Goal: Task Accomplishment & Management: Manage account settings

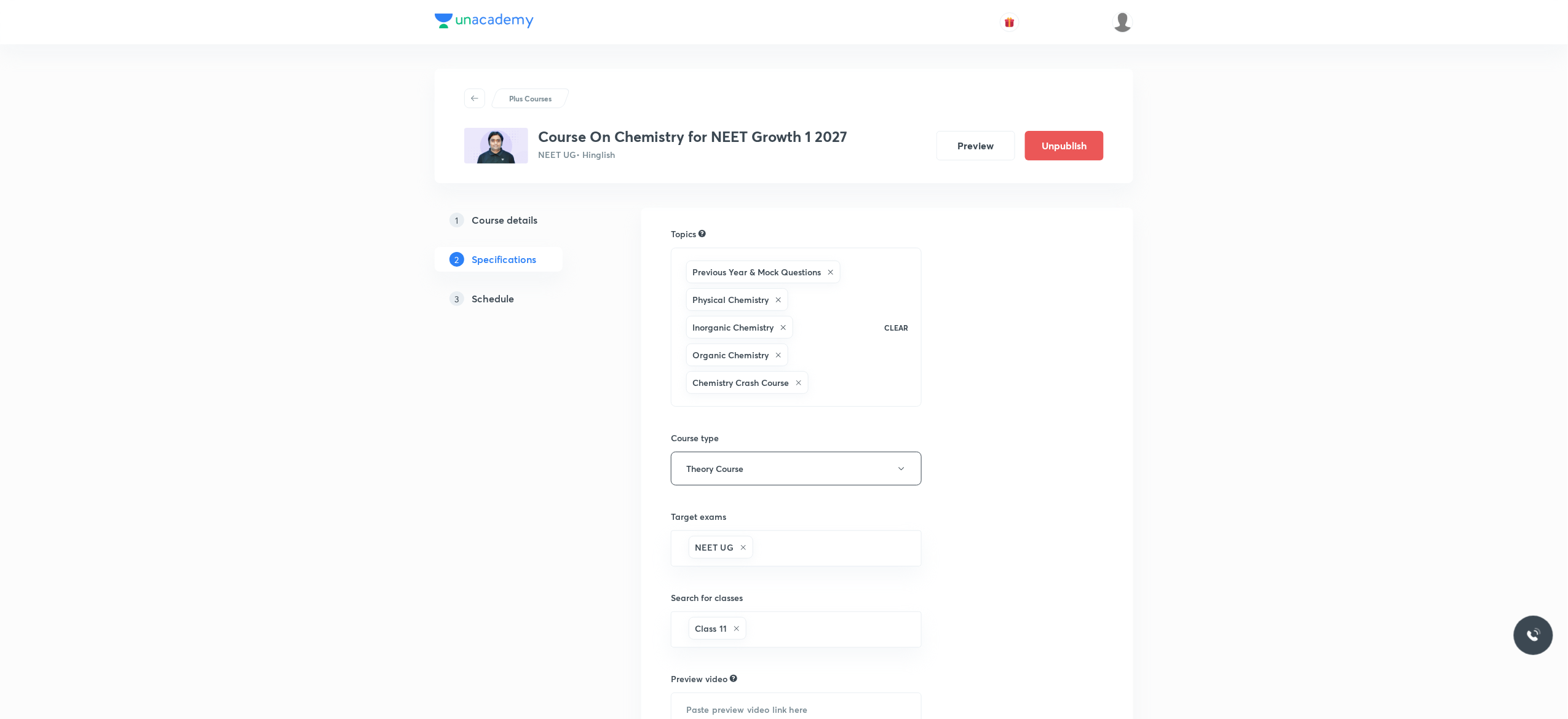
click at [487, 295] on h5 "Schedule" at bounding box center [493, 299] width 42 height 15
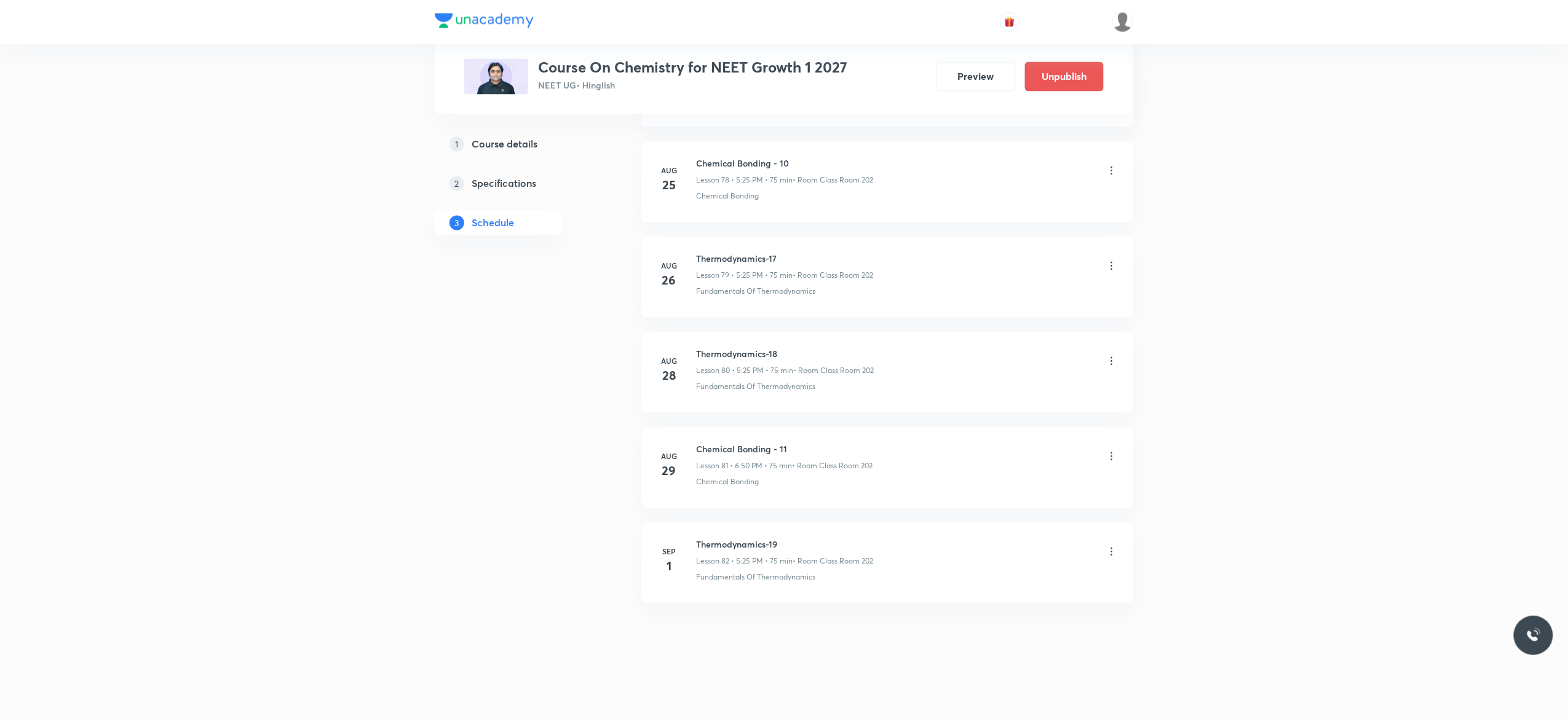
scroll to position [8195, 0]
drag, startPoint x: 790, startPoint y: 437, endPoint x: 693, endPoint y: 434, distance: 97.0
click at [693, 434] on li "Aug 29 Chemical Bonding - 11 Lesson 81 • 6:50 PM • 75 min • Room Class Room 202…" at bounding box center [887, 468] width 492 height 81
copy h6 "Chemical Bonding - 11"
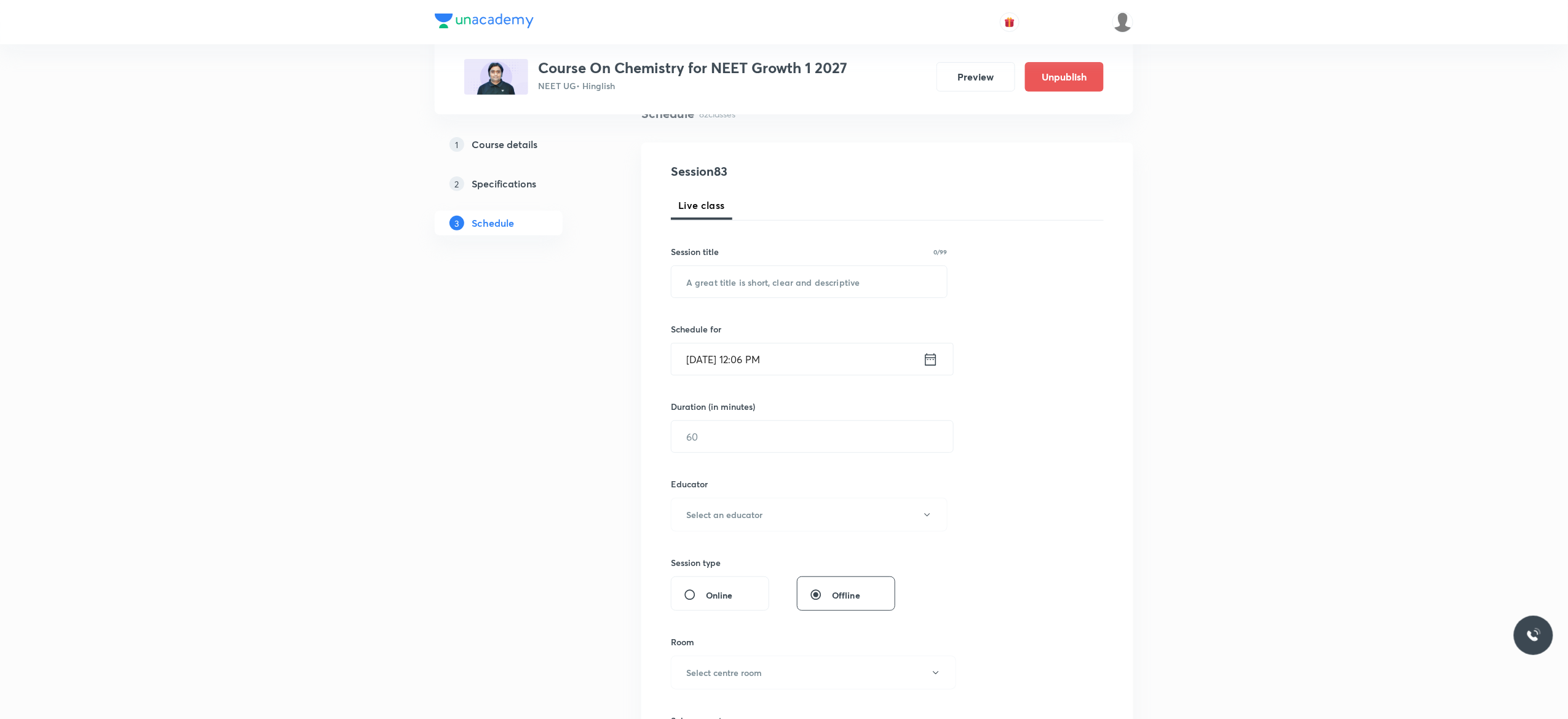
scroll to position [0, 0]
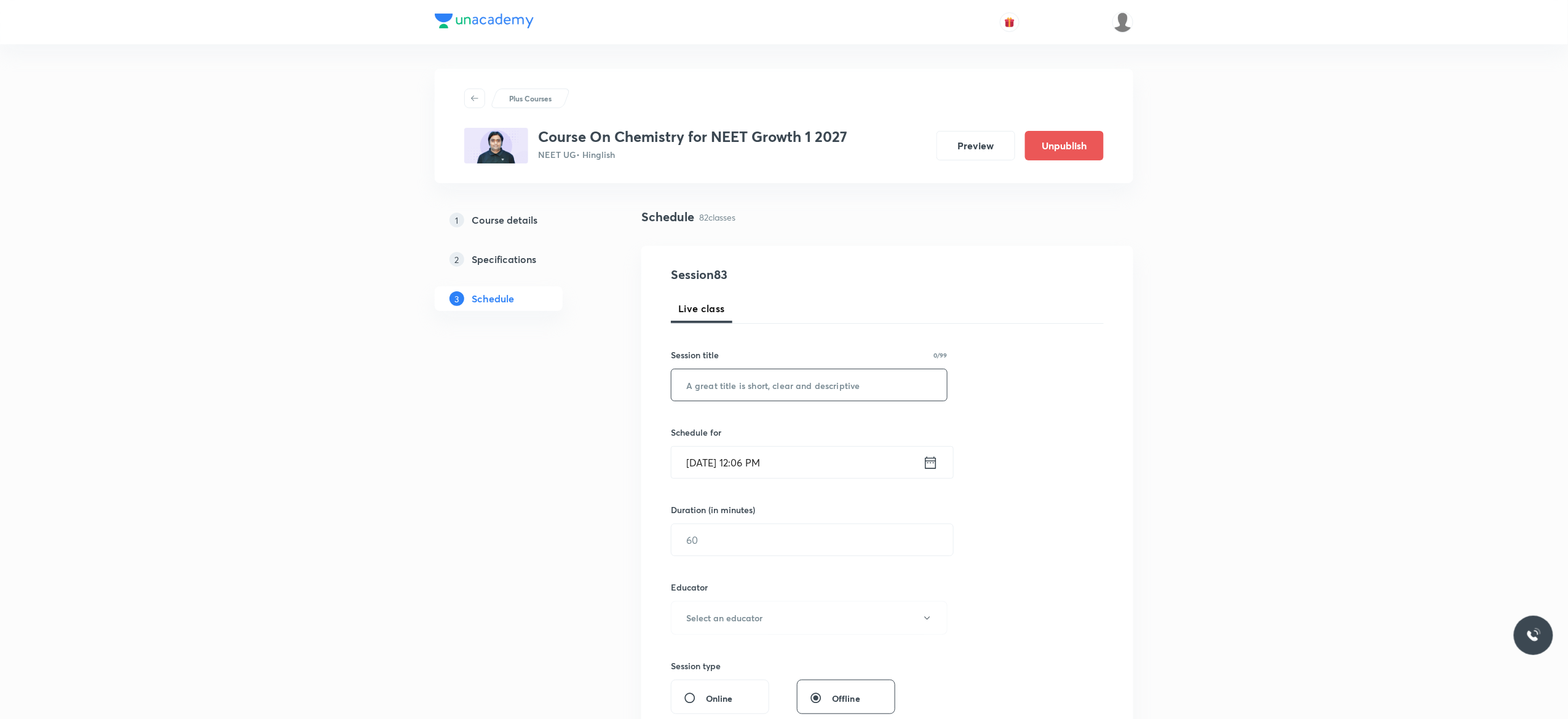
click at [763, 384] on input "text" at bounding box center [809, 385] width 276 height 31
paste input "Chemical Bonding - 11"
type input "Chemical Bonding - 12"
click at [926, 460] on icon at bounding box center [931, 462] width 11 height 12
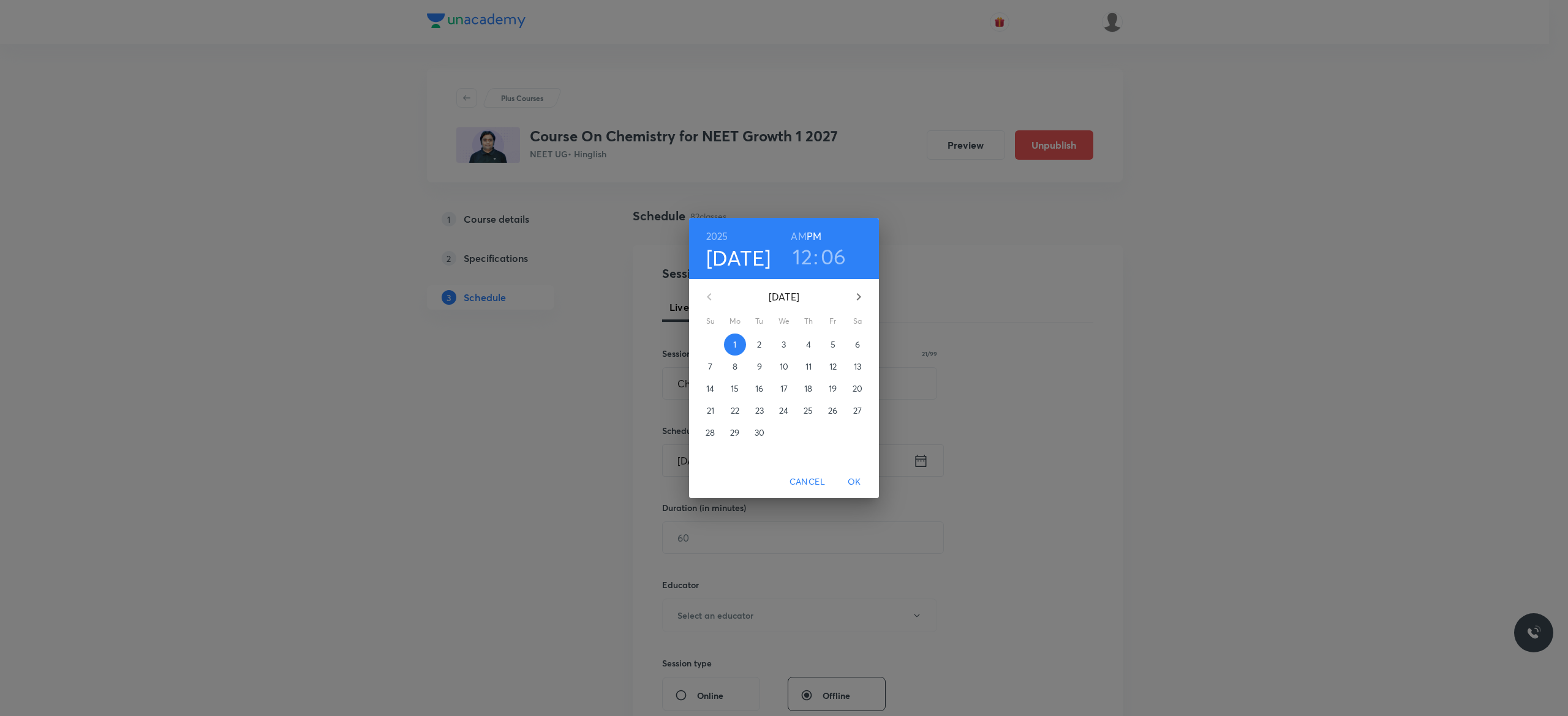
click at [756, 344] on span "2" at bounding box center [760, 345] width 22 height 12
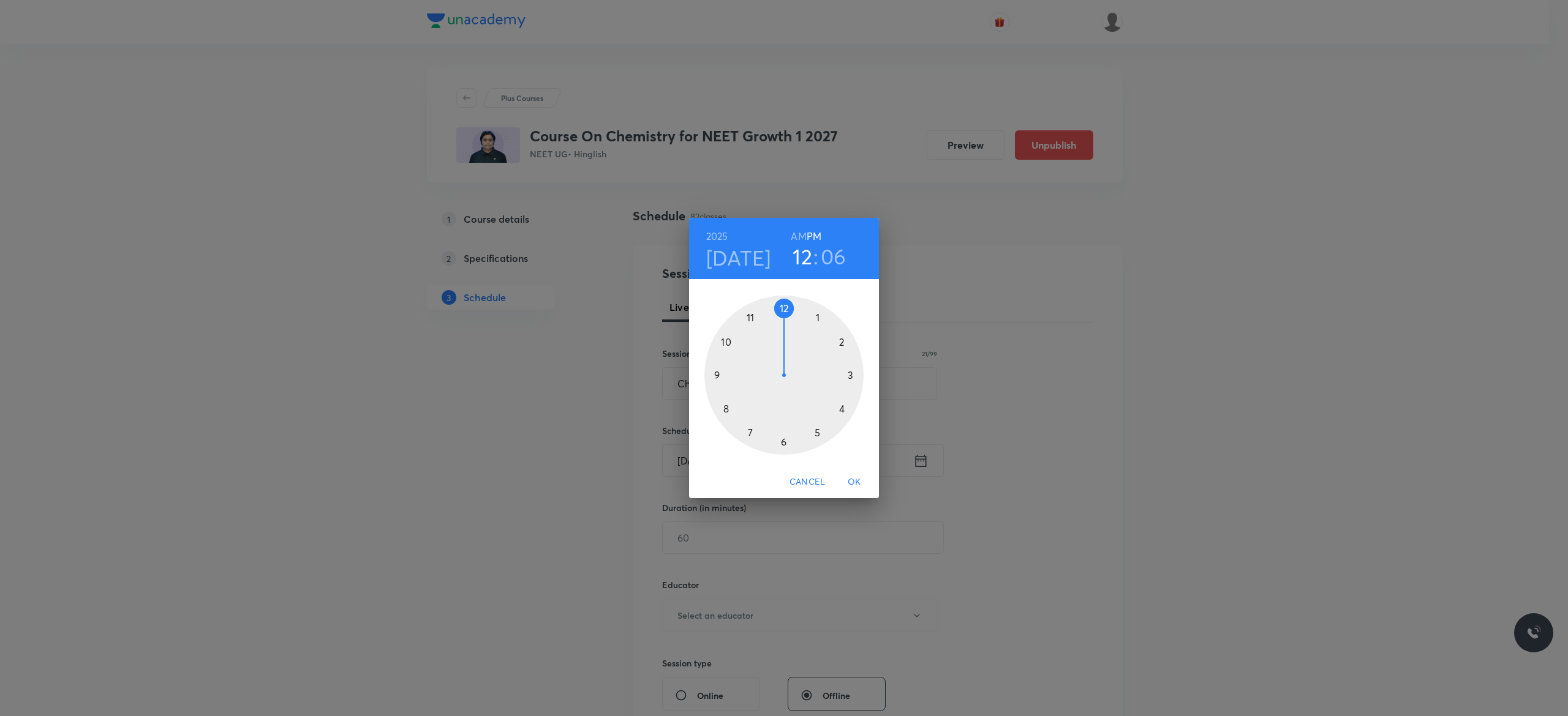
click at [839, 406] on div at bounding box center [783, 375] width 159 height 159
click at [783, 308] on div at bounding box center [783, 375] width 159 height 159
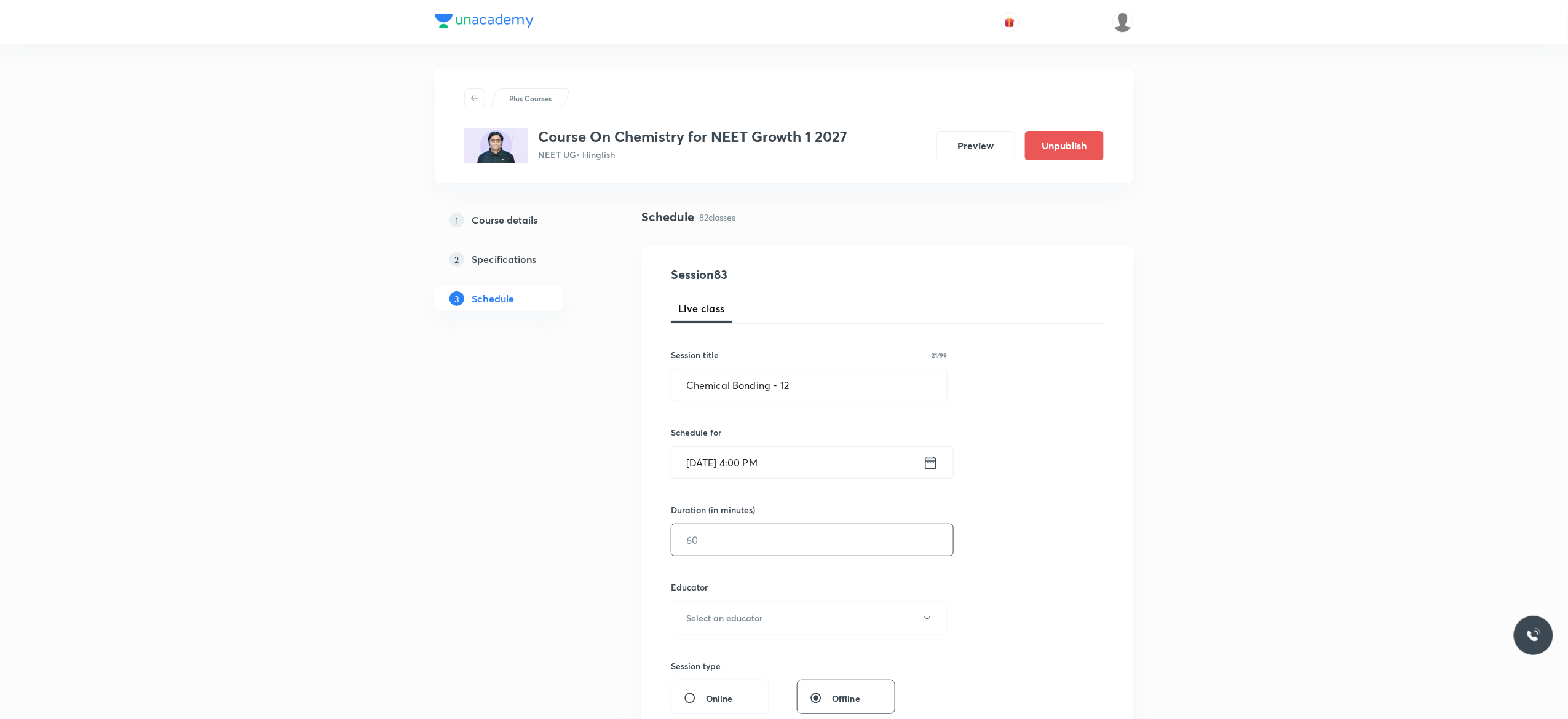
click at [741, 540] on input "text" at bounding box center [812, 540] width 282 height 31
type input "75"
click at [932, 623] on button "Select an educator" at bounding box center [809, 619] width 276 height 34
click at [706, 657] on span "Vijai Shukla" at bounding box center [807, 660] width 270 height 13
click at [1033, 587] on div "Session 83 Live class Session title 21/99 Chemical Bonding - 12 ​ Schedule for …" at bounding box center [887, 593] width 433 height 656
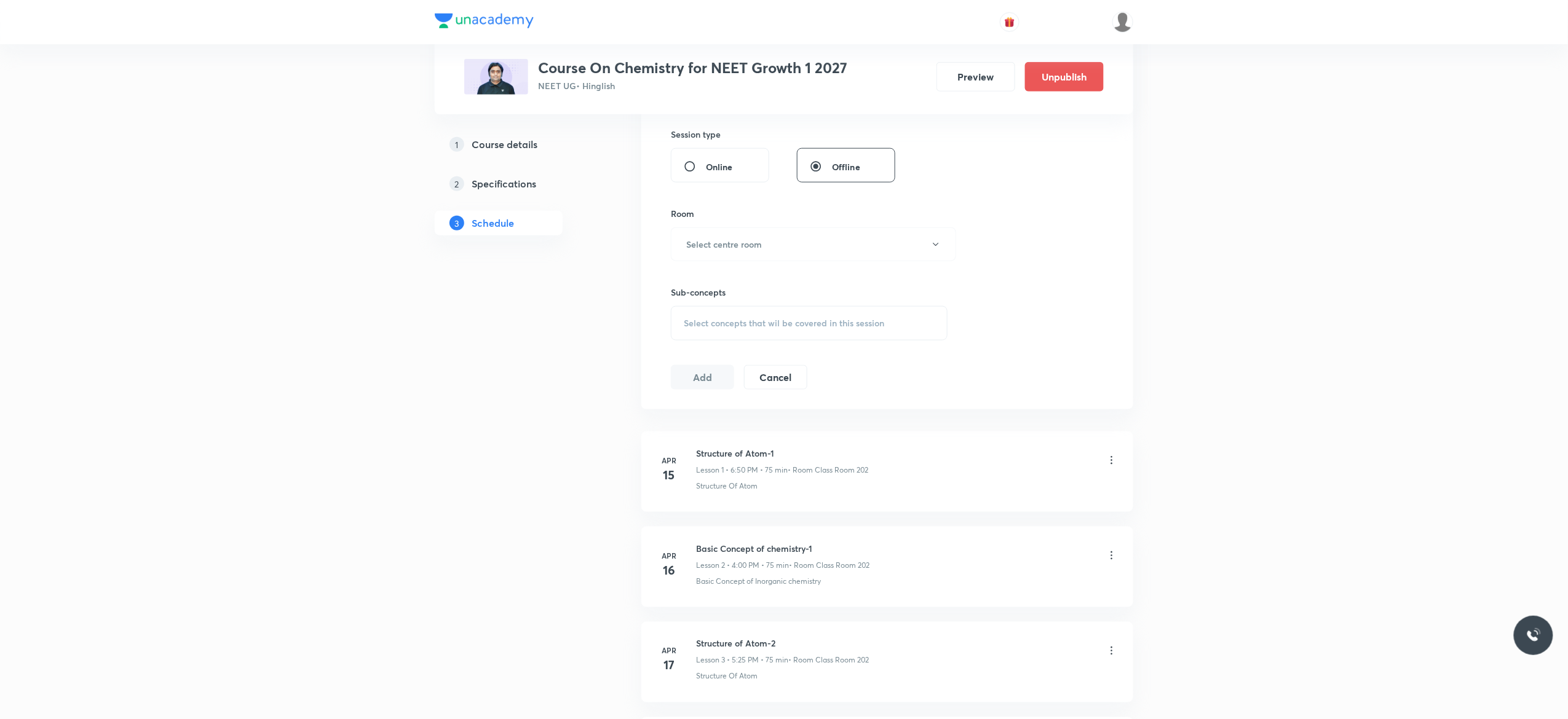
scroll to position [590, 0]
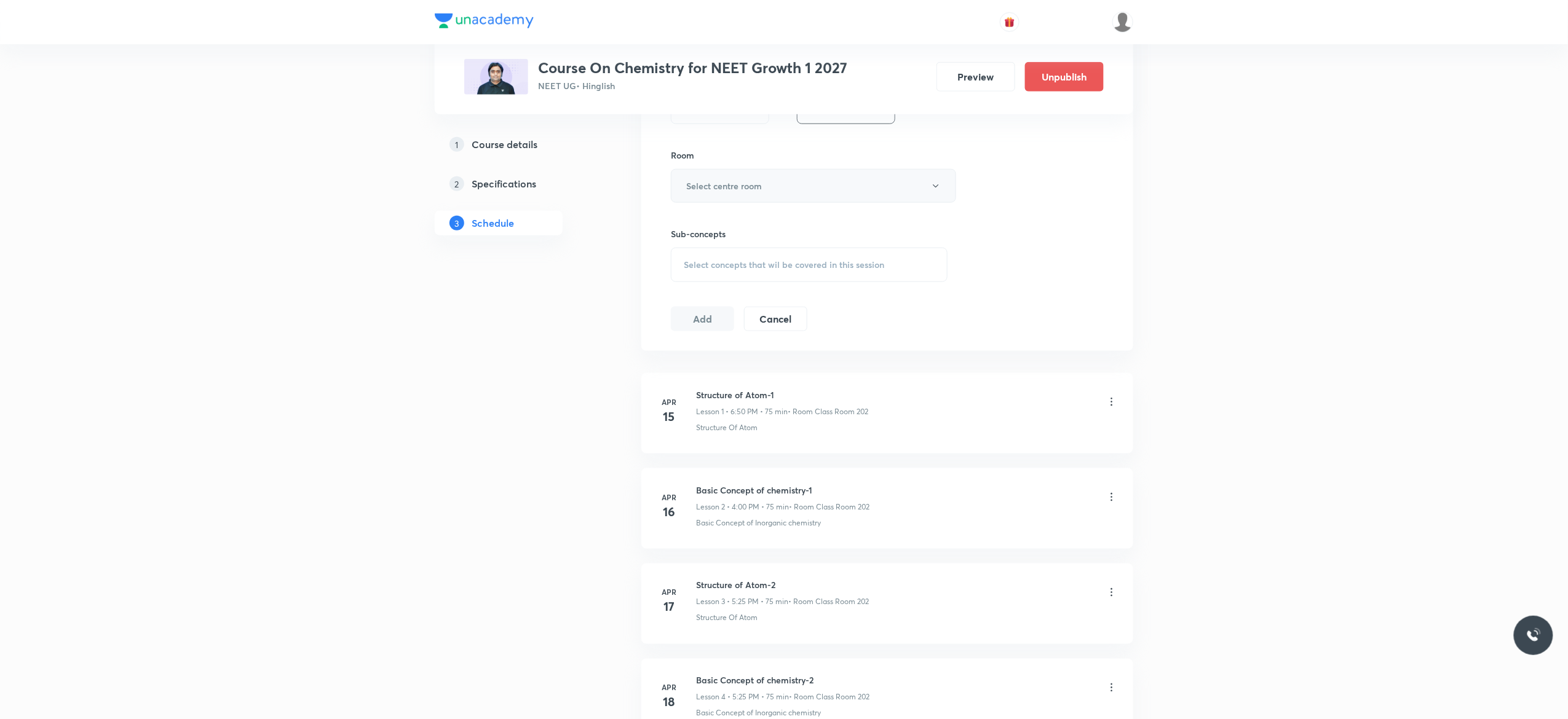
click at [934, 187] on icon "button" at bounding box center [936, 186] width 10 height 10
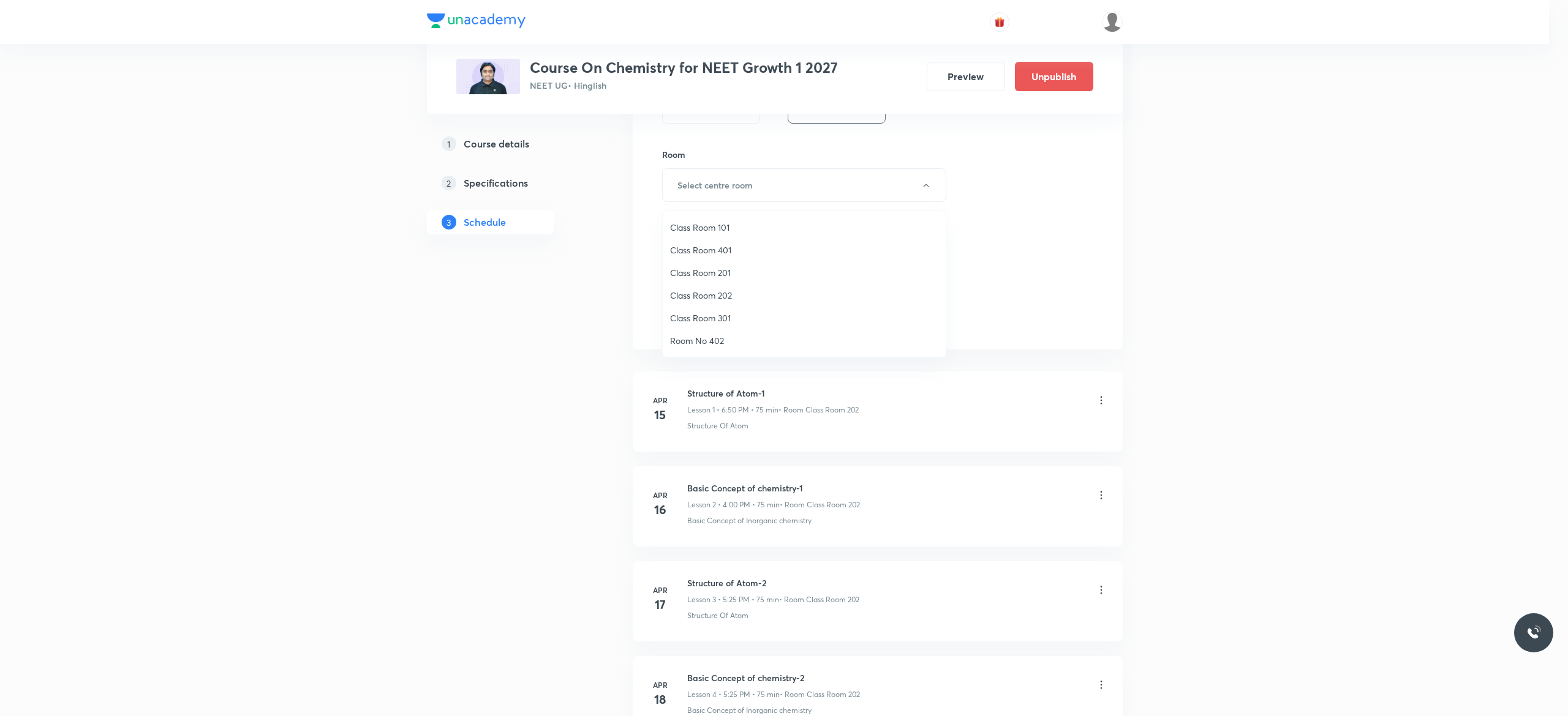
click at [725, 290] on span "Class Room 202" at bounding box center [804, 295] width 269 height 13
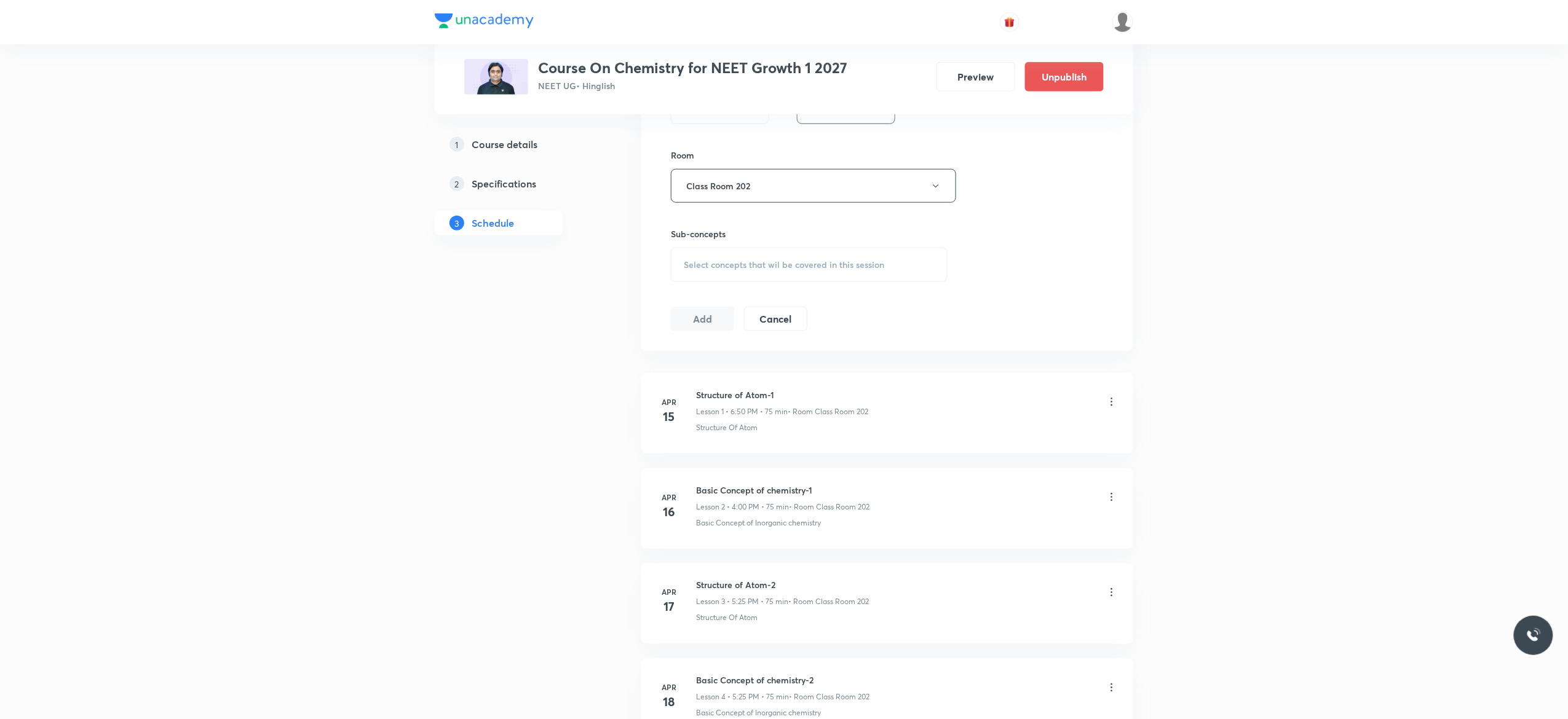
click at [697, 270] on span "Select concepts that wil be covered in this session" at bounding box center [784, 265] width 200 height 10
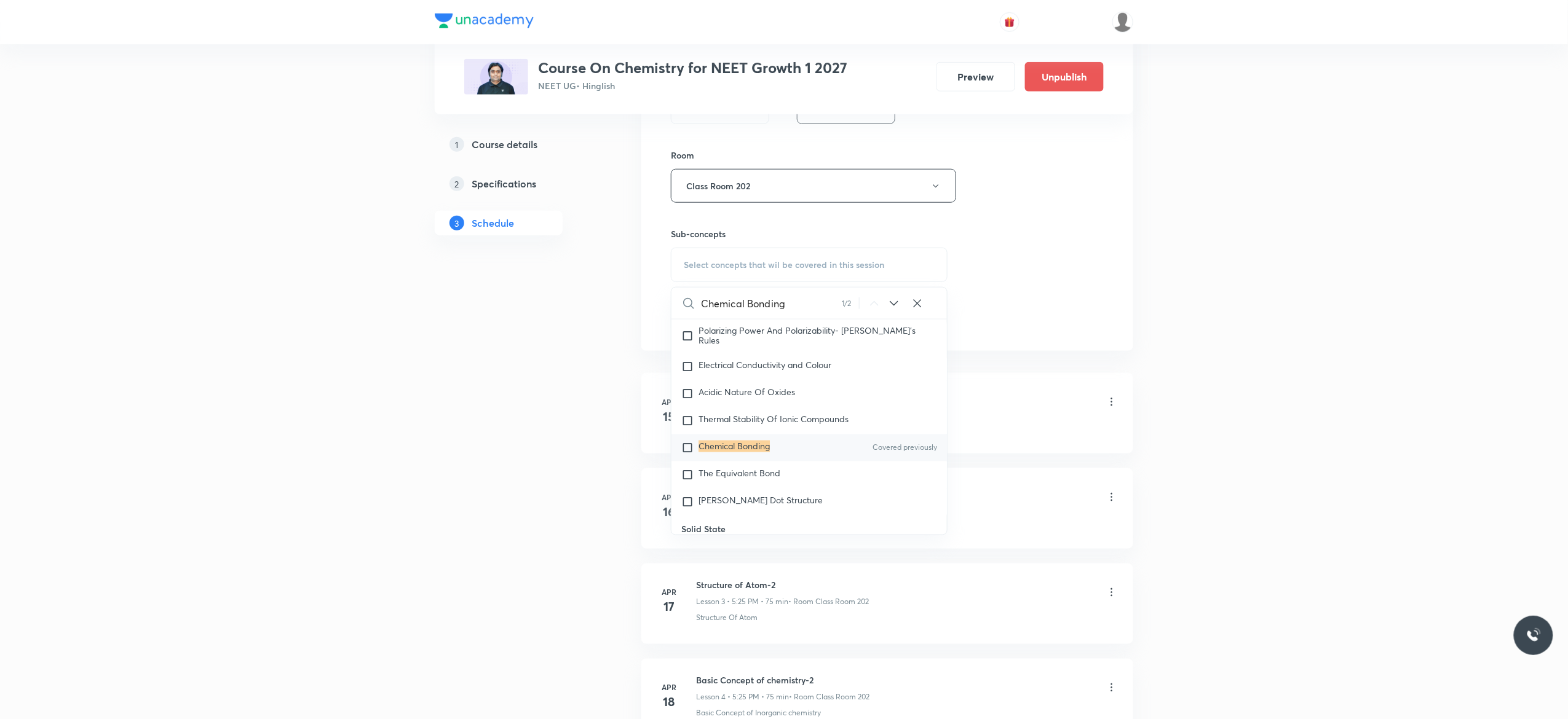
type input "Chemical Bonding"
click at [687, 454] on input "checkbox" at bounding box center [689, 448] width 17 height 12
checkbox input "true"
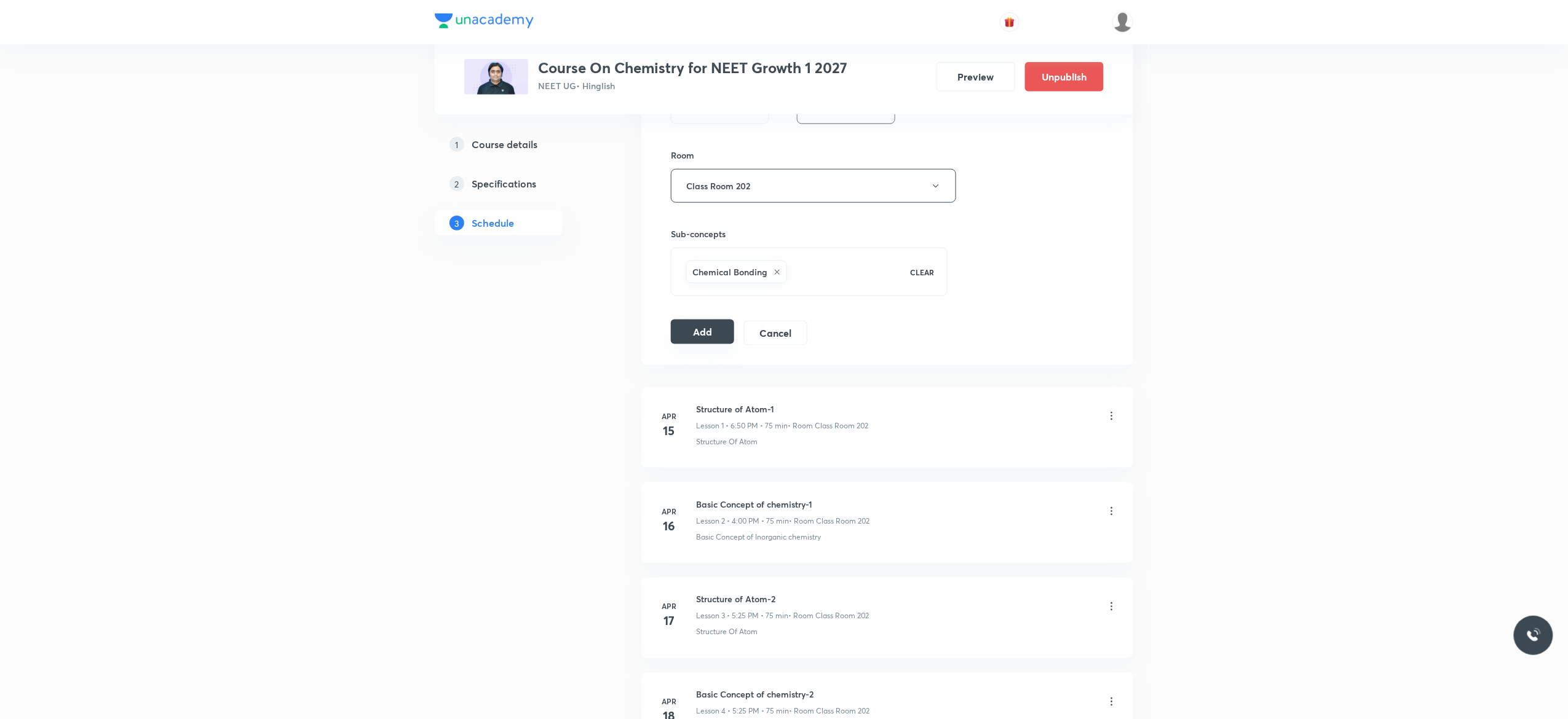
click at [699, 335] on button "Add" at bounding box center [702, 332] width 63 height 24
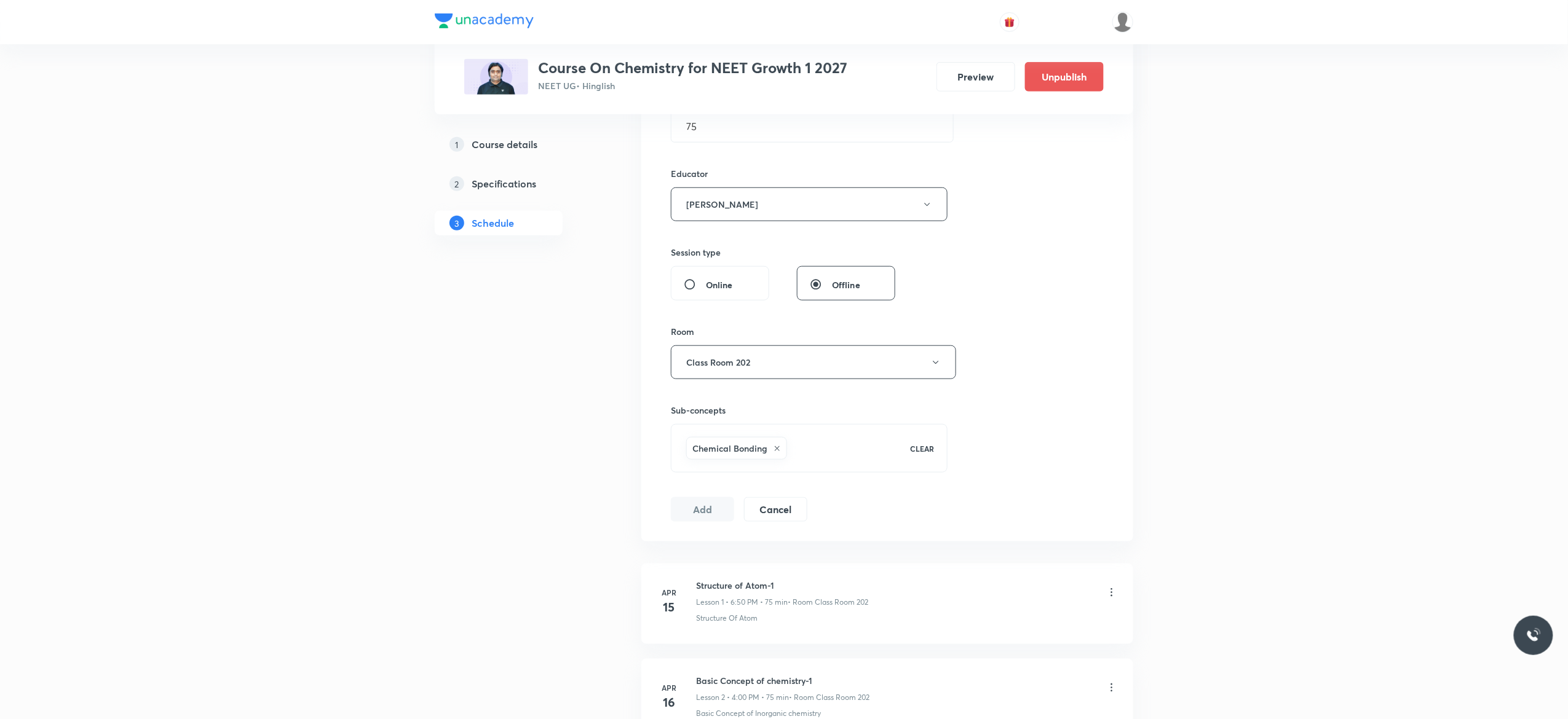
scroll to position [246, 0]
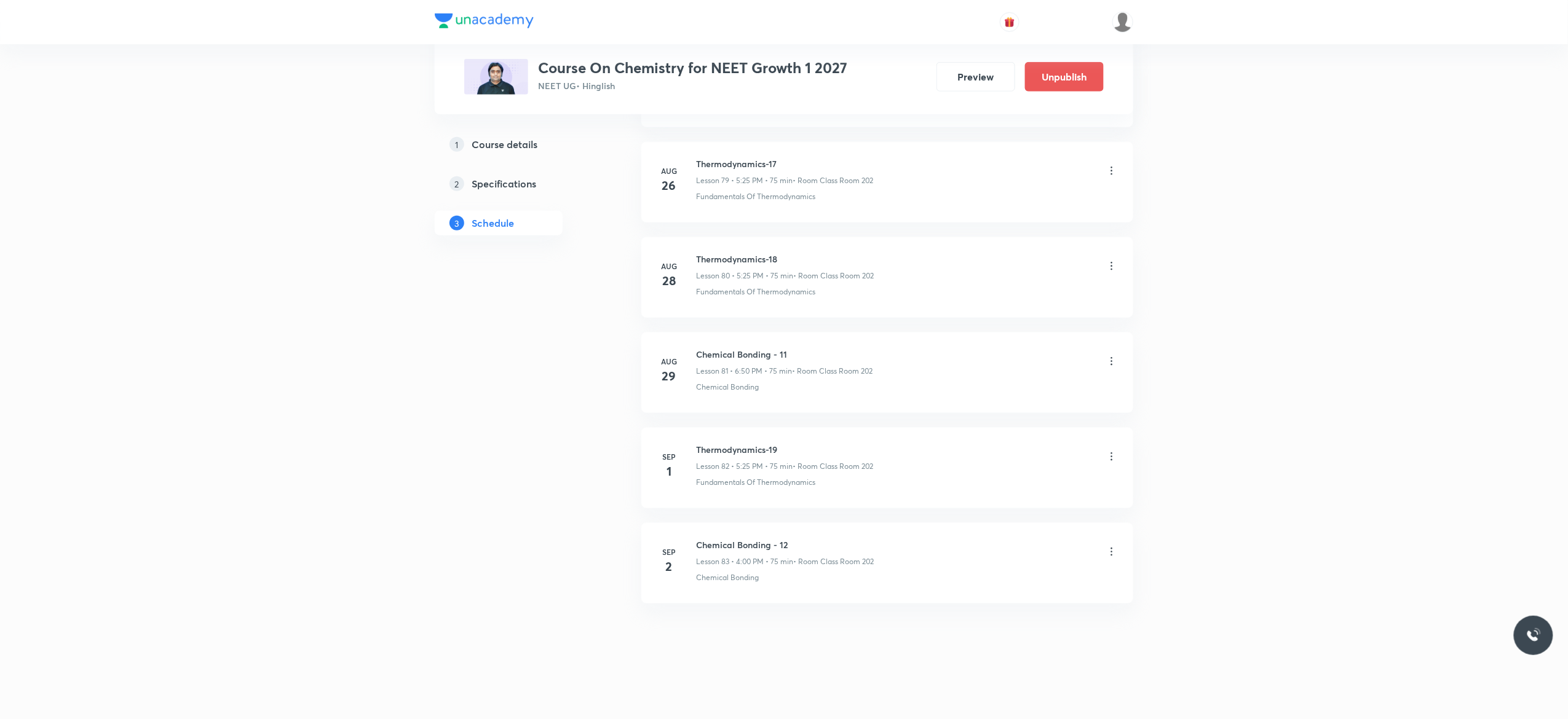
scroll to position [7595, 0]
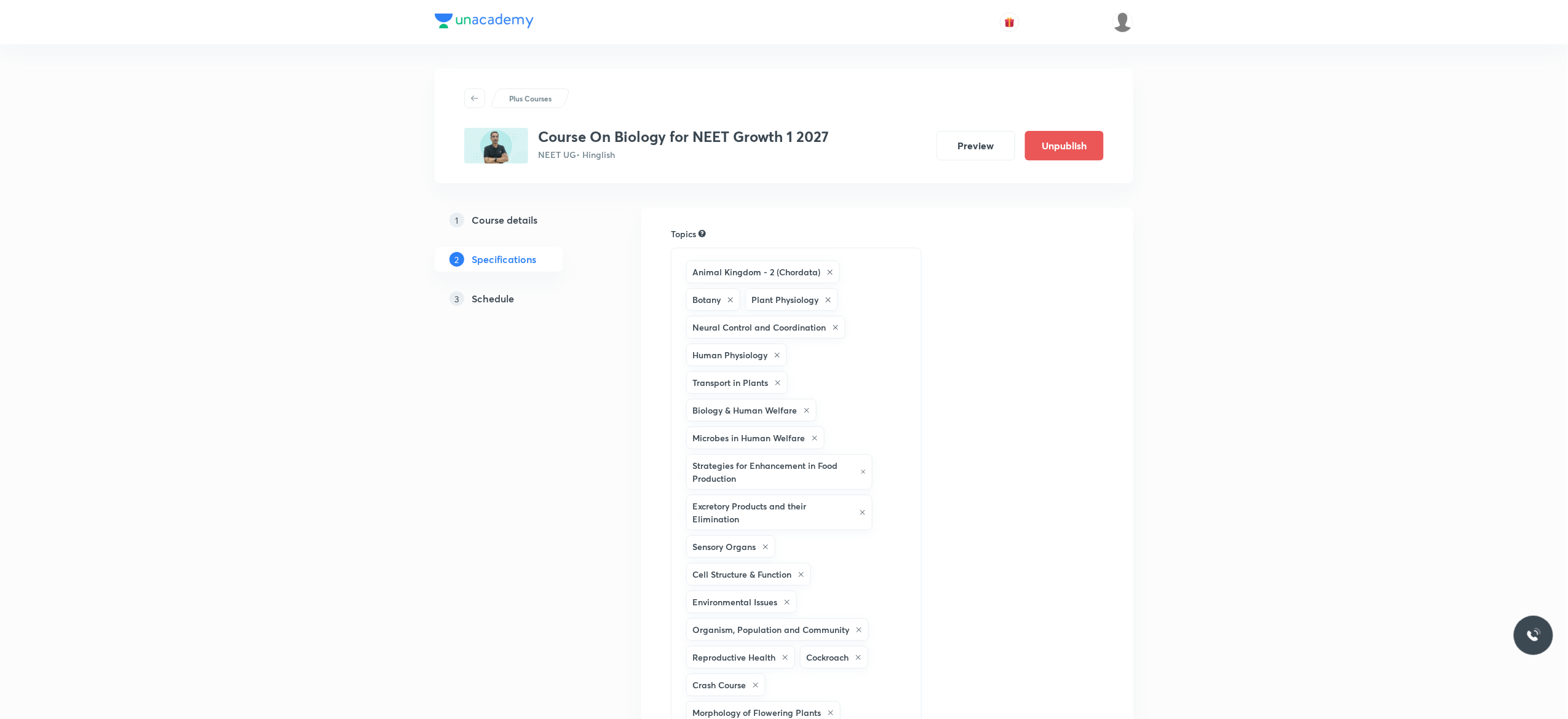
click at [490, 297] on h5 "Schedule" at bounding box center [493, 299] width 42 height 15
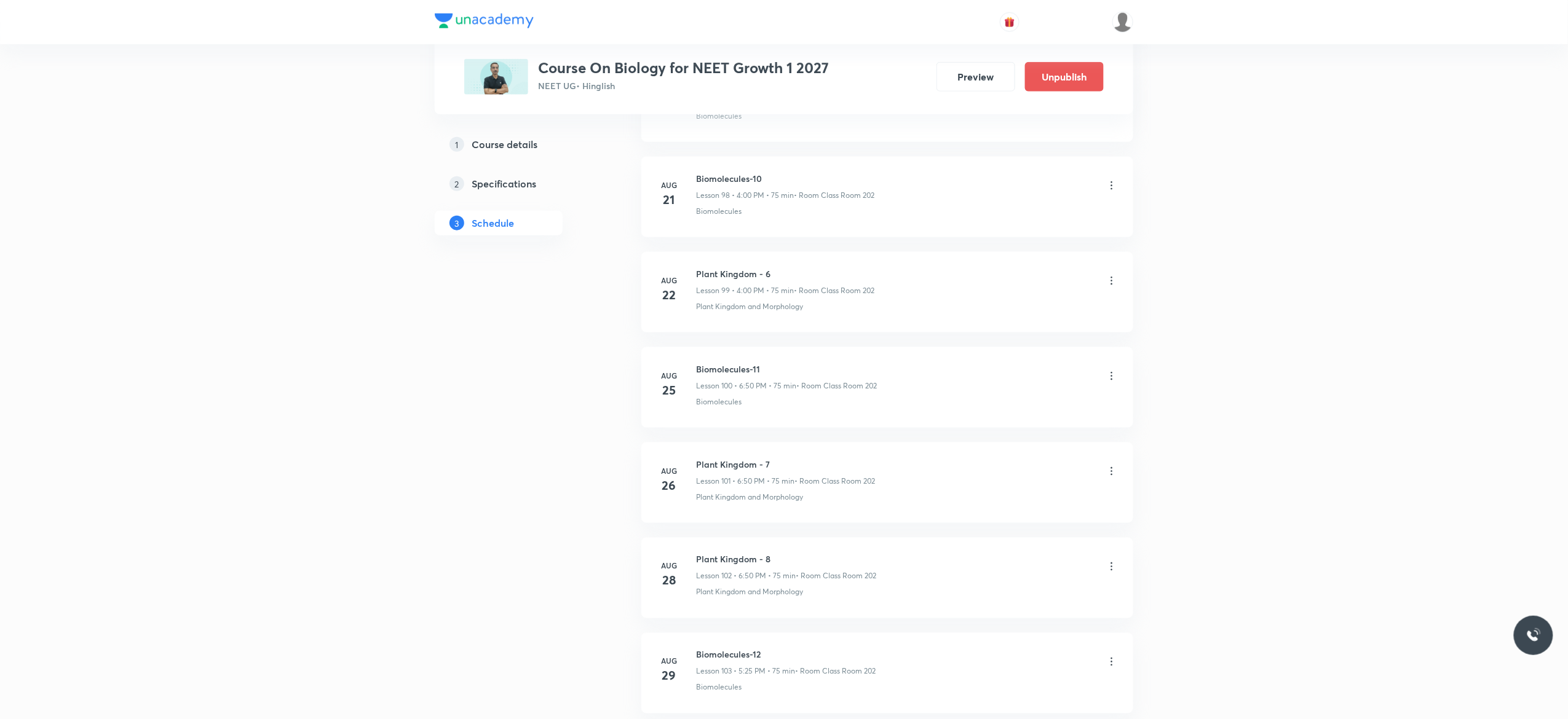
scroll to position [10300, 0]
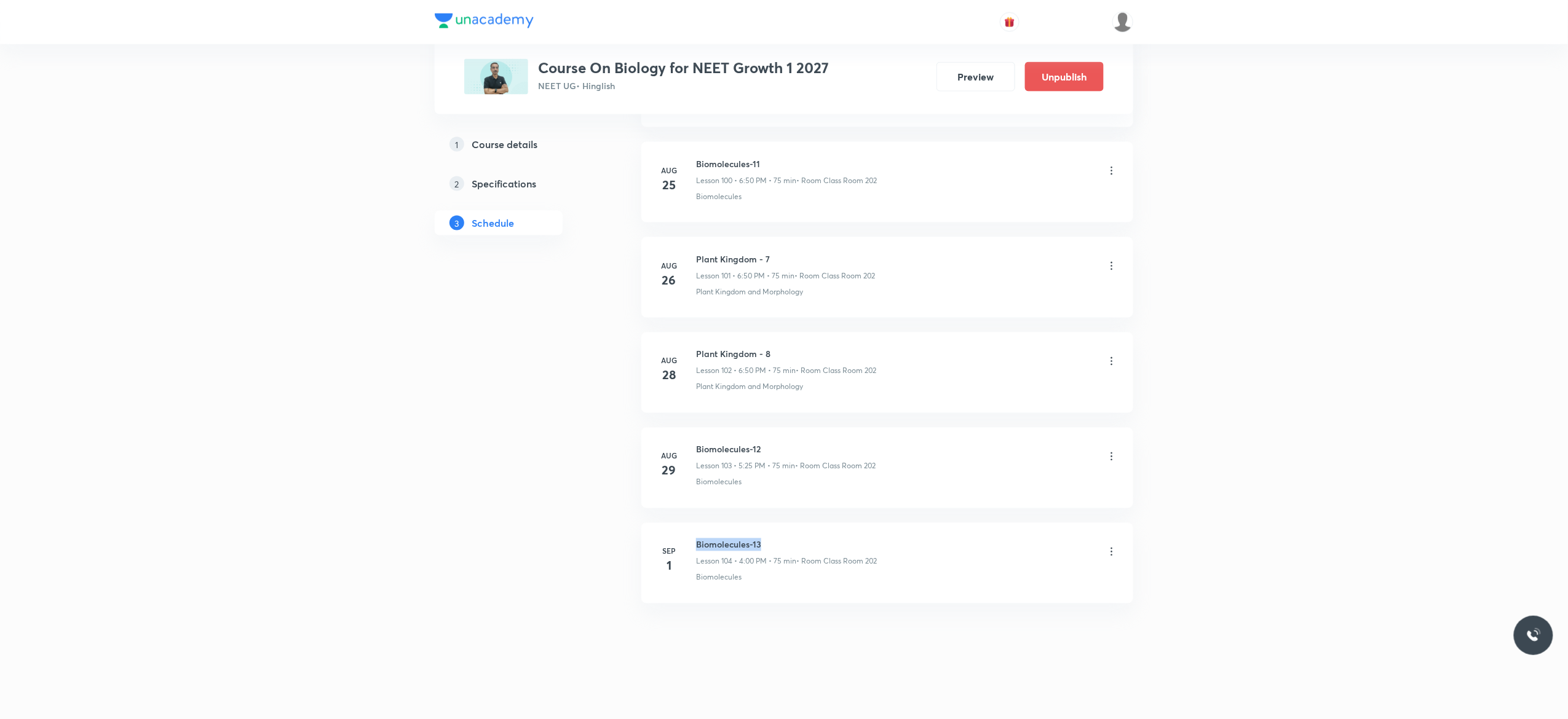
drag, startPoint x: 776, startPoint y: 536, endPoint x: 687, endPoint y: 534, distance: 89.0
click at [687, 534] on li "Sep 1 Biomolecules-13 Lesson 104 • 4:00 PM • 75 min • Room Class Room 202 Biomo…" at bounding box center [887, 564] width 492 height 81
copy h6 "Biomolecules-13"
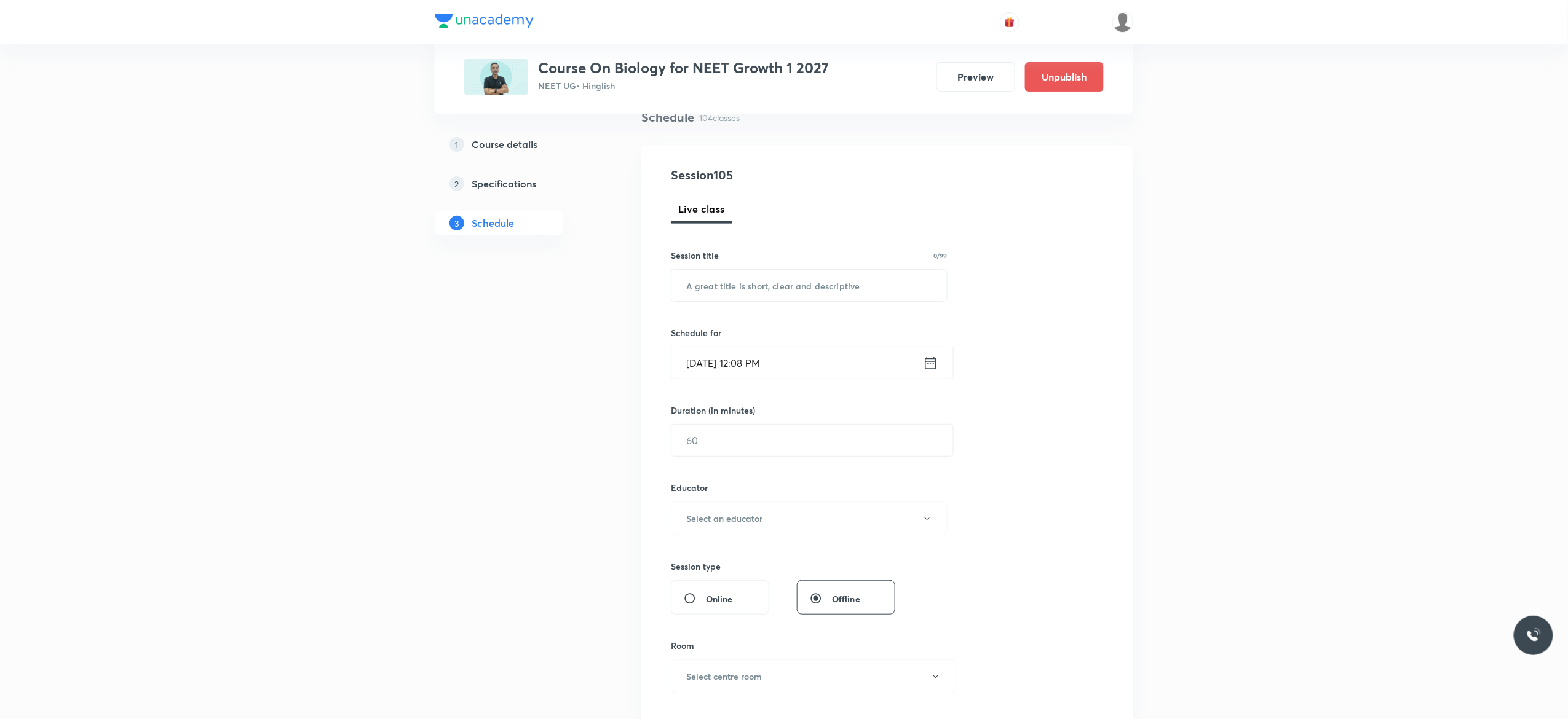
scroll to position [0, 0]
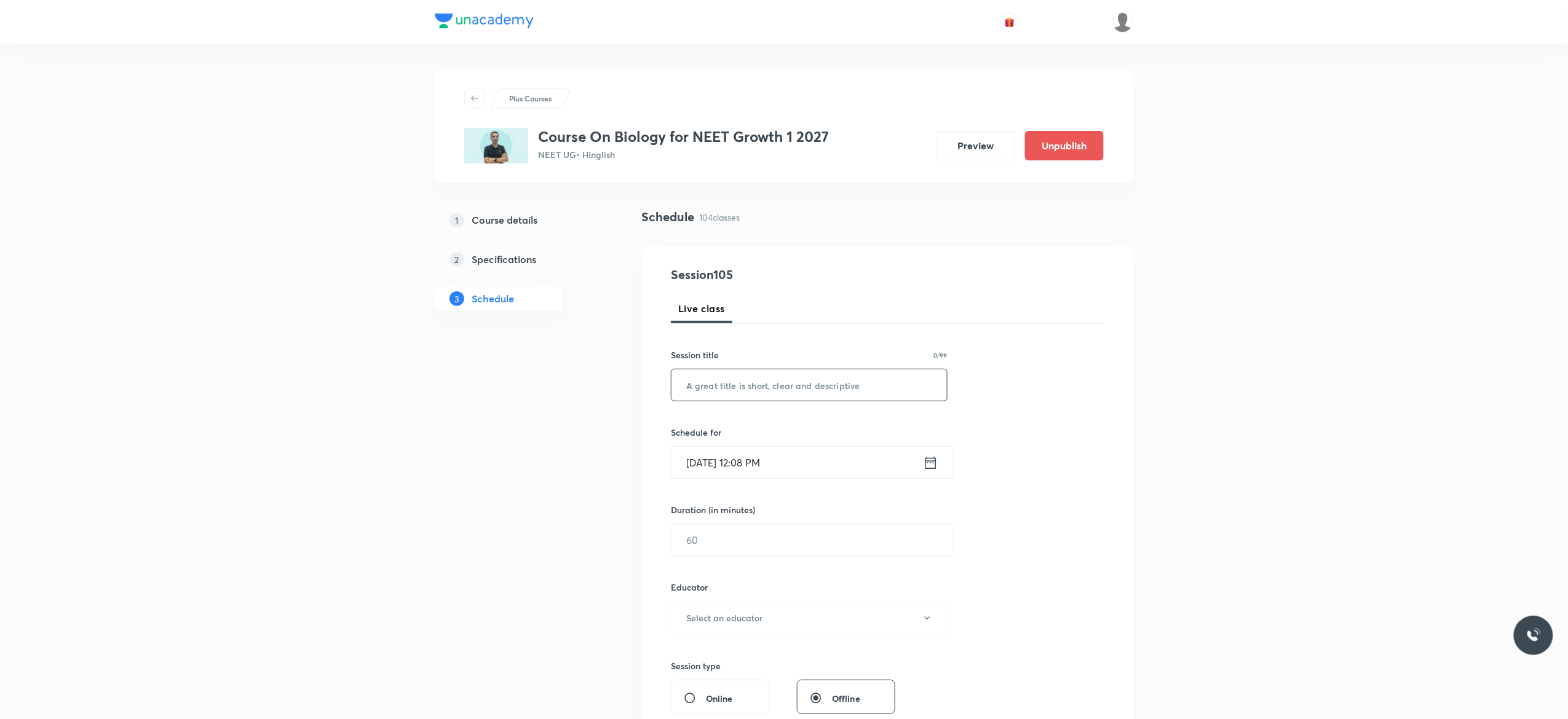
click at [733, 381] on input "text" at bounding box center [809, 385] width 276 height 31
paste input "Biomolecules-13"
type input "Biomolecules-14"
click at [932, 466] on icon at bounding box center [930, 462] width 16 height 17
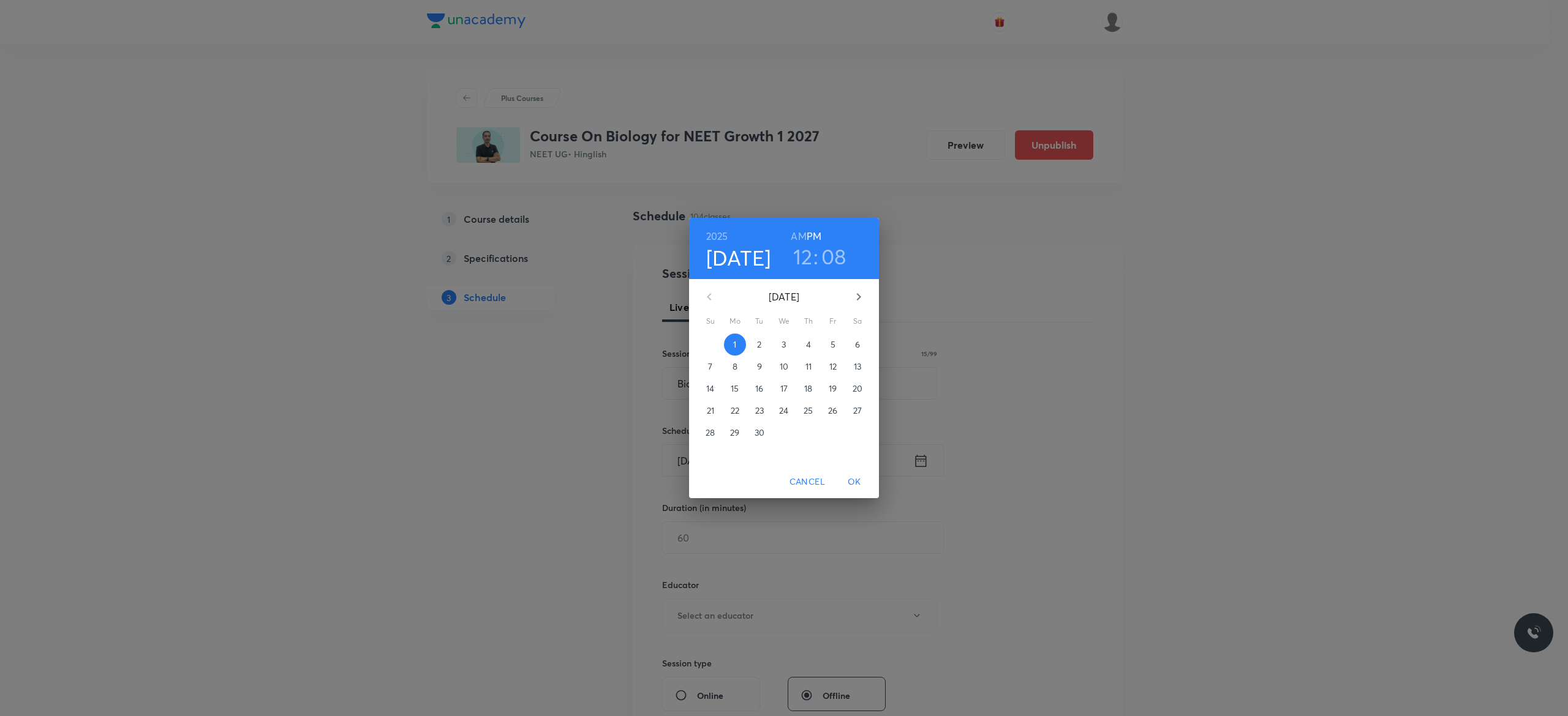
click at [760, 344] on p "2" at bounding box center [759, 345] width 4 height 12
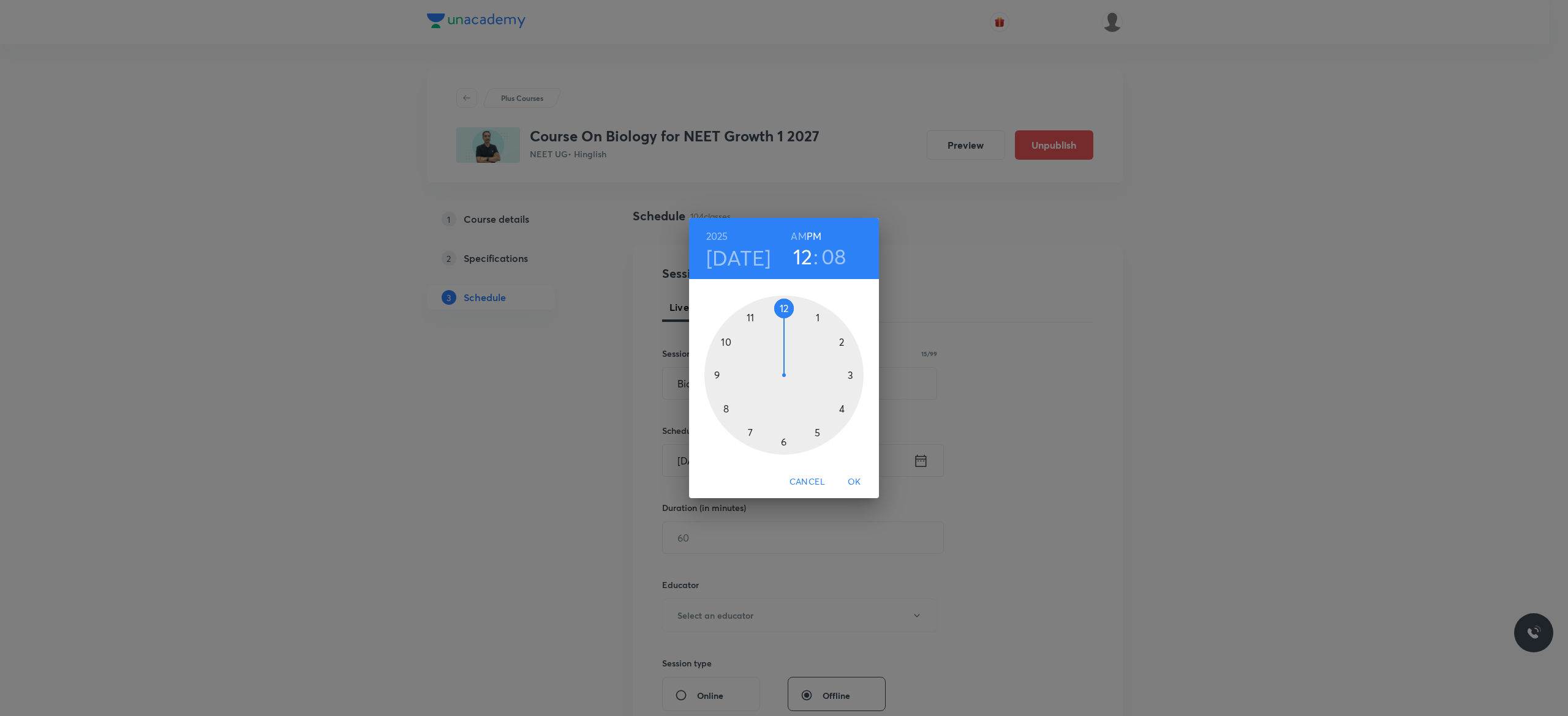
click at [814, 435] on div at bounding box center [783, 375] width 159 height 159
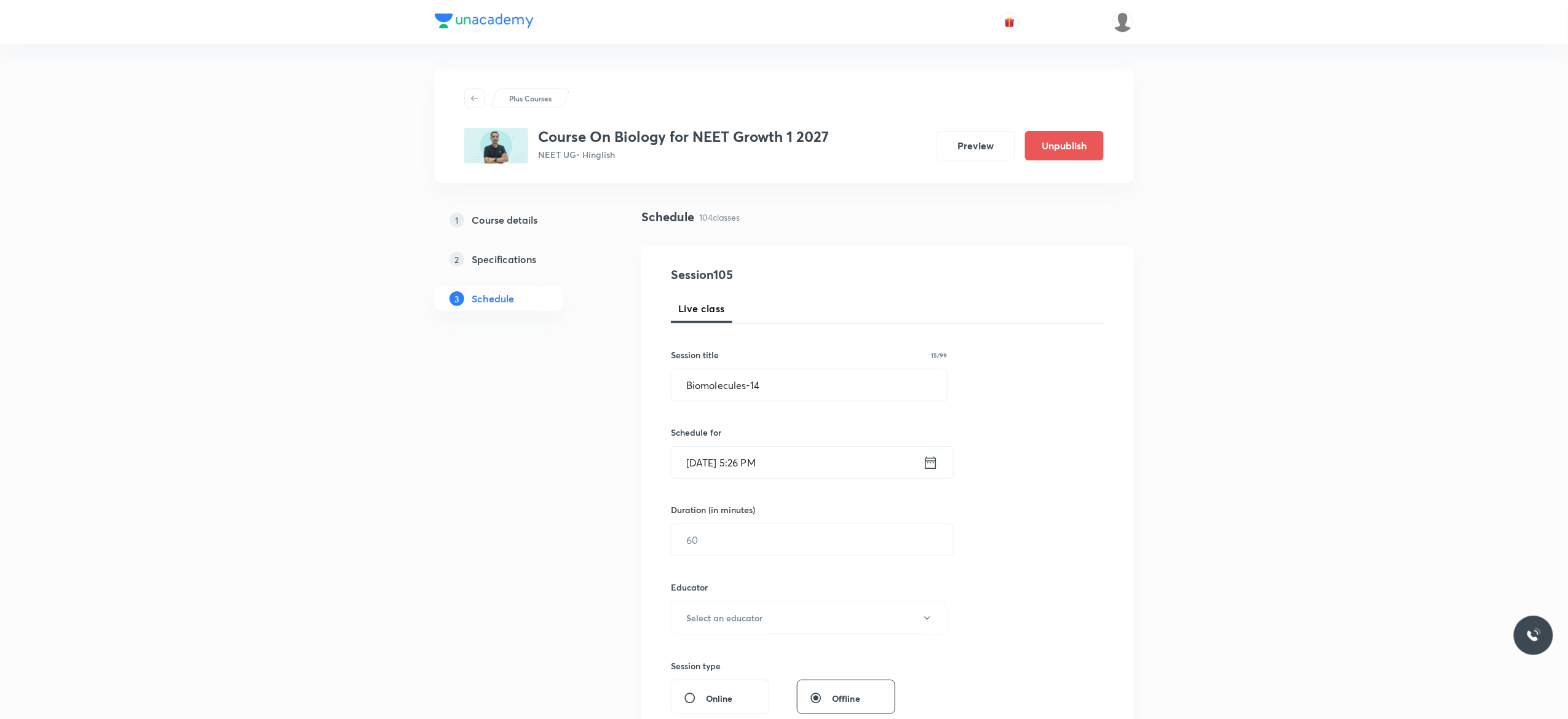
click at [932, 466] on icon at bounding box center [930, 462] width 16 height 17
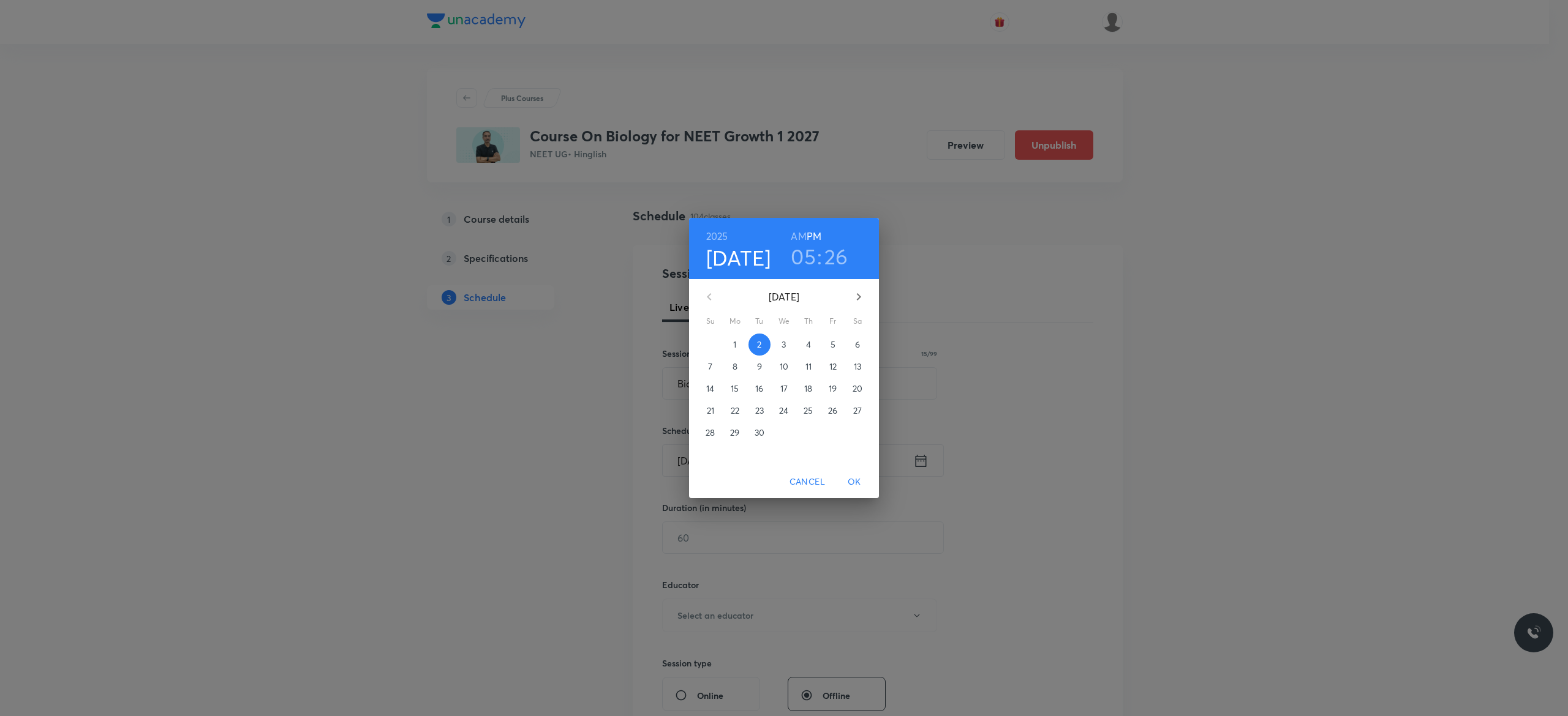
click at [837, 260] on h3 "26" at bounding box center [836, 256] width 24 height 26
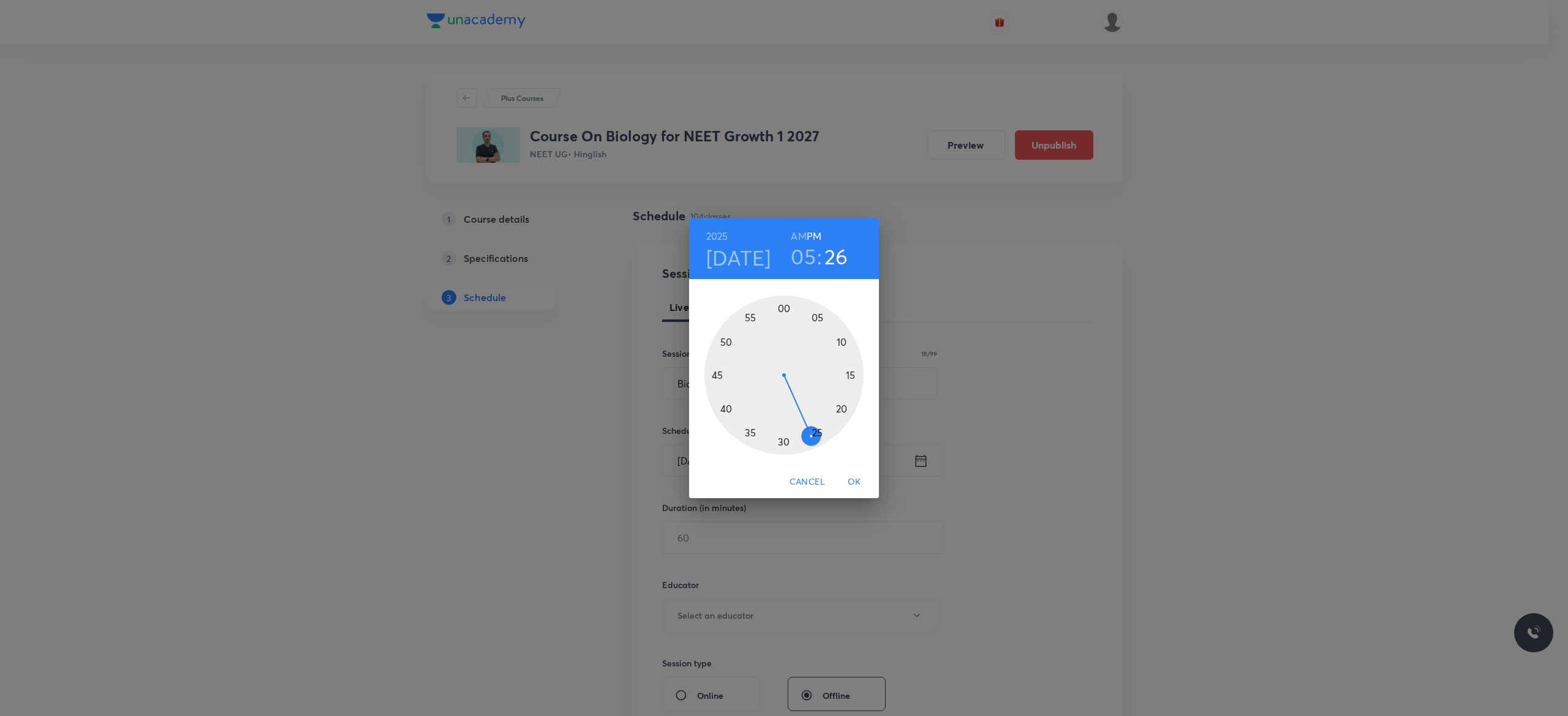
click at [820, 433] on div at bounding box center [783, 375] width 159 height 159
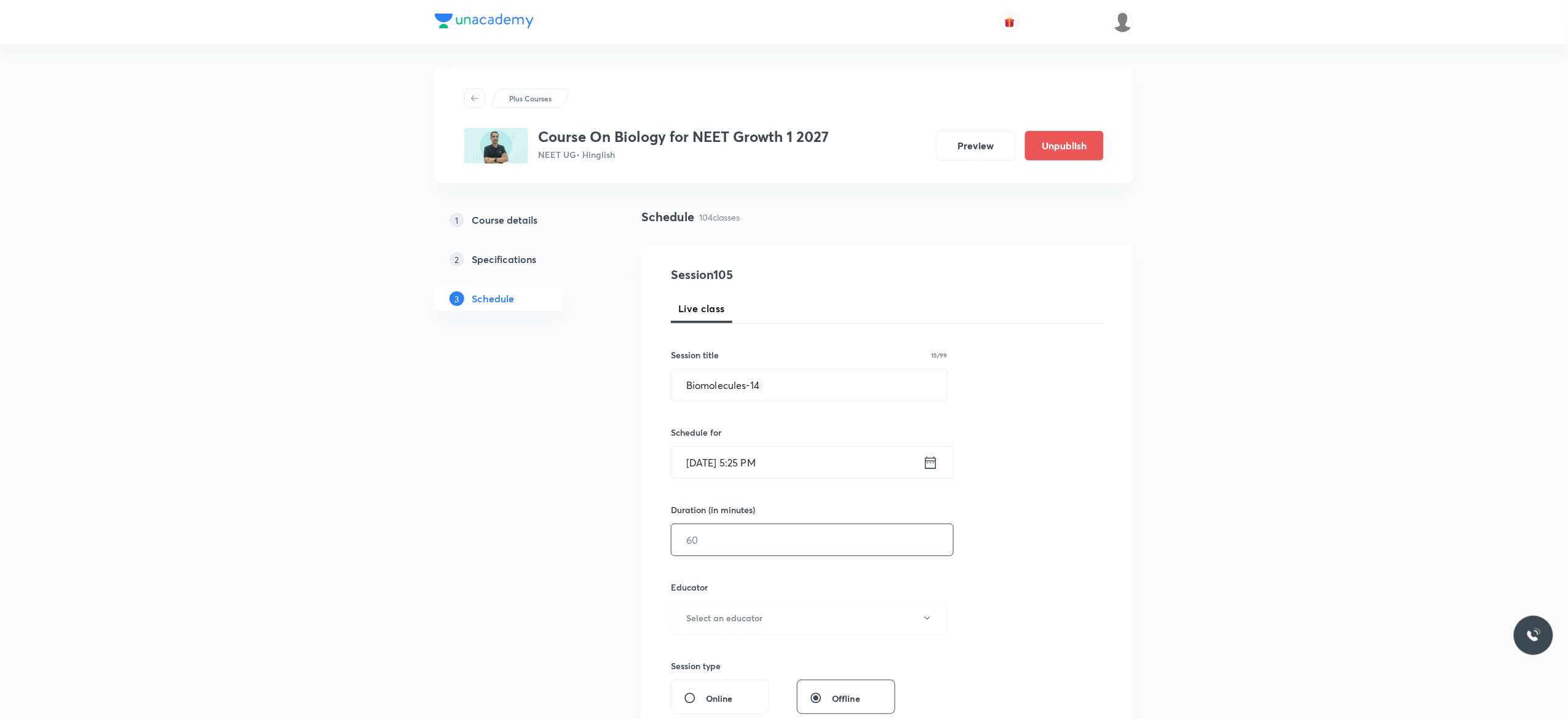
click at [772, 533] on input "text" at bounding box center [812, 540] width 282 height 31
type input "75"
click at [928, 619] on icon "button" at bounding box center [927, 619] width 10 height 10
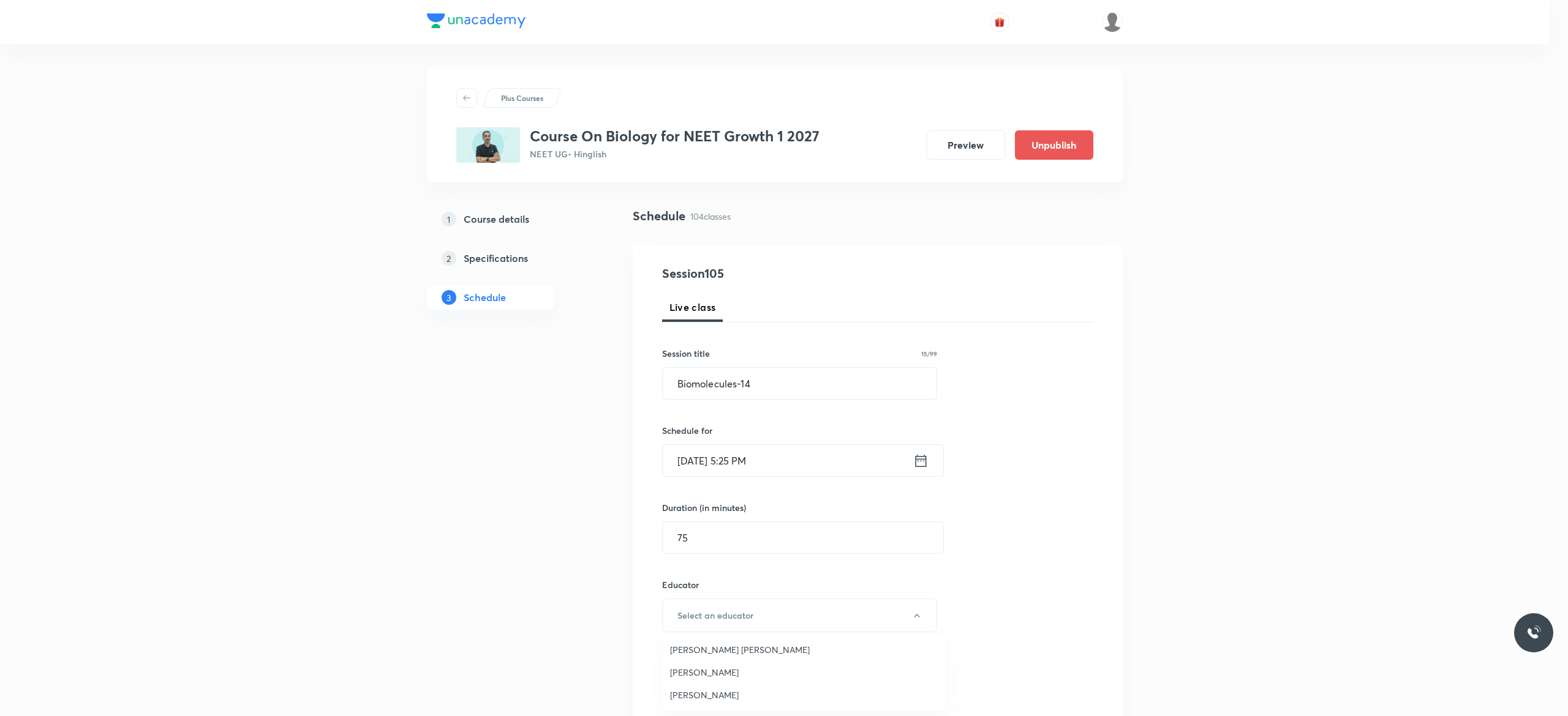
click at [742, 668] on span "Pradeep Kumar Tripathi" at bounding box center [804, 672] width 269 height 13
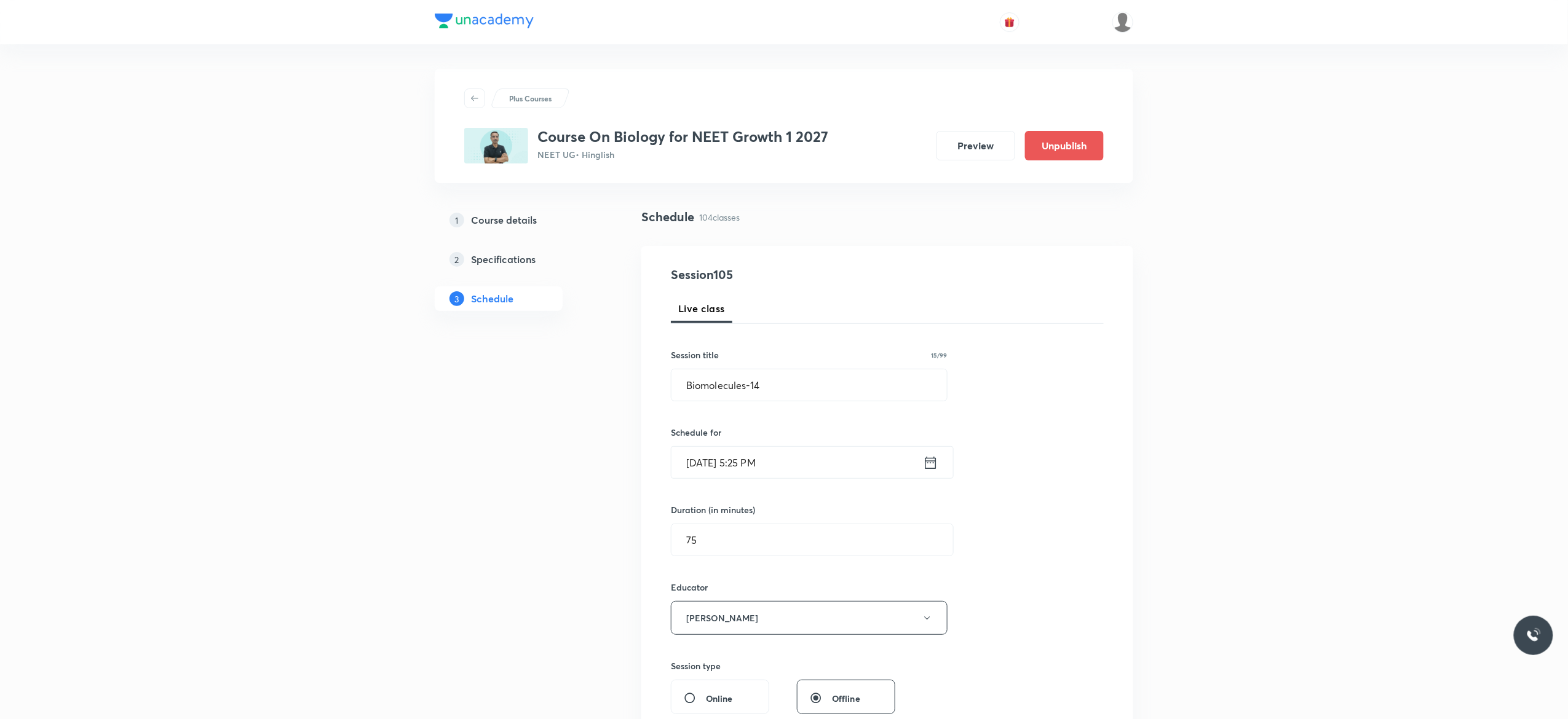
click at [1002, 604] on div "Session 105 Live class Session title 15/99 Biomolecules-14 ​ Schedule for Sep 2…" at bounding box center [887, 593] width 433 height 656
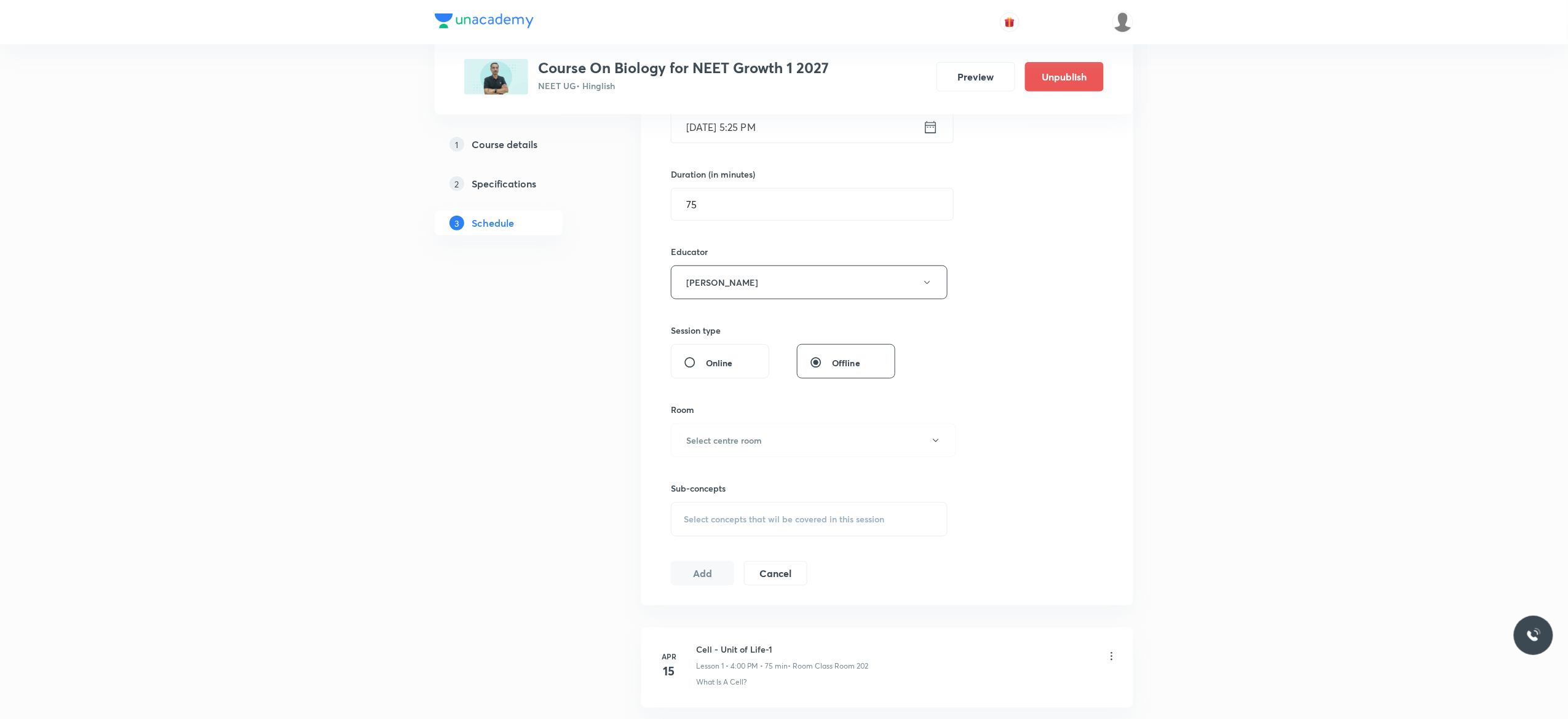
scroll to position [443, 0]
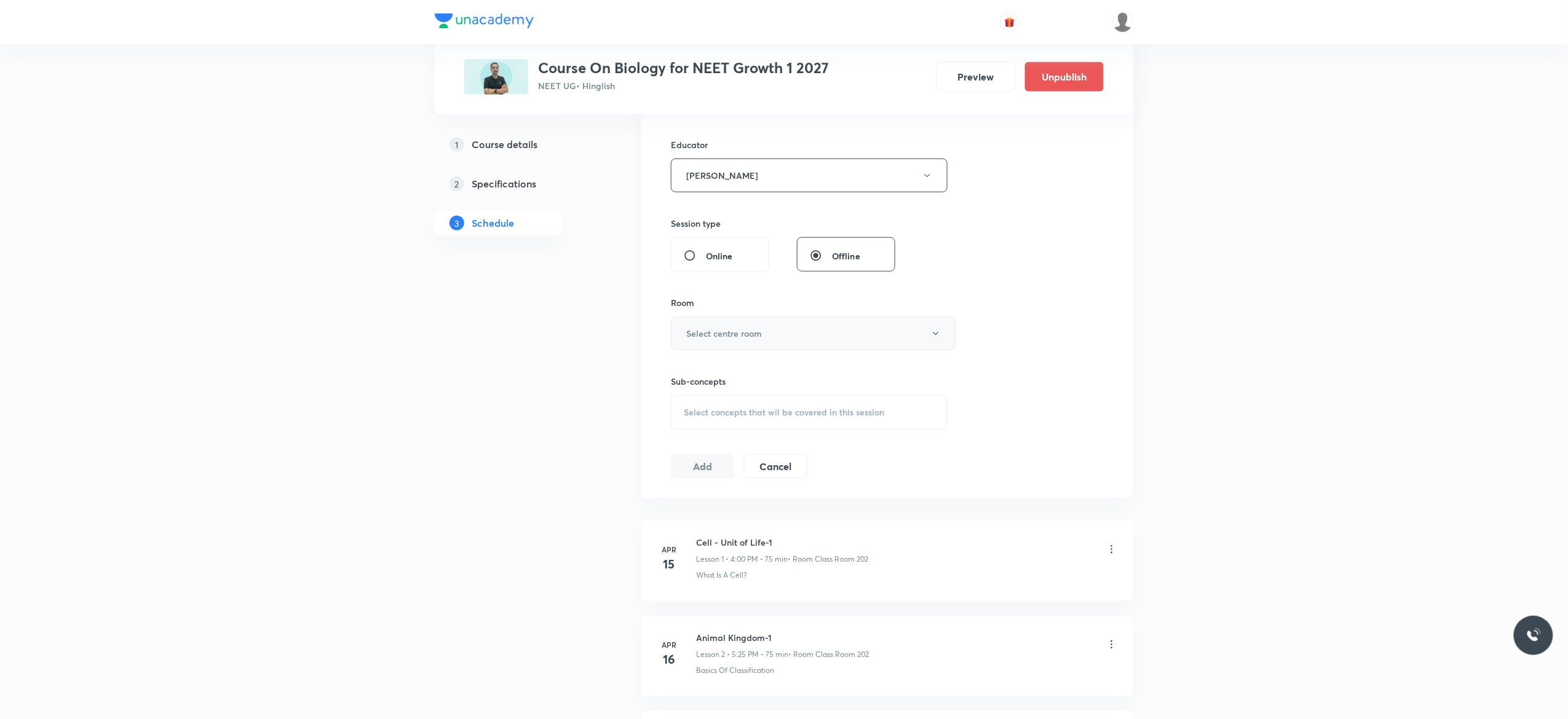
click at [938, 335] on icon "button" at bounding box center [936, 333] width 10 height 10
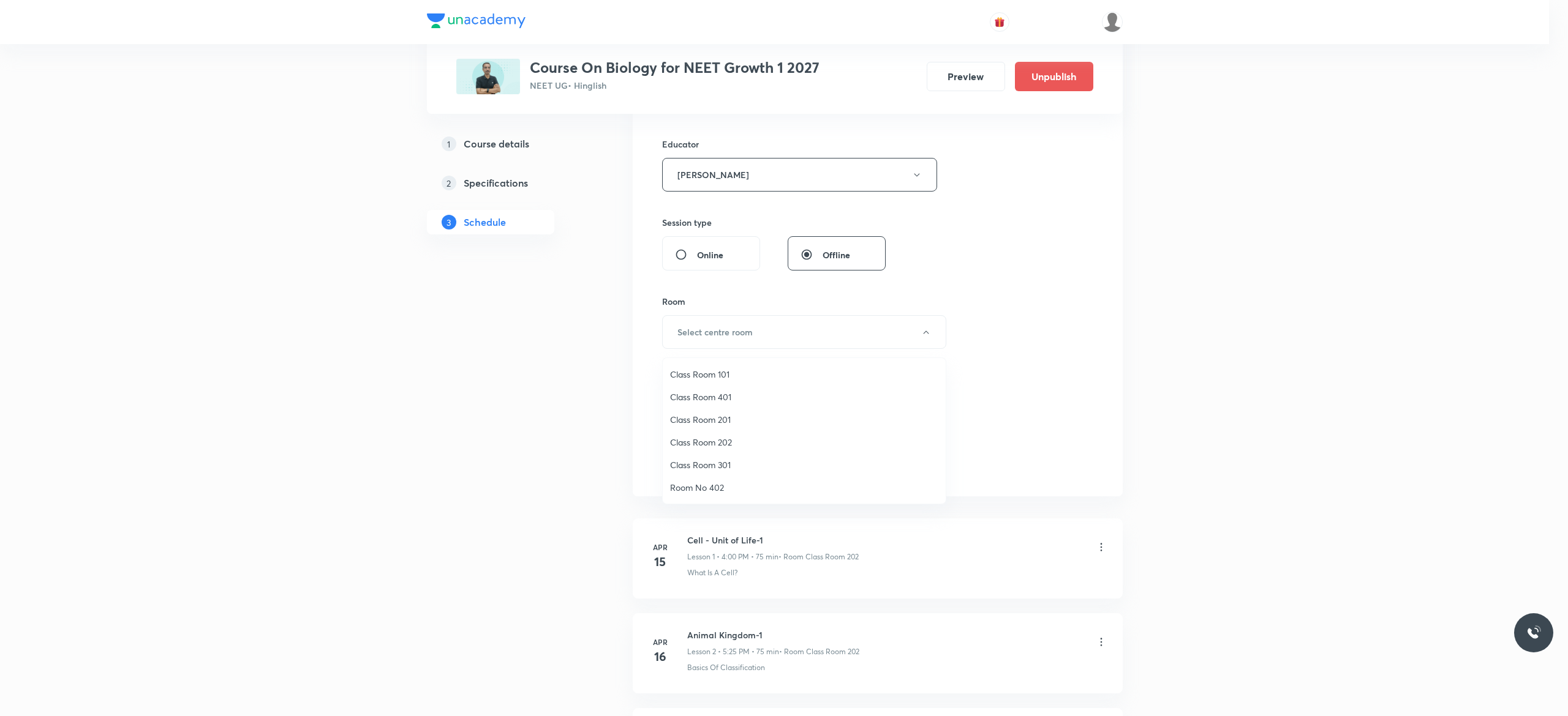
click at [724, 438] on span "Class Room 202" at bounding box center [804, 442] width 269 height 13
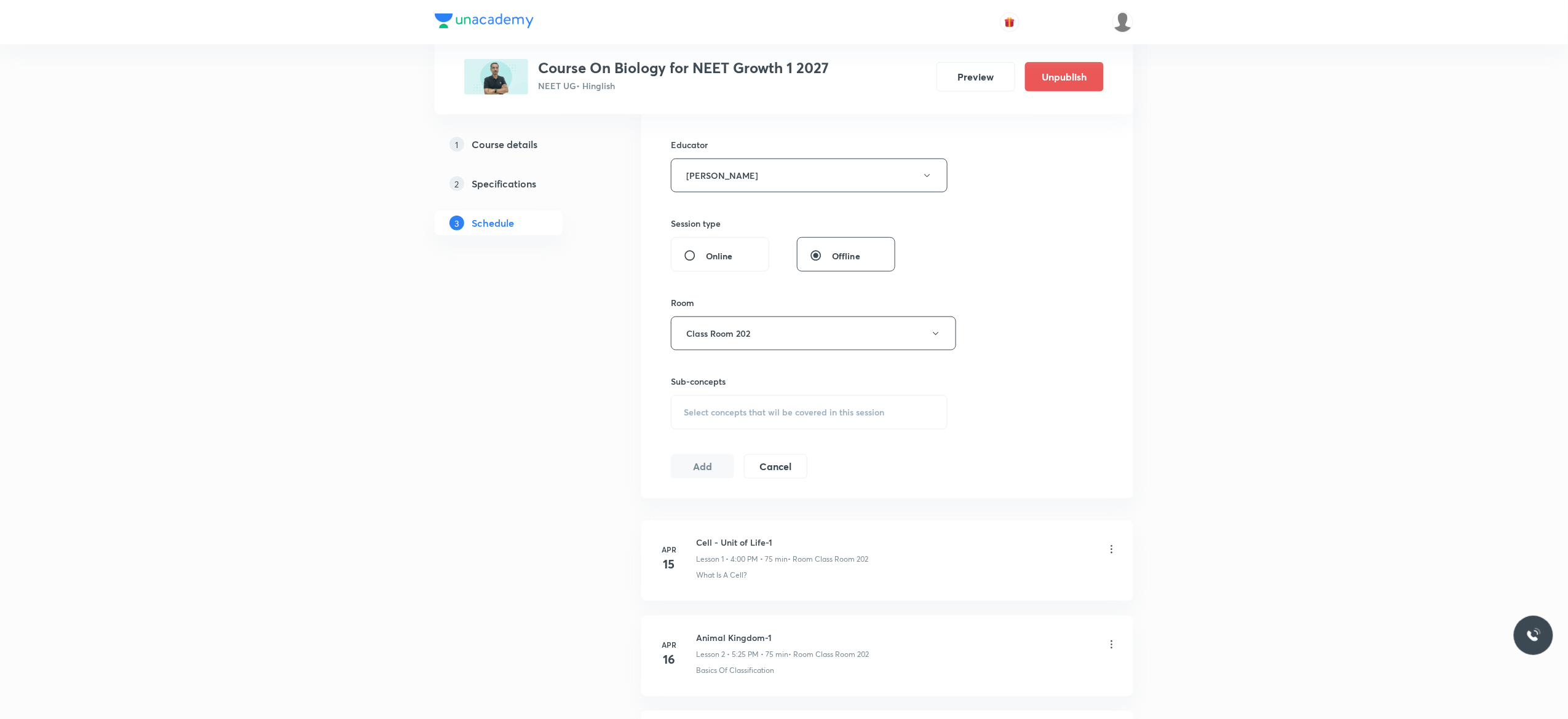
click at [714, 418] on span "Select concepts that wil be covered in this session" at bounding box center [784, 412] width 200 height 10
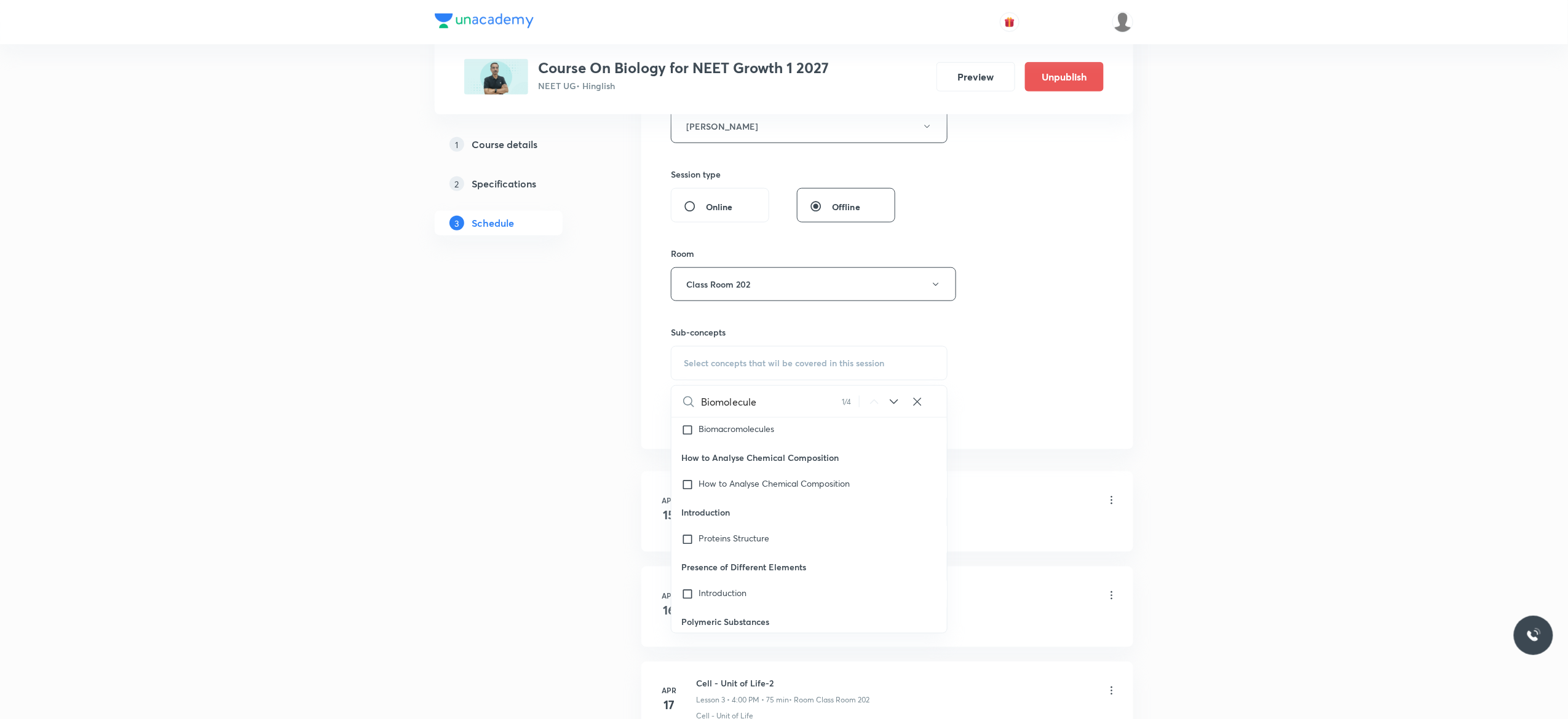
scroll to position [50411, 0]
type input "Biomolecule"
click at [687, 569] on input "checkbox" at bounding box center [689, 562] width 17 height 12
checkbox input "true"
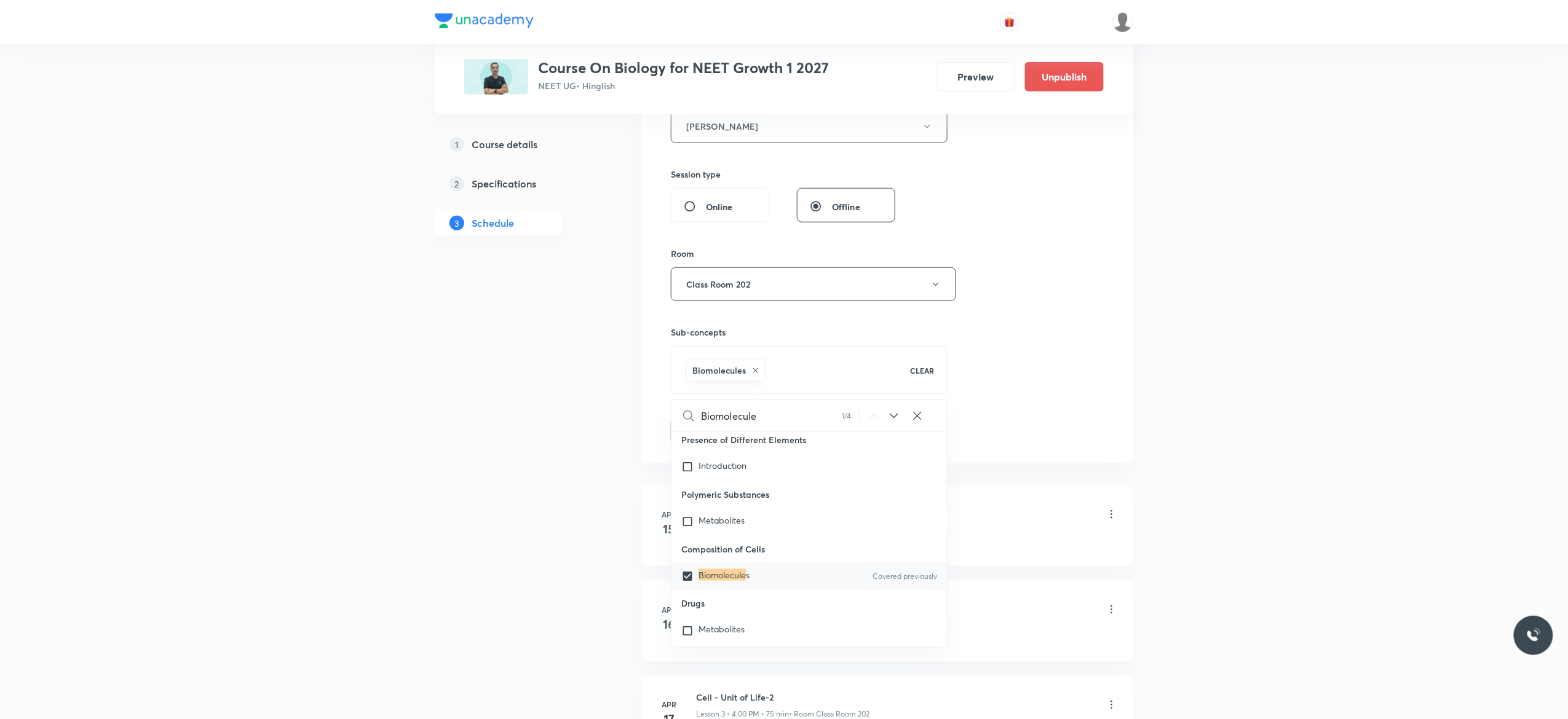
click at [699, 437] on button "Add" at bounding box center [702, 430] width 63 height 24
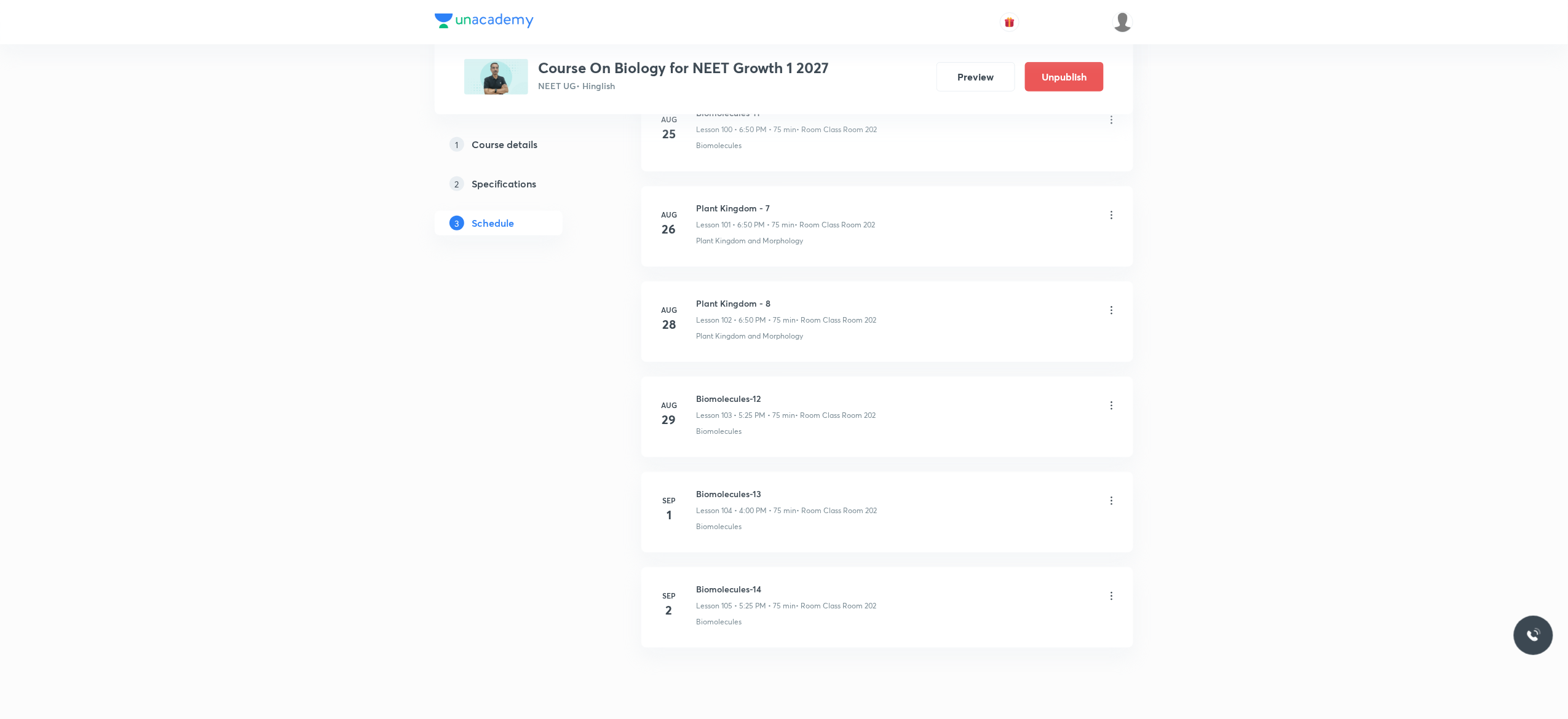
scroll to position [9750, 0]
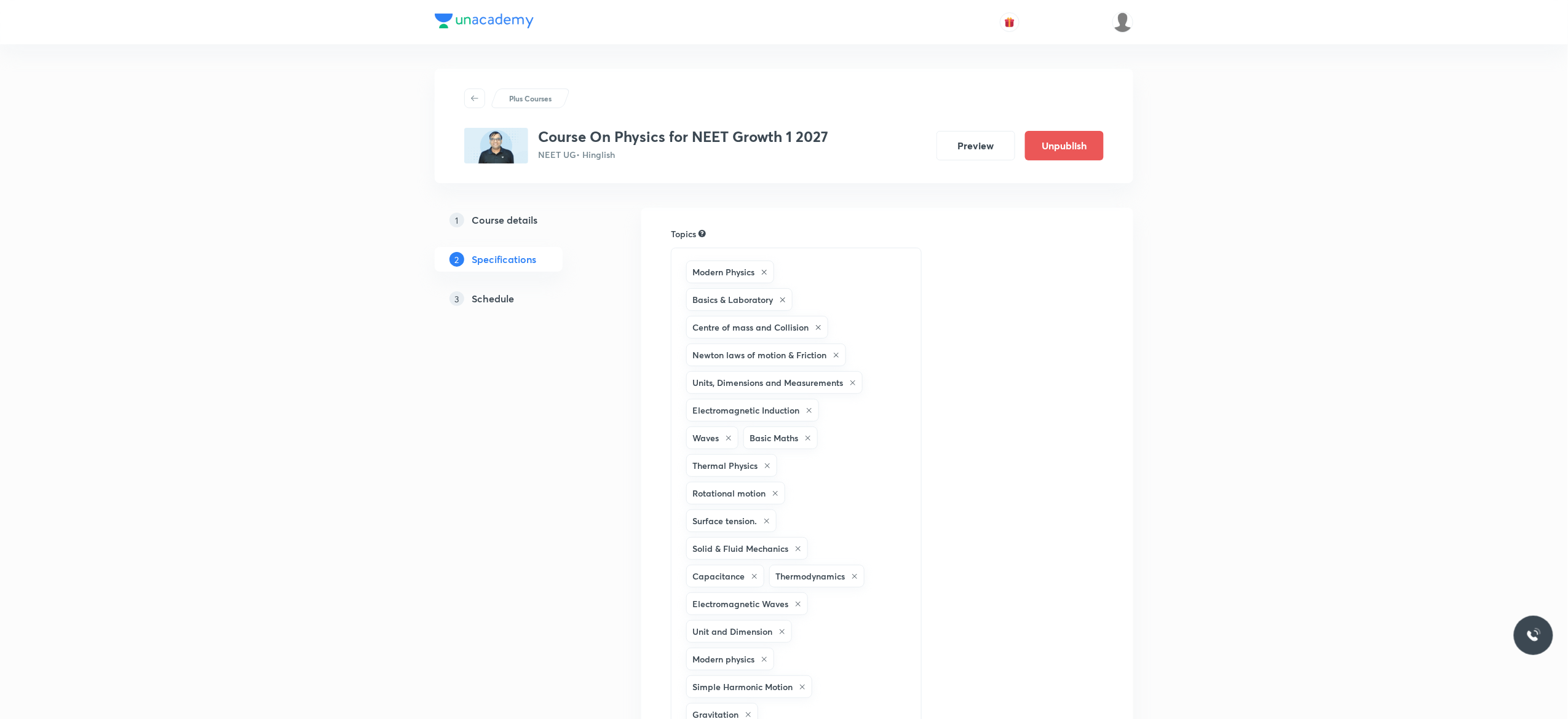
click at [490, 300] on h5 "Schedule" at bounding box center [493, 299] width 42 height 15
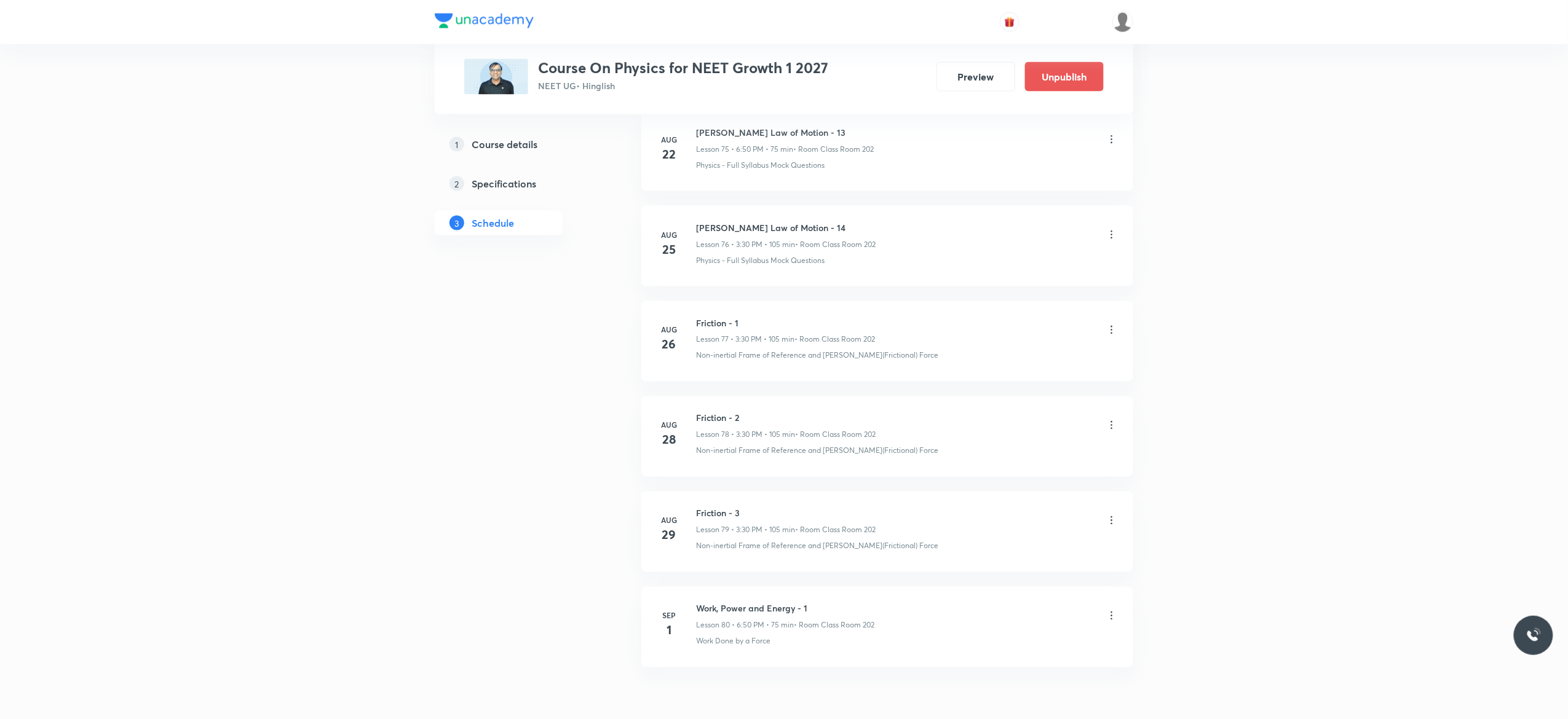
scroll to position [8003, 0]
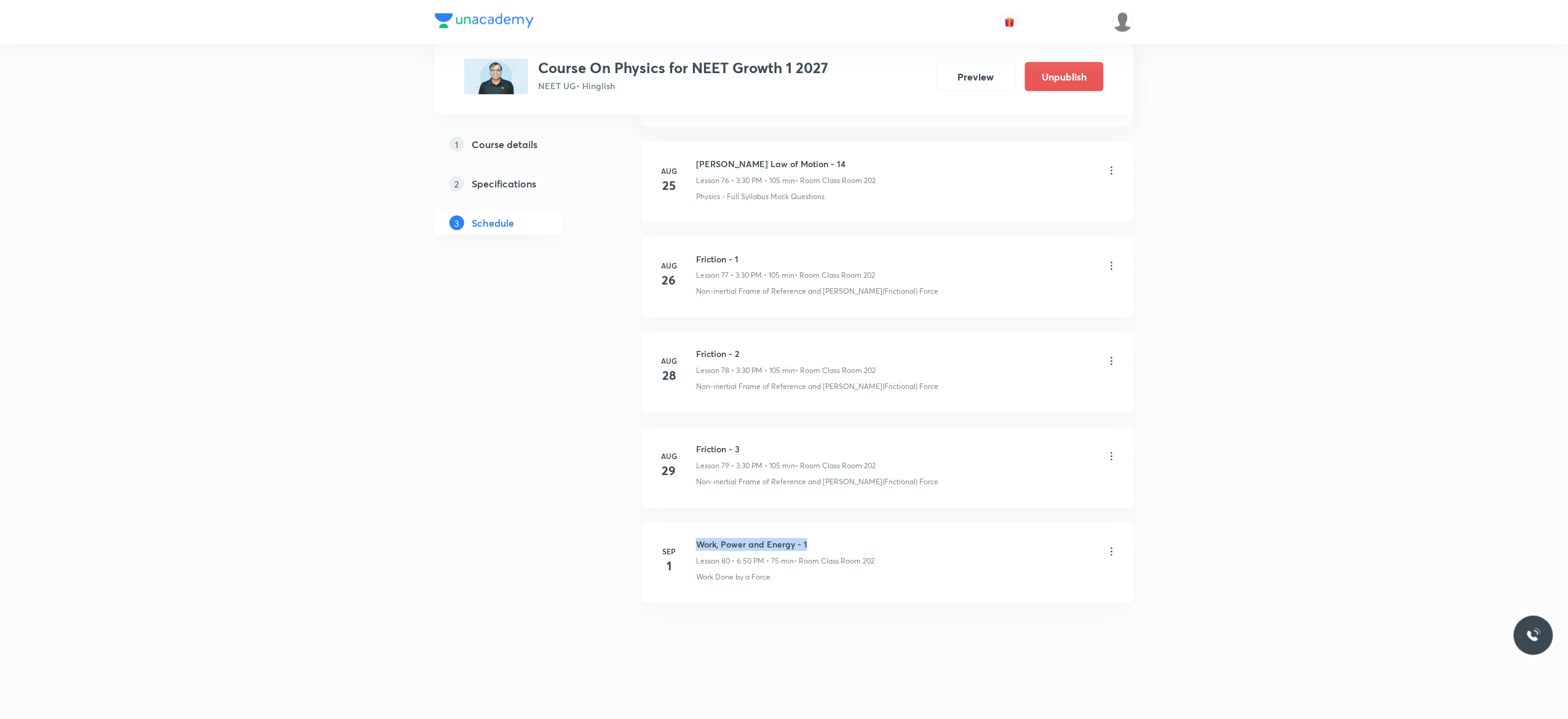
drag, startPoint x: 813, startPoint y: 541, endPoint x: 697, endPoint y: 542, distance: 116.0
click at [697, 542] on h6 "Work, Power and Energy - 1" at bounding box center [785, 545] width 179 height 13
copy h6 "Work, Power and Energy - 1"
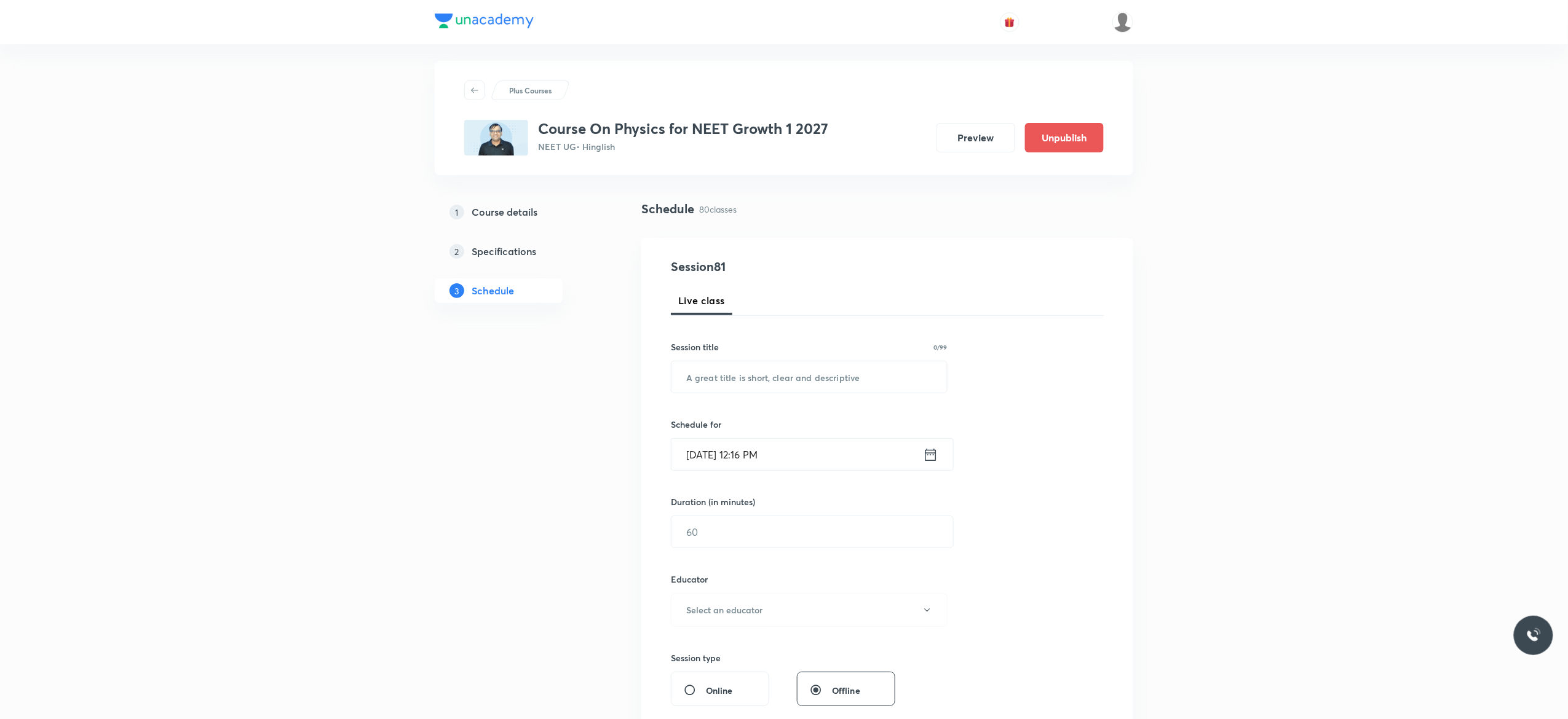
scroll to position [0, 0]
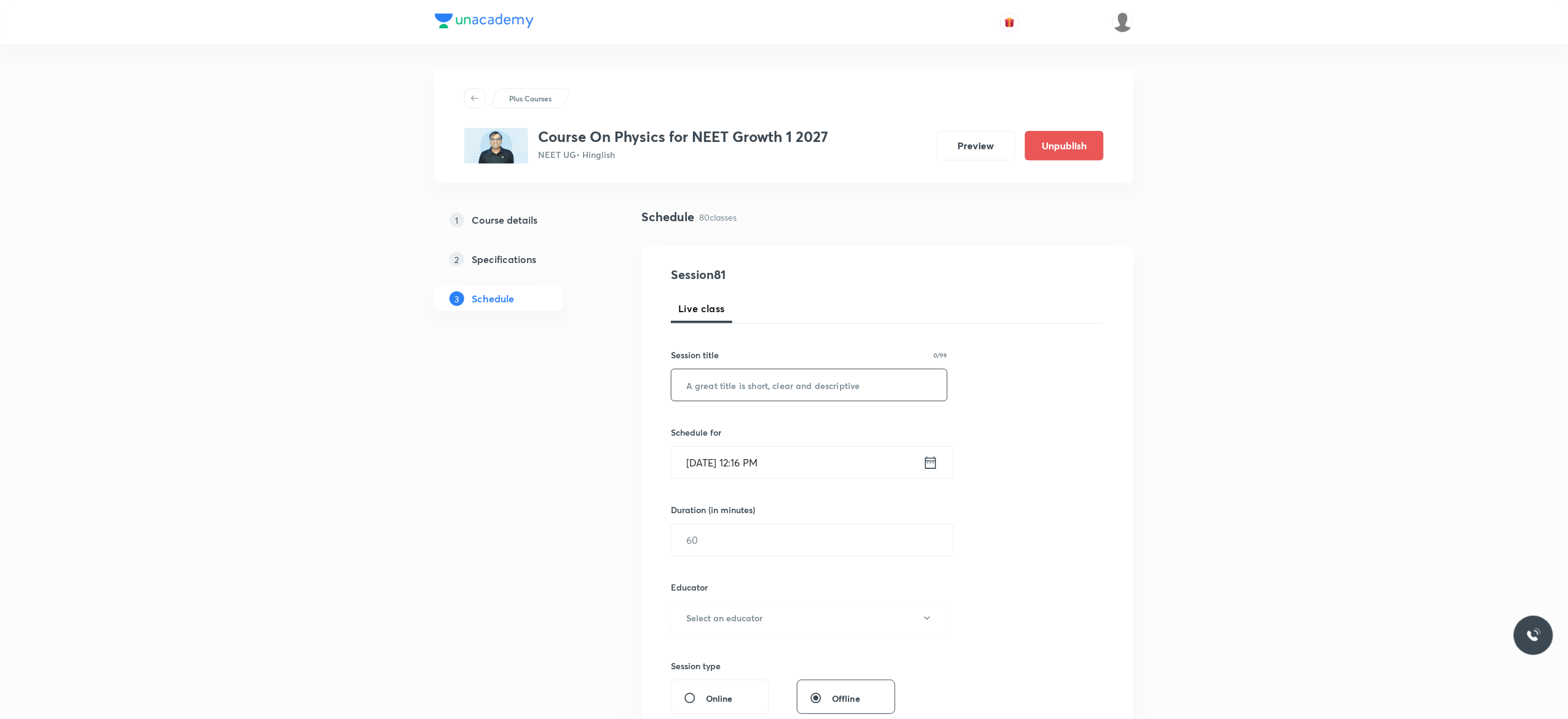
click at [701, 385] on input "text" at bounding box center [809, 385] width 276 height 31
paste input "Work, Power and Energy - 1"
type input "Work, Power and Energy - 2"
click at [930, 466] on icon at bounding box center [930, 462] width 16 height 17
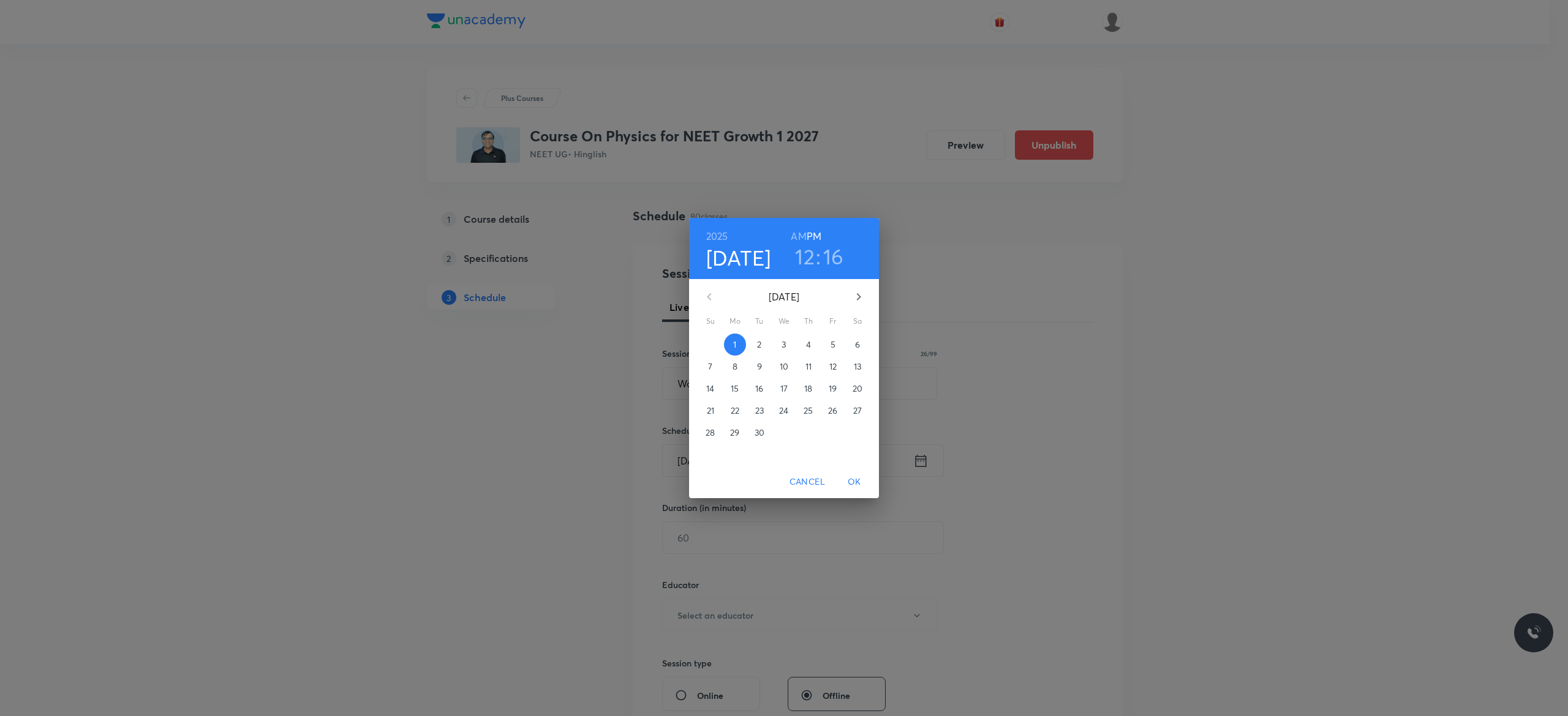
click at [760, 340] on p "2" at bounding box center [759, 345] width 4 height 12
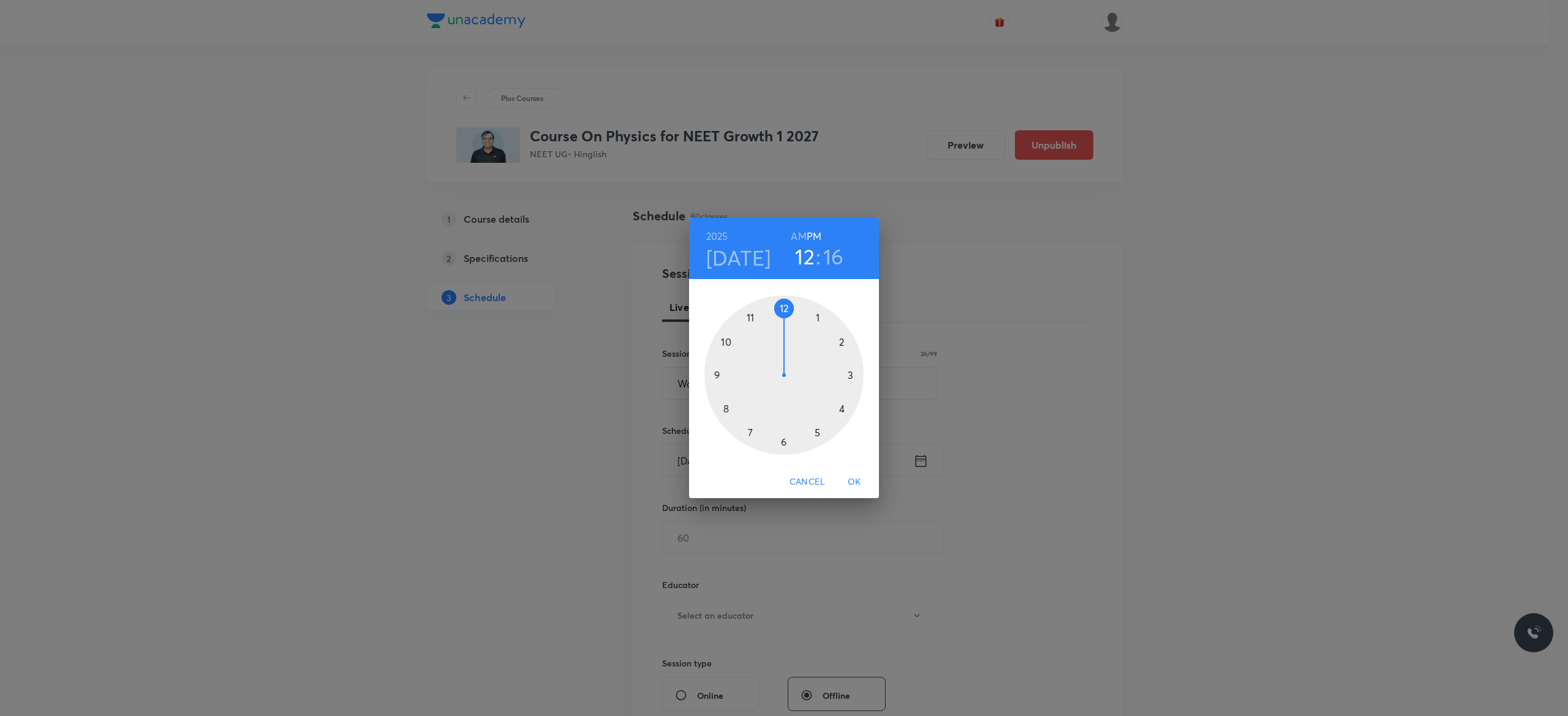
click at [783, 445] on div at bounding box center [783, 375] width 159 height 159
click at [727, 342] on div at bounding box center [783, 375] width 159 height 159
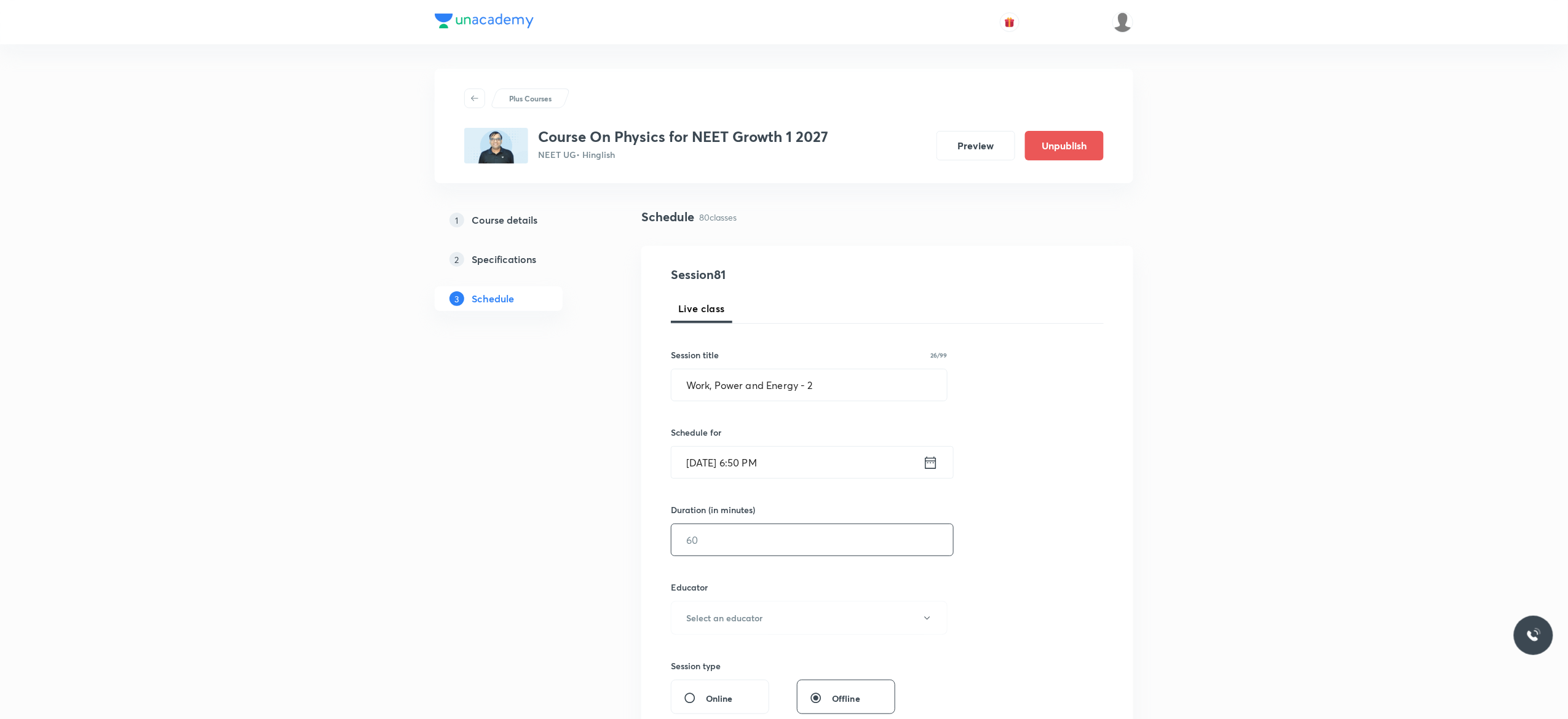
click at [750, 538] on input "text" at bounding box center [812, 540] width 282 height 31
type input "75"
click at [930, 626] on button "Select an educator" at bounding box center [809, 619] width 276 height 34
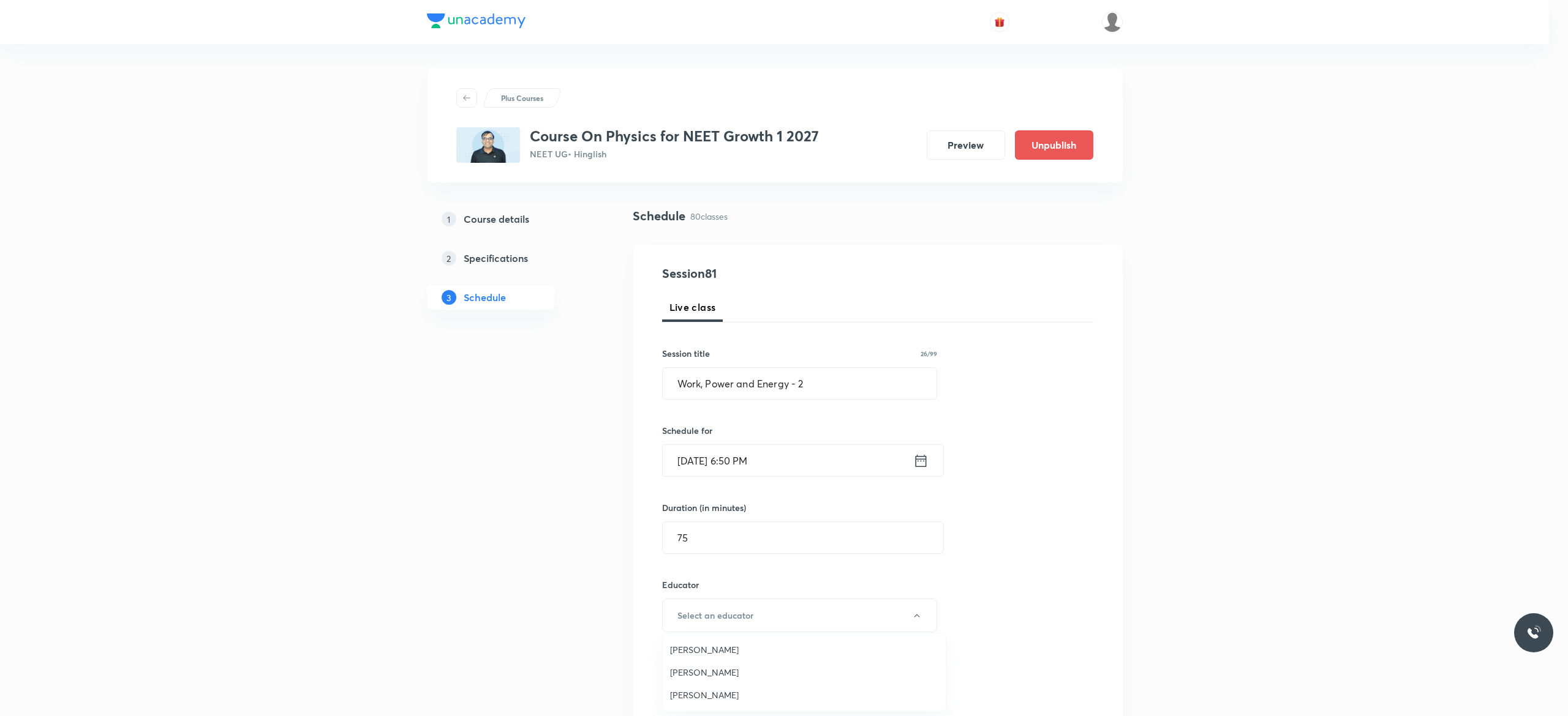
click at [730, 652] on span "Akash Mishra" at bounding box center [804, 650] width 269 height 13
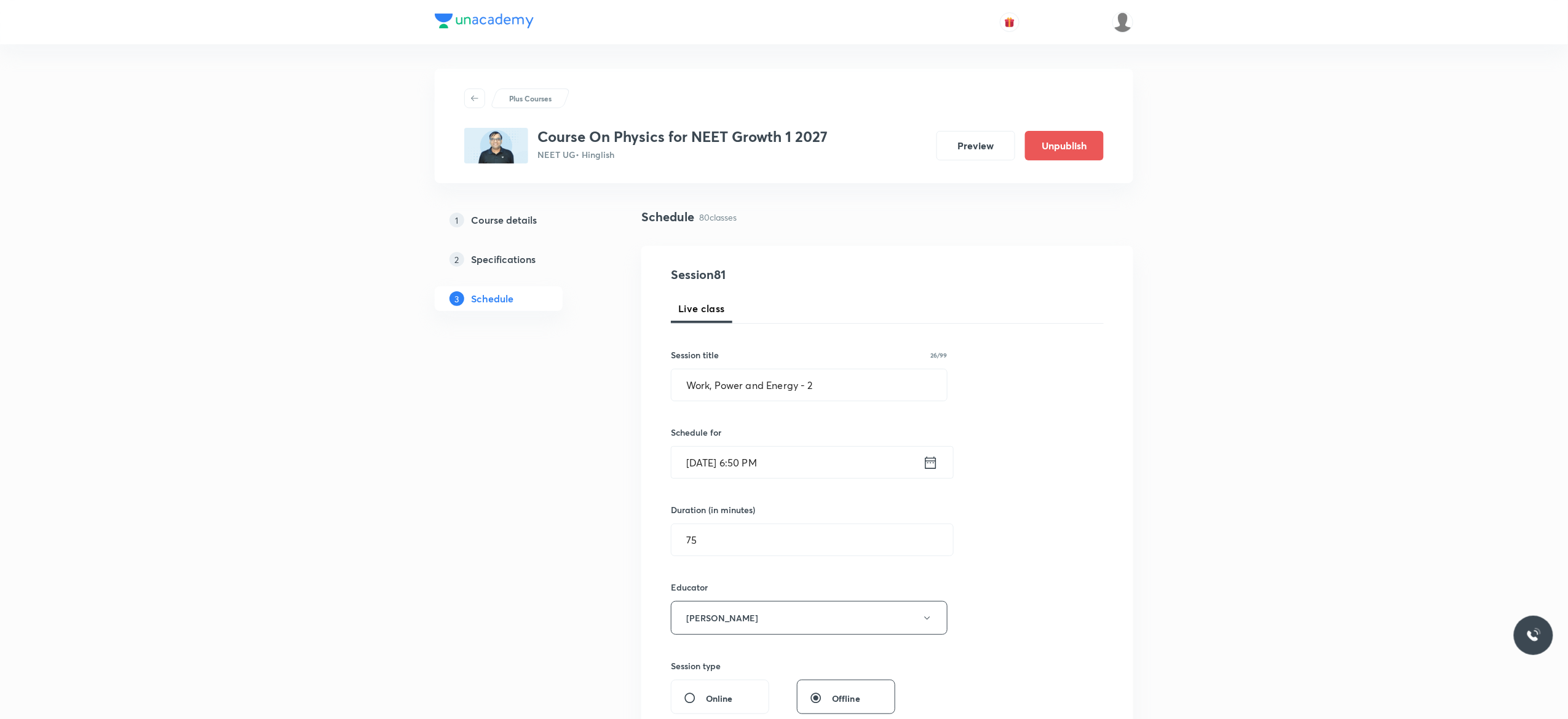
click at [1016, 614] on div "Session 81 Live class Session title 26/99 Work, Power and Energy - 2 ​ Schedule…" at bounding box center [887, 593] width 433 height 656
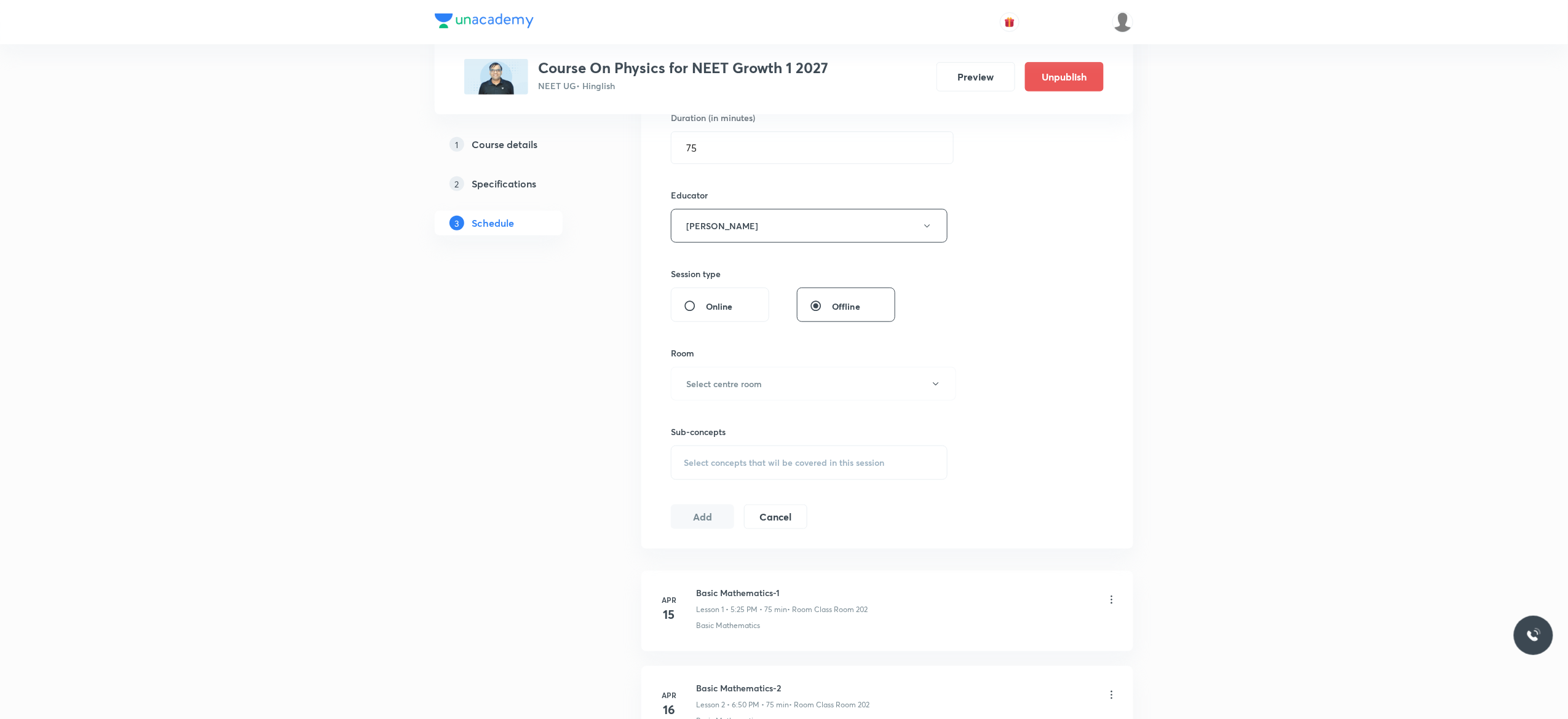
scroll to position [394, 0]
click at [937, 384] on icon "button" at bounding box center [936, 382] width 5 height 3
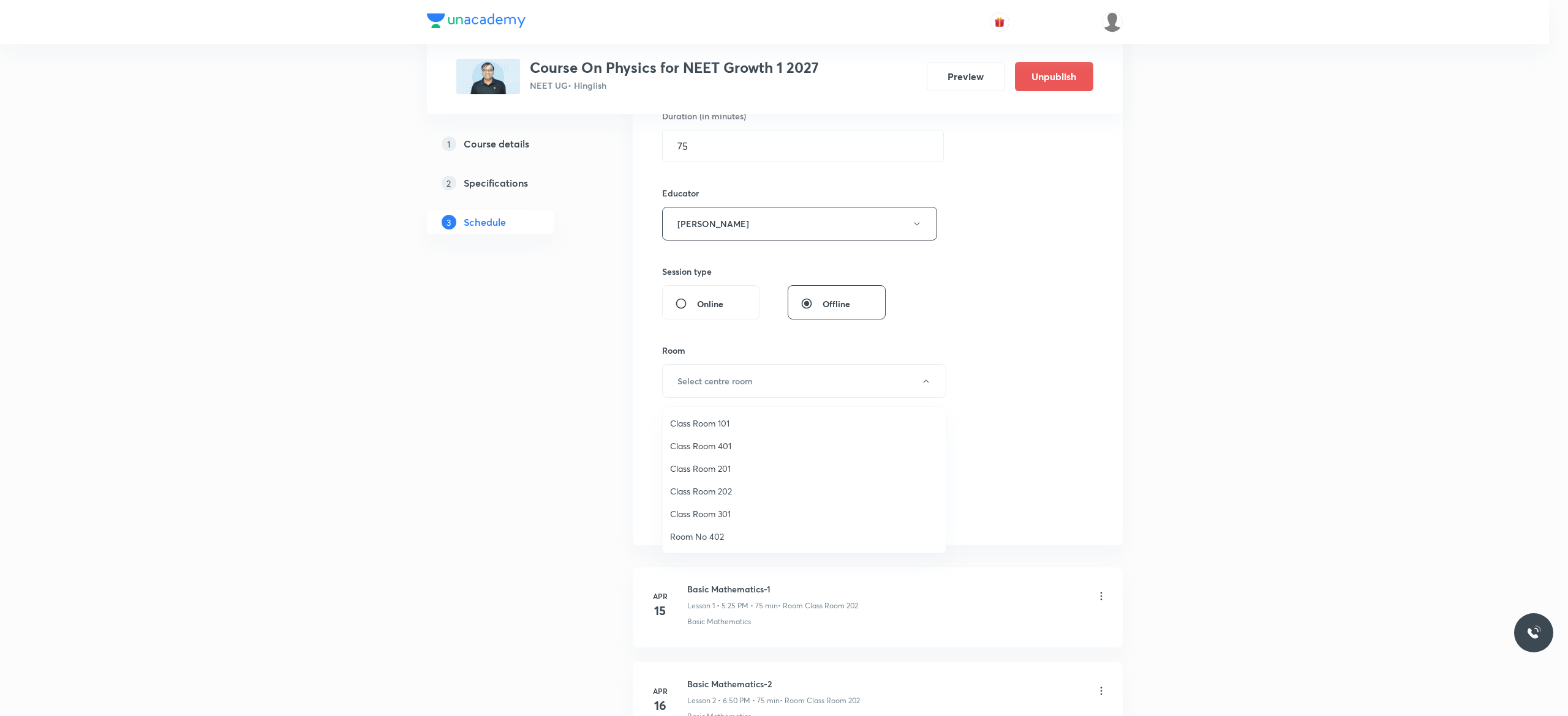
click at [718, 489] on span "Class Room 202" at bounding box center [804, 491] width 269 height 13
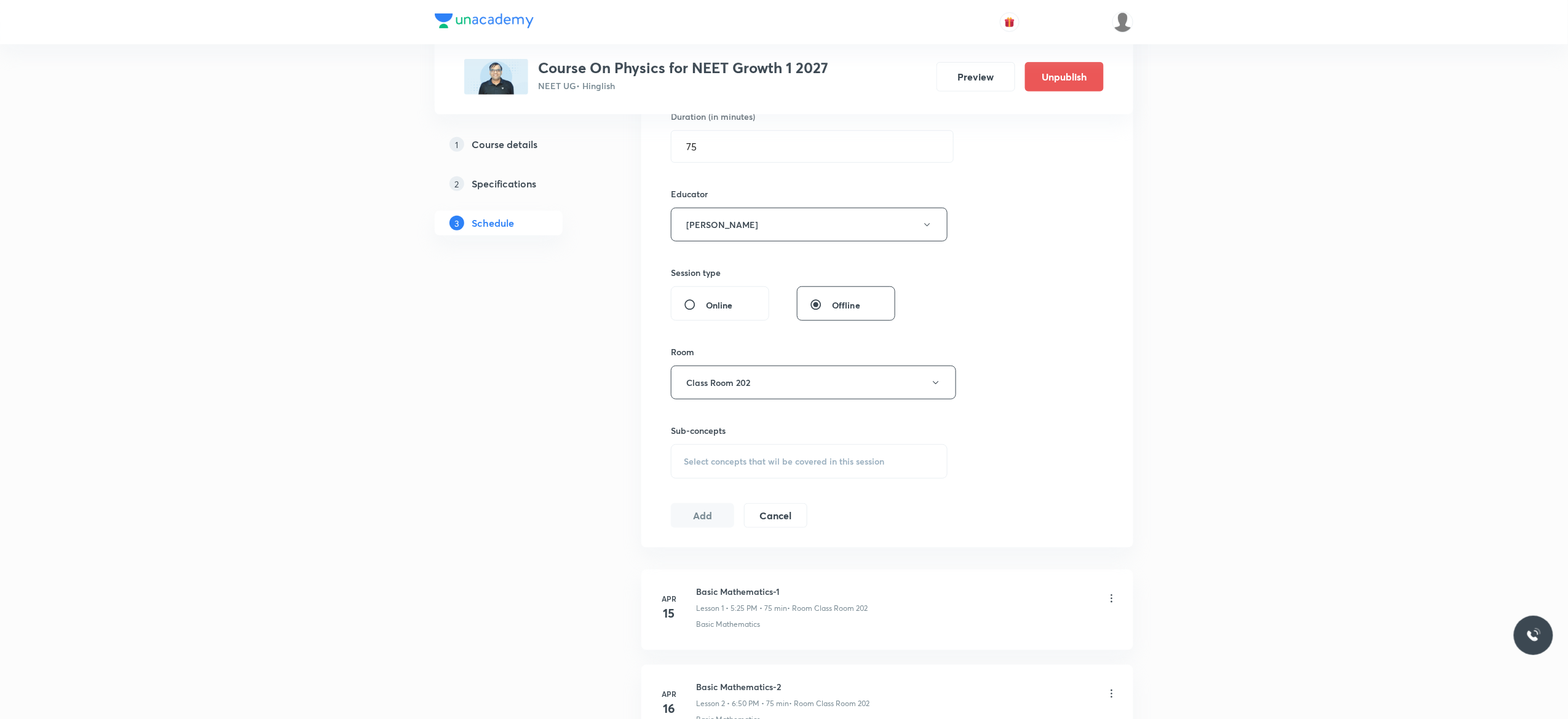
click at [704, 459] on span "Select concepts that wil be covered in this session" at bounding box center [784, 462] width 200 height 10
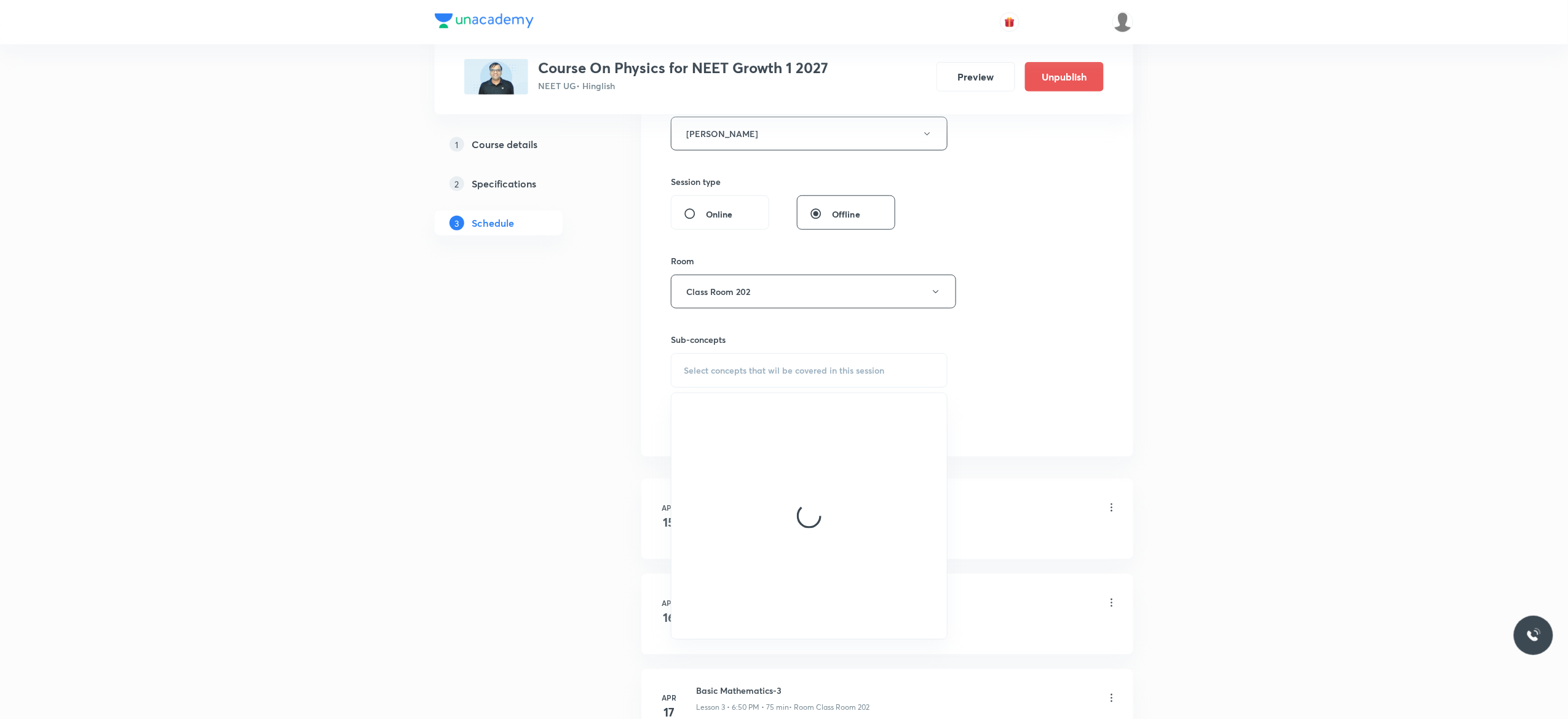
scroll to position [492, 0]
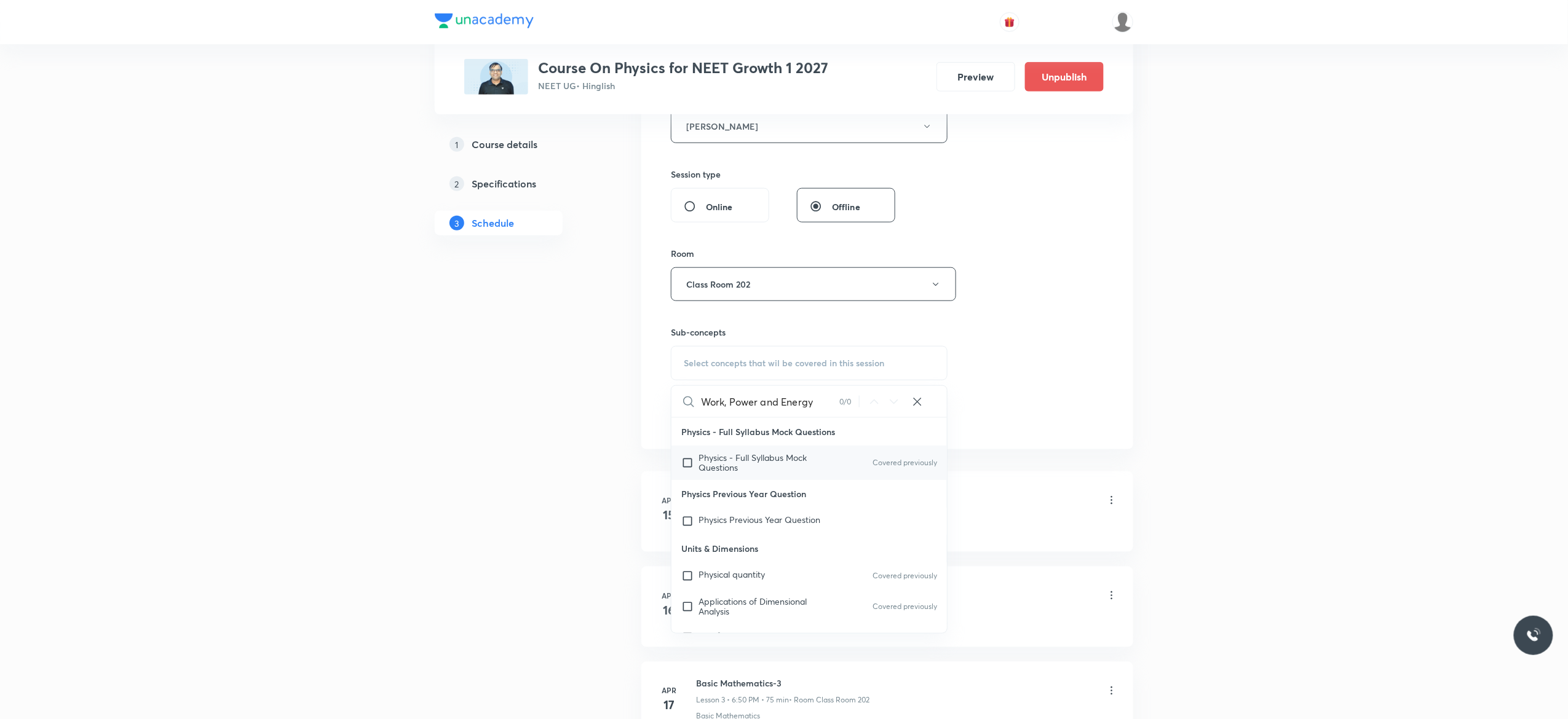
type input "Work, Power and Energy"
click at [689, 467] on input "checkbox" at bounding box center [689, 462] width 17 height 20
checkbox input "true"
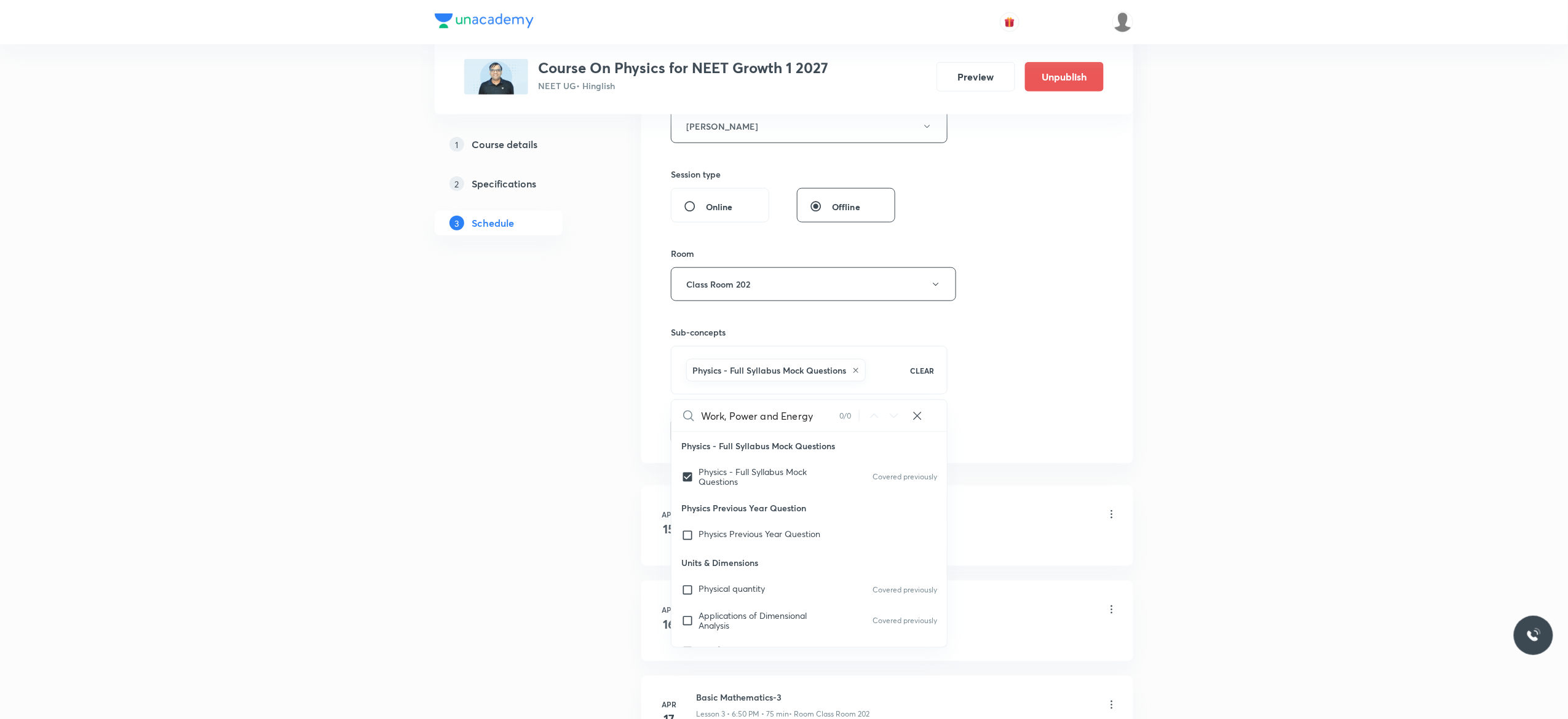
click at [709, 435] on button "Add" at bounding box center [702, 430] width 63 height 24
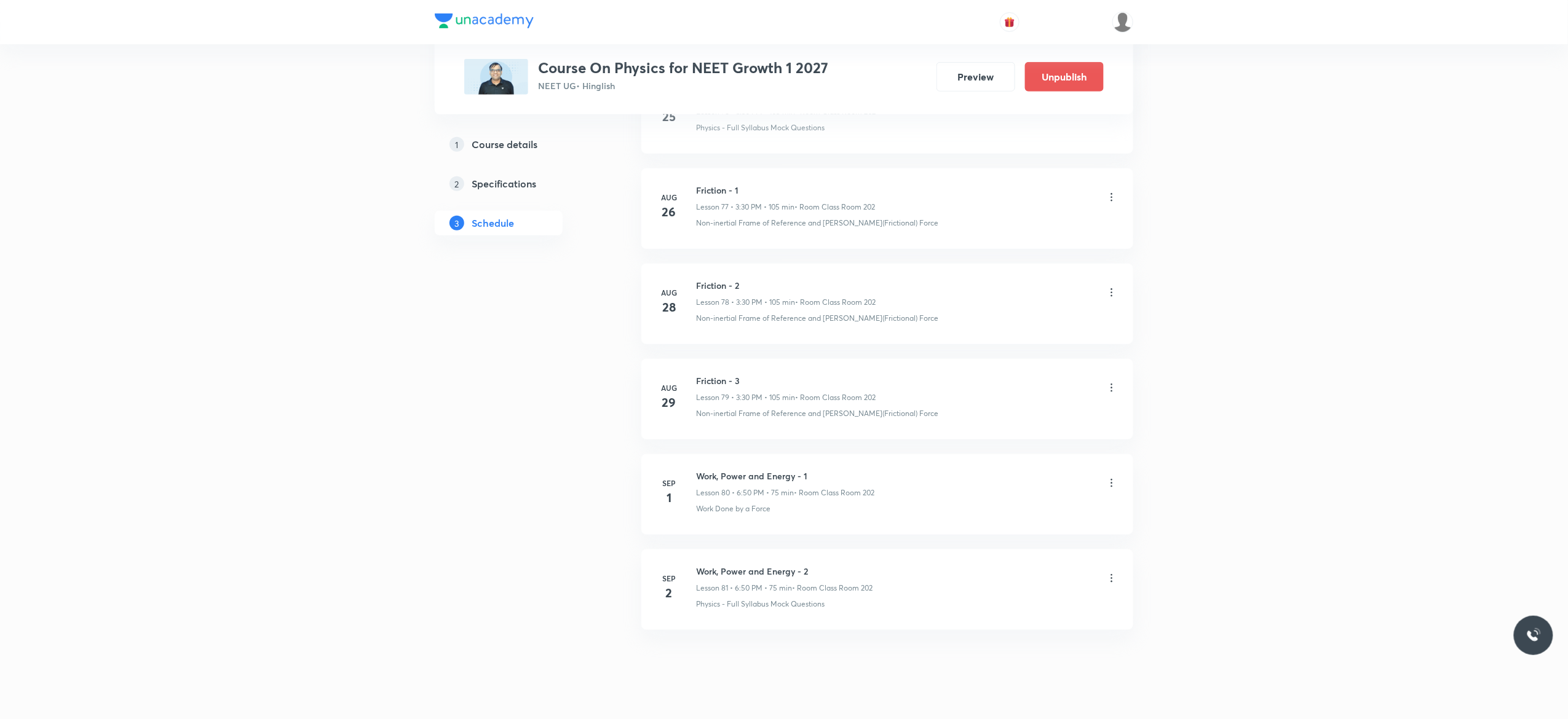
scroll to position [7453, 0]
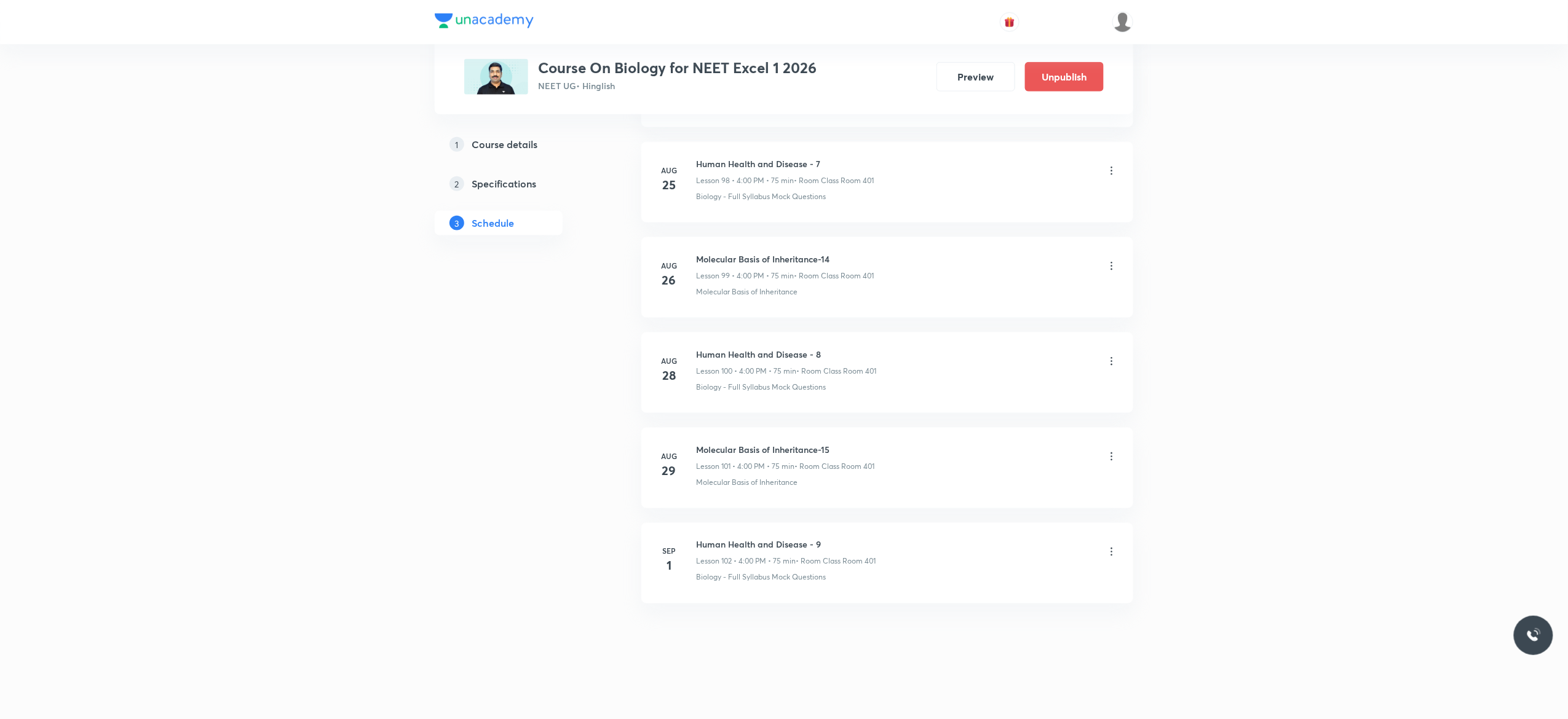
scroll to position [10108, 0]
drag, startPoint x: 824, startPoint y: 540, endPoint x: 694, endPoint y: 537, distance: 130.0
click at [694, 537] on li "Sep 1 Human Health and Disease - 9 Lesson 102 • 4:00 PM • 75 min • Room Class R…" at bounding box center [887, 564] width 492 height 81
copy h6 "Human Health and Disease - 9"
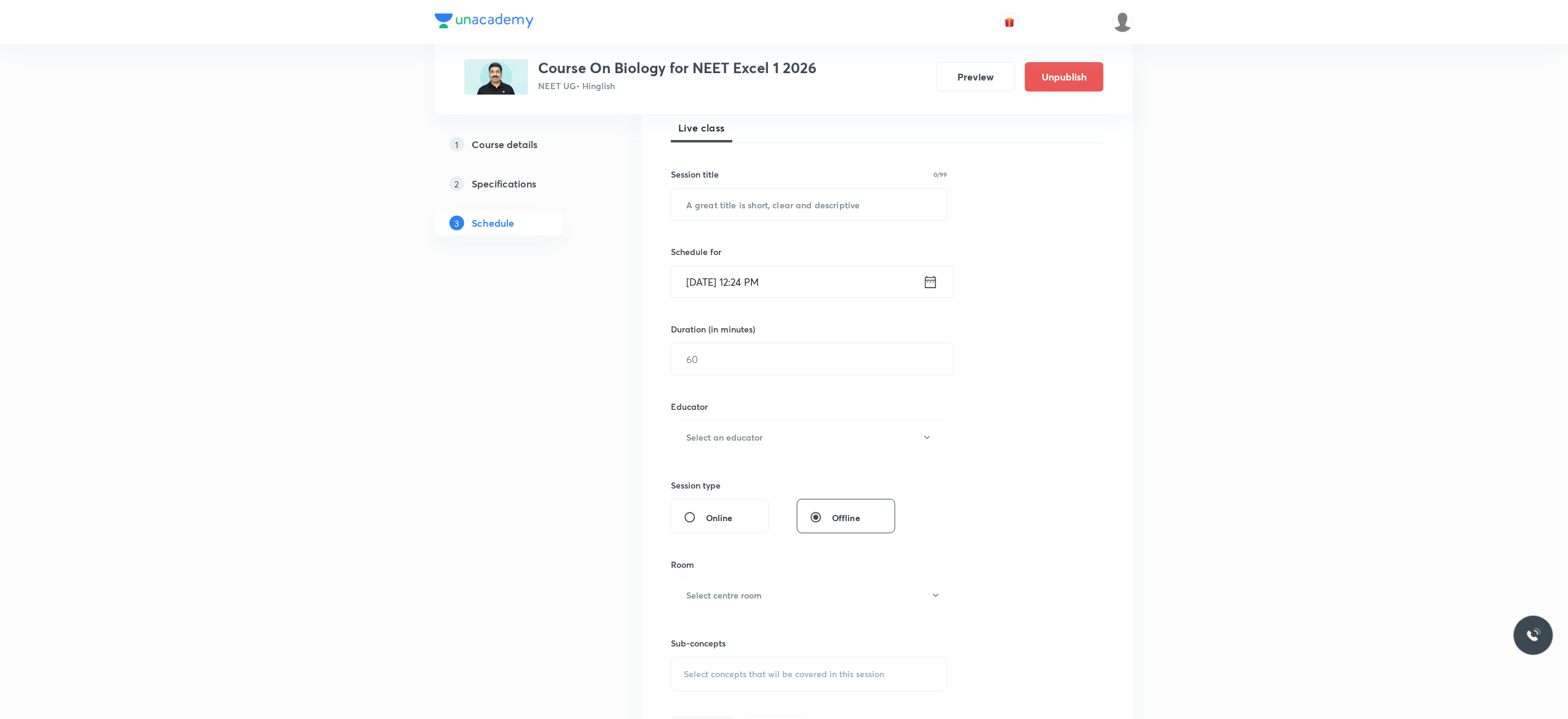
scroll to position [0, 0]
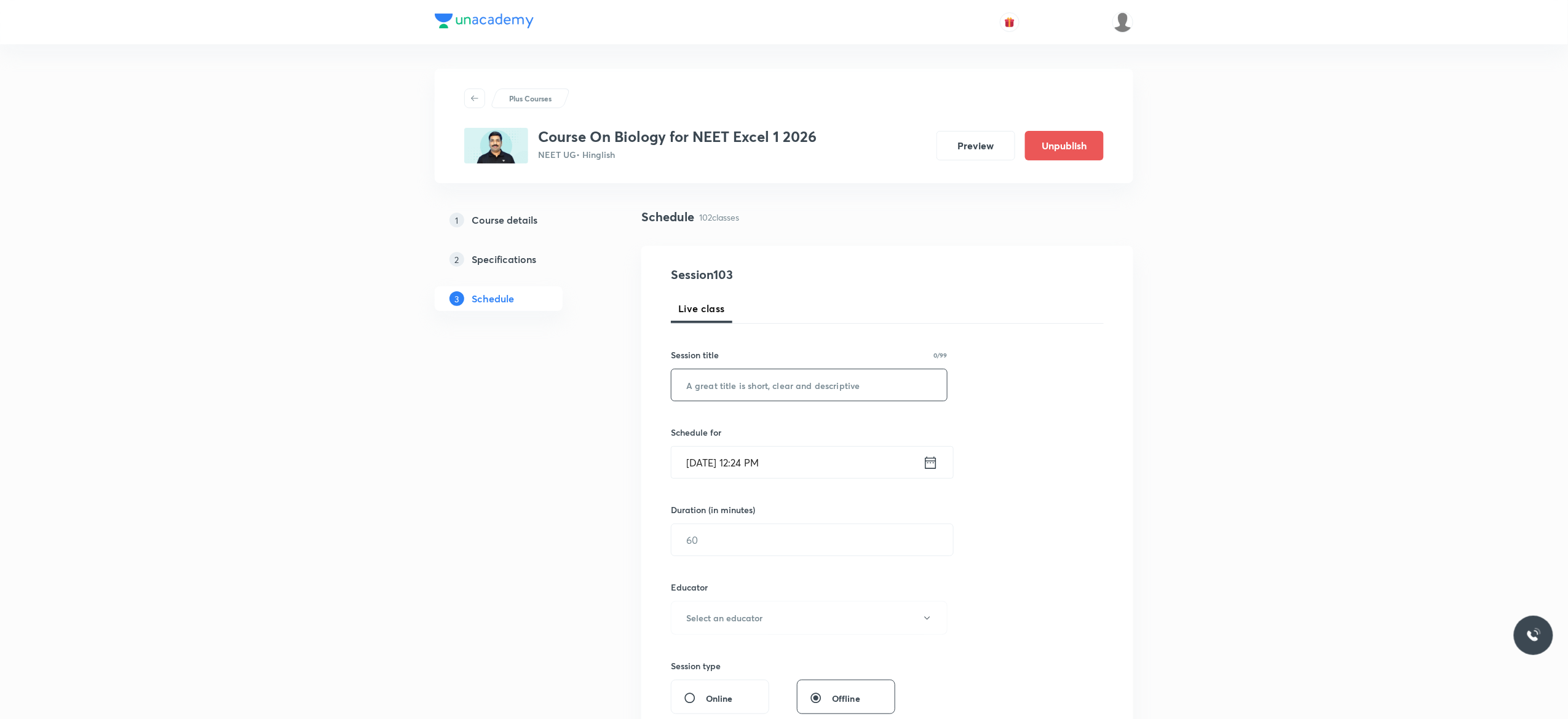
click at [830, 378] on input "text" at bounding box center [809, 385] width 276 height 31
paste input "Human Health and Disease - 9"
type input "Human Health and Disease - 10"
click at [932, 468] on icon at bounding box center [930, 462] width 16 height 17
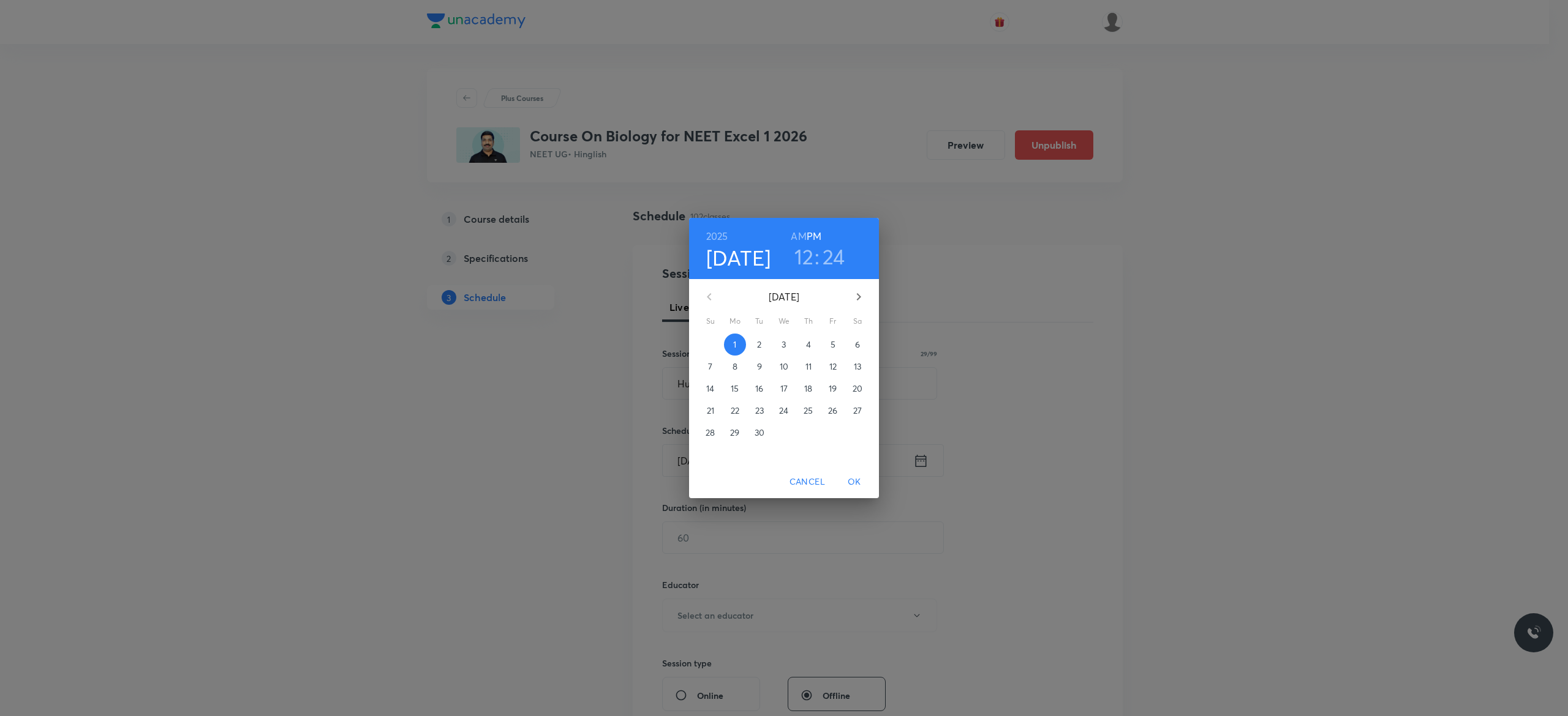
click at [758, 347] on p "2" at bounding box center [759, 345] width 4 height 12
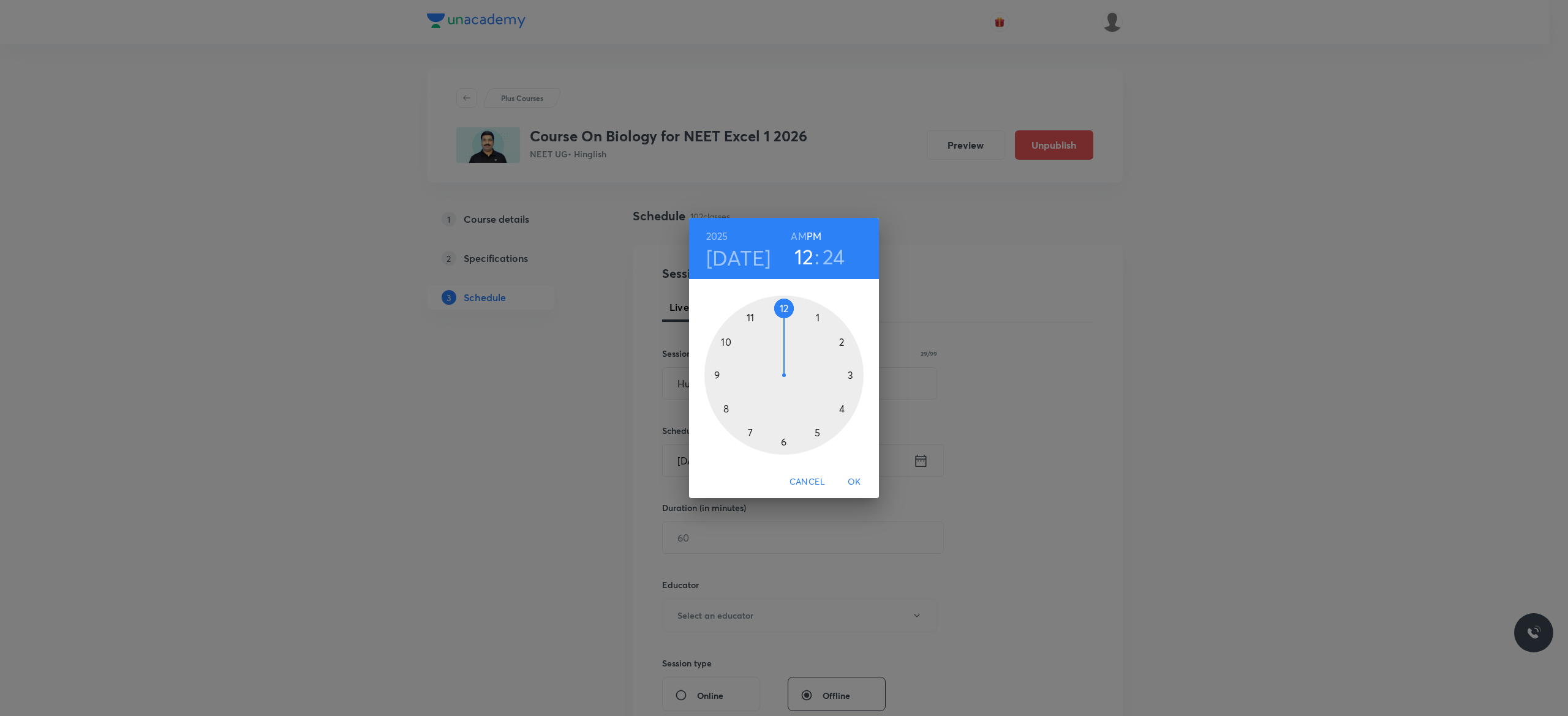
click at [841, 408] on div at bounding box center [783, 375] width 159 height 159
click at [784, 308] on div at bounding box center [783, 375] width 159 height 159
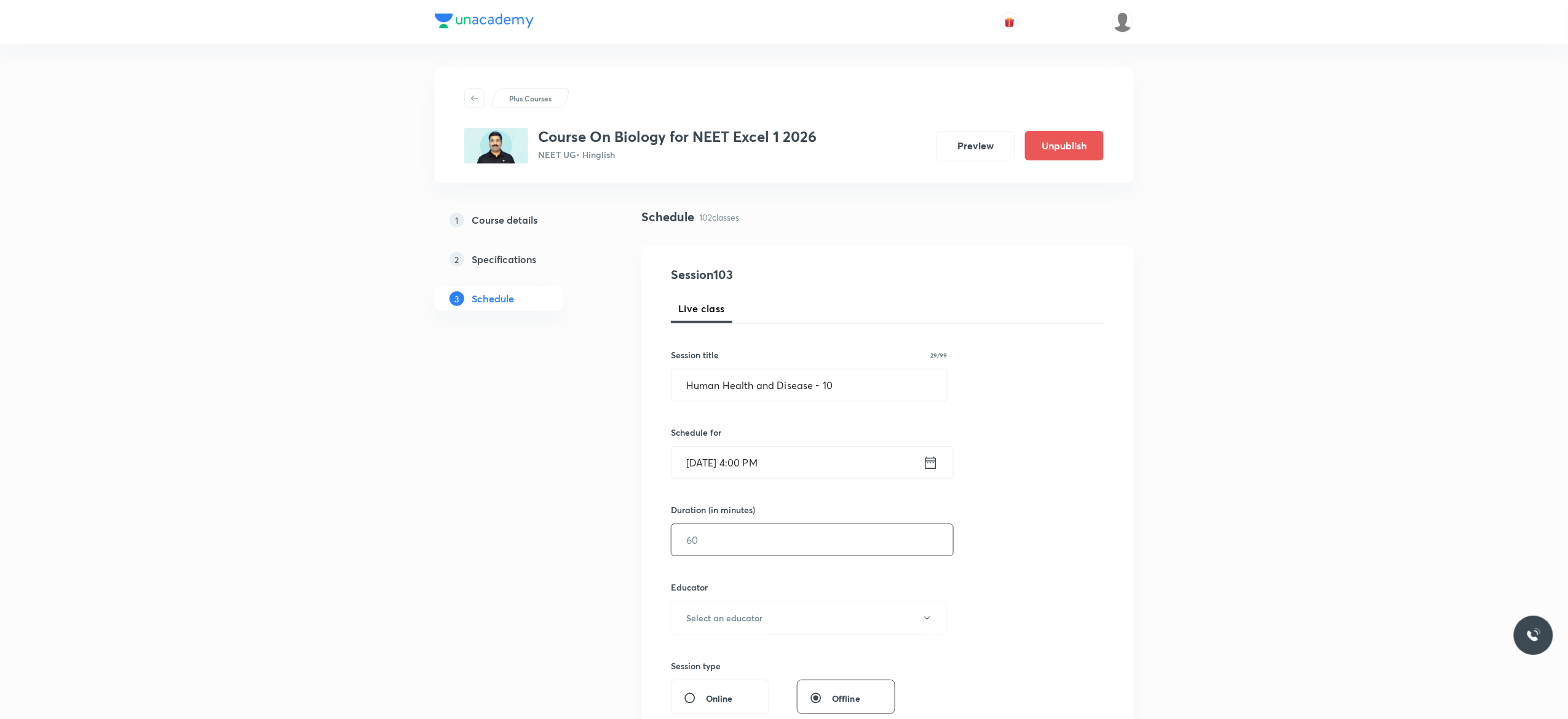
click at [729, 533] on input "text" at bounding box center [812, 540] width 282 height 31
type input "75"
click at [932, 621] on button "Select an educator" at bounding box center [809, 619] width 276 height 34
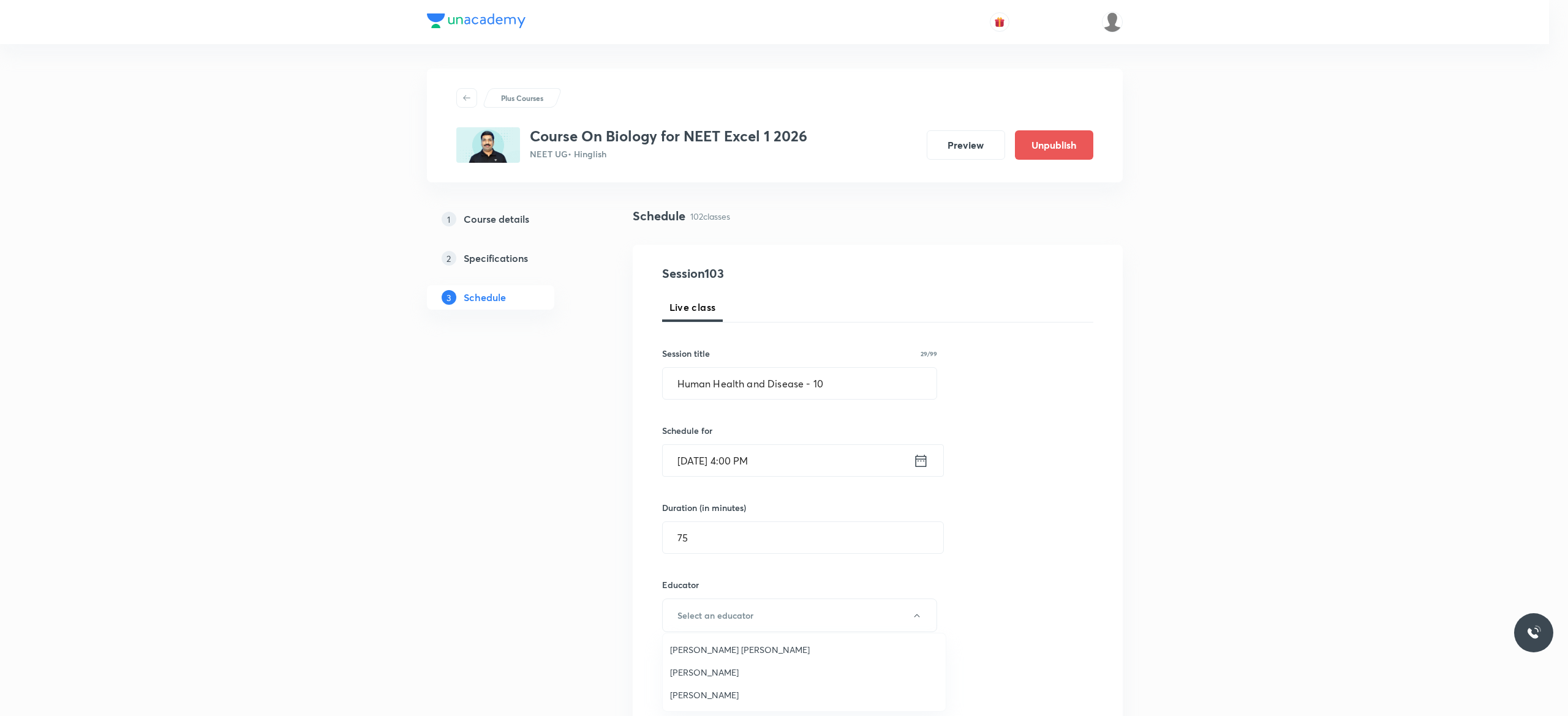
click at [730, 694] on span "Ankit Kumar Malav" at bounding box center [804, 695] width 269 height 13
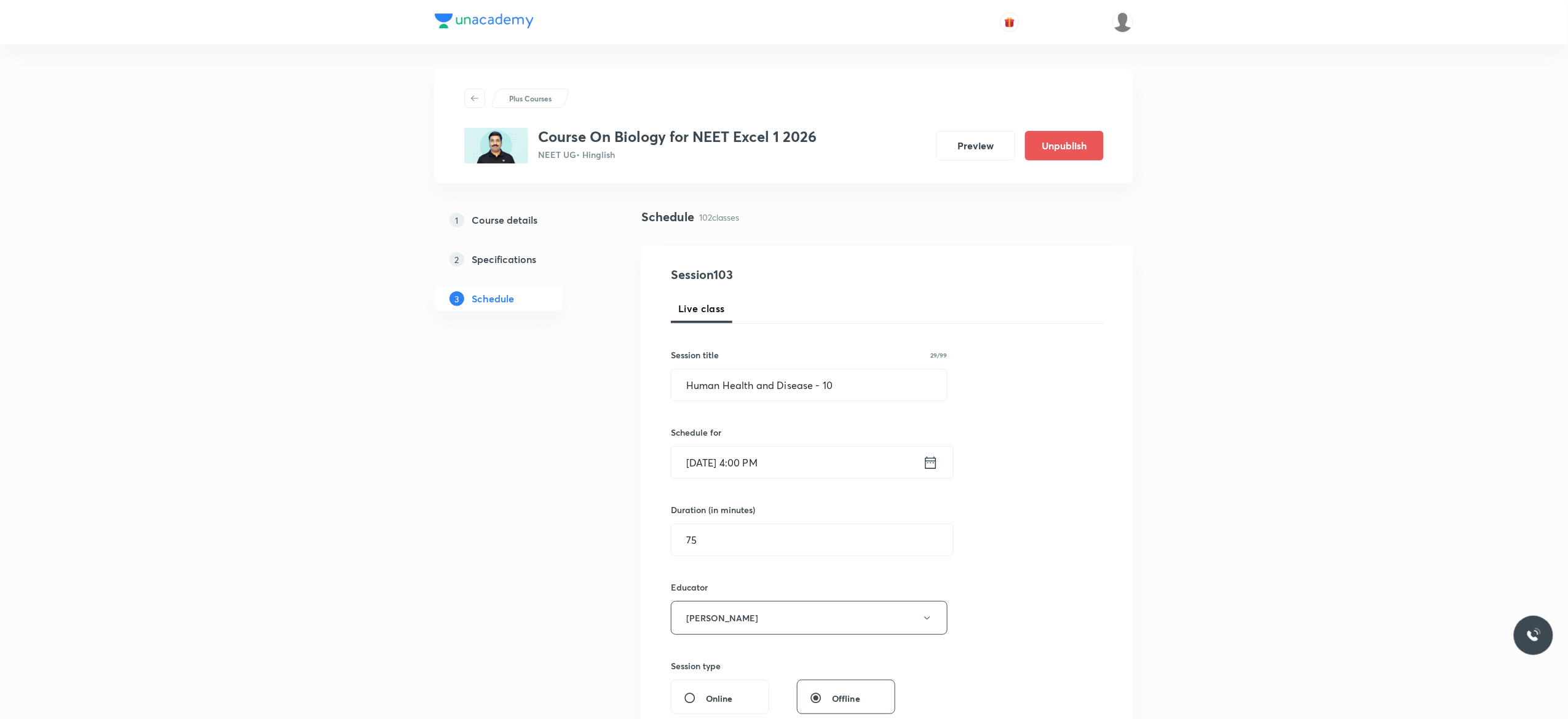
click at [1046, 595] on div "Session 103 Live class Session title 29/99 Human Health and Disease - 10 ​ Sche…" at bounding box center [887, 593] width 433 height 656
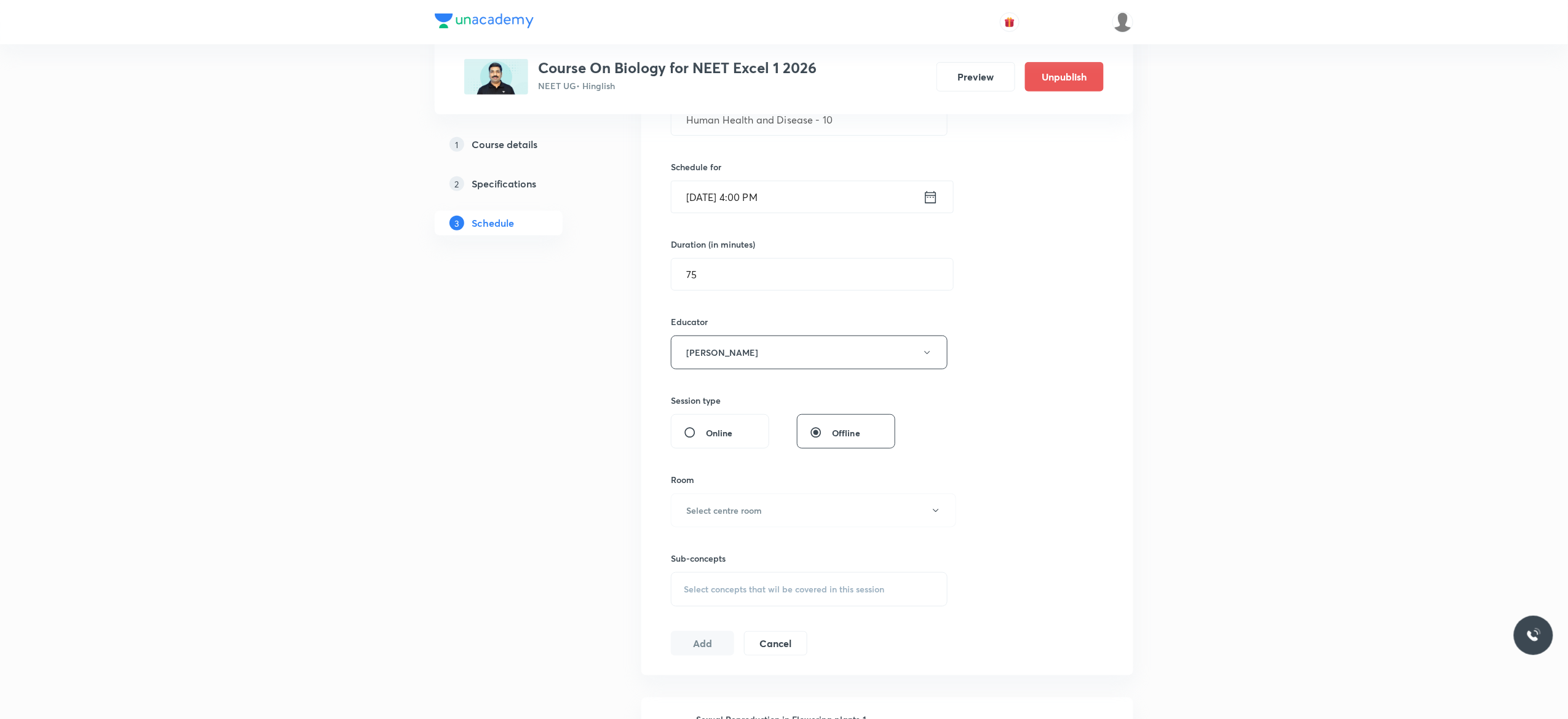
scroll to position [344, 0]
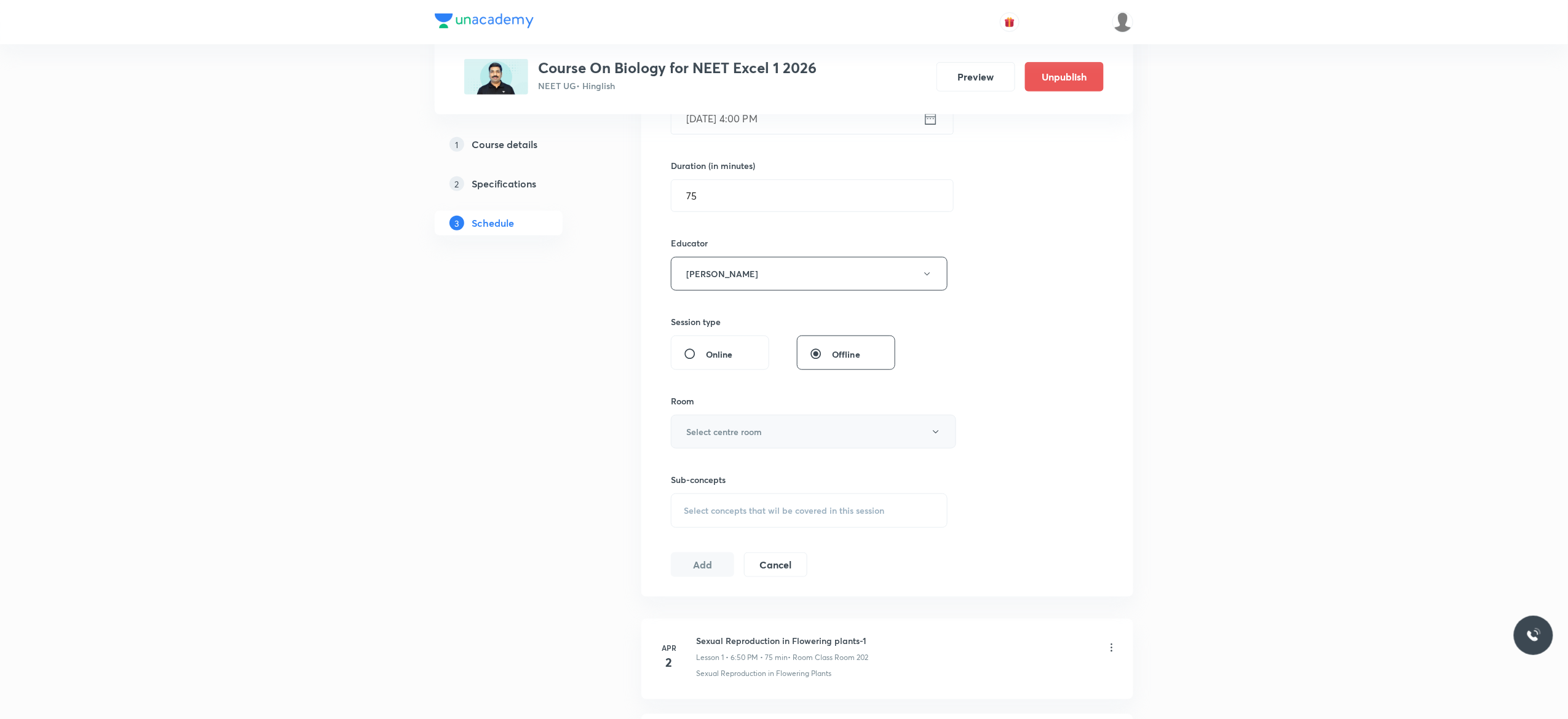
click at [937, 442] on button "Select centre room" at bounding box center [814, 432] width 285 height 34
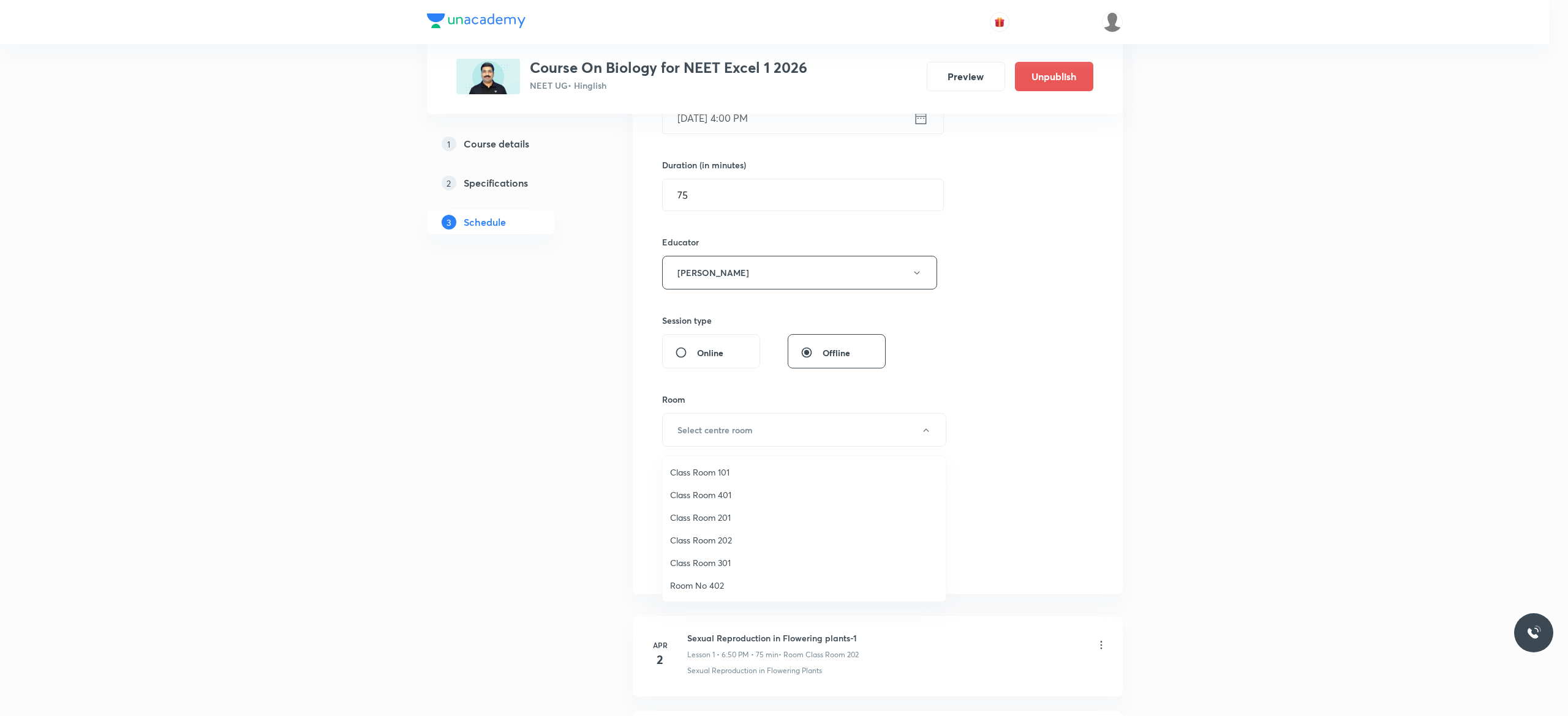
click at [716, 495] on span "Class Room 401" at bounding box center [804, 495] width 269 height 13
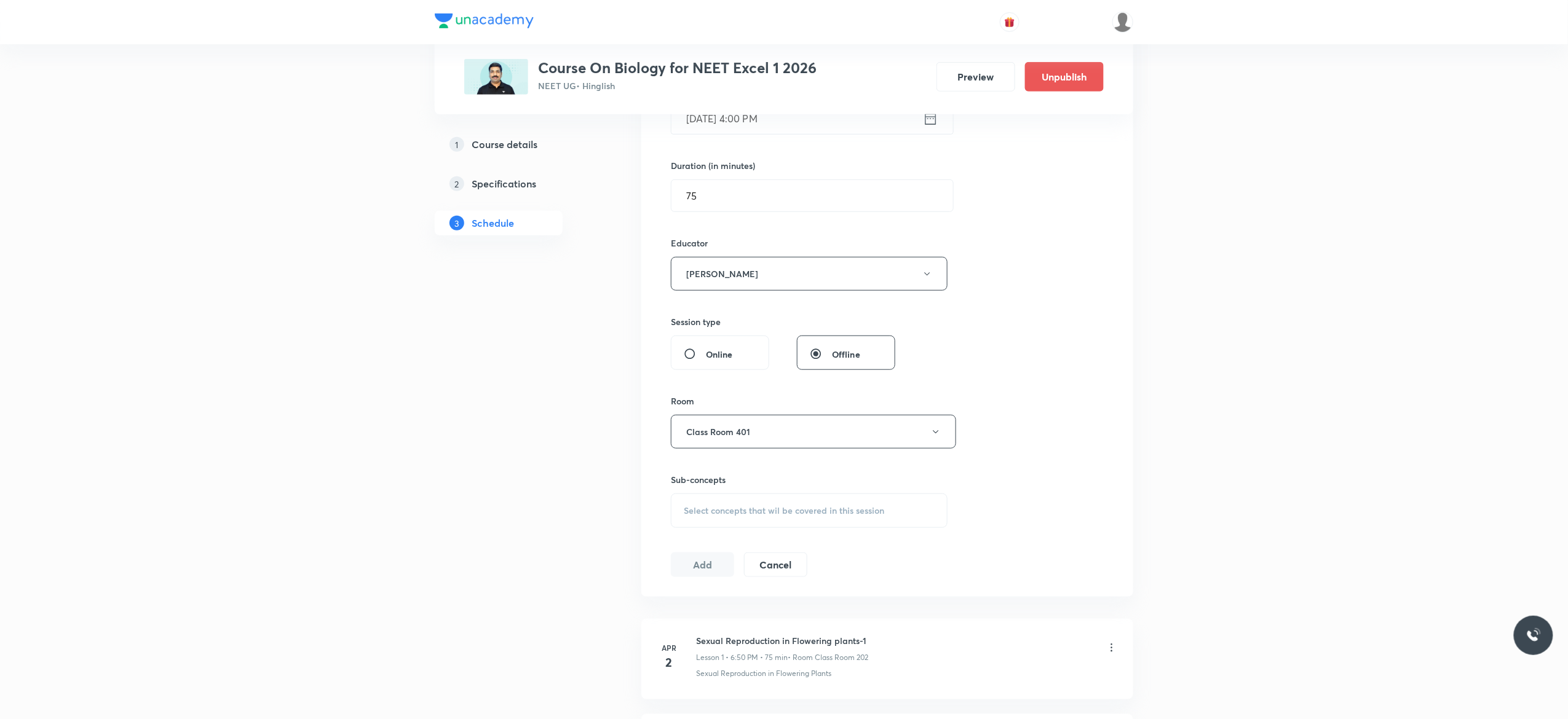
click at [709, 521] on div "Select concepts that wil be covered in this session" at bounding box center [809, 511] width 276 height 35
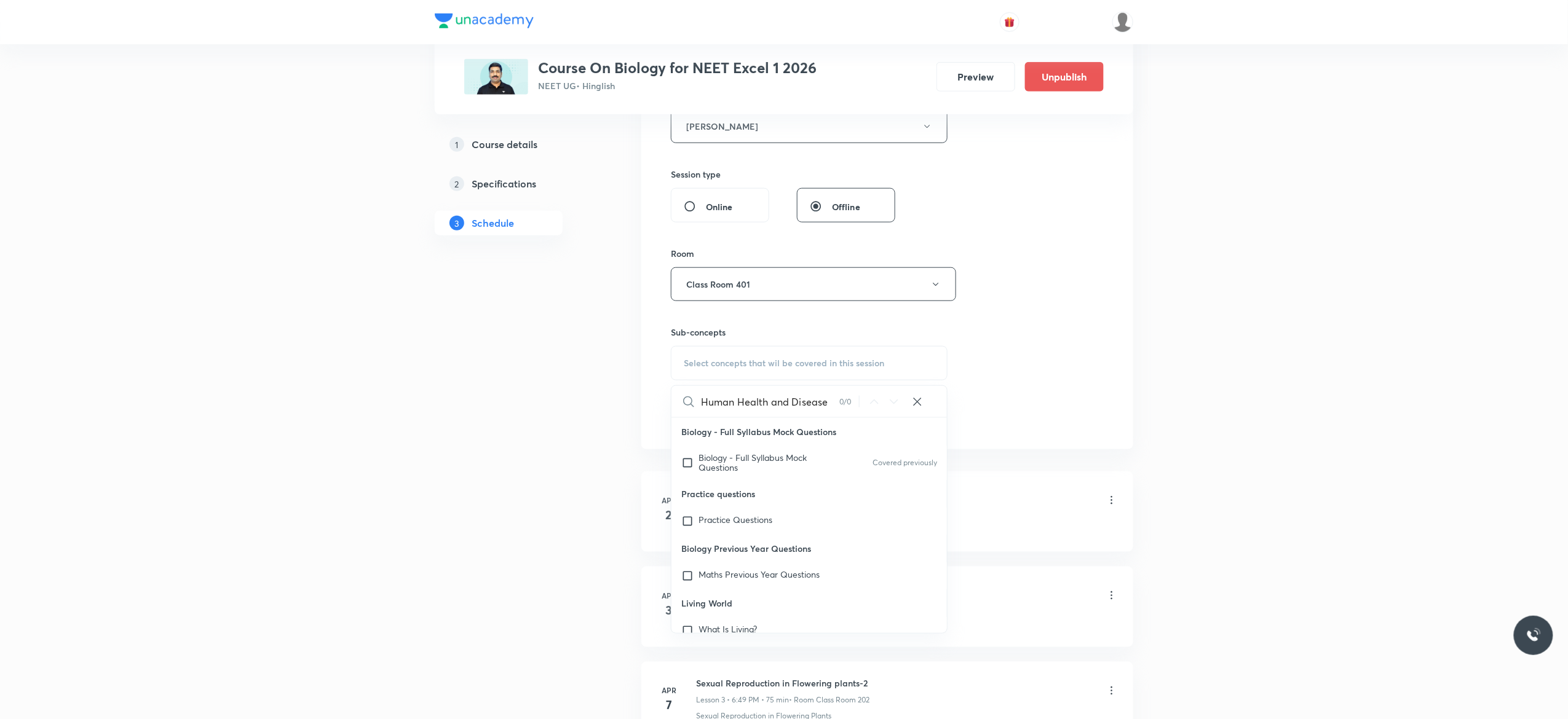
scroll to position [0, 0]
type input "Human Health and Disease"
click at [687, 466] on input "checkbox" at bounding box center [689, 462] width 17 height 20
checkbox input "true"
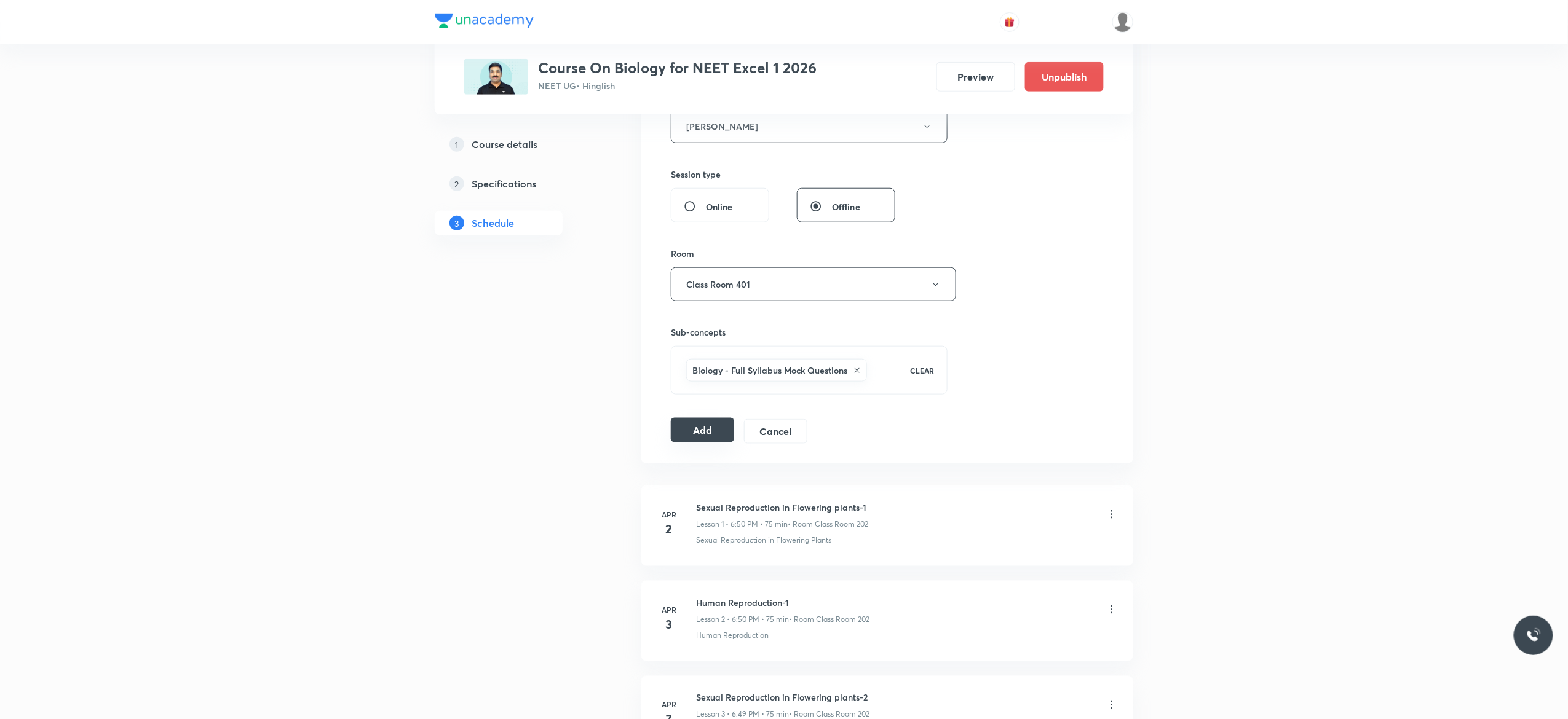
click at [705, 432] on button "Add" at bounding box center [702, 430] width 63 height 24
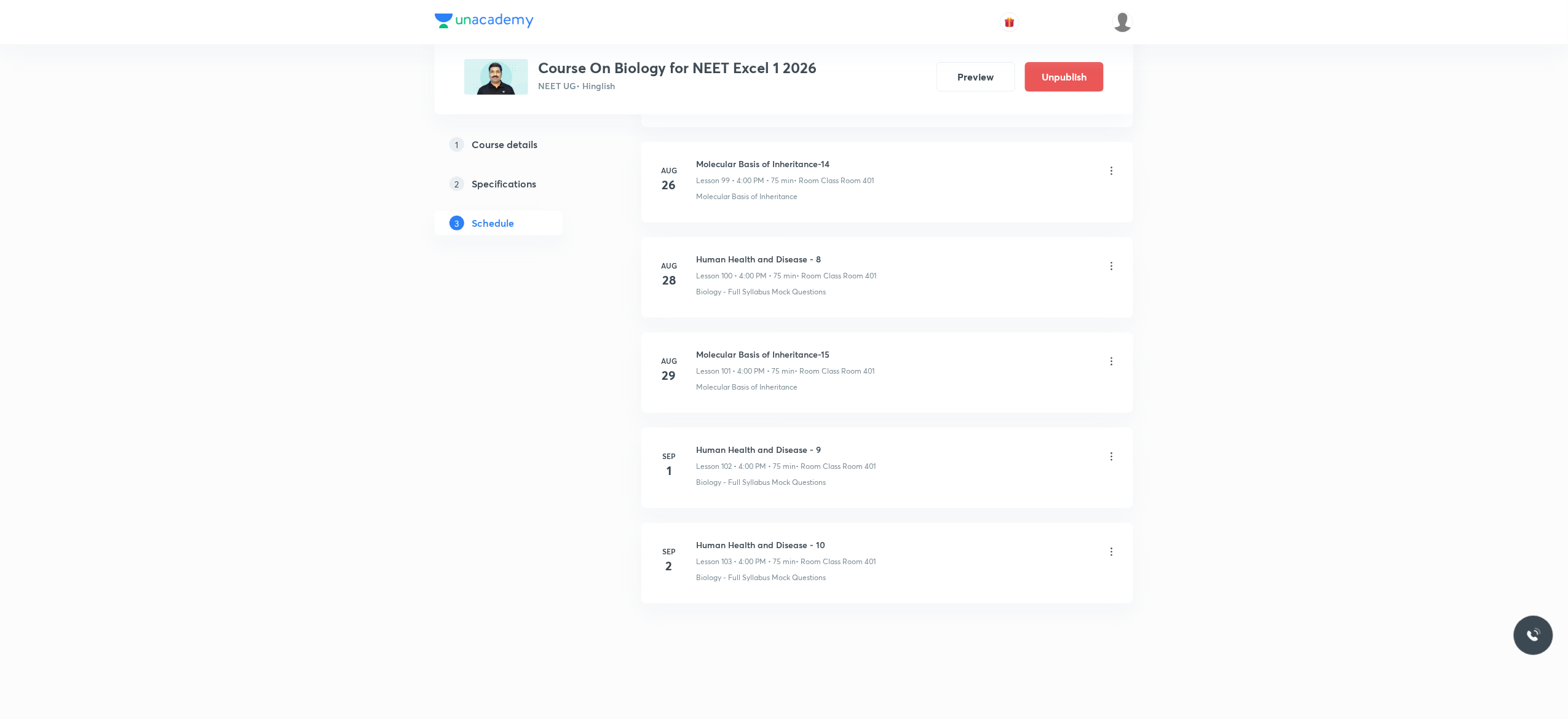
scroll to position [9559, 0]
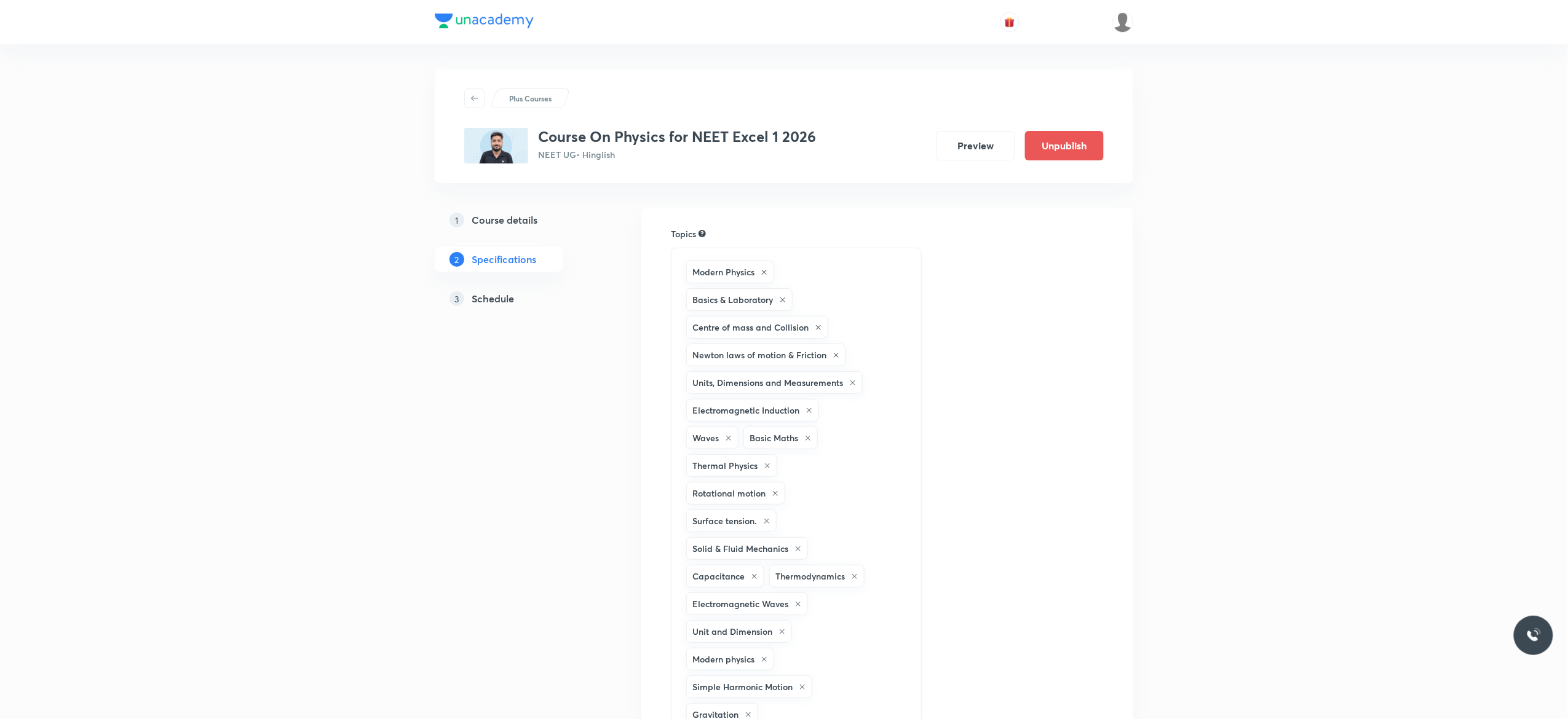
click at [503, 300] on h5 "Schedule" at bounding box center [493, 299] width 42 height 15
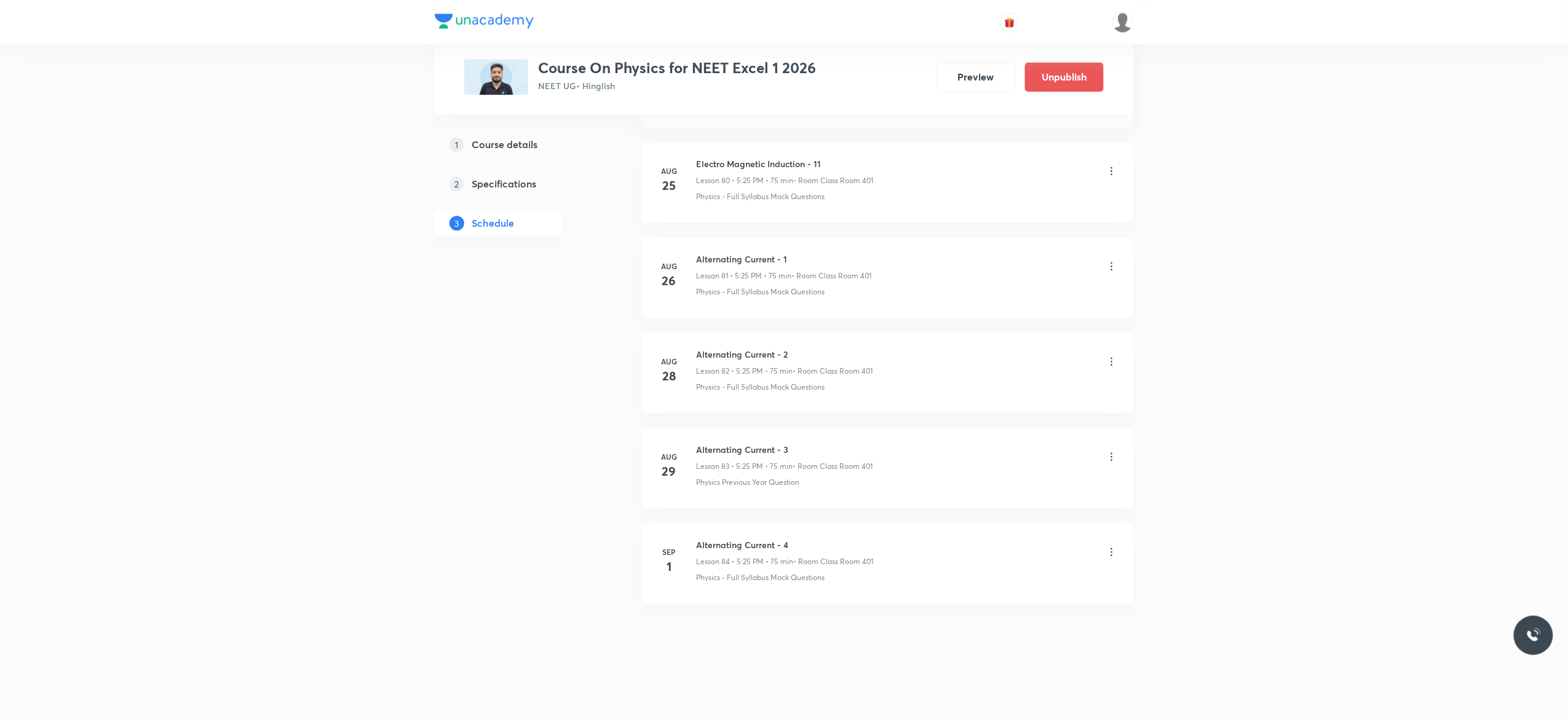
scroll to position [8386, 0]
drag, startPoint x: 790, startPoint y: 537, endPoint x: 693, endPoint y: 538, distance: 97.0
click at [693, 538] on li "[DATE] Alternating Current - 4 Lesson 84 • 5:25 PM • 75 min • Room Class Room 4…" at bounding box center [887, 564] width 492 height 81
copy h6 "Alternating Current - 4"
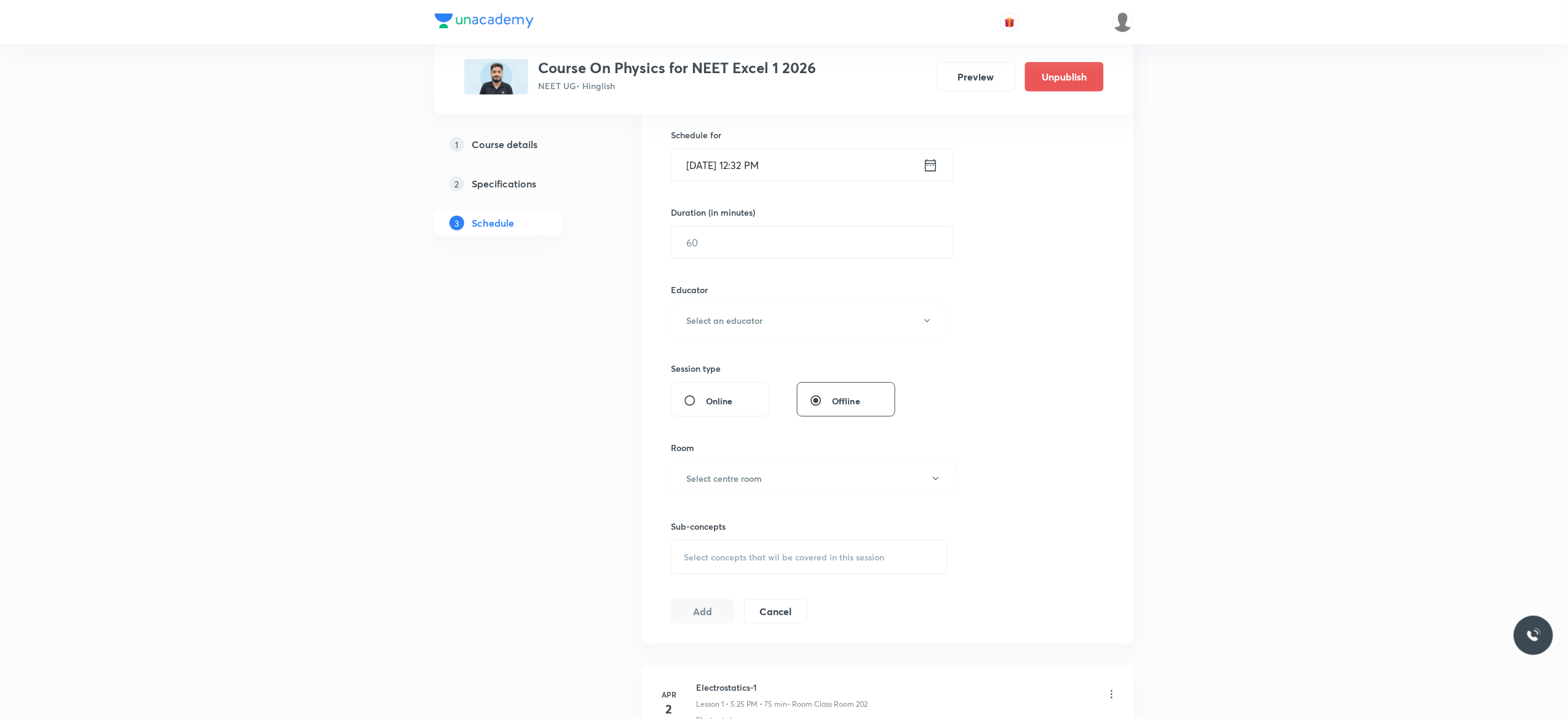
scroll to position [0, 0]
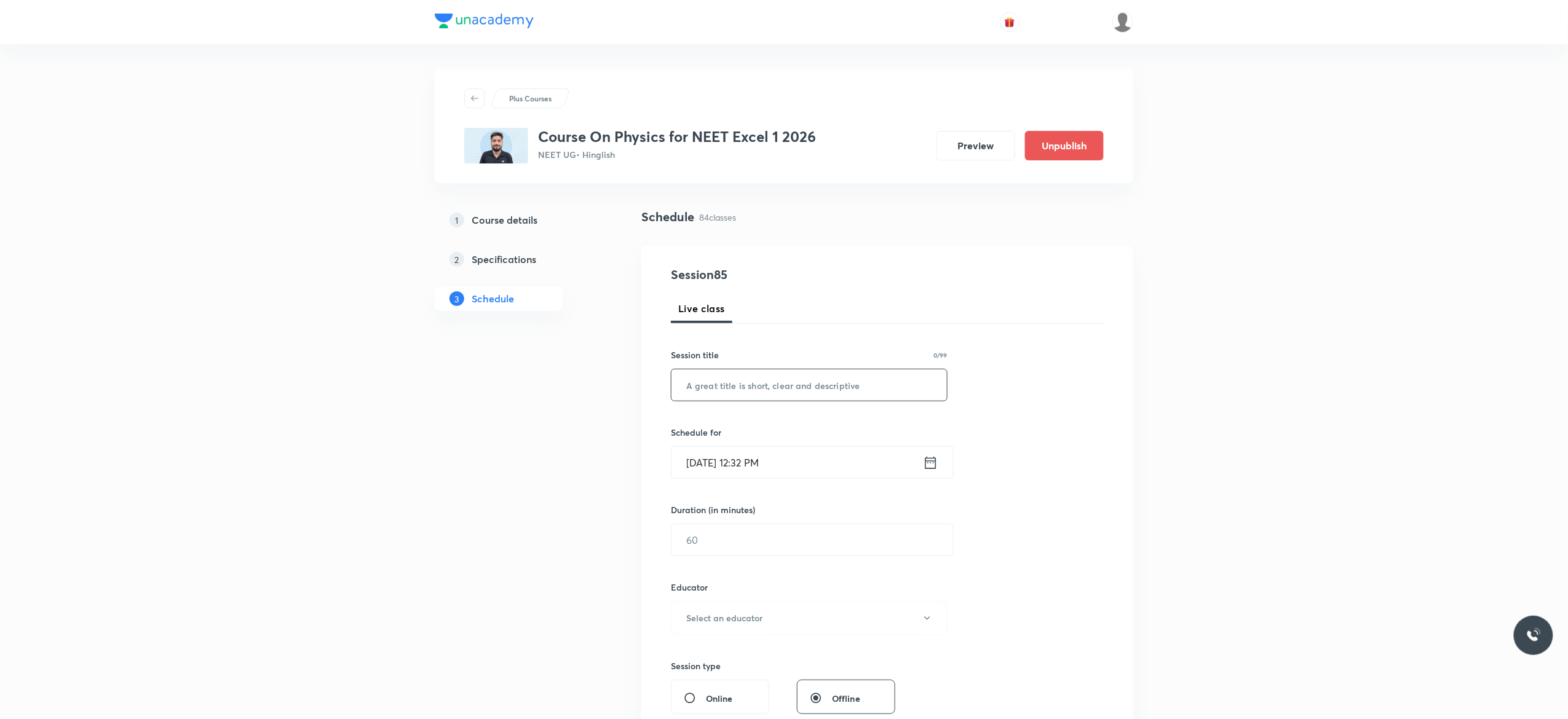
click at [835, 381] on input "text" at bounding box center [809, 385] width 276 height 31
paste input "Alternating Current - 4"
type input "Alternating Current - 5"
click at [931, 467] on icon at bounding box center [930, 462] width 16 height 17
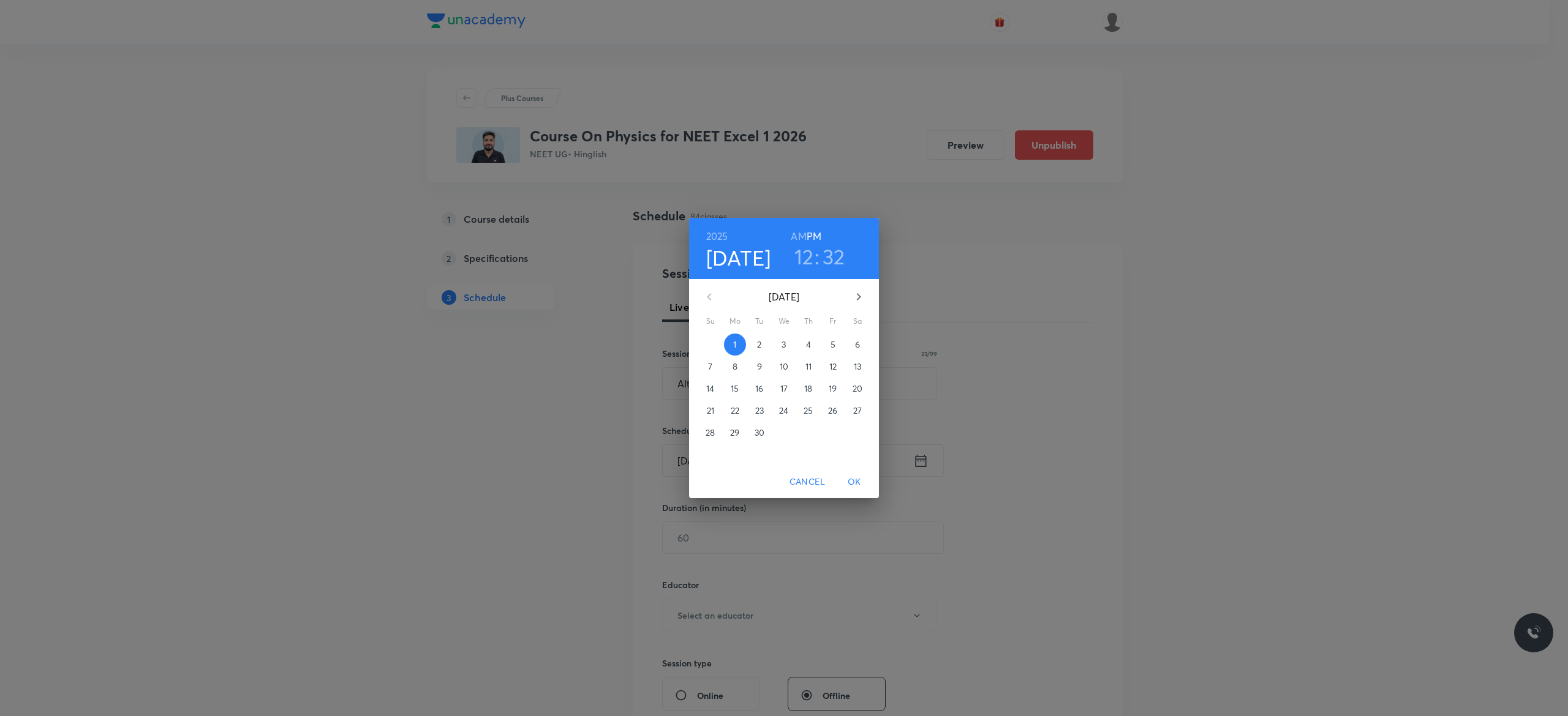
click at [761, 347] on p "2" at bounding box center [759, 345] width 4 height 12
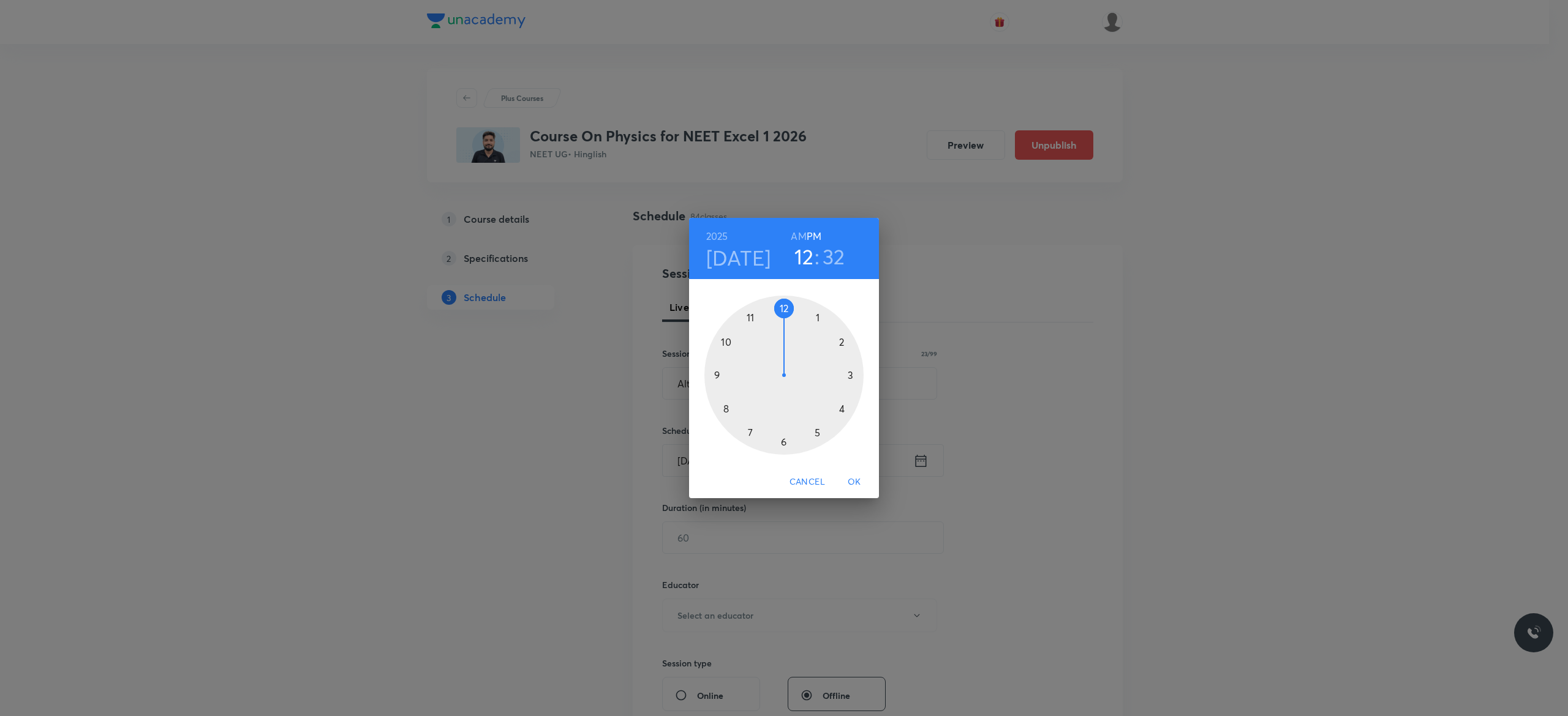
click at [816, 433] on div at bounding box center [783, 375] width 159 height 159
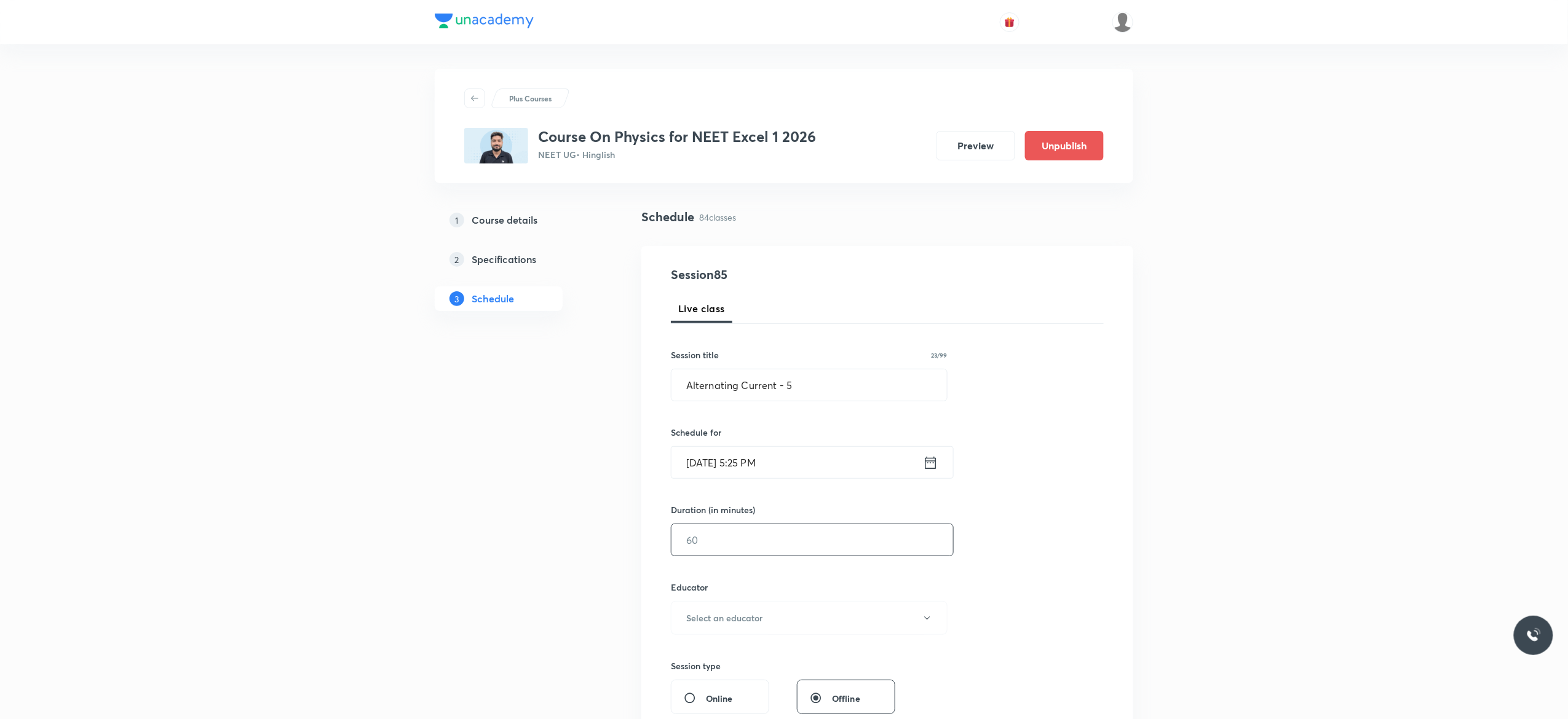
click at [770, 548] on input "text" at bounding box center [812, 540] width 282 height 31
type input "75"
click at [928, 623] on icon "button" at bounding box center [927, 619] width 10 height 10
click at [697, 659] on span "[PERSON_NAME]" at bounding box center [807, 660] width 270 height 13
click at [995, 622] on div "Session 85 Live class Session title 23/99 Alternating Current - 5 ​ Schedule fo…" at bounding box center [887, 593] width 433 height 656
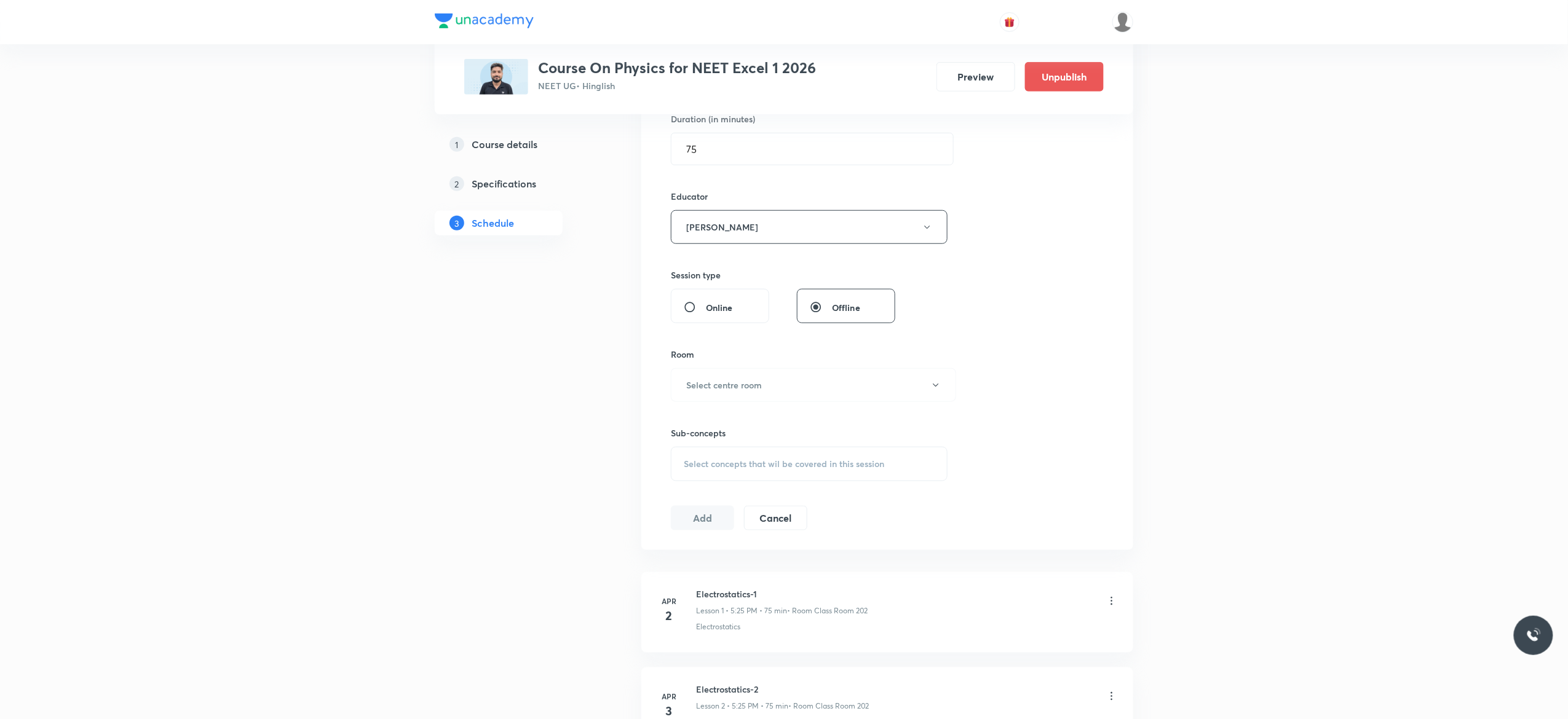
scroll to position [394, 0]
click at [935, 387] on icon "button" at bounding box center [936, 383] width 10 height 10
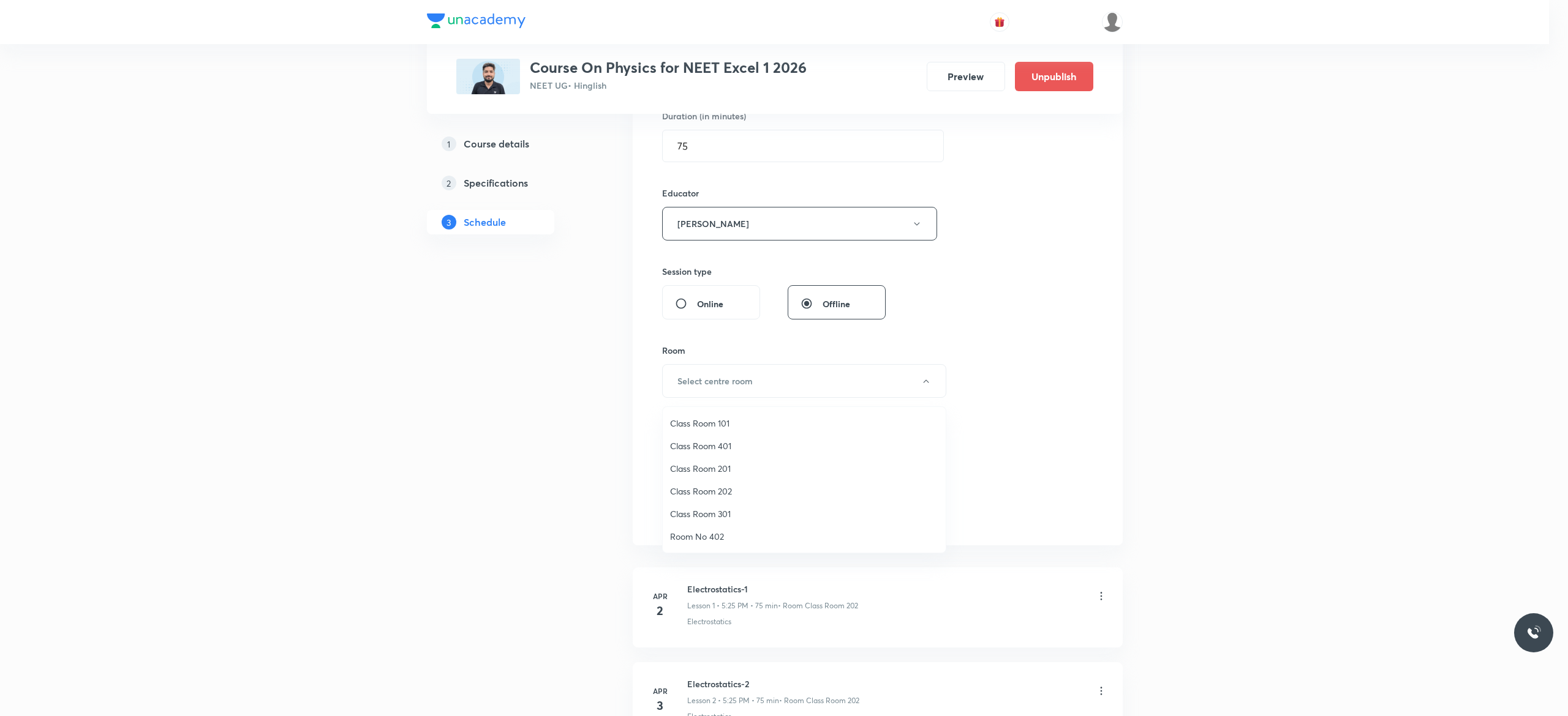
click at [718, 444] on span "Class Room 401" at bounding box center [804, 446] width 269 height 13
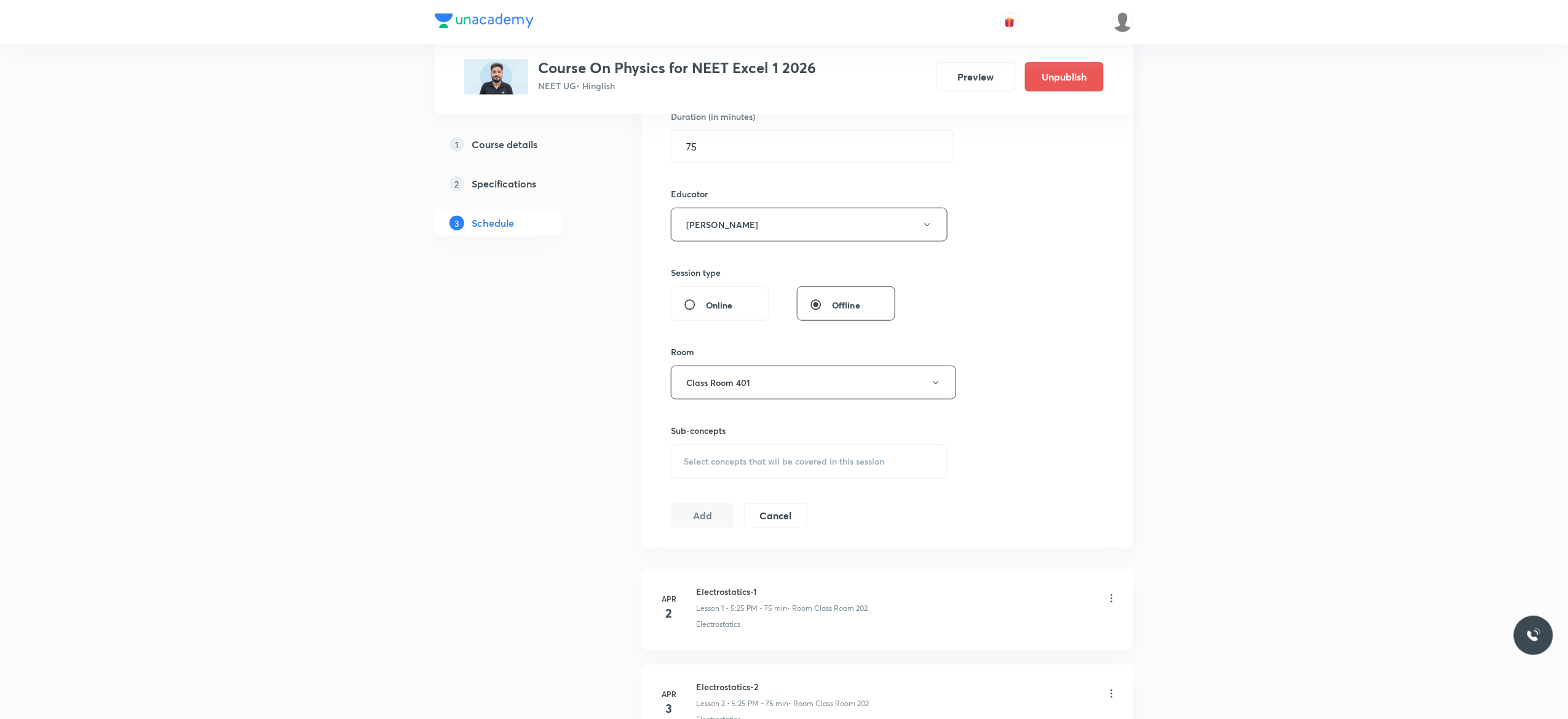
click at [707, 464] on span "Select concepts that wil be covered in this session" at bounding box center [784, 462] width 200 height 10
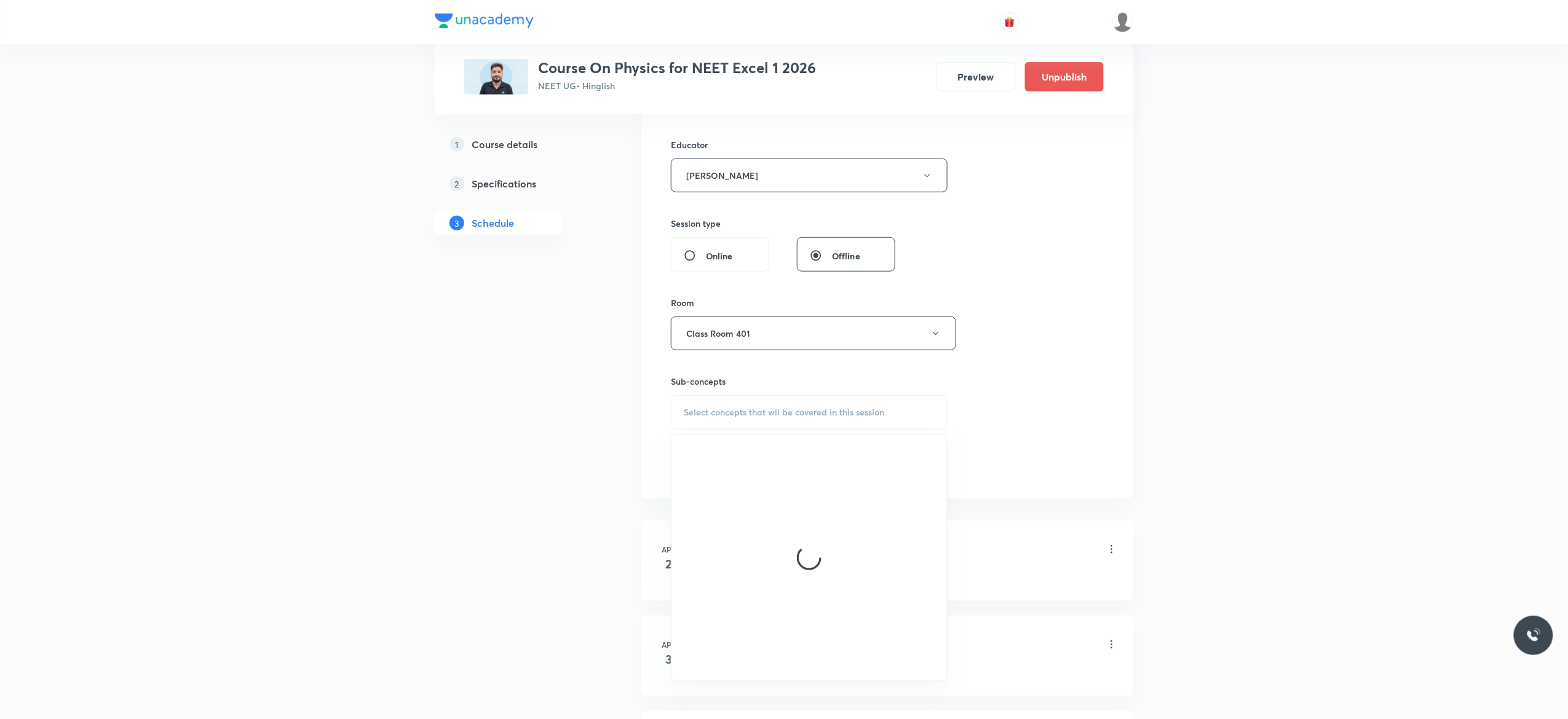
scroll to position [492, 0]
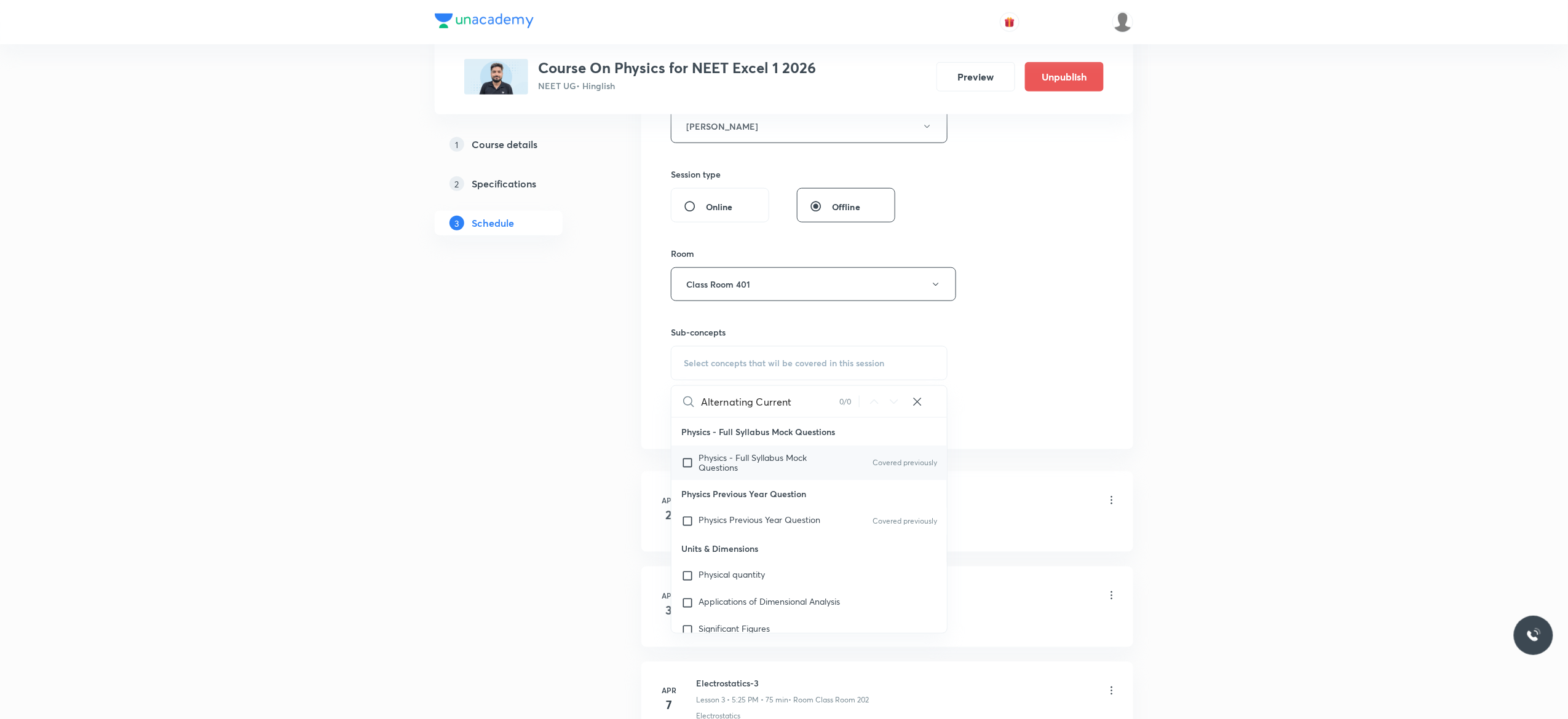
type input "Alternating Current"
click at [690, 466] on input "checkbox" at bounding box center [689, 462] width 17 height 20
checkbox input "true"
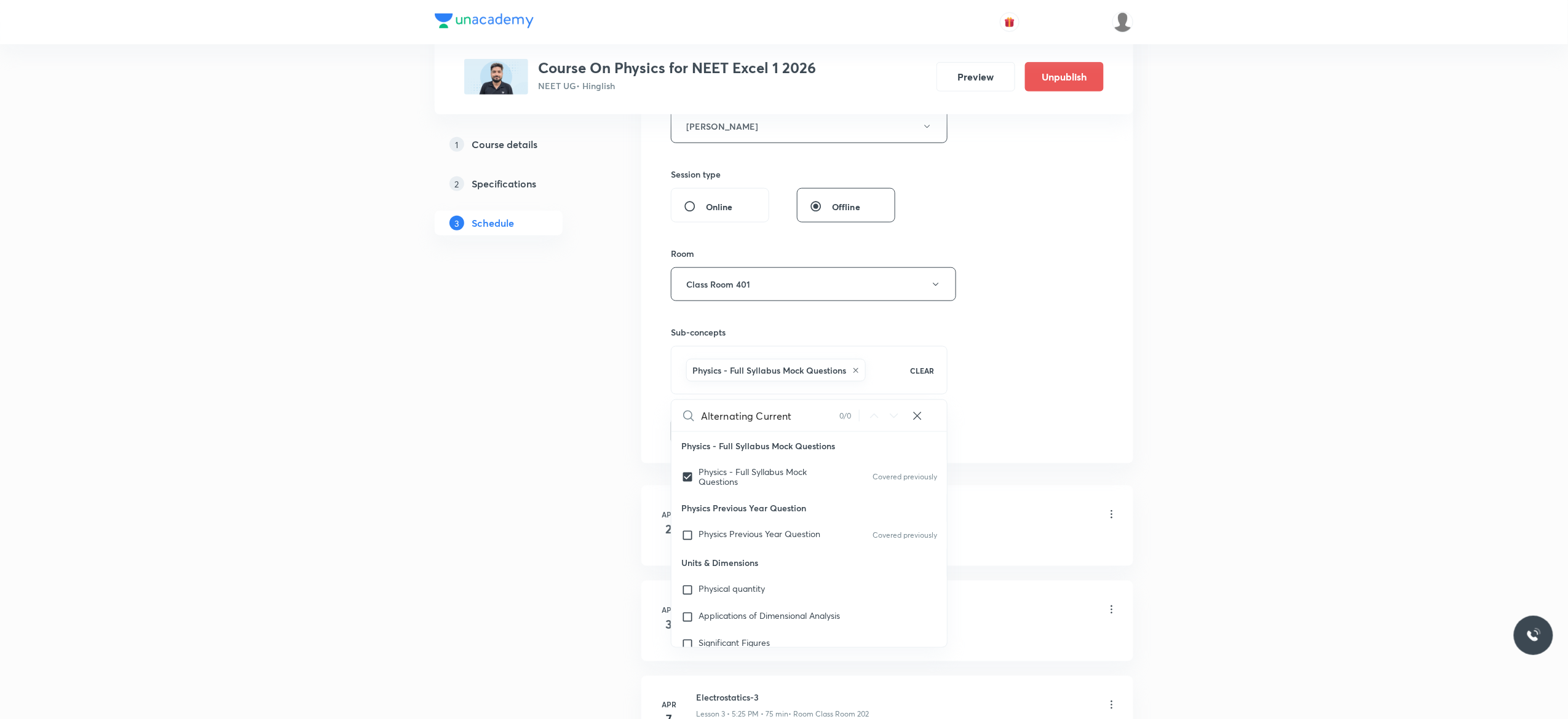
click at [699, 430] on button "Add" at bounding box center [702, 430] width 63 height 24
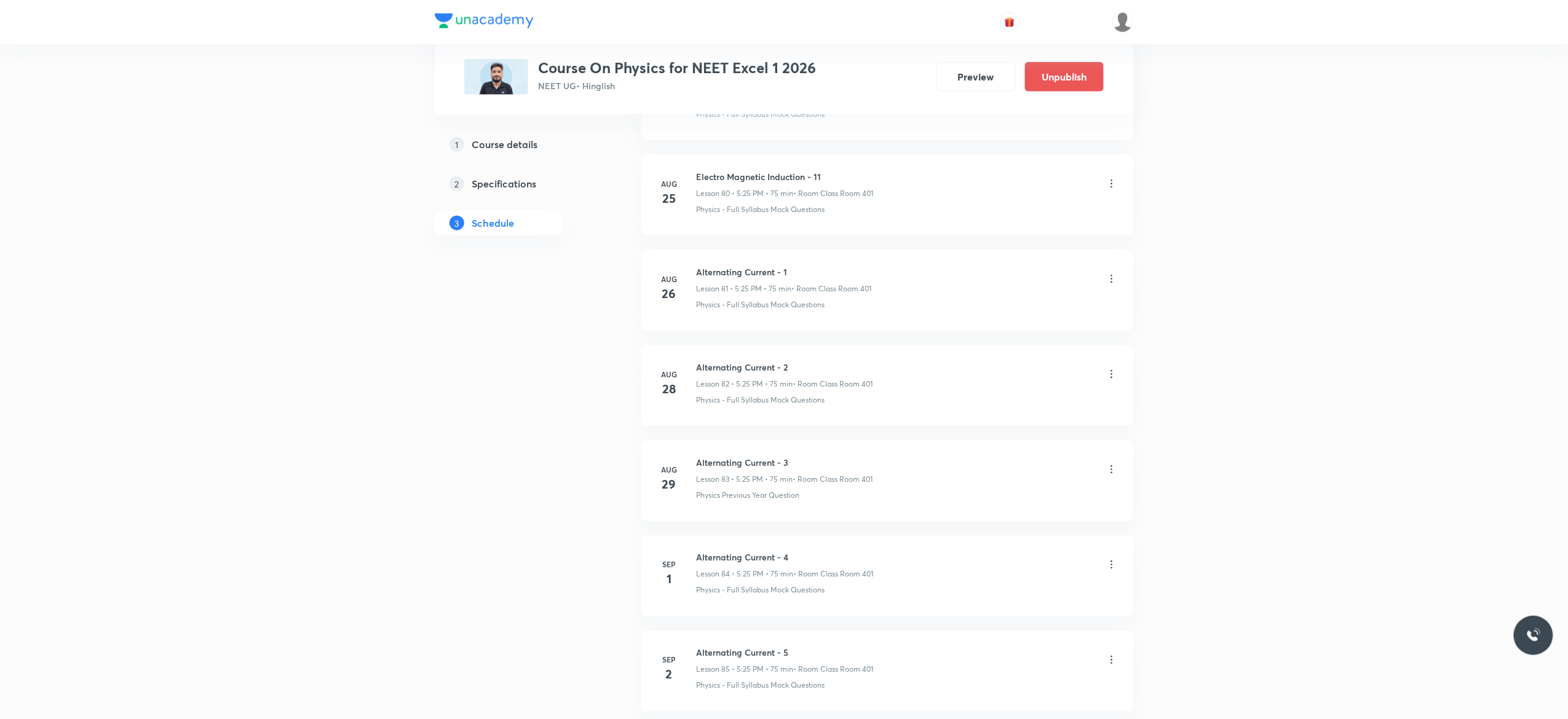
scroll to position [7836, 0]
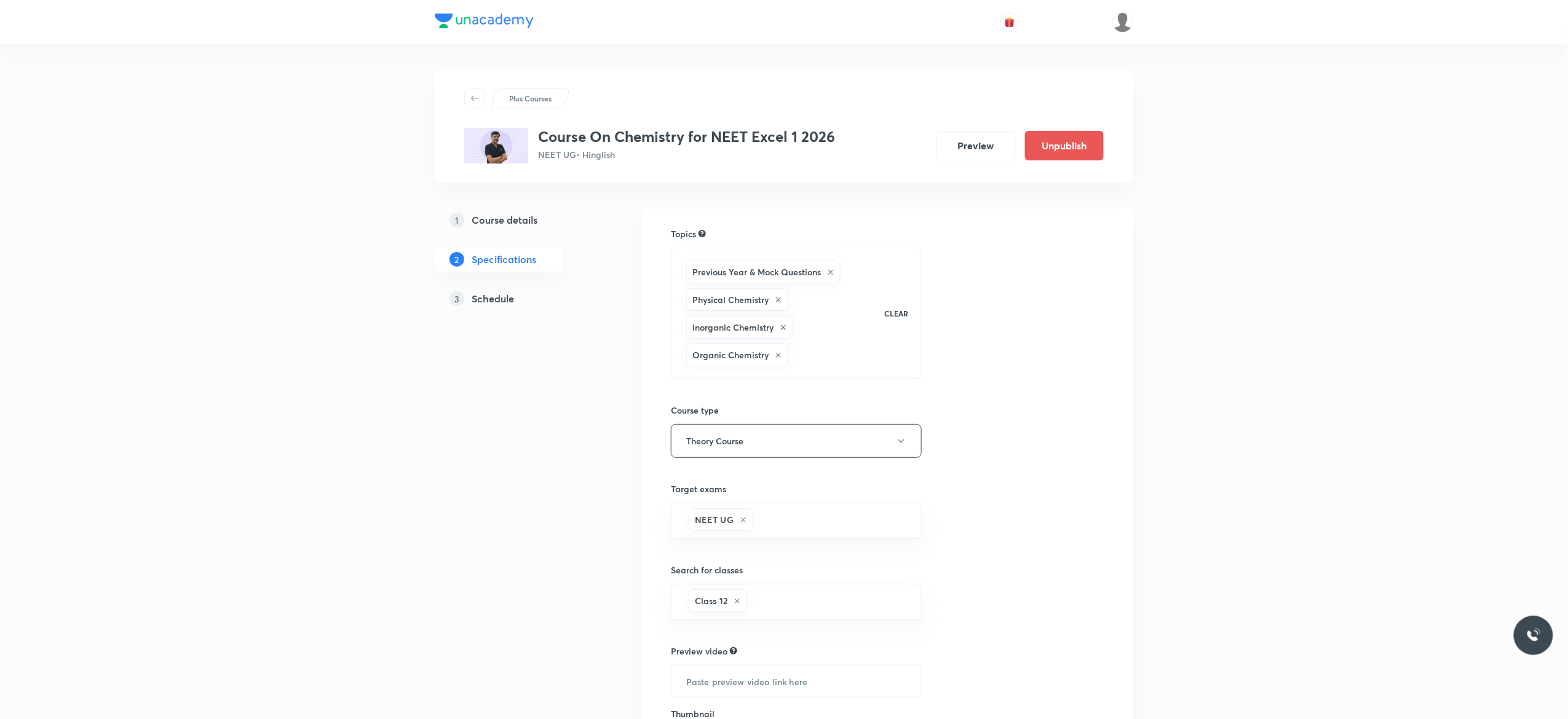
click at [487, 301] on h5 "Schedule" at bounding box center [493, 299] width 42 height 15
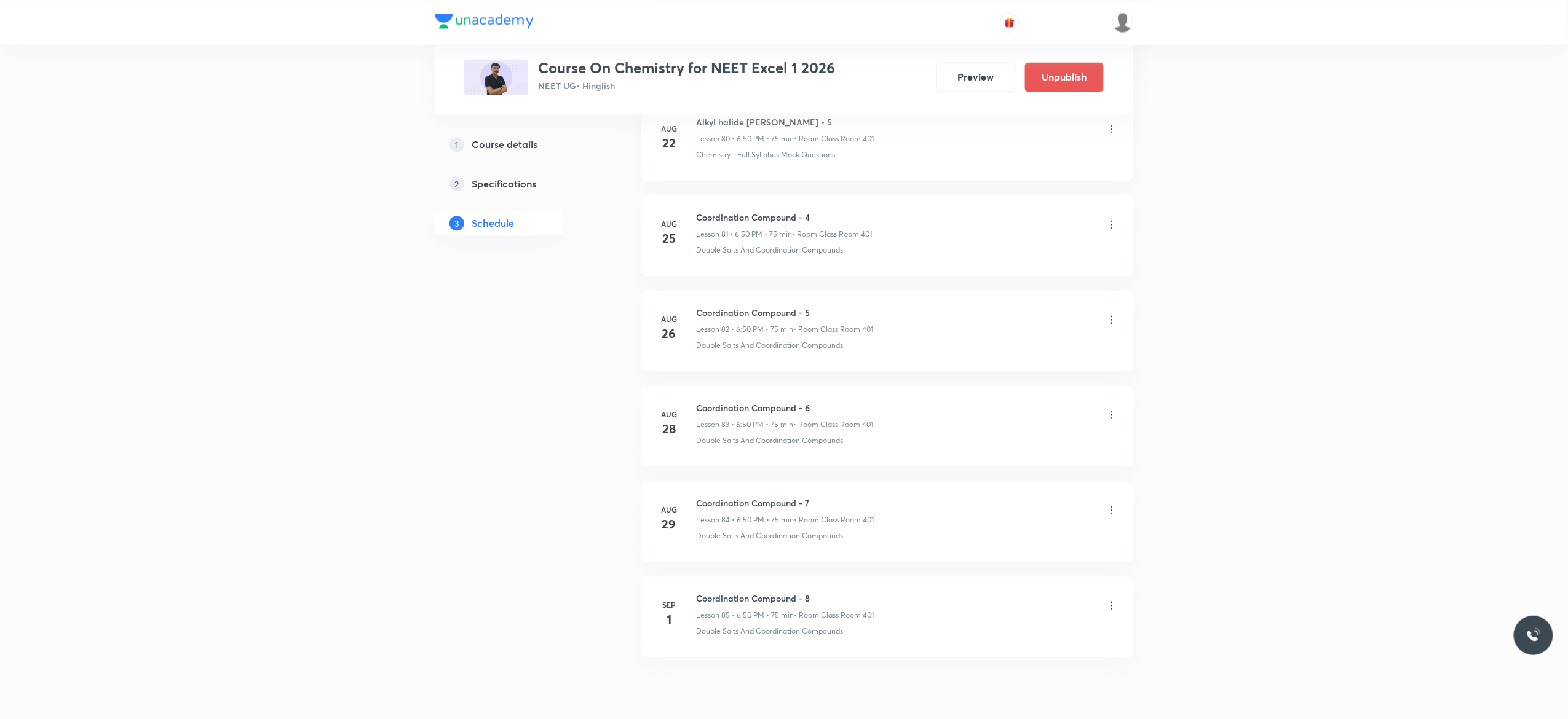
scroll to position [8481, 0]
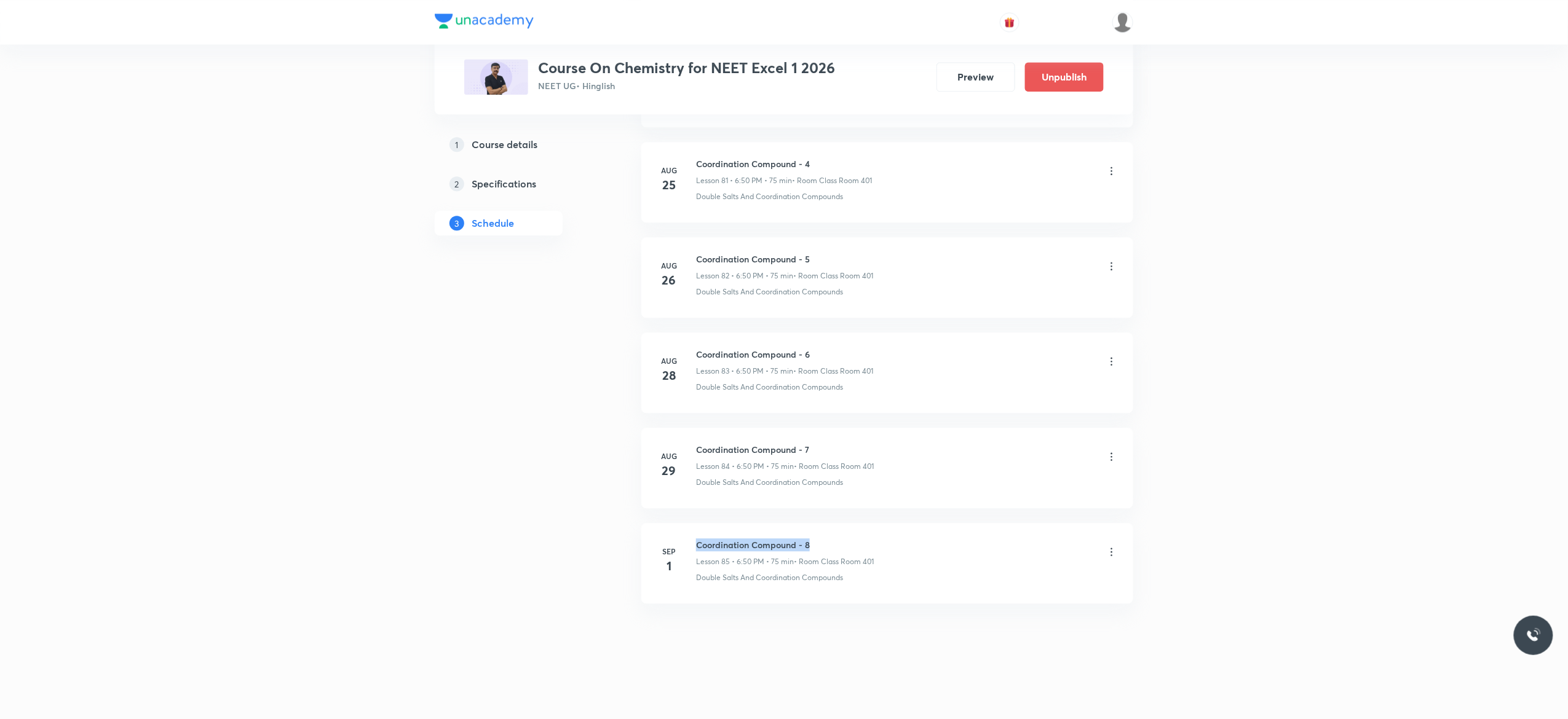
drag, startPoint x: 817, startPoint y: 540, endPoint x: 693, endPoint y: 536, distance: 124.1
click at [693, 536] on li "Sep 1 Coordination Compound - 8 Lesson 85 • 6:50 PM • 75 min • Room Class Room …" at bounding box center [887, 564] width 492 height 81
copy h6 "Coordination Compound - 8"
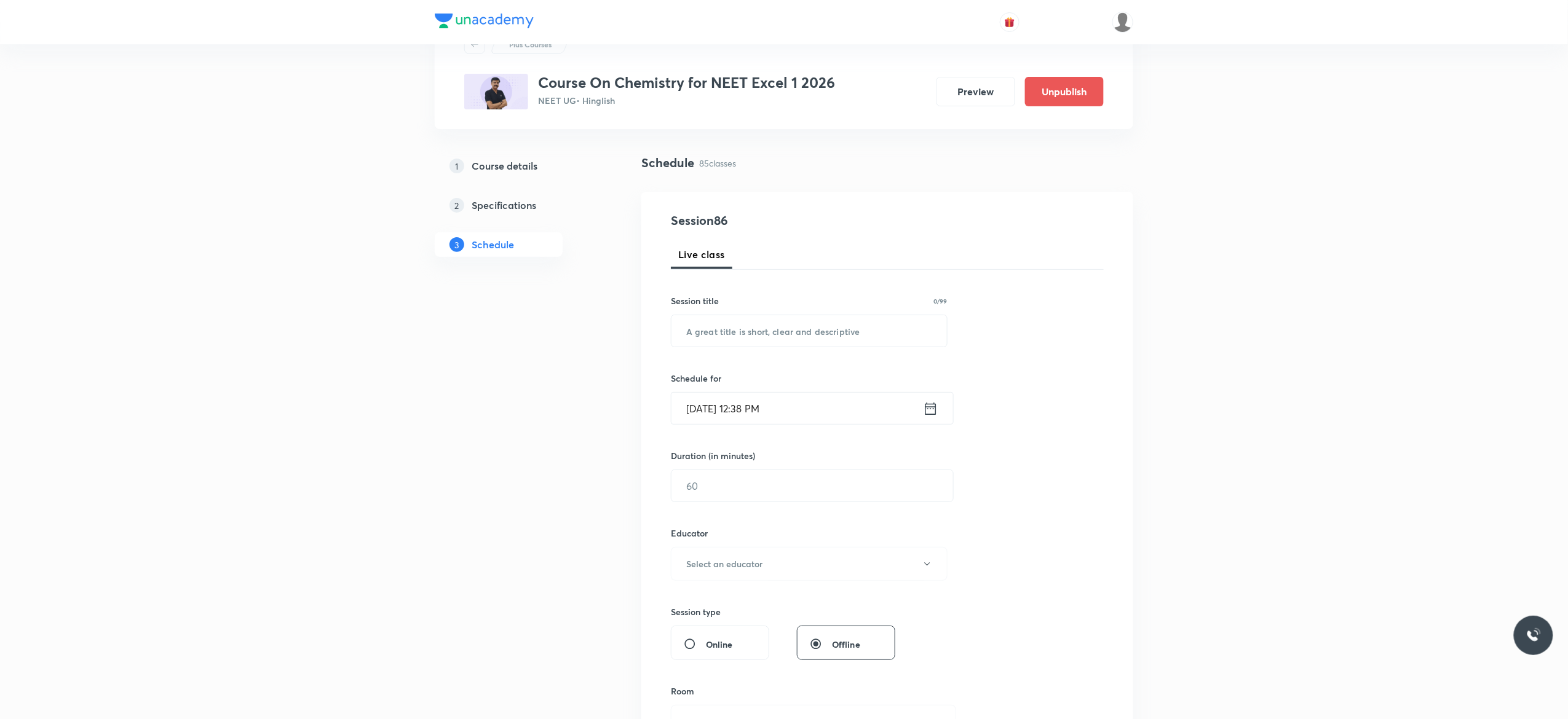
scroll to position [0, 0]
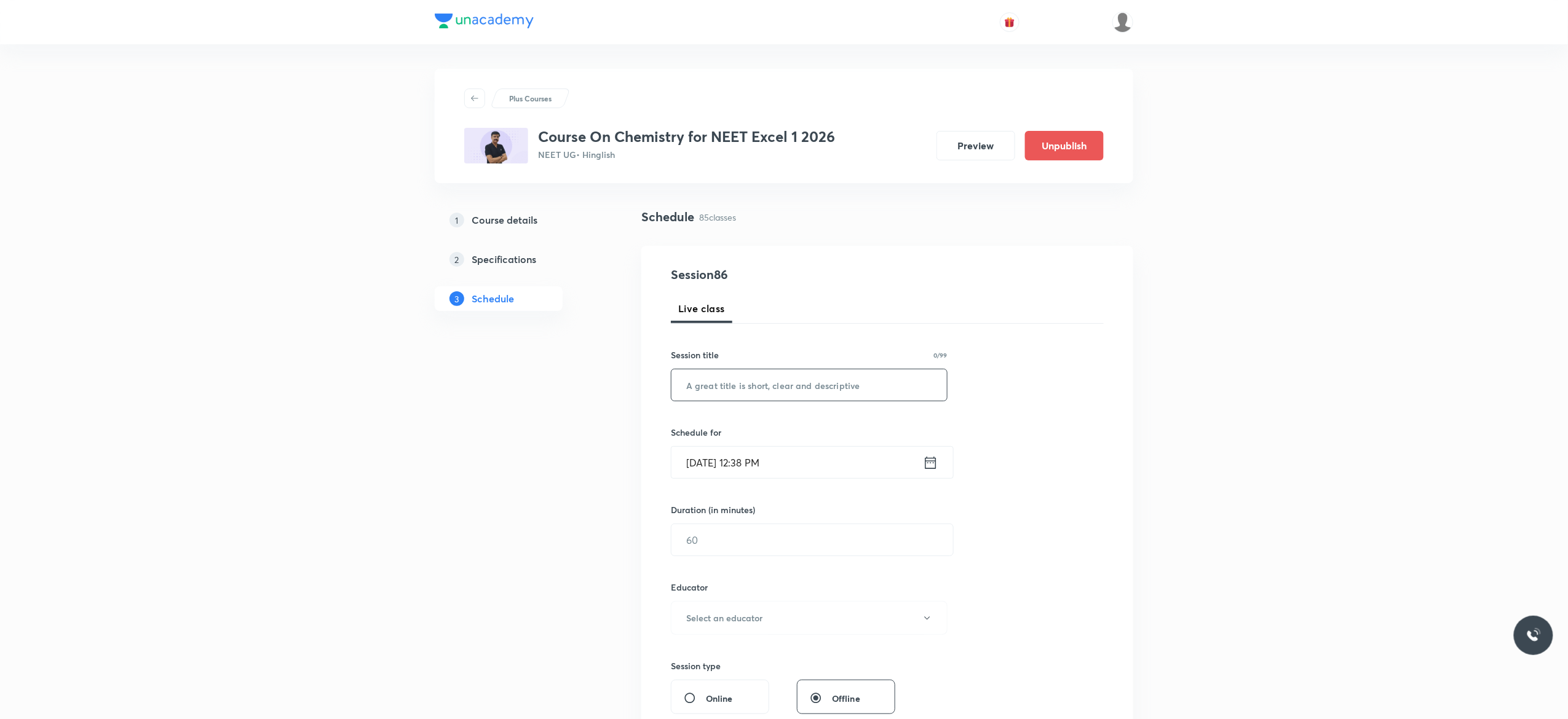
click at [801, 387] on input "text" at bounding box center [809, 385] width 276 height 31
paste input "Coordination Compound - 8"
type input "Coordination Compound - 9"
click at [934, 466] on icon at bounding box center [930, 462] width 16 height 17
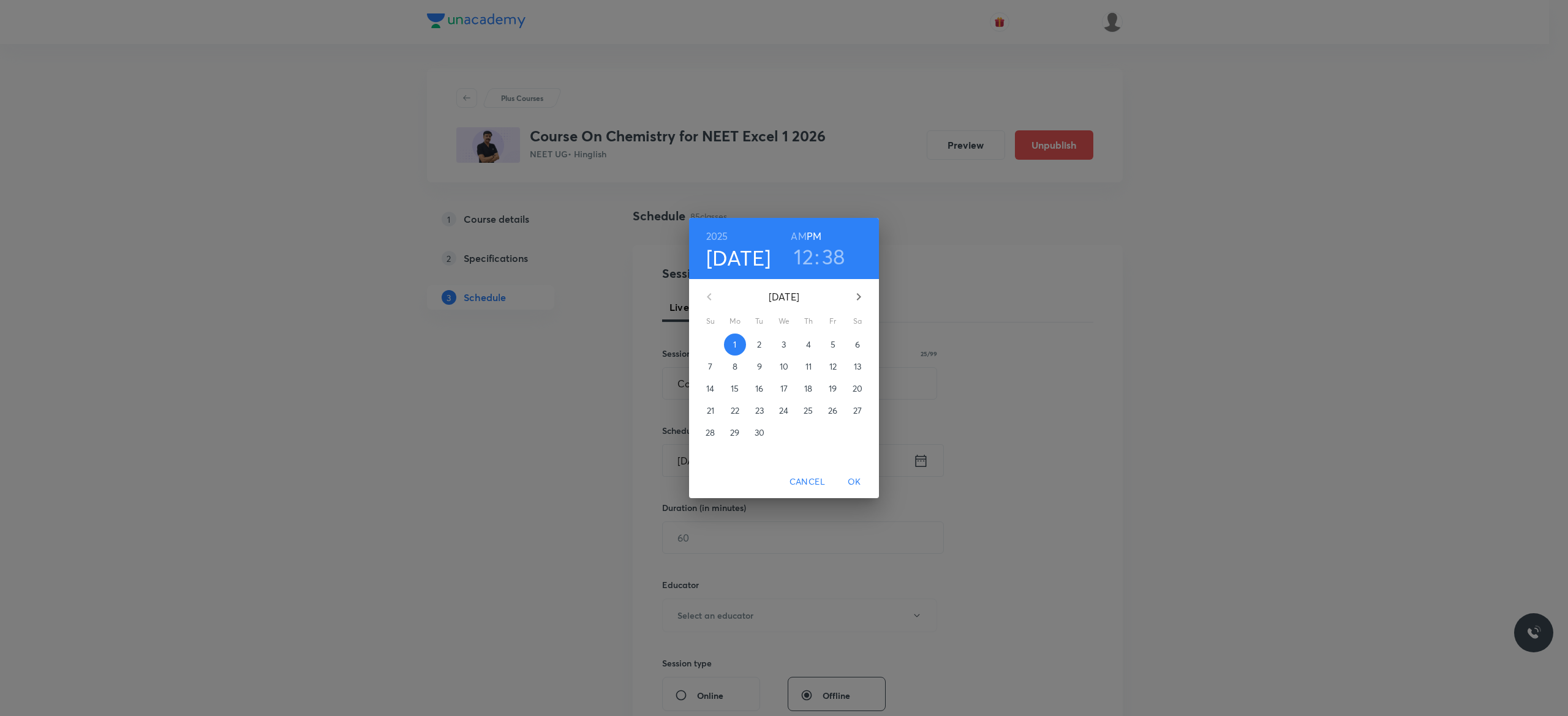
click at [762, 345] on span "2" at bounding box center [760, 345] width 22 height 12
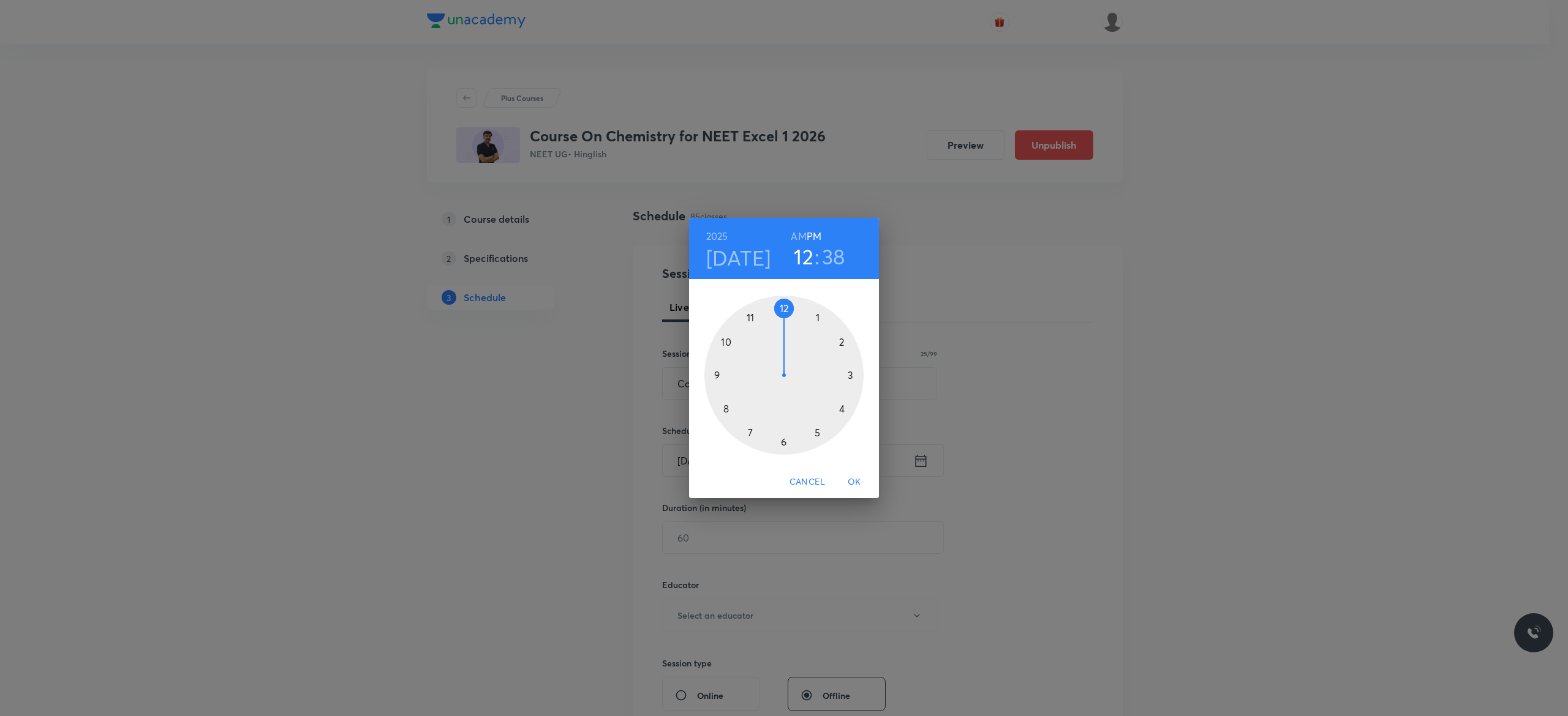
click at [782, 443] on div at bounding box center [783, 375] width 159 height 159
click at [725, 339] on div at bounding box center [783, 375] width 159 height 159
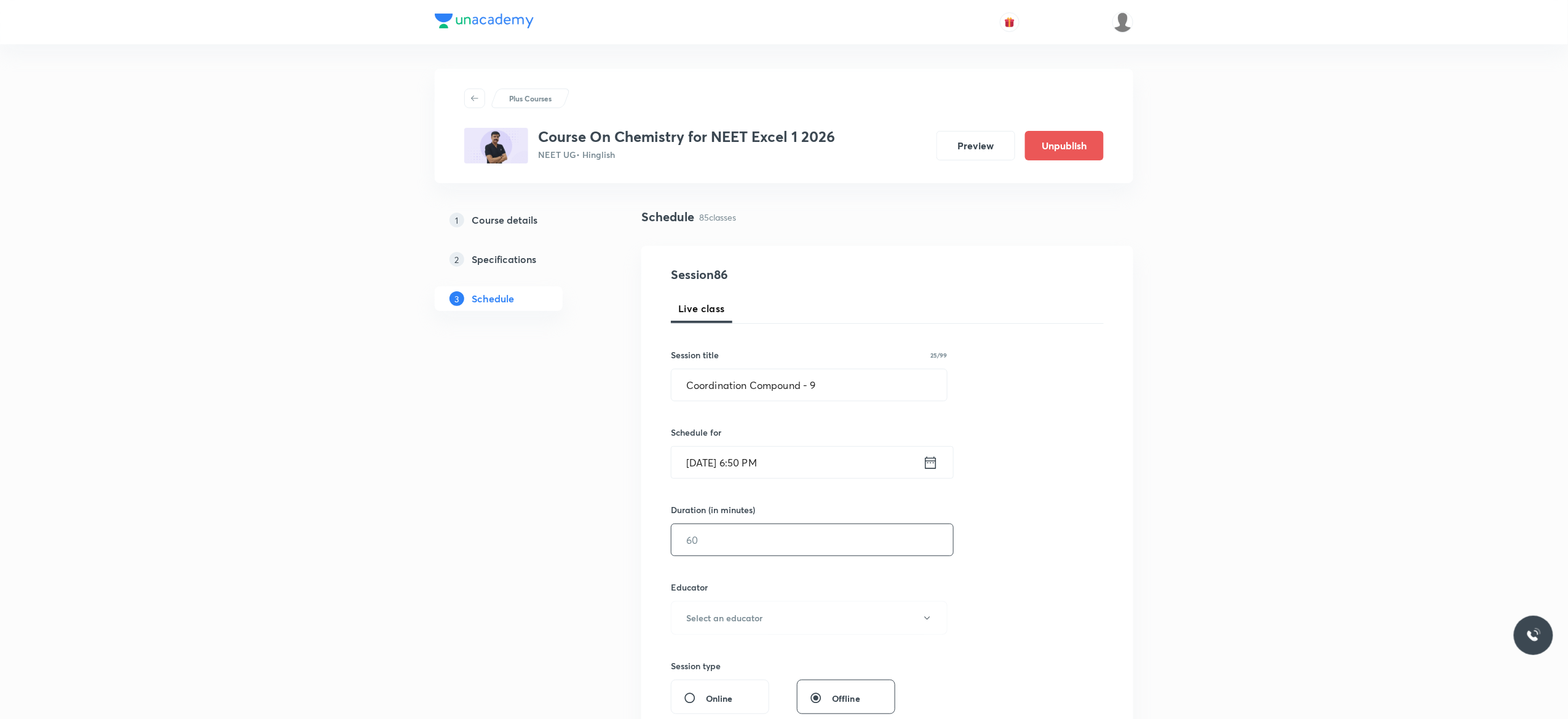
click at [733, 543] on input "text" at bounding box center [812, 540] width 282 height 31
type input "75"
click at [926, 621] on icon "button" at bounding box center [927, 619] width 10 height 10
click at [751, 678] on span "[PERSON_NAME]" at bounding box center [807, 682] width 270 height 13
click at [1014, 575] on div "Session 86 Live class Session title 25/99 Coordination Compound - 9 ​ Schedule …" at bounding box center [887, 593] width 433 height 656
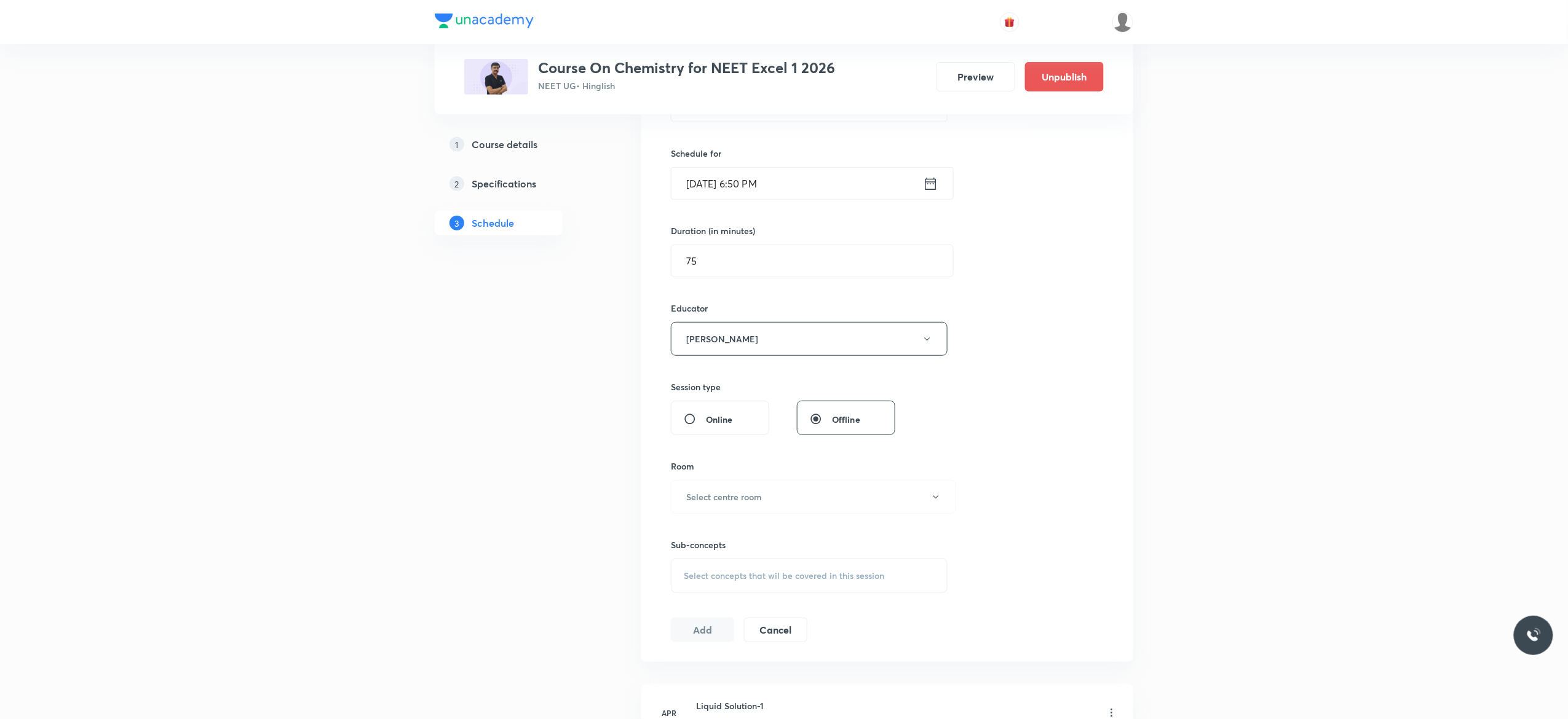
scroll to position [443, 0]
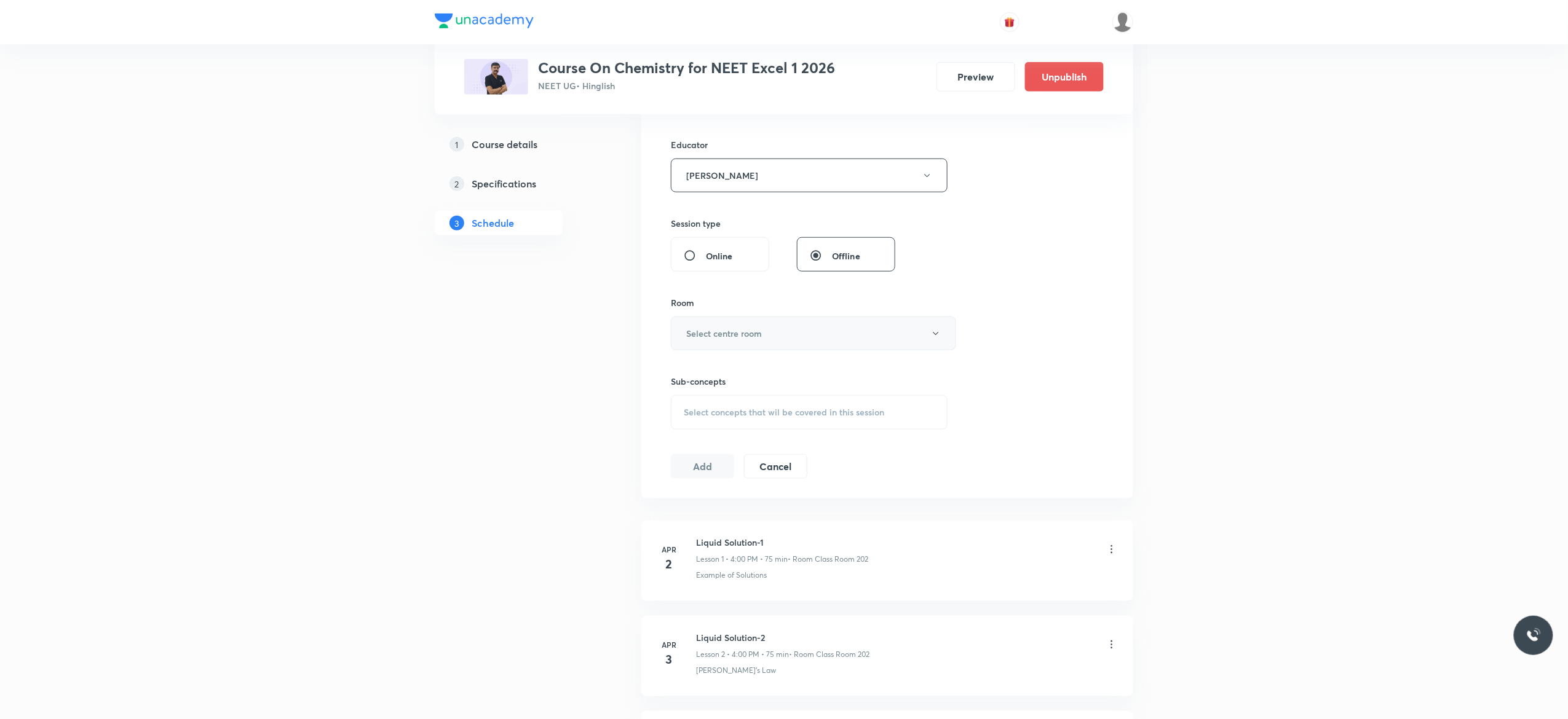
click at [941, 335] on icon "button" at bounding box center [936, 333] width 10 height 10
click at [722, 397] on span "Class Room 401" at bounding box center [807, 399] width 270 height 13
click at [699, 418] on span "Select concepts that wil be covered in this session" at bounding box center [784, 412] width 200 height 10
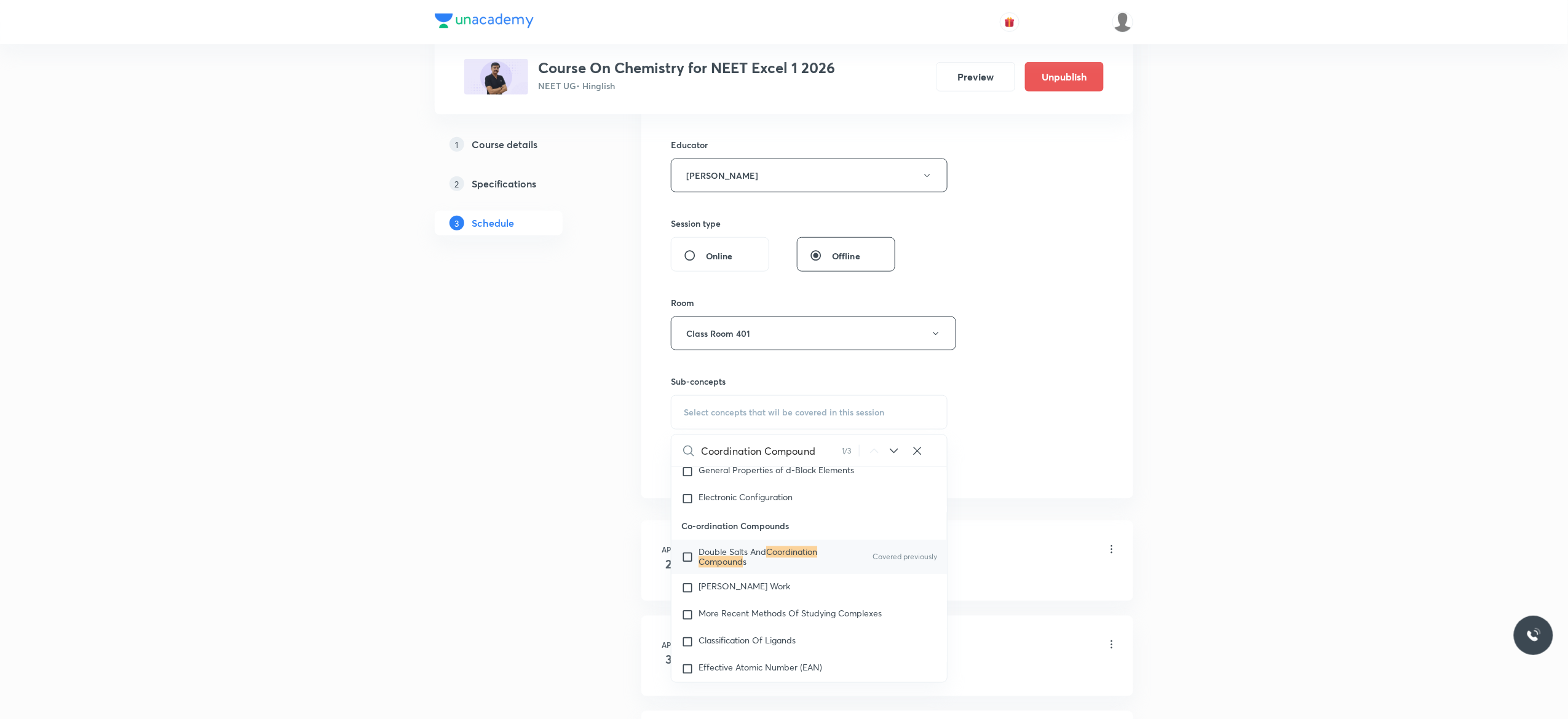
scroll to position [20112, 0]
type input "Coordination Compound"
click at [689, 567] on input "checkbox" at bounding box center [689, 557] width 17 height 20
checkbox input "true"
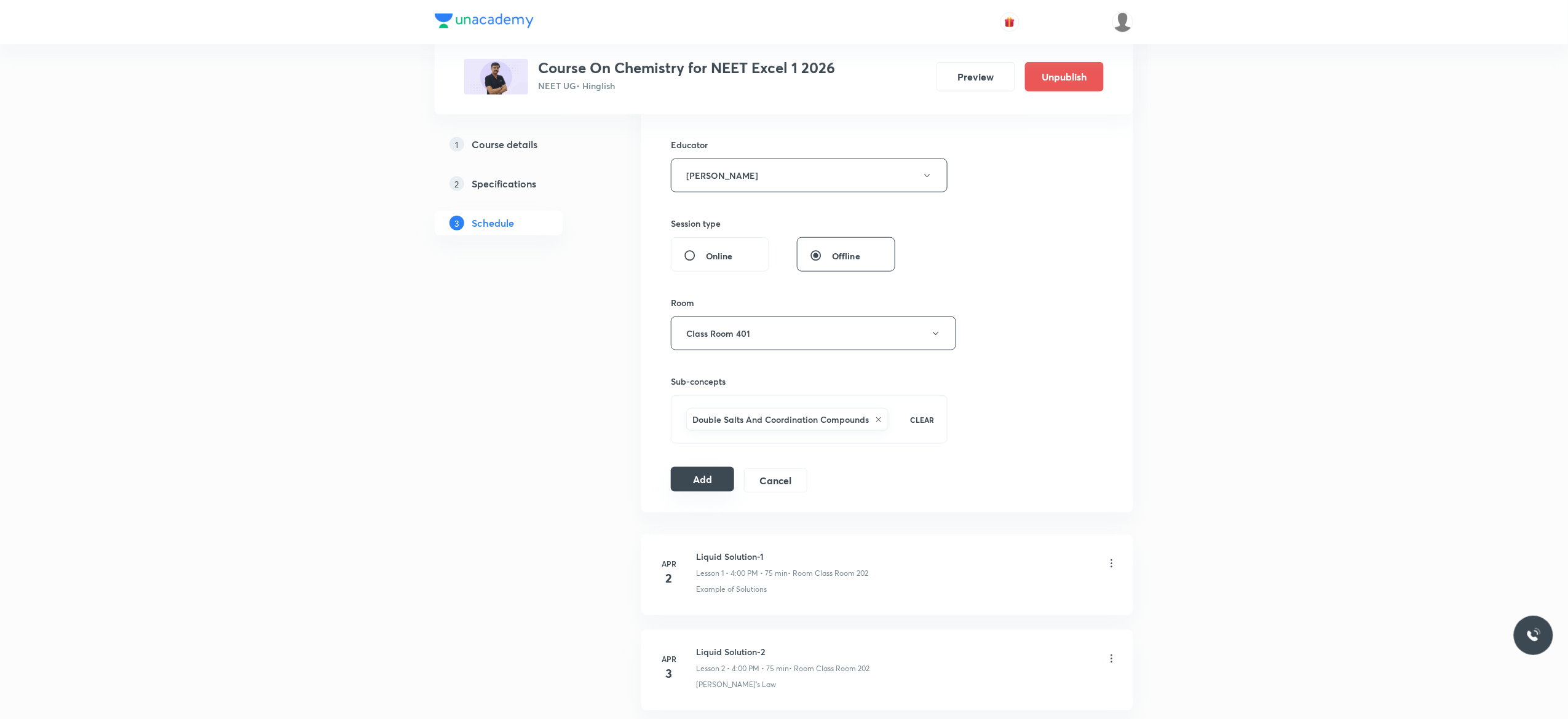
click at [697, 482] on button "Add" at bounding box center [702, 479] width 63 height 24
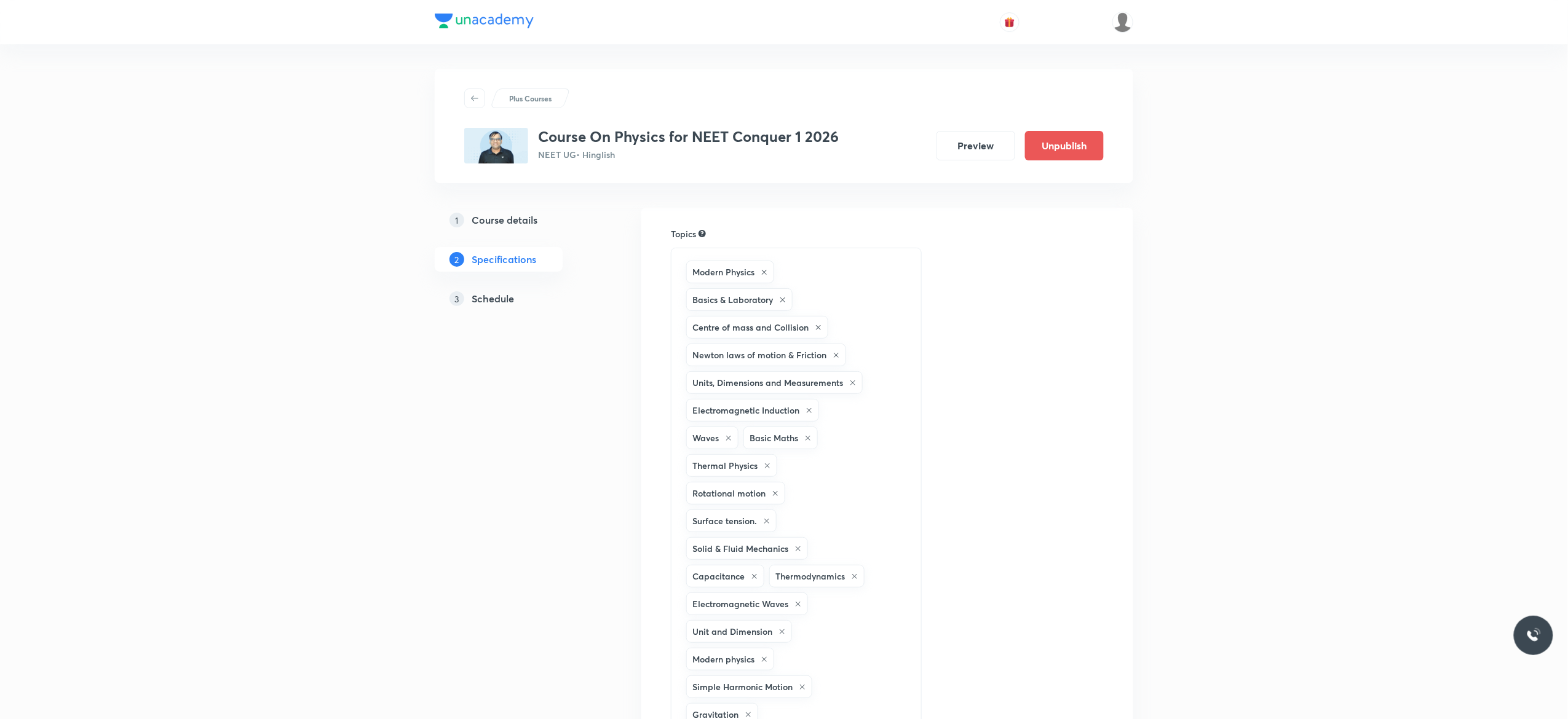
click at [487, 299] on h5 "Schedule" at bounding box center [493, 299] width 42 height 15
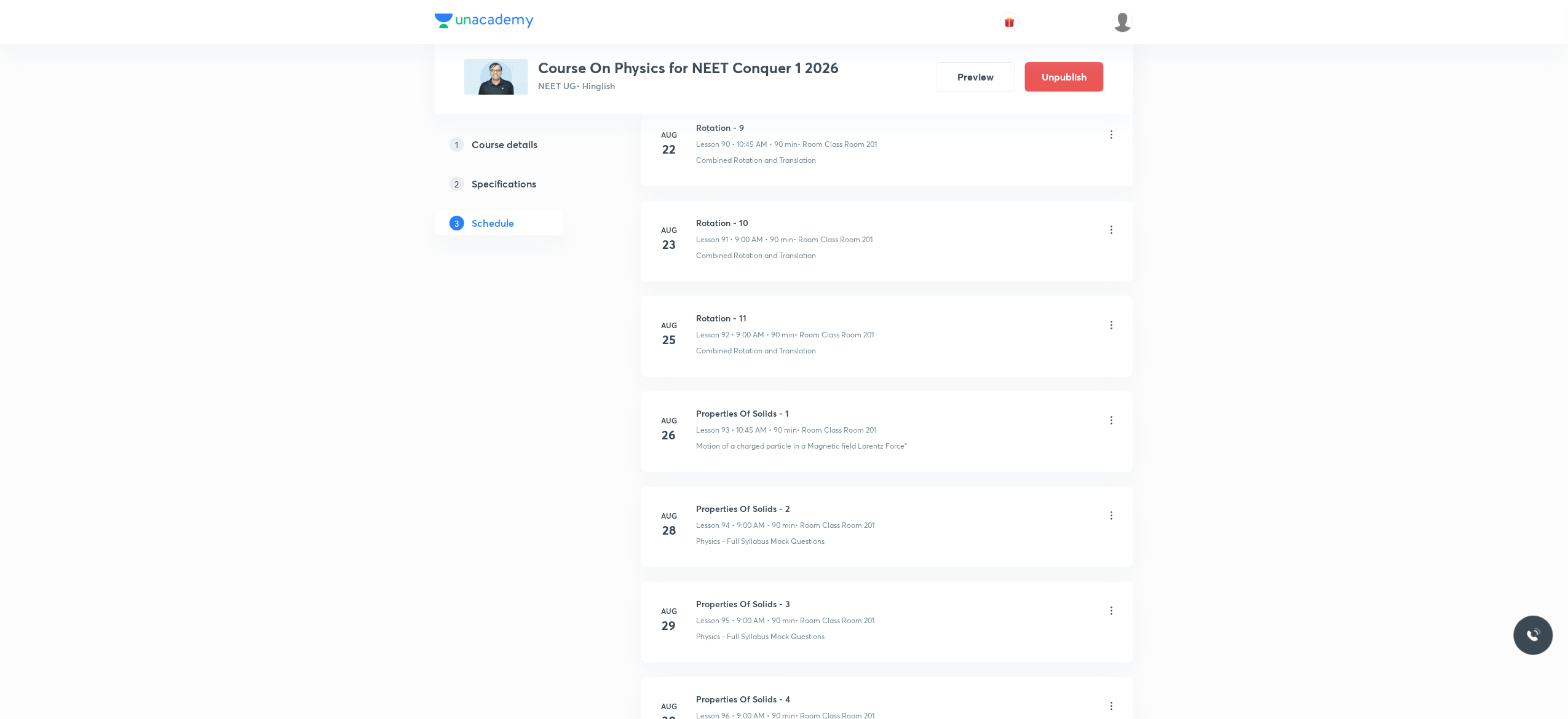
scroll to position [9335, 0]
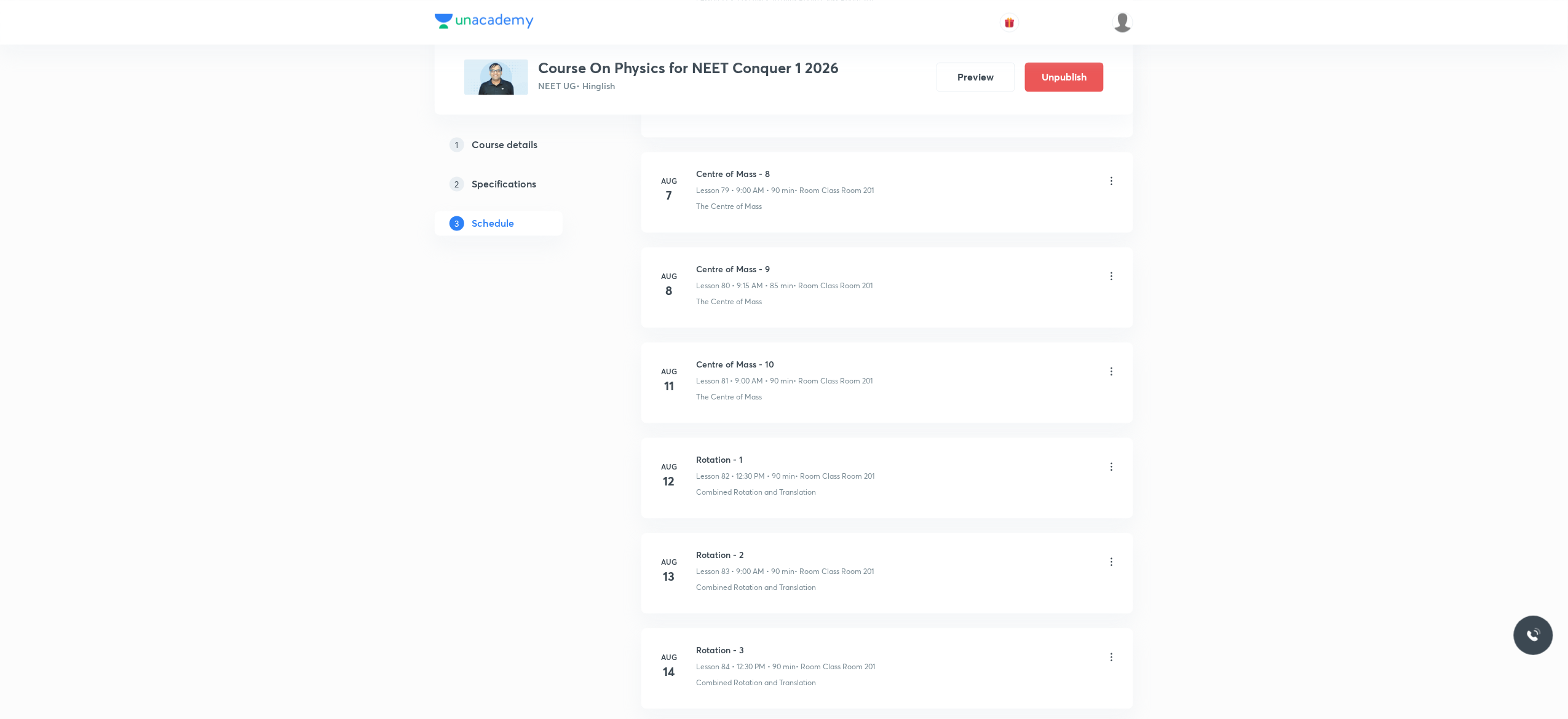
scroll to position [8253, 0]
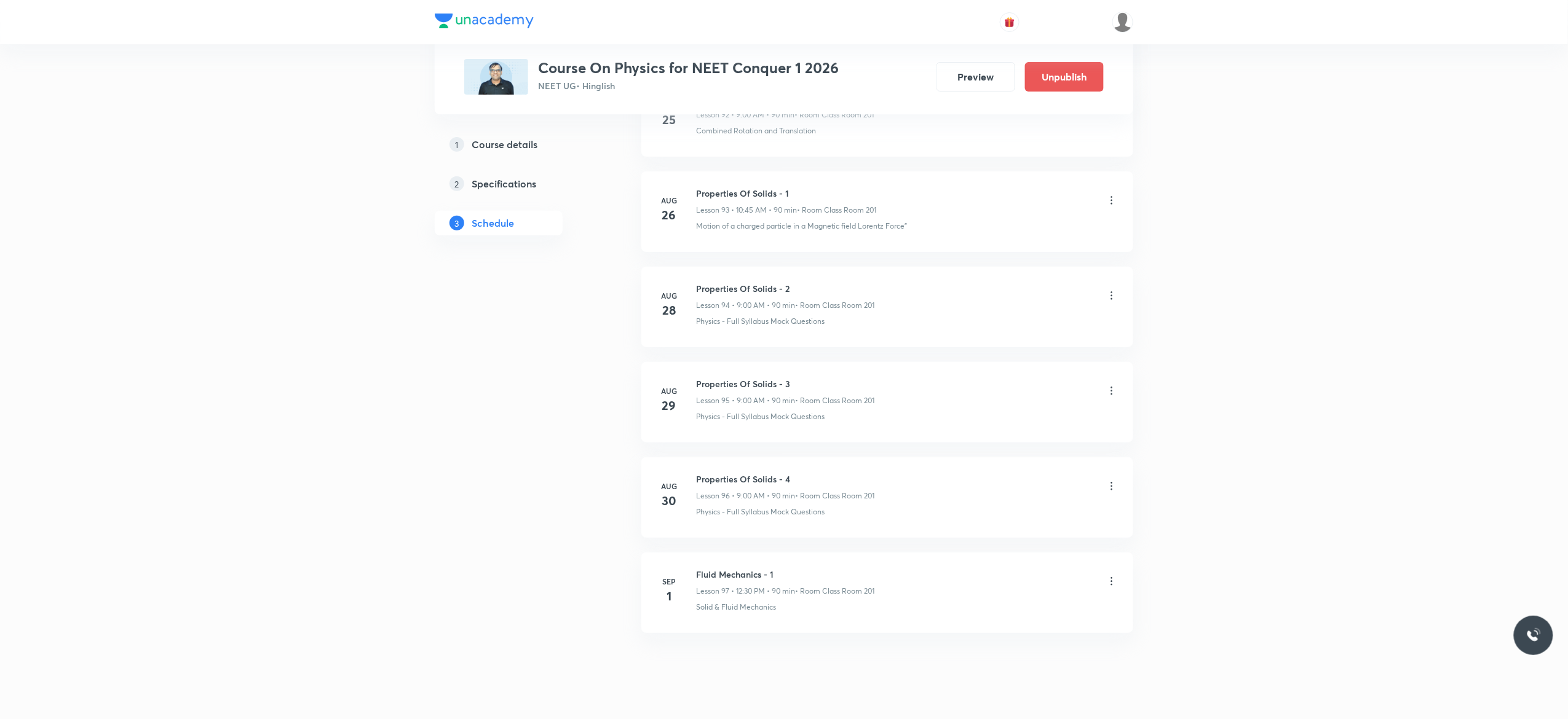
scroll to position [9630, 0]
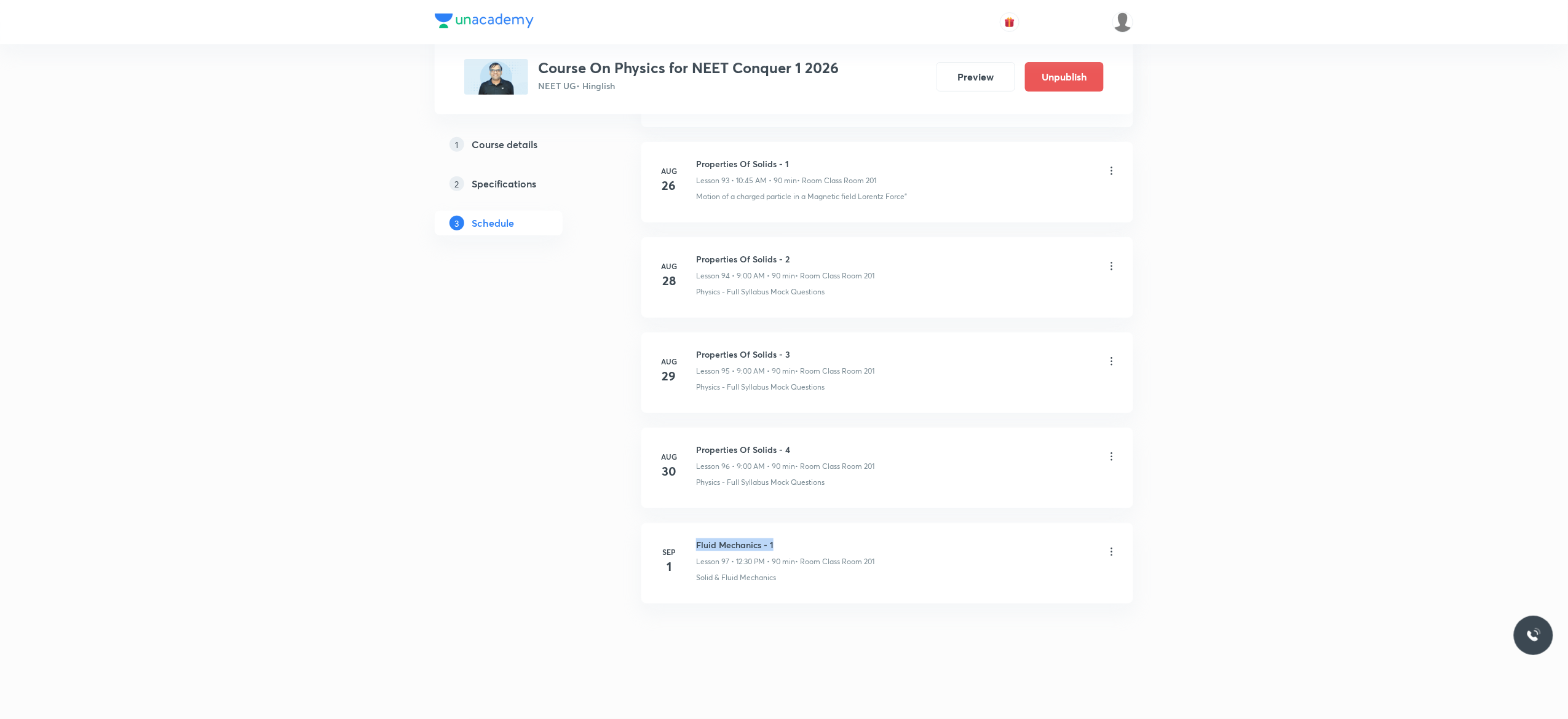
drag, startPoint x: 780, startPoint y: 540, endPoint x: 695, endPoint y: 536, distance: 85.1
click at [695, 536] on li "Sep 1 Fluid Mechanics - 1 Lesson 97 • 12:30 PM • 90 min • Room Class Room 201 S…" at bounding box center [887, 564] width 492 height 81
copy h6 "Fluid Mechanics - 1"
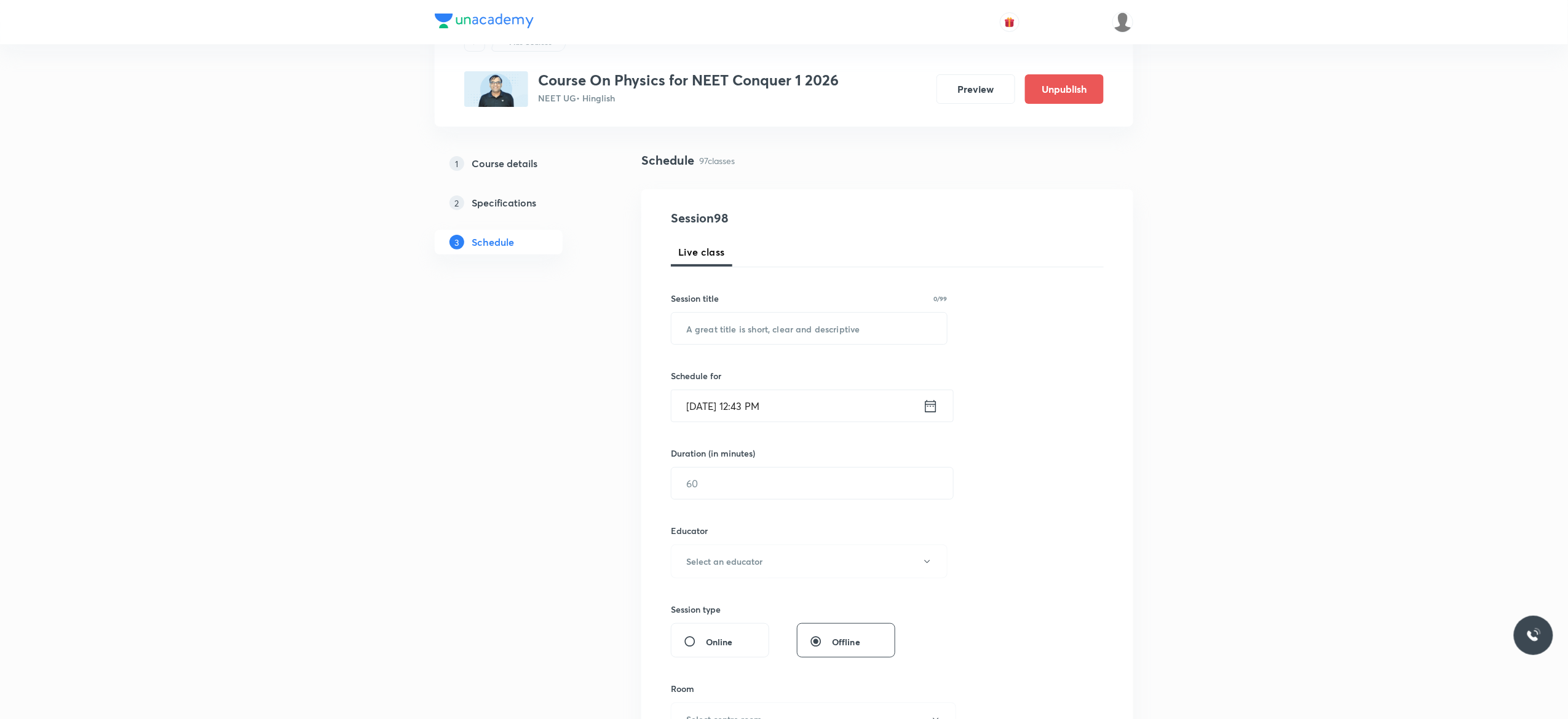
scroll to position [0, 0]
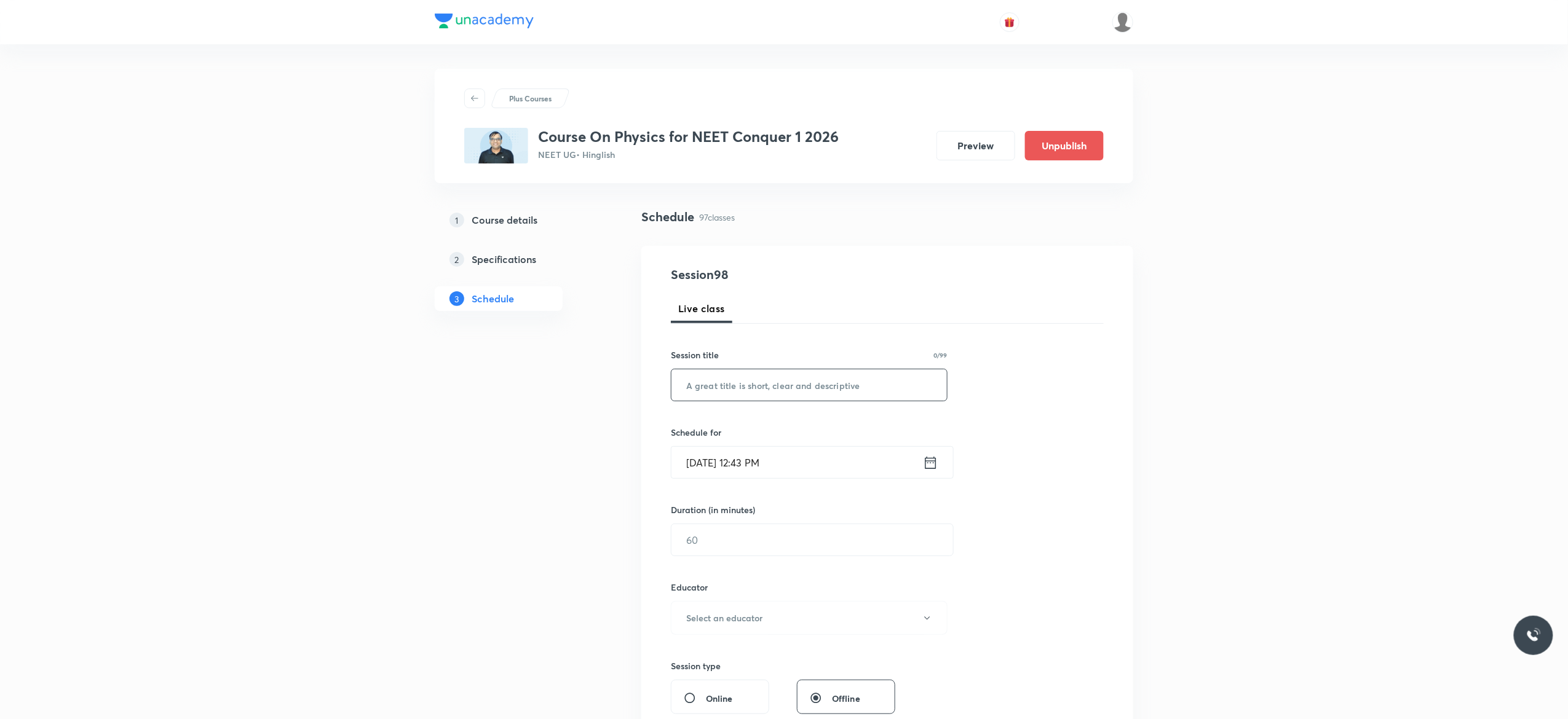
click at [721, 386] on input "text" at bounding box center [809, 385] width 276 height 31
paste input "Fluid Mechanics - 1"
type input "Fluid Mechanics - 2"
click at [928, 466] on icon at bounding box center [930, 462] width 16 height 17
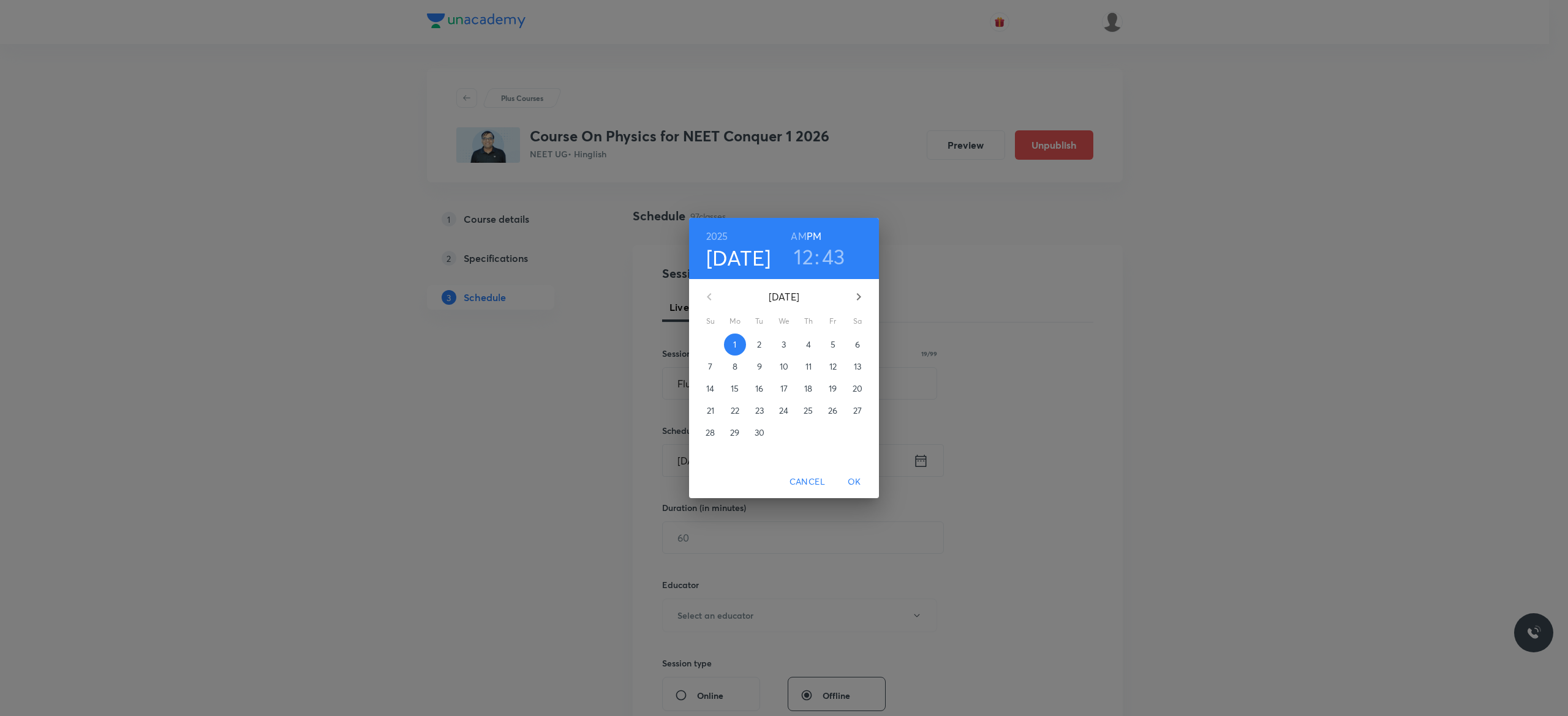
click at [760, 347] on p "2" at bounding box center [759, 345] width 4 height 12
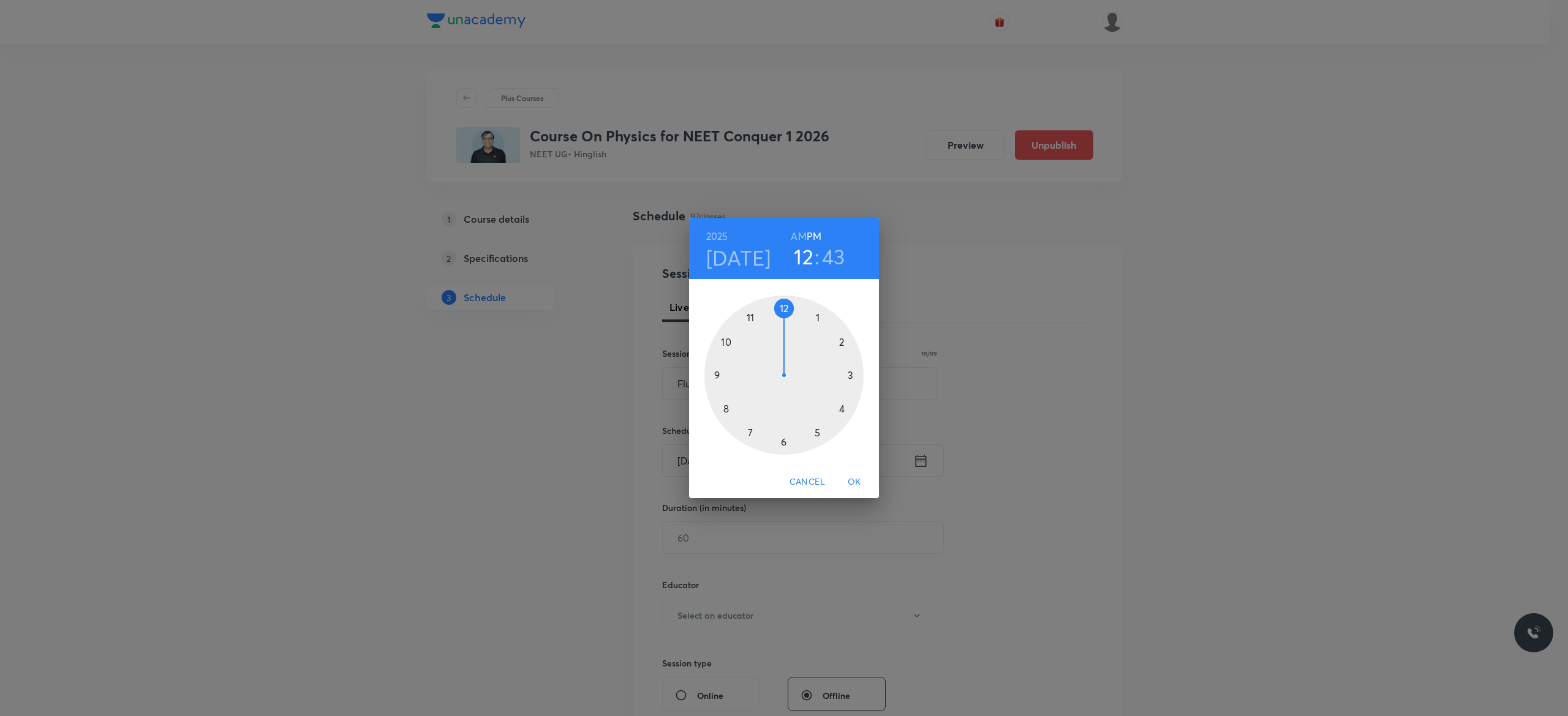
click at [794, 235] on h6 "AM" at bounding box center [798, 236] width 16 height 17
click at [718, 374] on div at bounding box center [783, 375] width 159 height 159
click at [785, 308] on div at bounding box center [783, 375] width 159 height 159
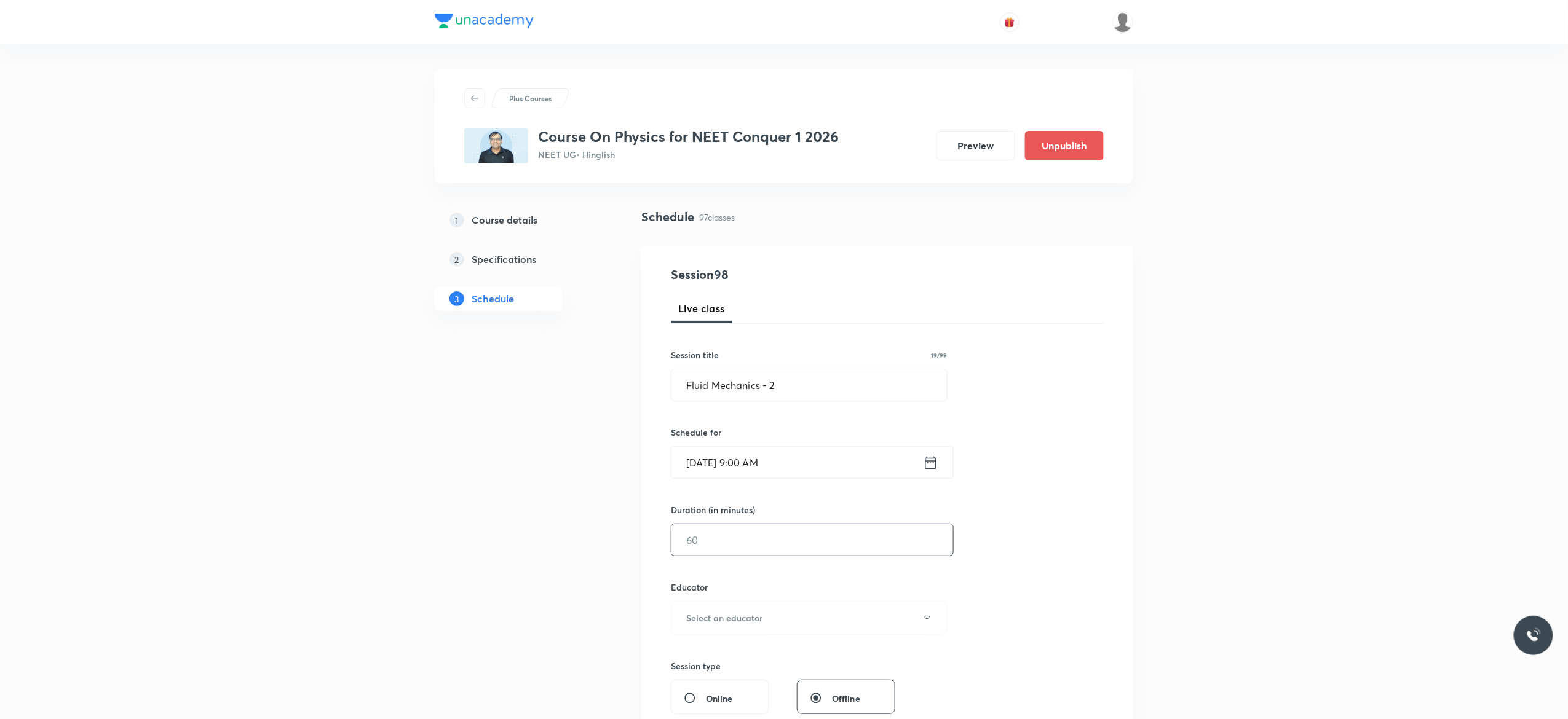
click at [717, 548] on input "text" at bounding box center [812, 540] width 282 height 31
type input "90"
click at [928, 621] on icon "button" at bounding box center [927, 619] width 10 height 10
click at [726, 657] on span "Akash Mishra" at bounding box center [807, 660] width 270 height 13
click at [1019, 587] on div "Session 98 Live class Session title 19/99 Fluid Mechanics - 2 ​ Schedule for Se…" at bounding box center [887, 593] width 433 height 656
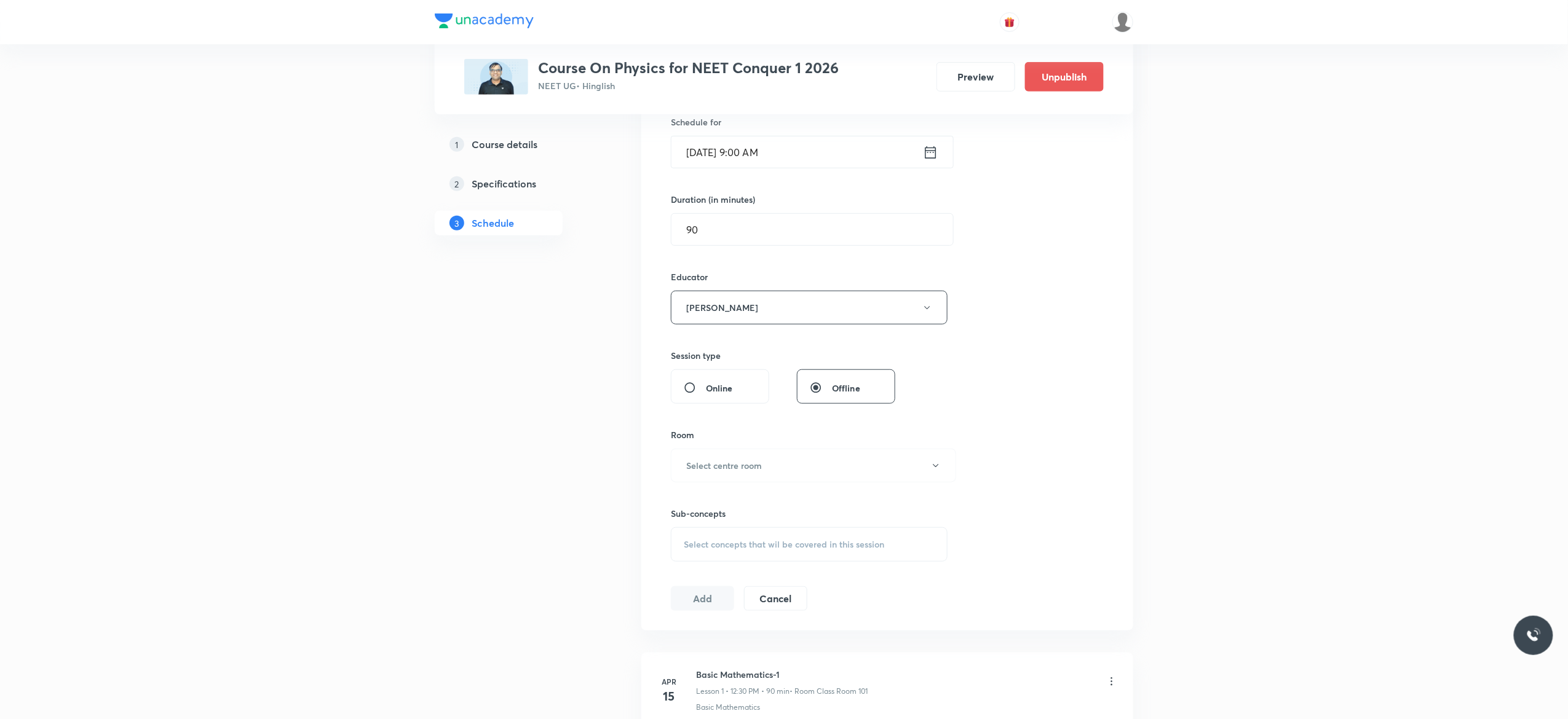
scroll to position [492, 0]
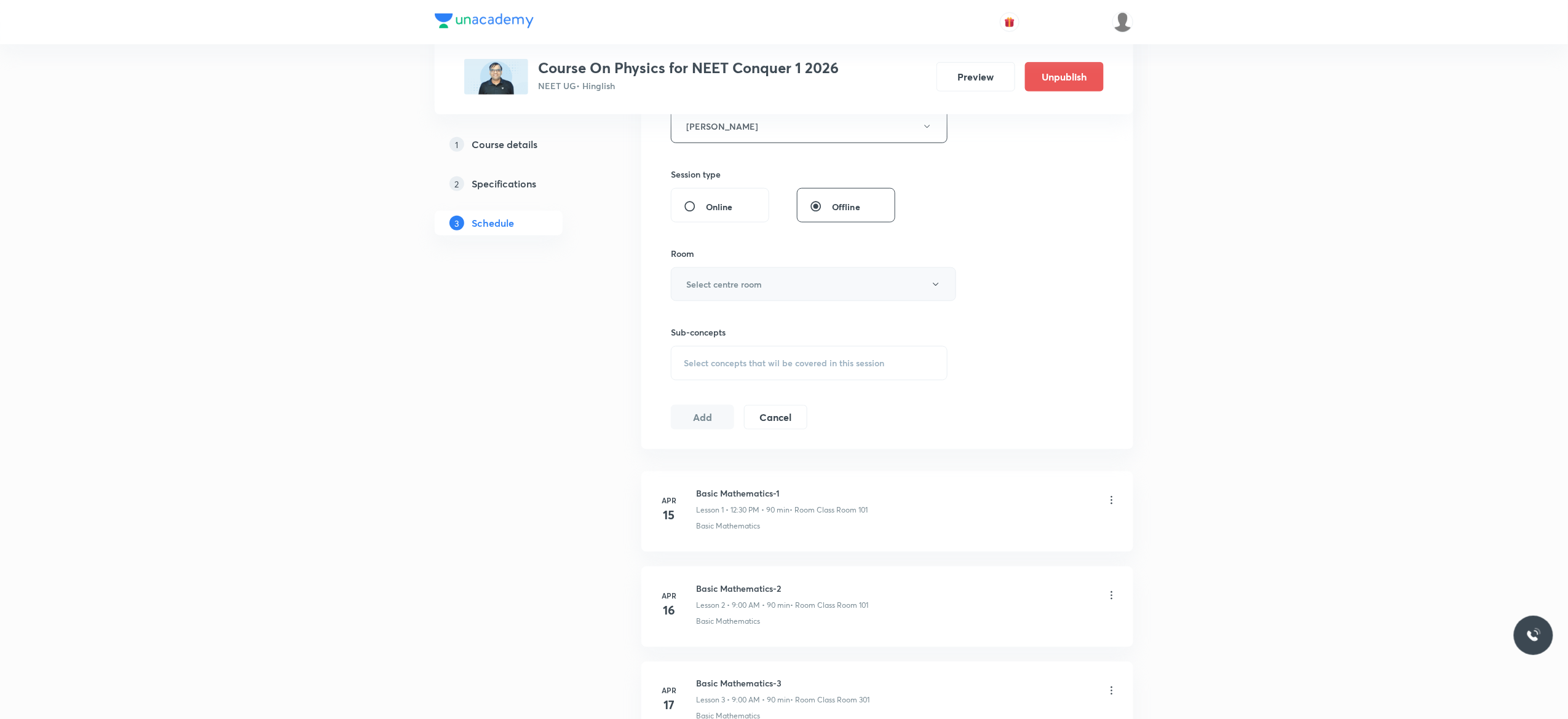
click at [934, 291] on button "Select centre room" at bounding box center [814, 284] width 285 height 34
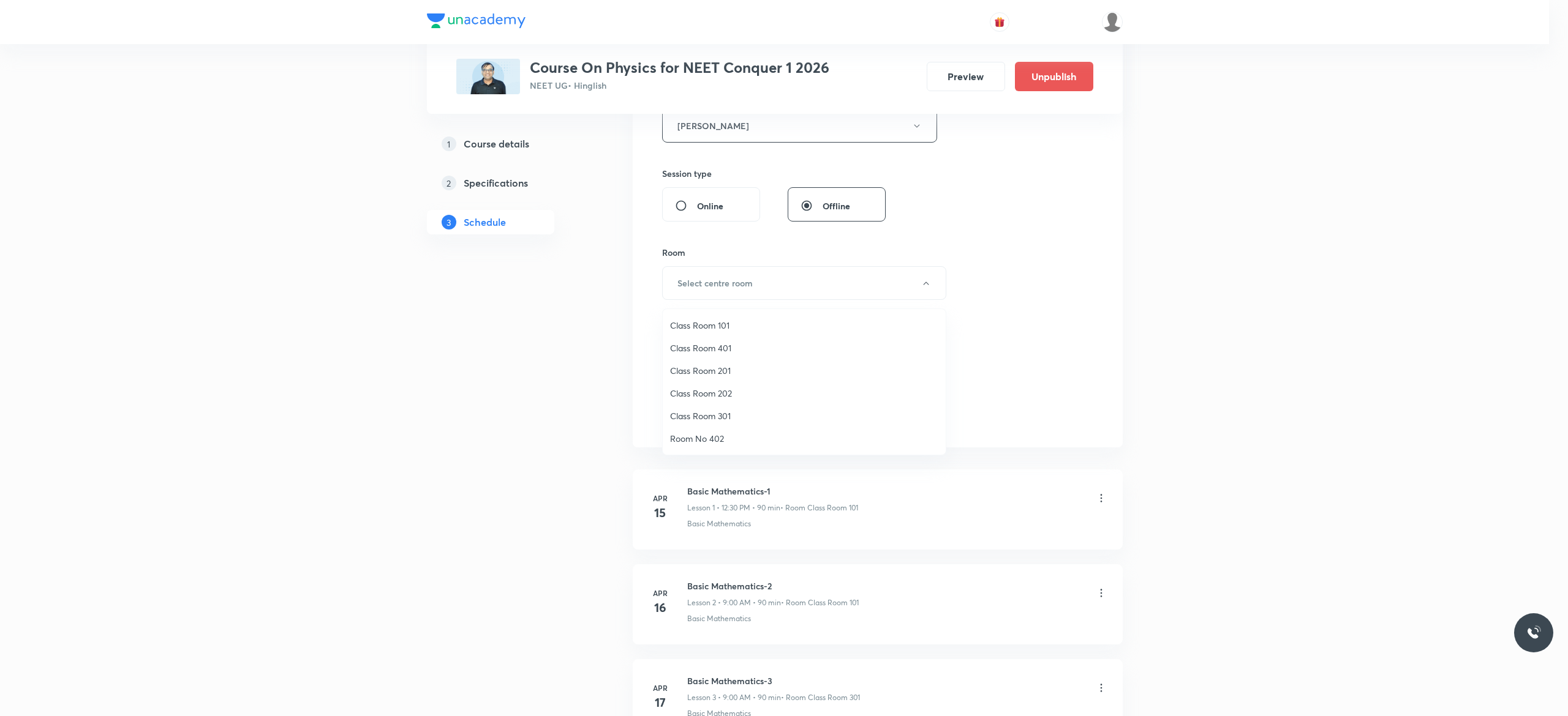
click at [726, 366] on span "Class Room 201" at bounding box center [804, 371] width 269 height 13
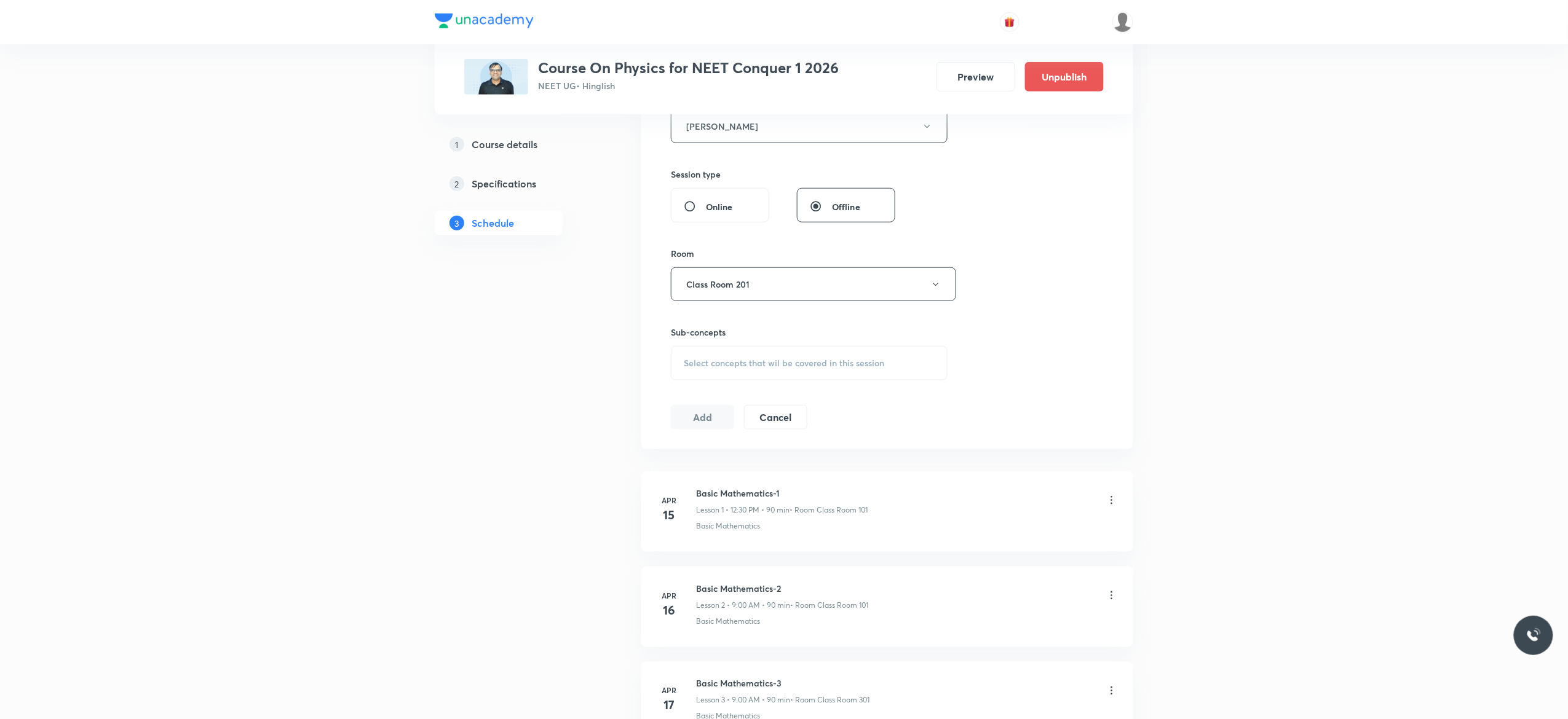
click at [696, 367] on span "Select concepts that wil be covered in this session" at bounding box center [784, 363] width 200 height 10
type input "Fluid Mechanics"
click at [689, 554] on input "checkbox" at bounding box center [689, 548] width 17 height 12
checkbox input "true"
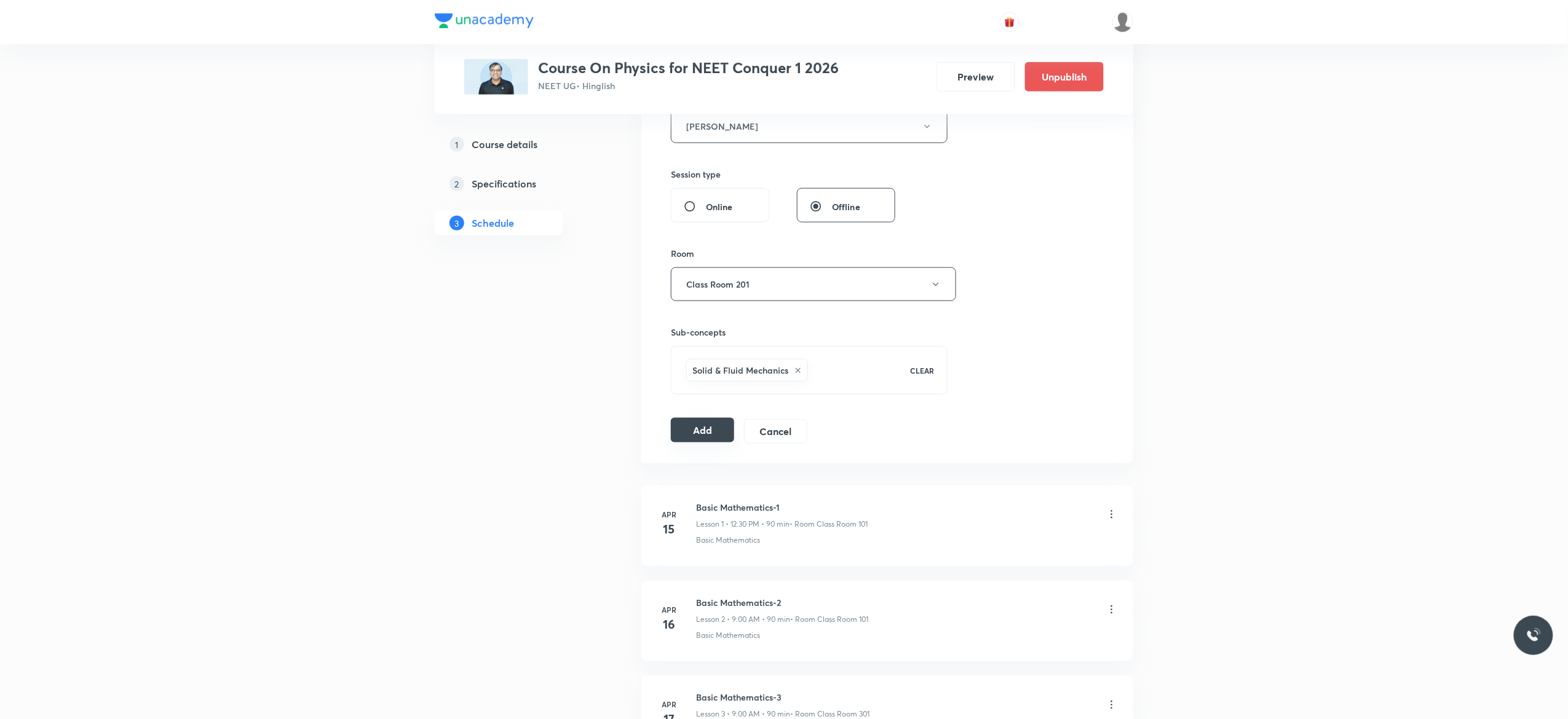
click at [699, 434] on button "Add" at bounding box center [702, 430] width 63 height 24
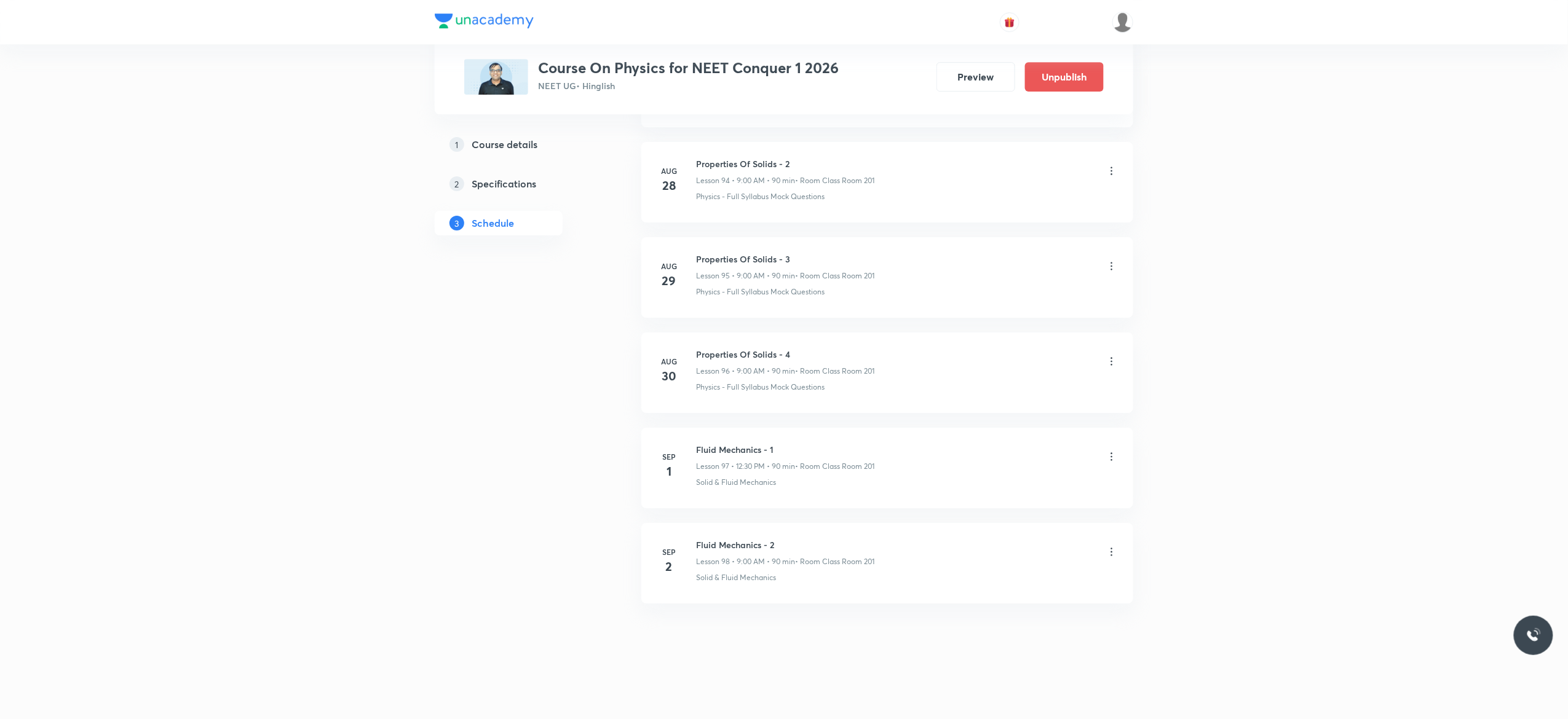
scroll to position [9080, 0]
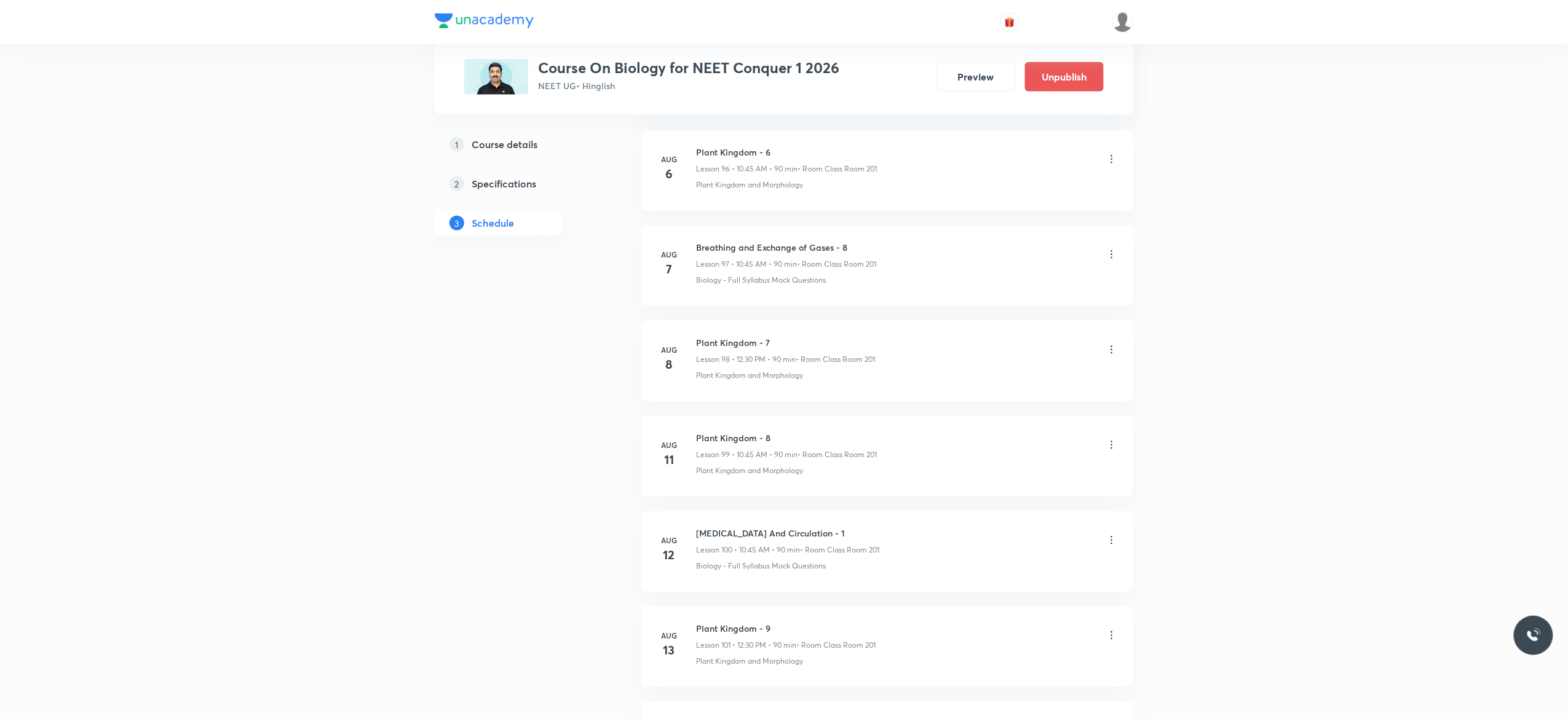
scroll to position [9828, 0]
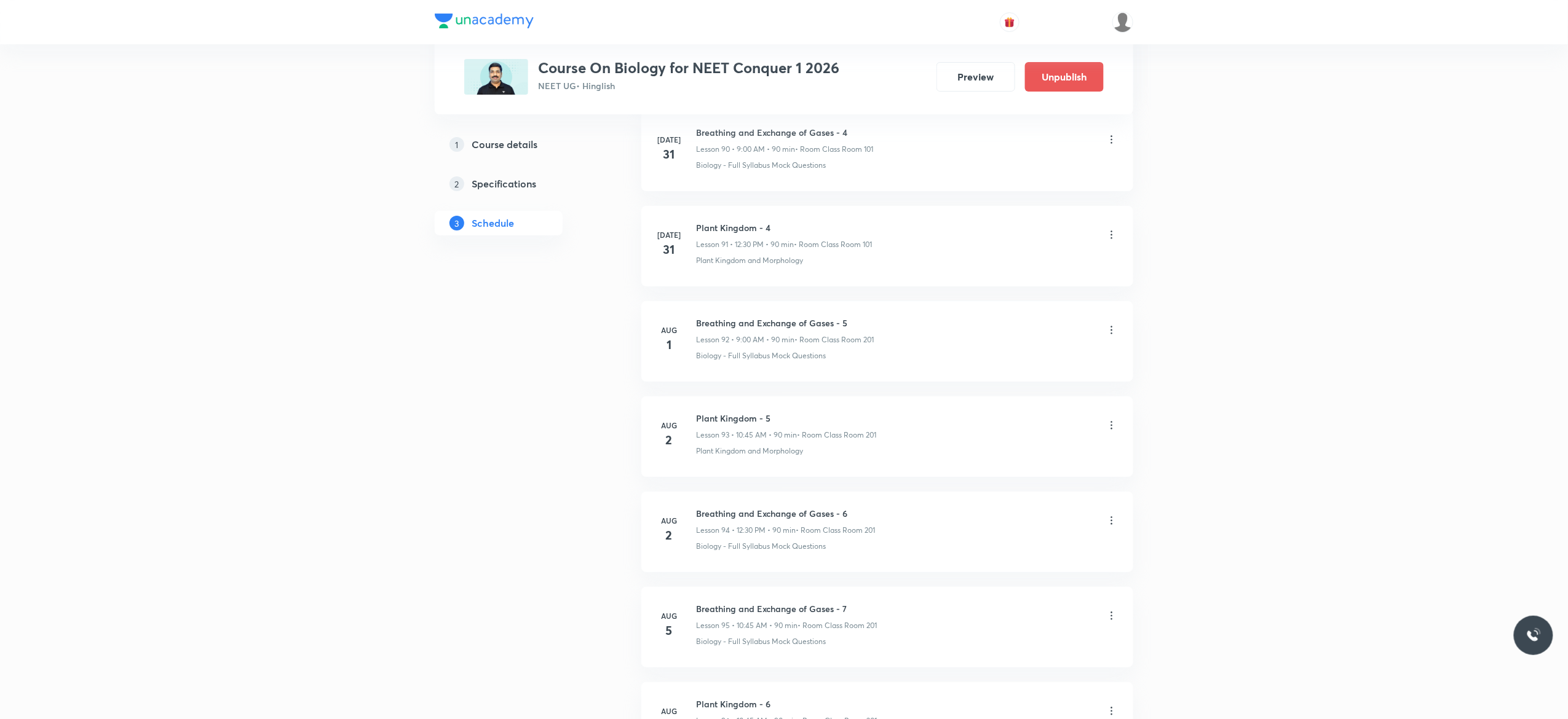
scroll to position [9336, 0]
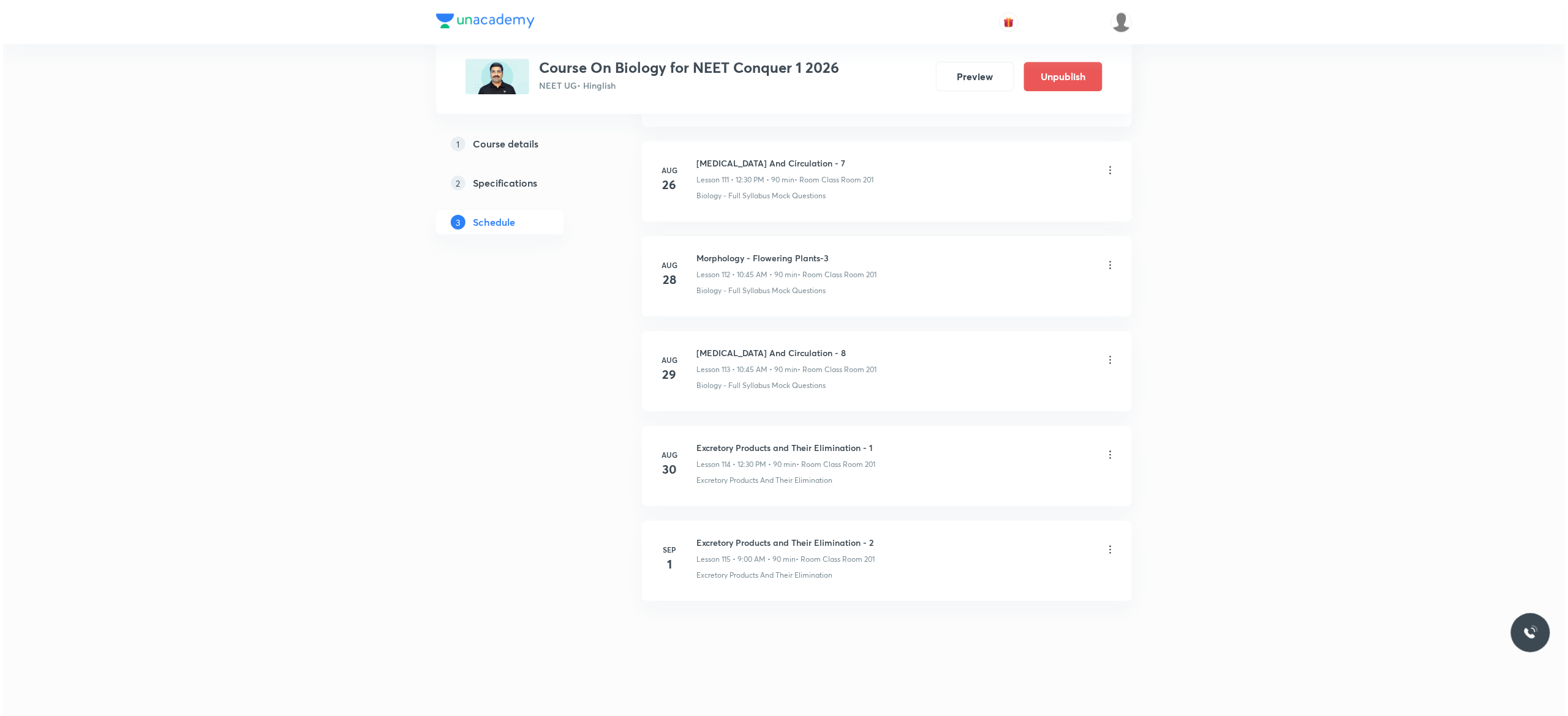
scroll to position [11305, 0]
click at [1105, 548] on icon at bounding box center [1107, 550] width 12 height 12
click at [1028, 573] on li "Edit" at bounding box center [1039, 581] width 134 height 23
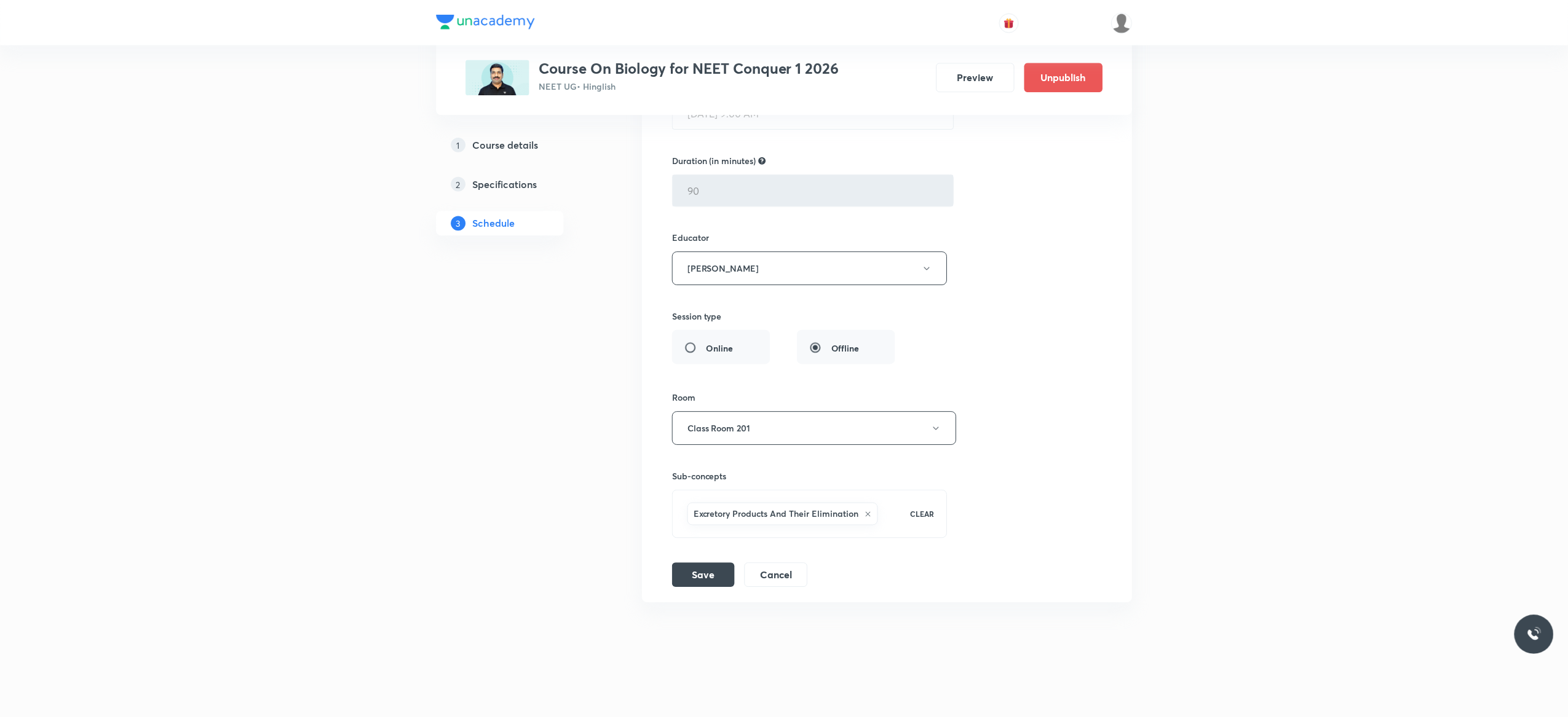
scroll to position [11261, 0]
click at [776, 575] on button "Cancel" at bounding box center [776, 575] width 63 height 24
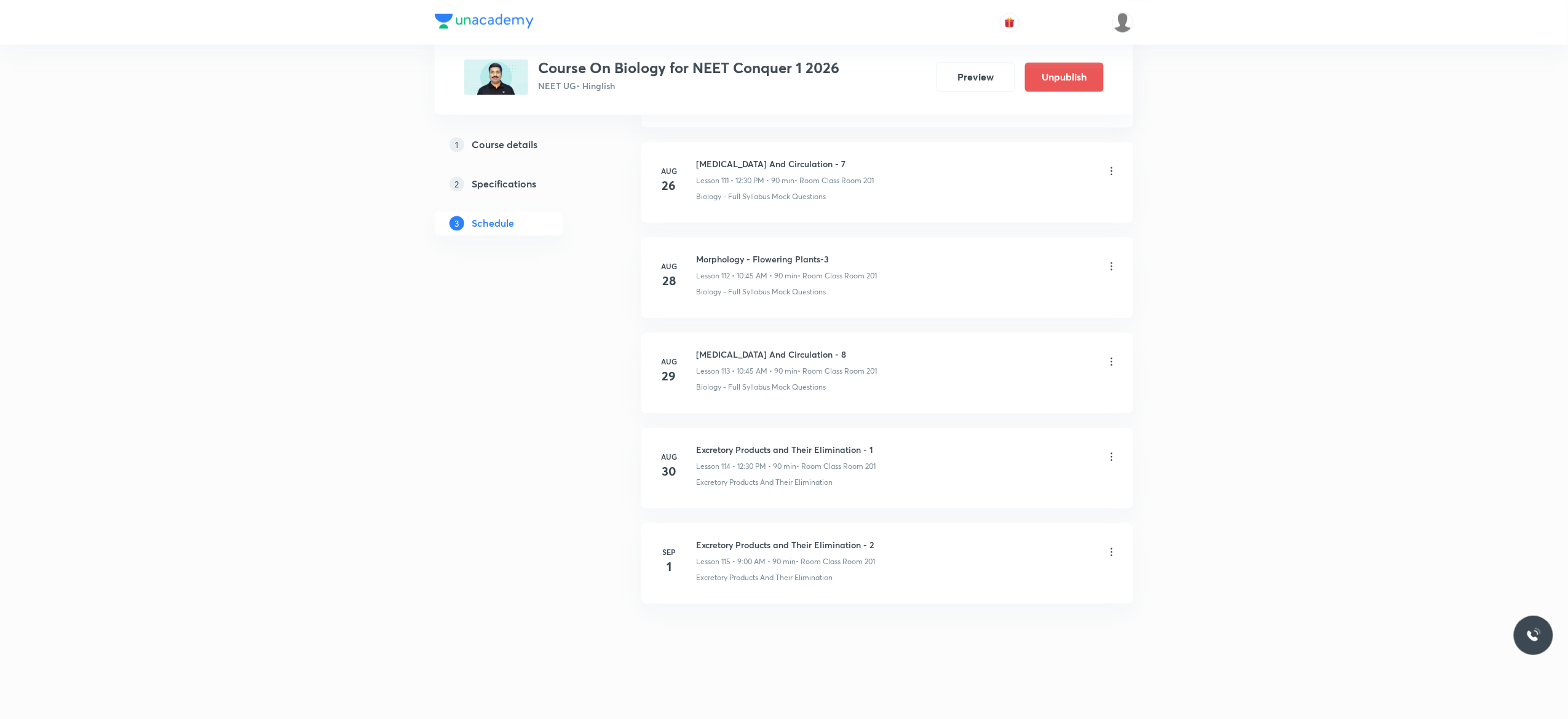
scroll to position [10707, 0]
drag, startPoint x: 831, startPoint y: 253, endPoint x: 693, endPoint y: 244, distance: 138.3
click at [693, 244] on li "[DATE] Morphology - Flowering Plants-3 Lesson 112 • 10:45 AM • 90 min • Room Cl…" at bounding box center [887, 278] width 492 height 81
copy h6 "Morphology - Flowering Plants-3"
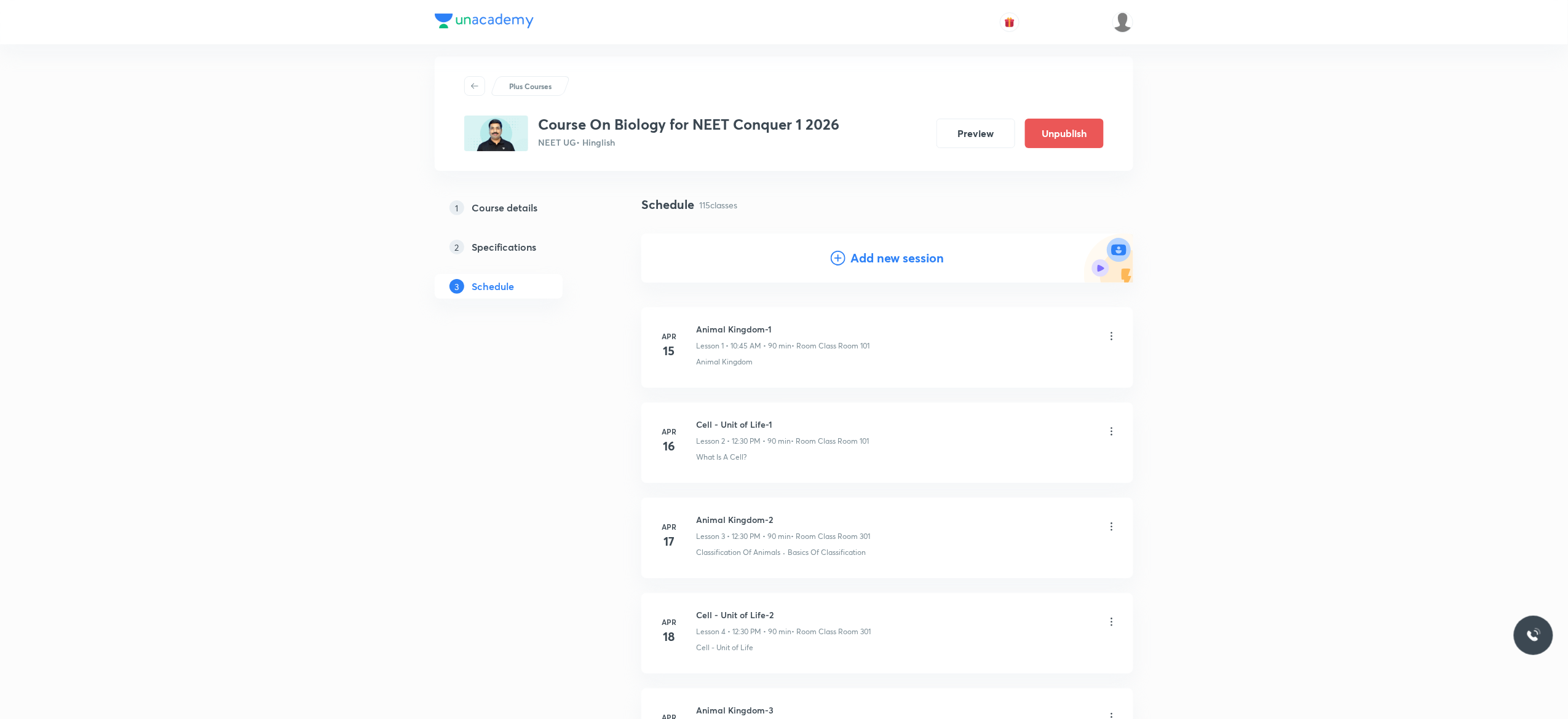
scroll to position [0, 0]
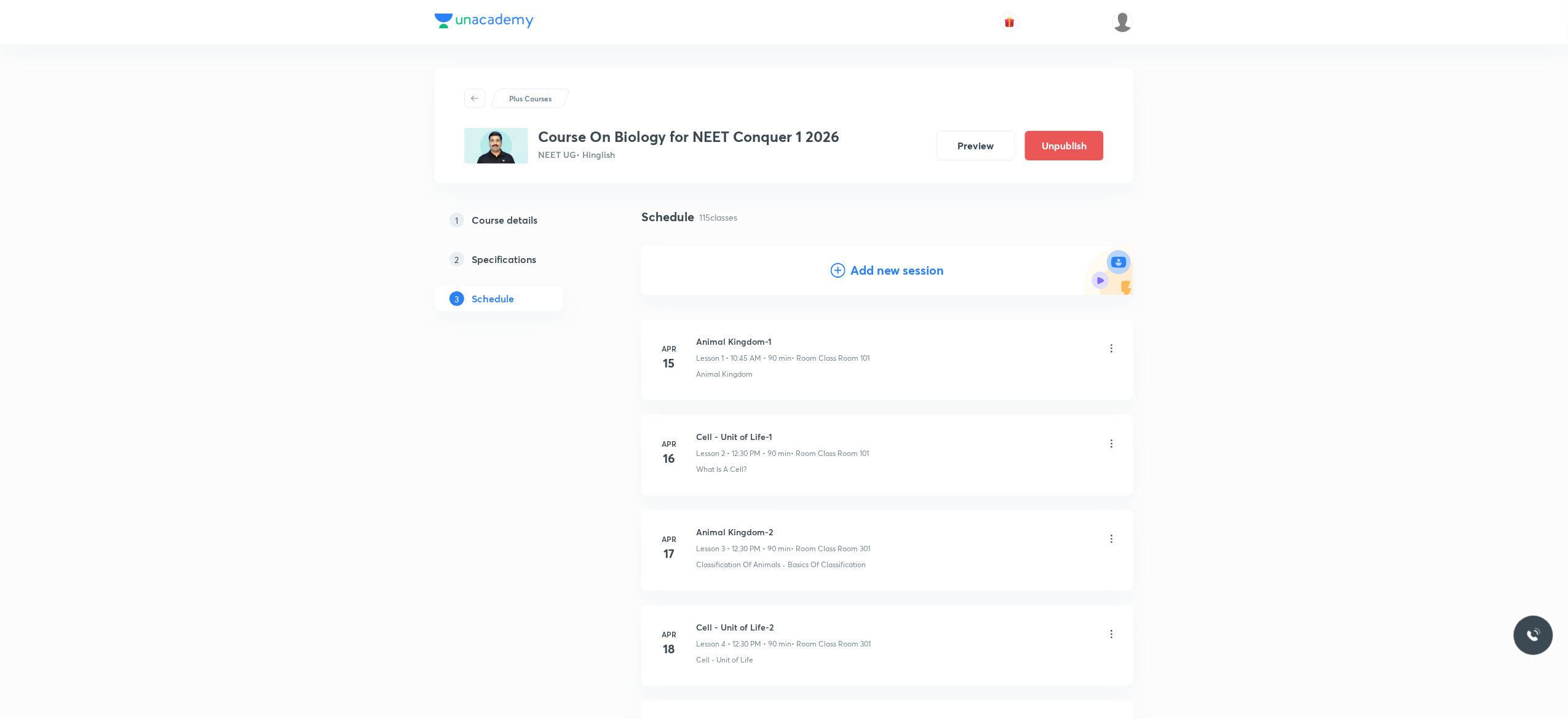
click at [839, 273] on icon at bounding box center [838, 271] width 15 height 15
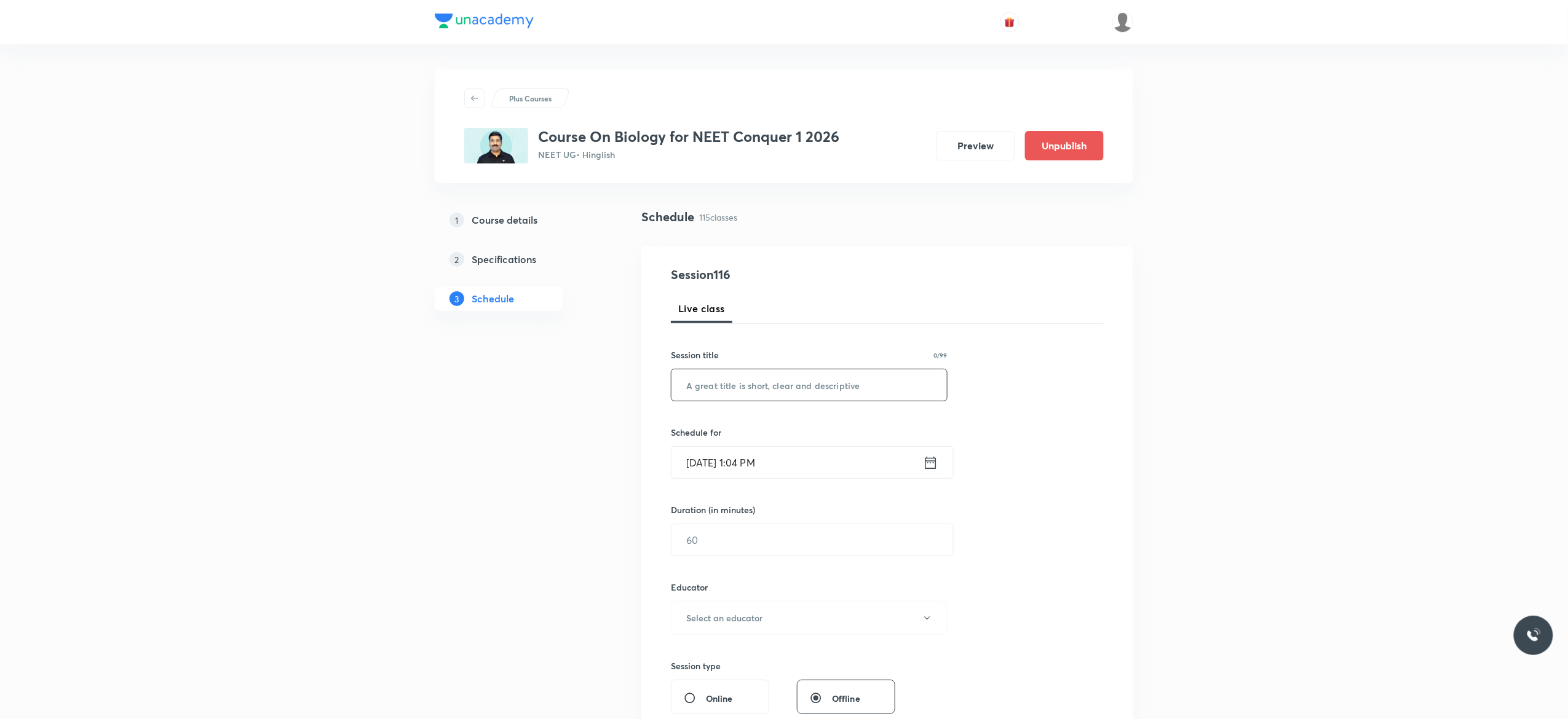
click at [733, 378] on input "text" at bounding box center [809, 385] width 276 height 31
paste input "Morphology - Flowering Plants-3"
type input "Morphology - Flowering Plants-4"
click at [932, 466] on icon at bounding box center [930, 462] width 16 height 17
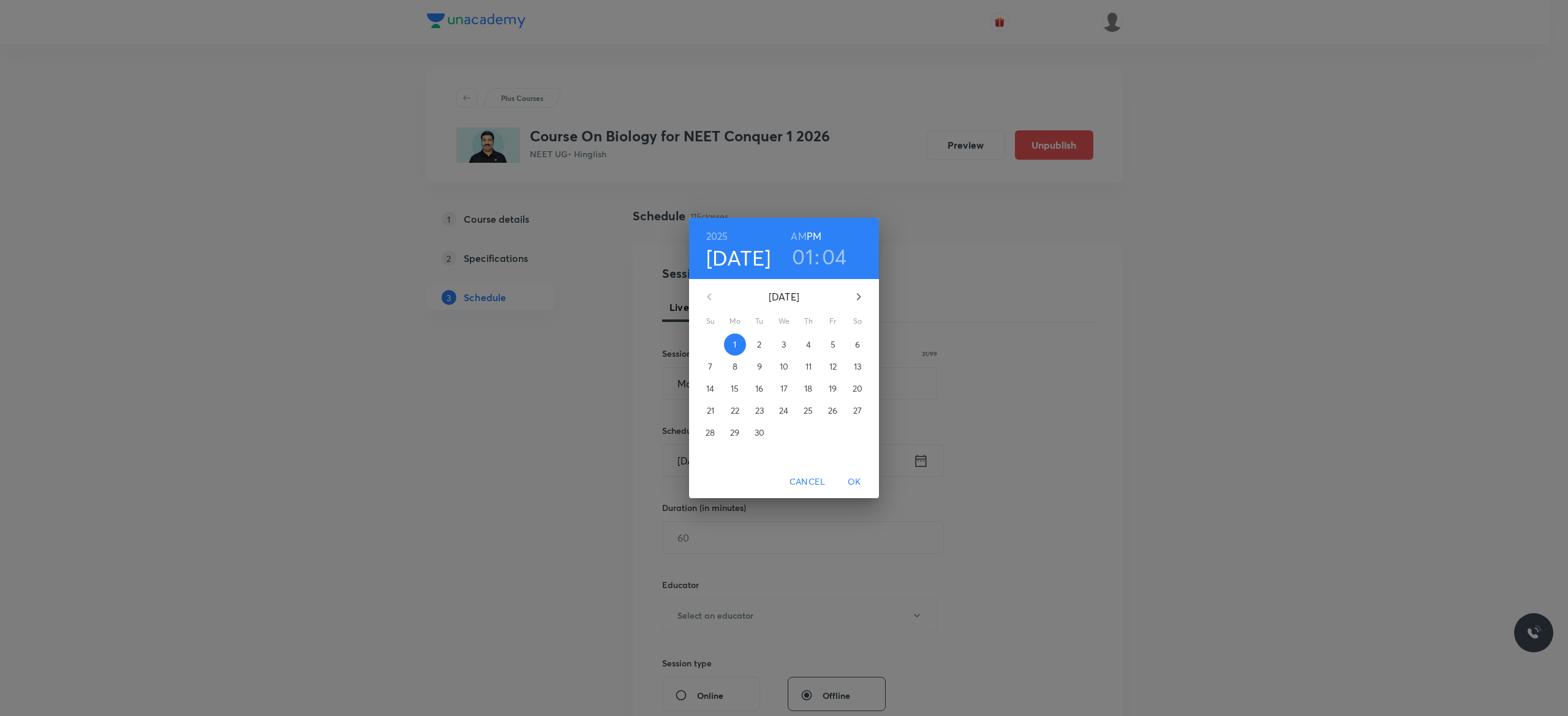
click at [796, 237] on h6 "AM" at bounding box center [798, 236] width 16 height 17
click at [762, 343] on span "2" at bounding box center [760, 345] width 22 height 12
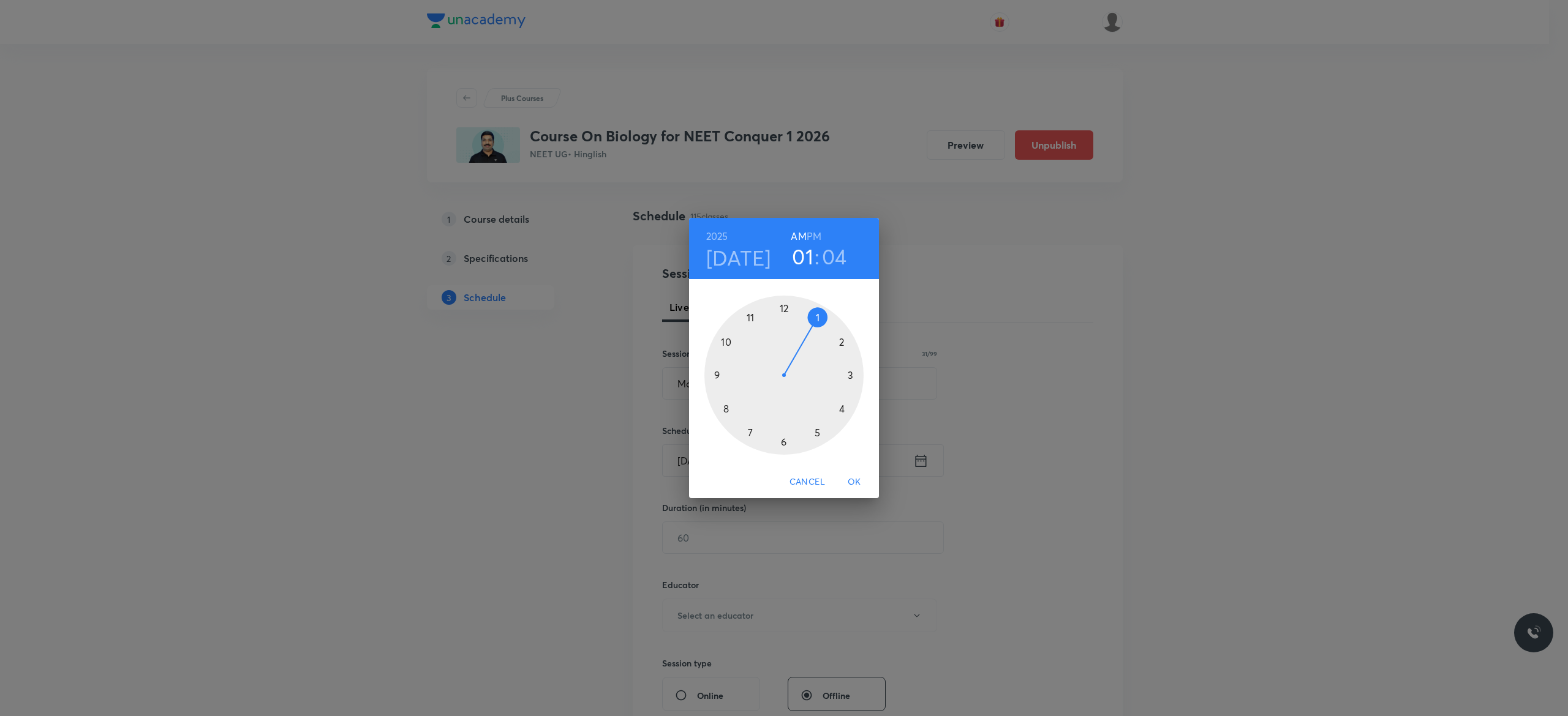
click at [723, 340] on div at bounding box center [783, 375] width 159 height 159
click at [714, 375] on div at bounding box center [783, 375] width 159 height 159
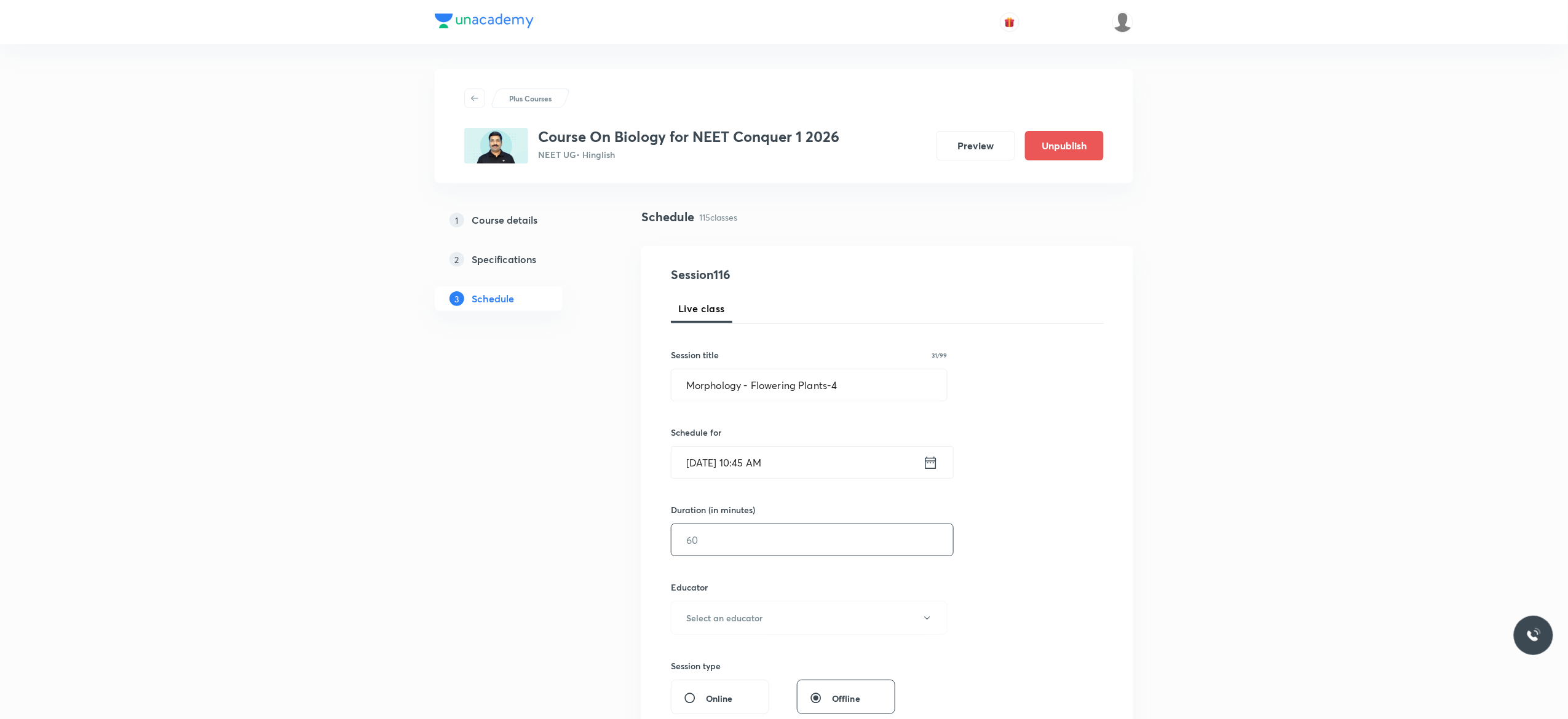
click at [719, 542] on input "text" at bounding box center [812, 540] width 282 height 31
type input "90"
click at [930, 623] on icon "button" at bounding box center [927, 619] width 10 height 10
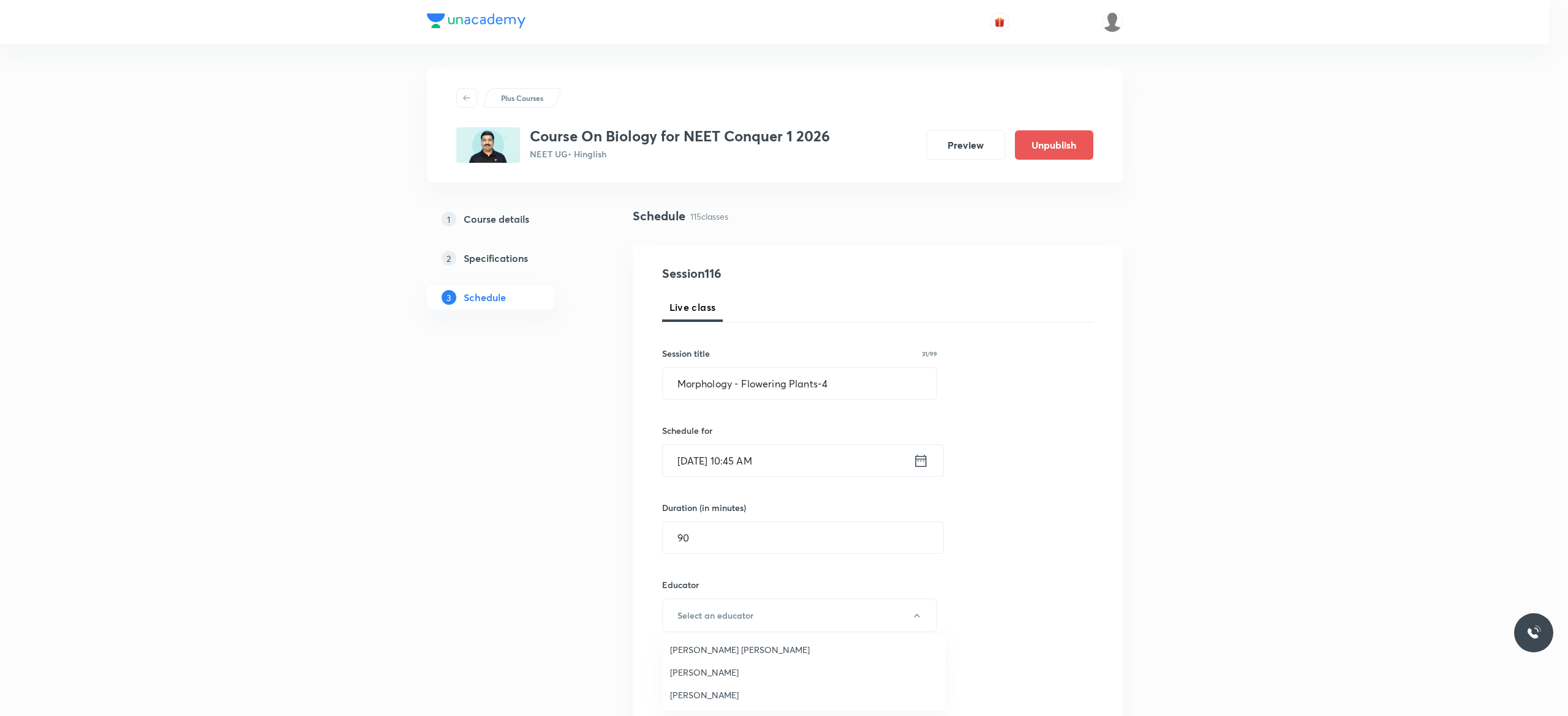
click at [695, 652] on span "[PERSON_NAME] [PERSON_NAME]" at bounding box center [804, 650] width 269 height 13
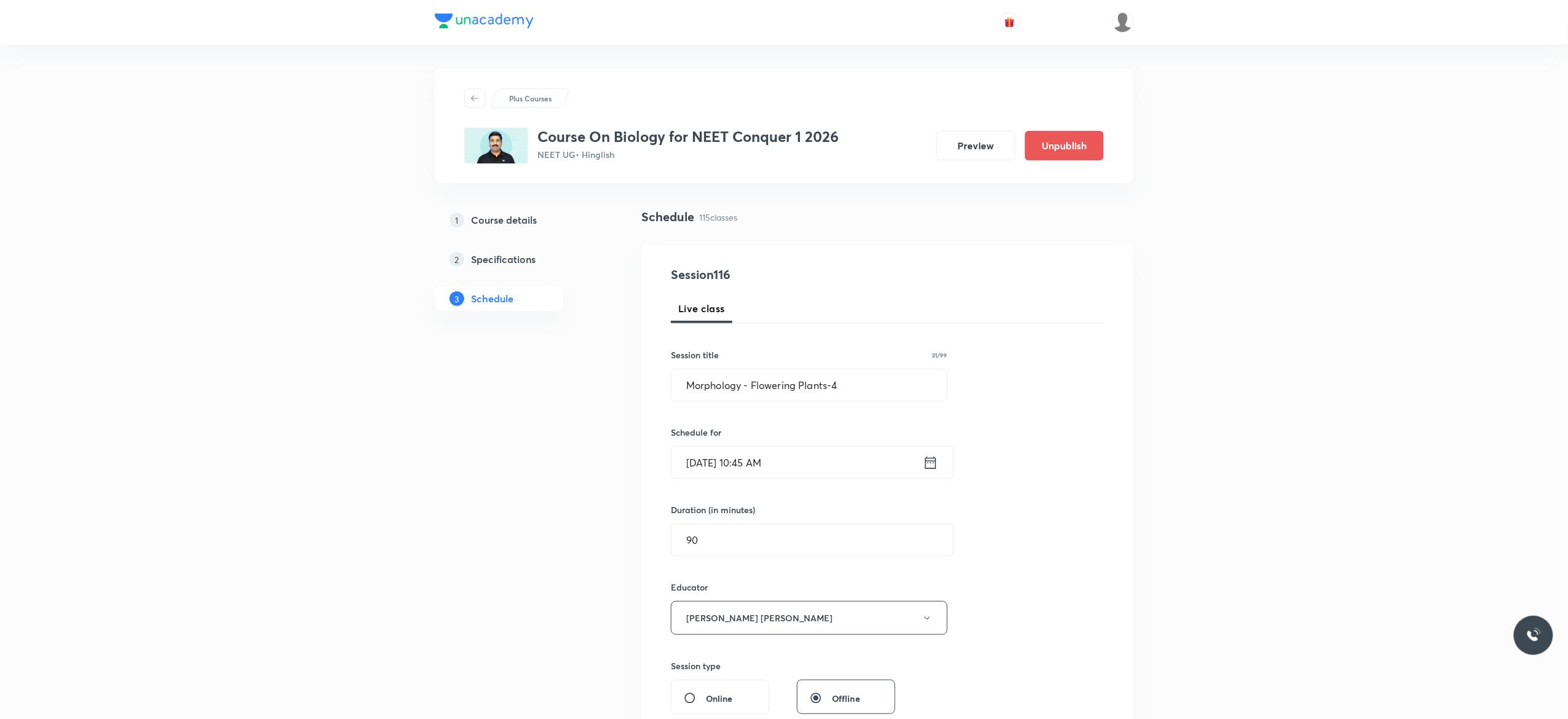
click at [1002, 604] on div "Session 116 Live class Session title 31/99 Morphology - Flowering Plants-4 ​ Sc…" at bounding box center [887, 593] width 433 height 656
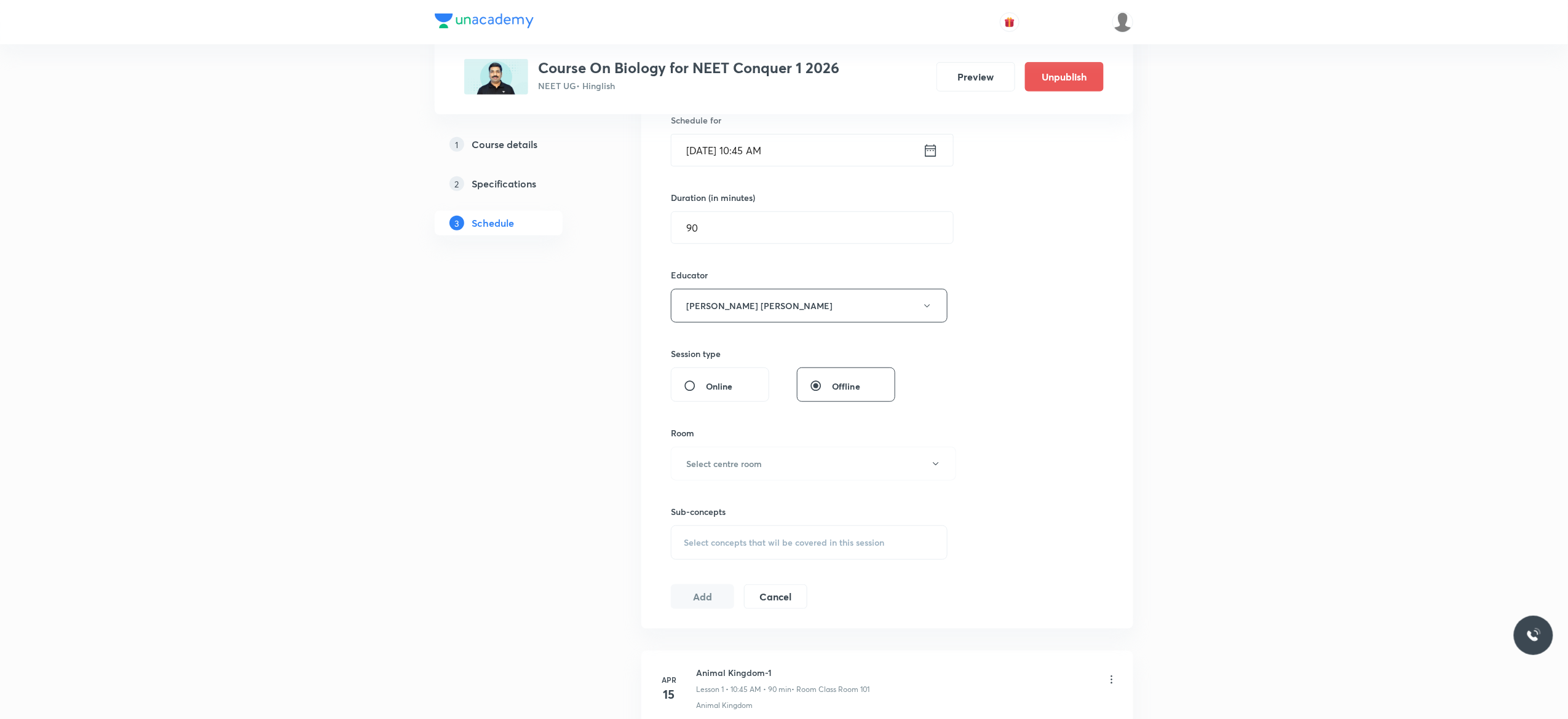
scroll to position [394, 0]
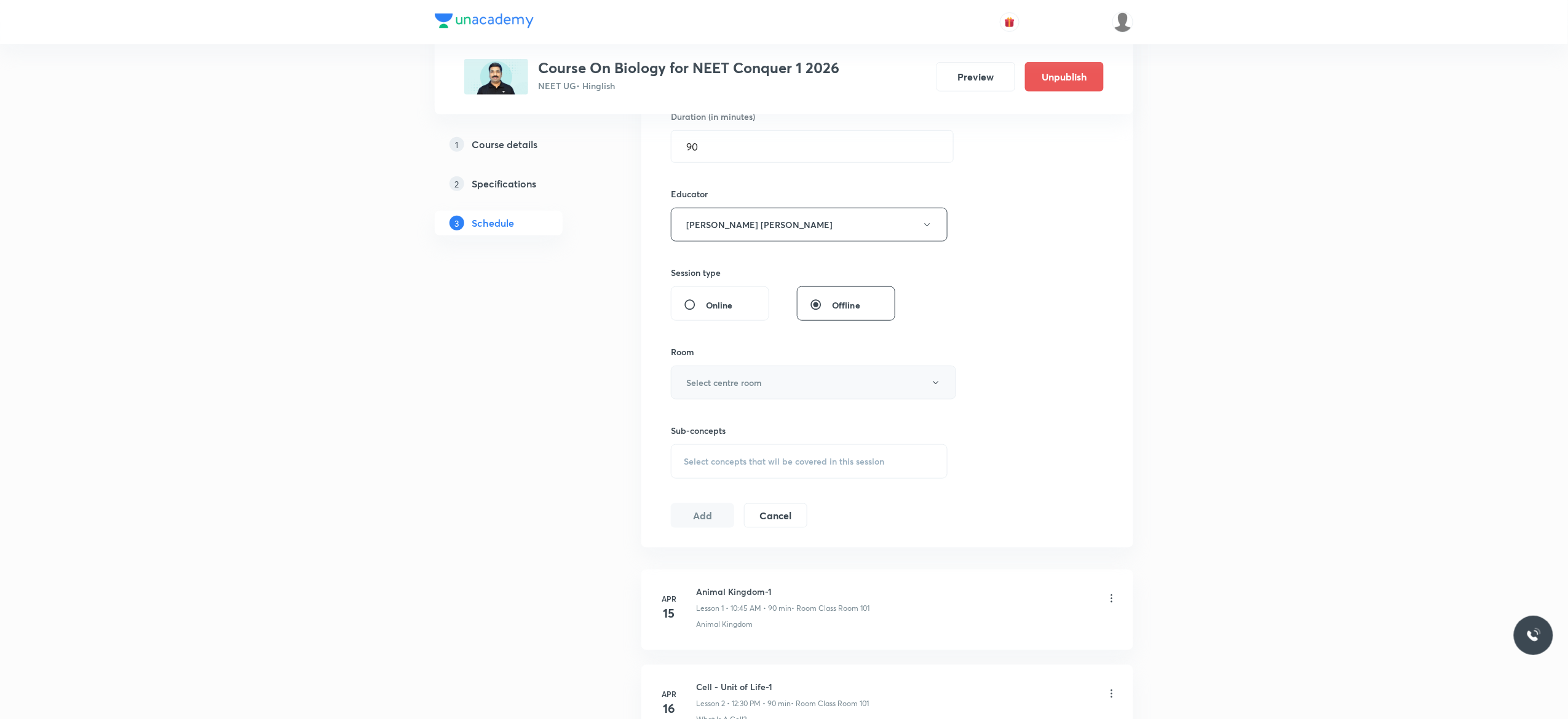
click at [936, 388] on icon "button" at bounding box center [936, 383] width 10 height 10
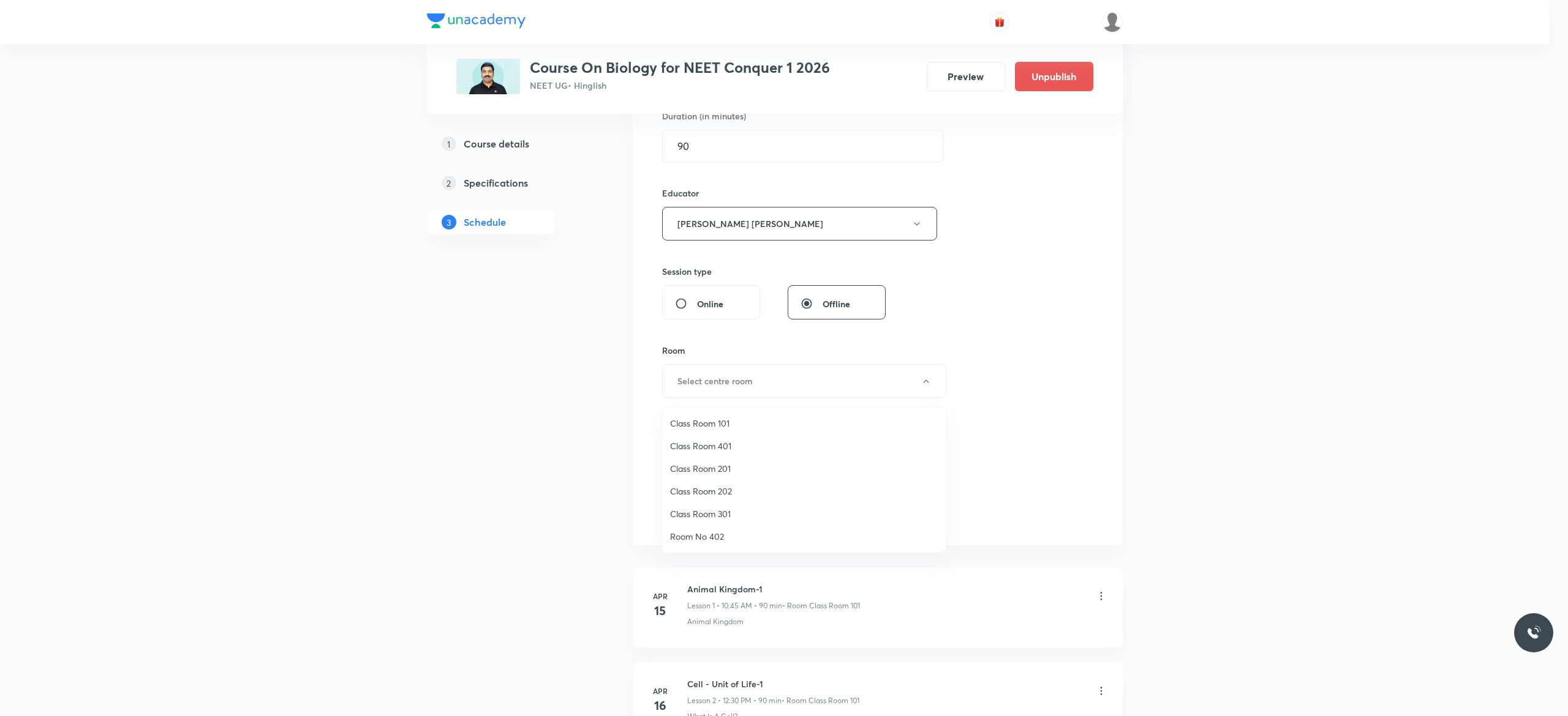
click at [716, 469] on span "Class Room 201" at bounding box center [804, 469] width 269 height 13
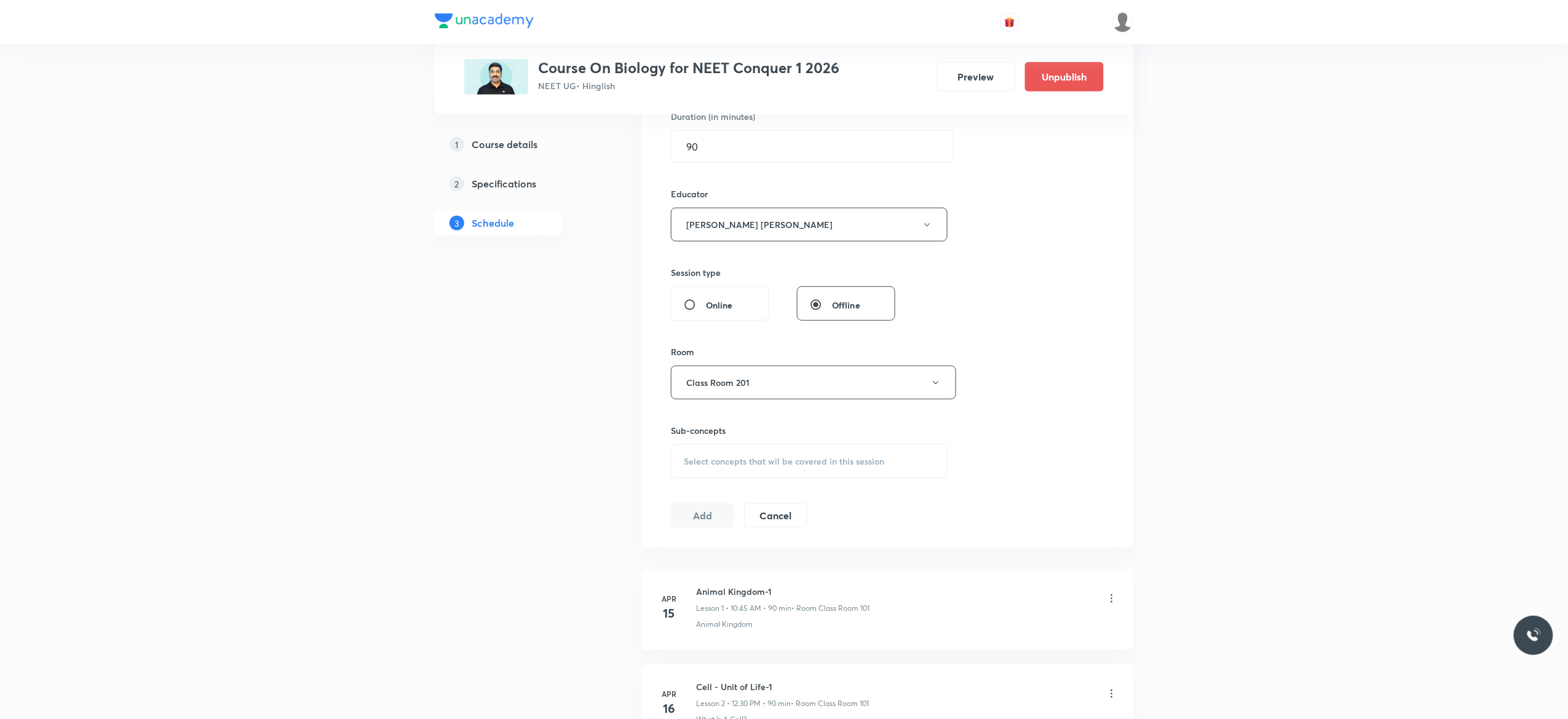
click at [711, 471] on div "Select concepts that wil be covered in this session" at bounding box center [809, 462] width 276 height 35
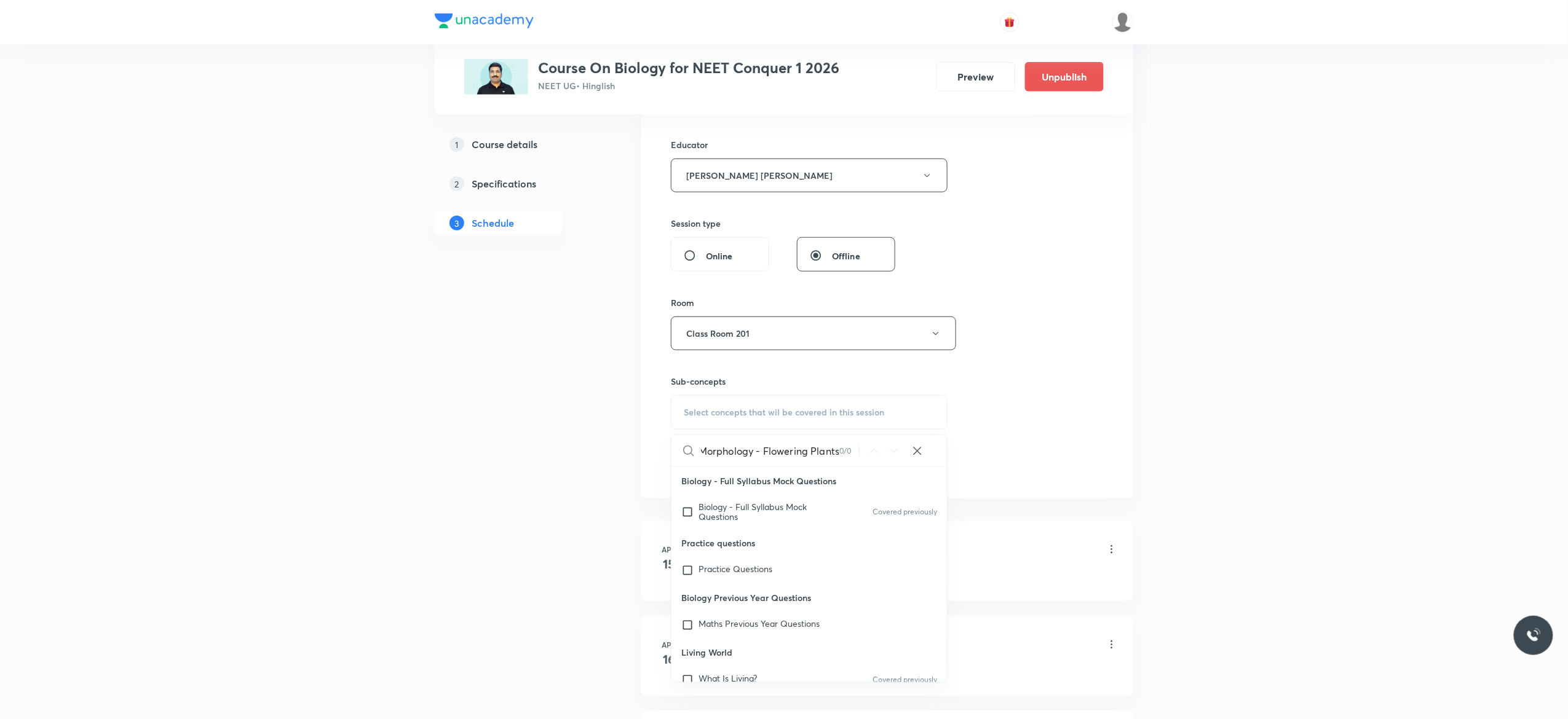
scroll to position [0, 3]
type input "Morphology - Flowering Plants"
click at [687, 516] on input "checkbox" at bounding box center [689, 512] width 17 height 20
checkbox input "true"
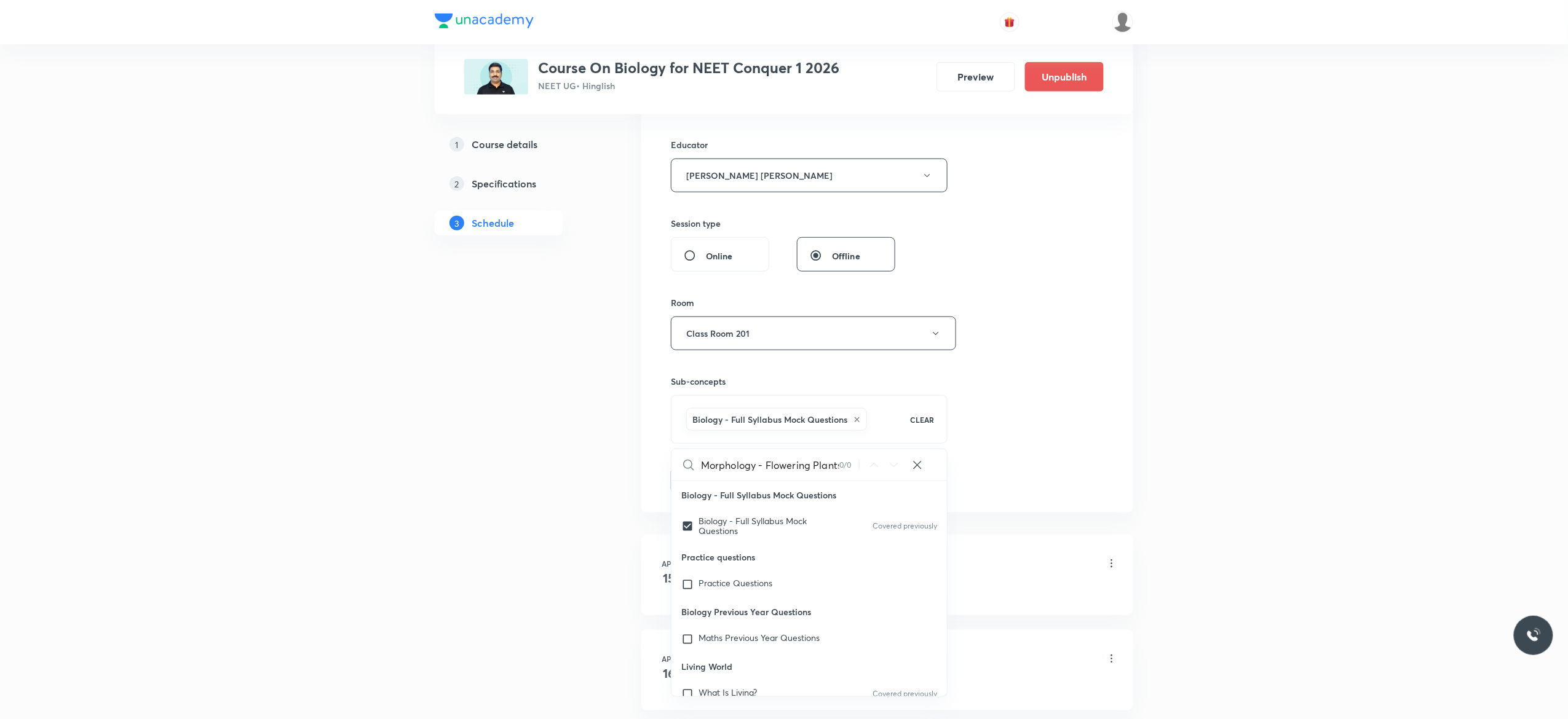
click at [696, 489] on button "Add" at bounding box center [702, 479] width 63 height 24
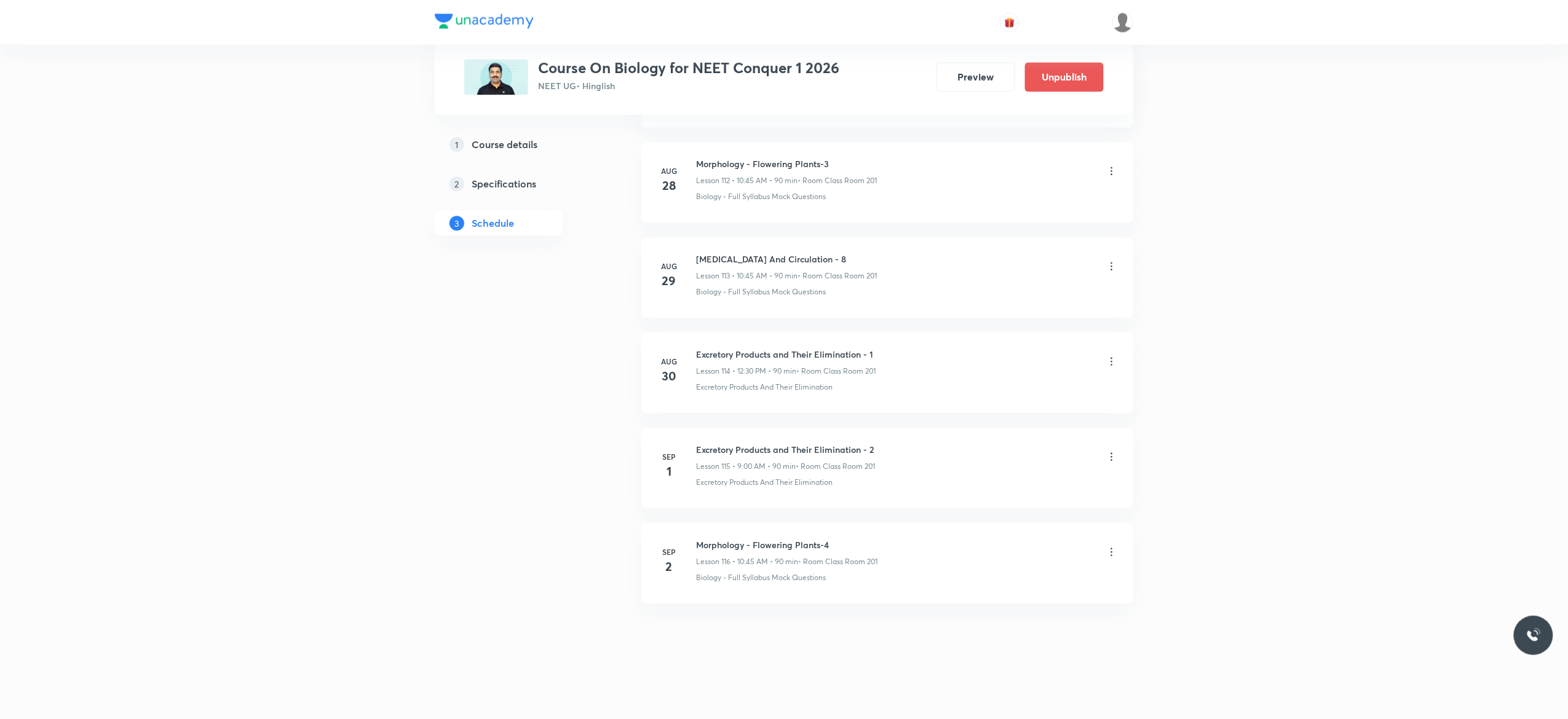
scroll to position [10802, 0]
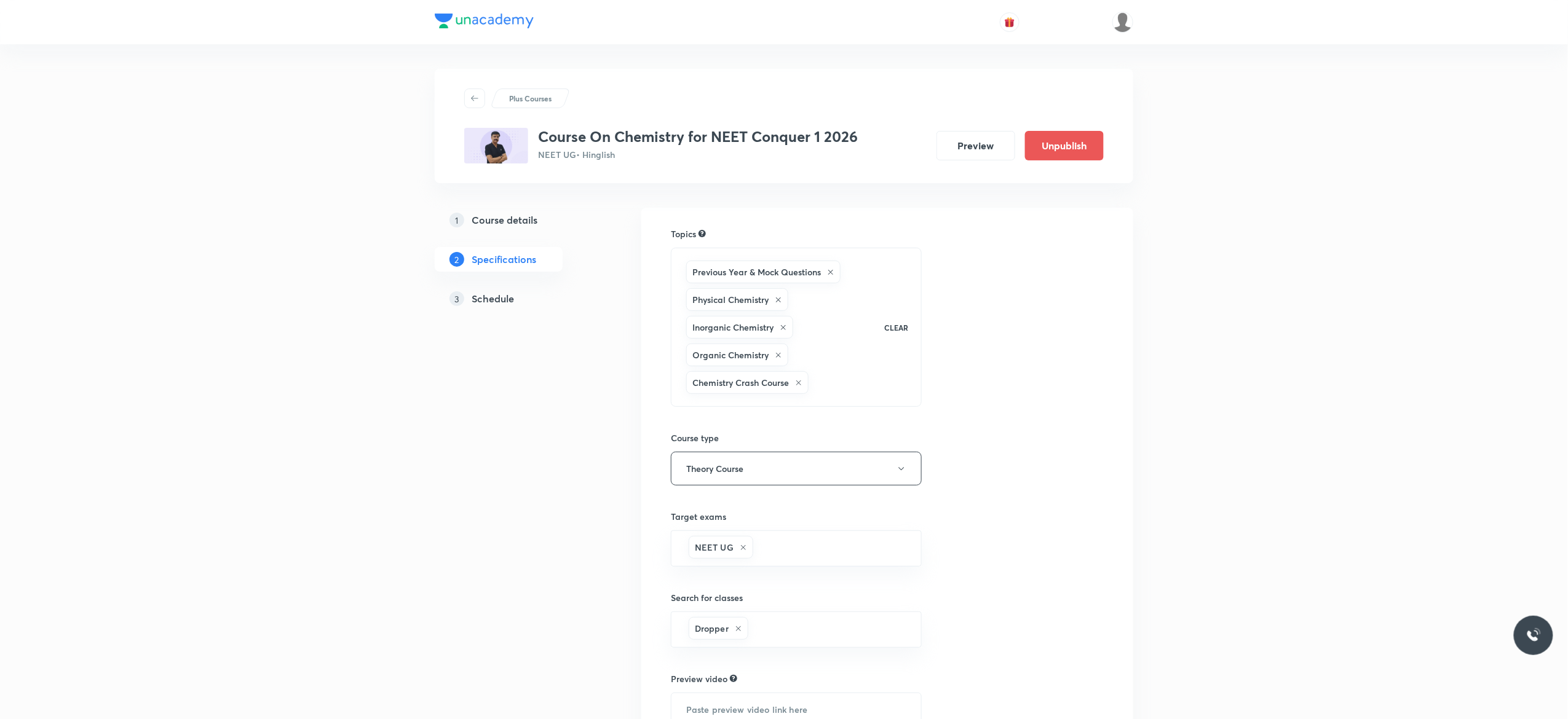
click at [497, 301] on h5 "Schedule" at bounding box center [493, 299] width 42 height 15
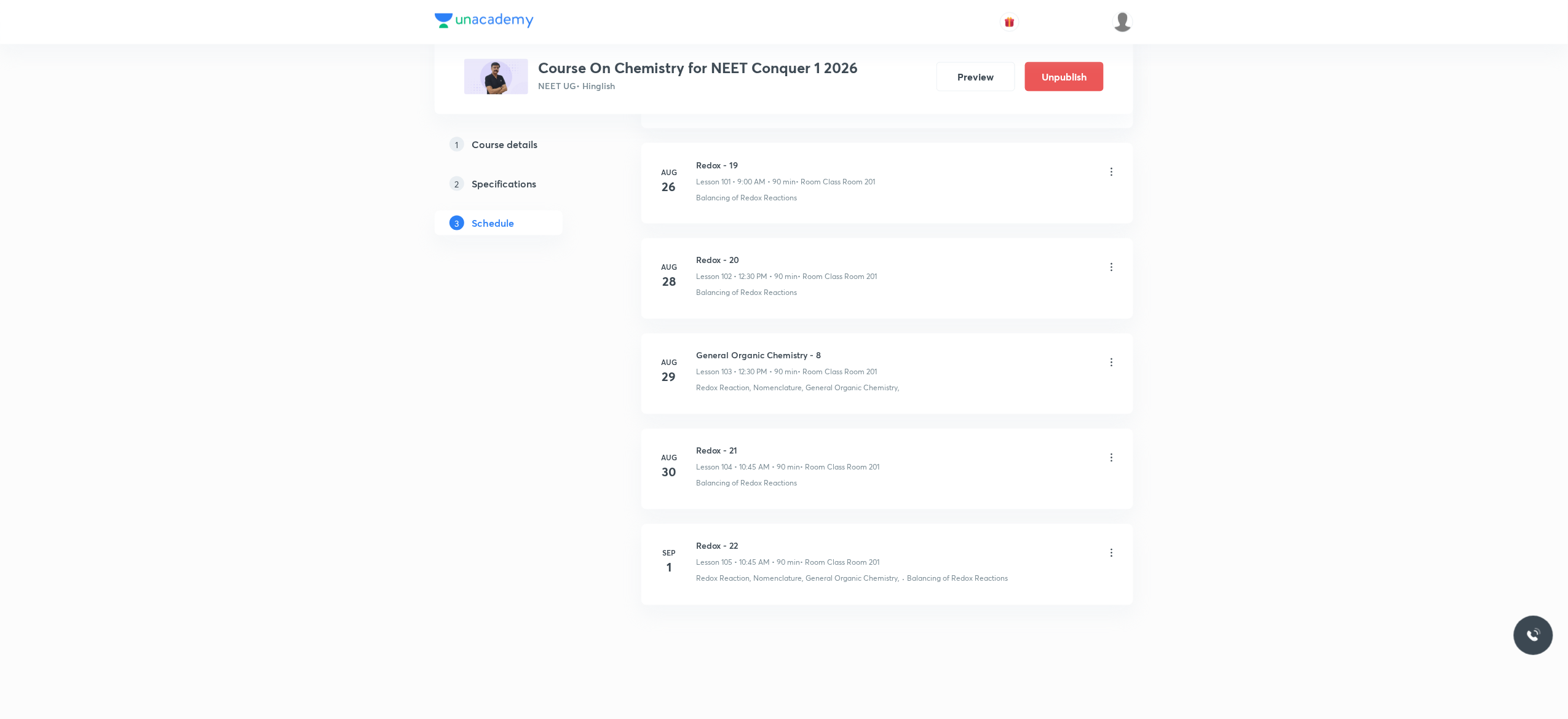
scroll to position [10395, 0]
drag, startPoint x: 824, startPoint y: 347, endPoint x: 693, endPoint y: 344, distance: 131.0
click at [693, 344] on li "[DATE] General Organic Chemistry - 8 Lesson 103 • 12:30 PM • 90 min • Room Clas…" at bounding box center [887, 372] width 492 height 81
copy h6 "General Organic Chemistry - 8"
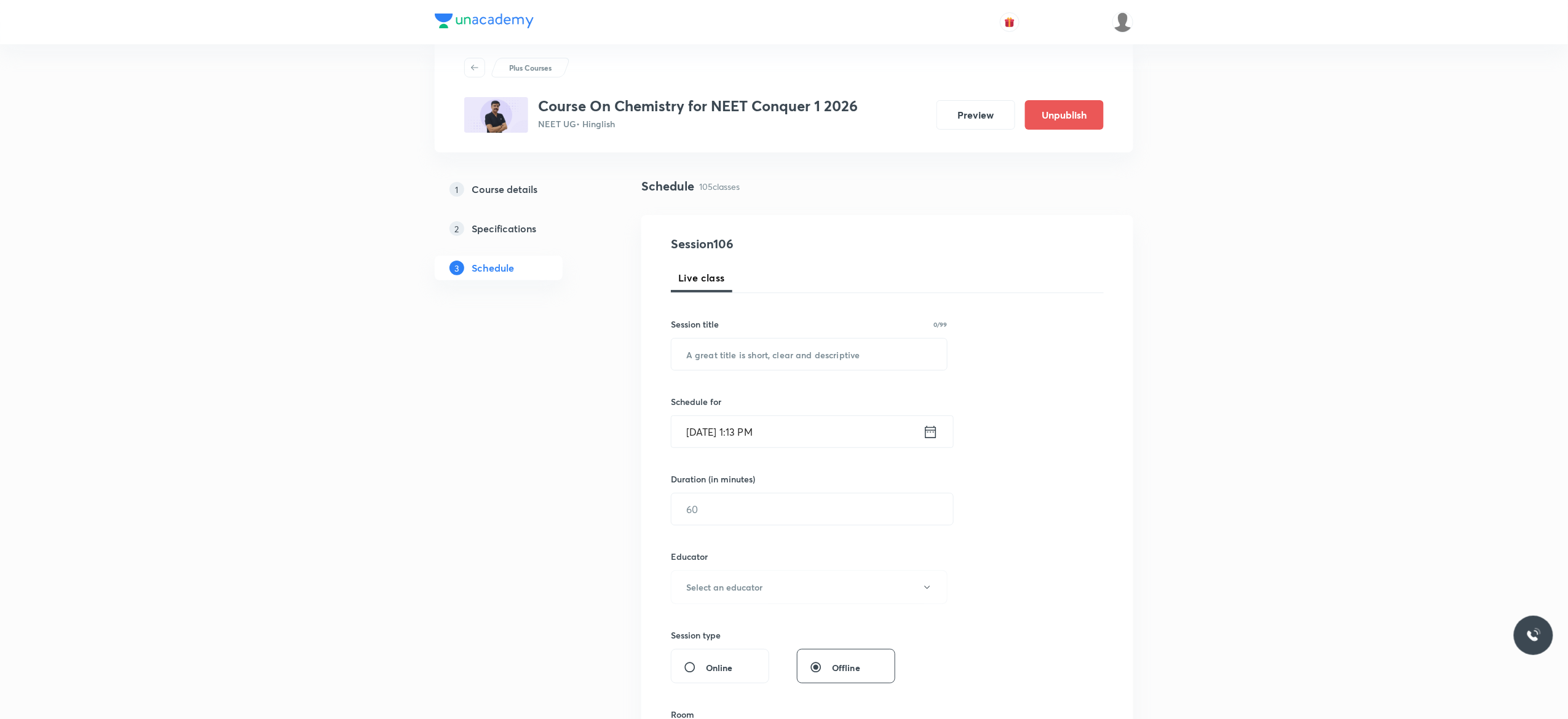
scroll to position [0, 0]
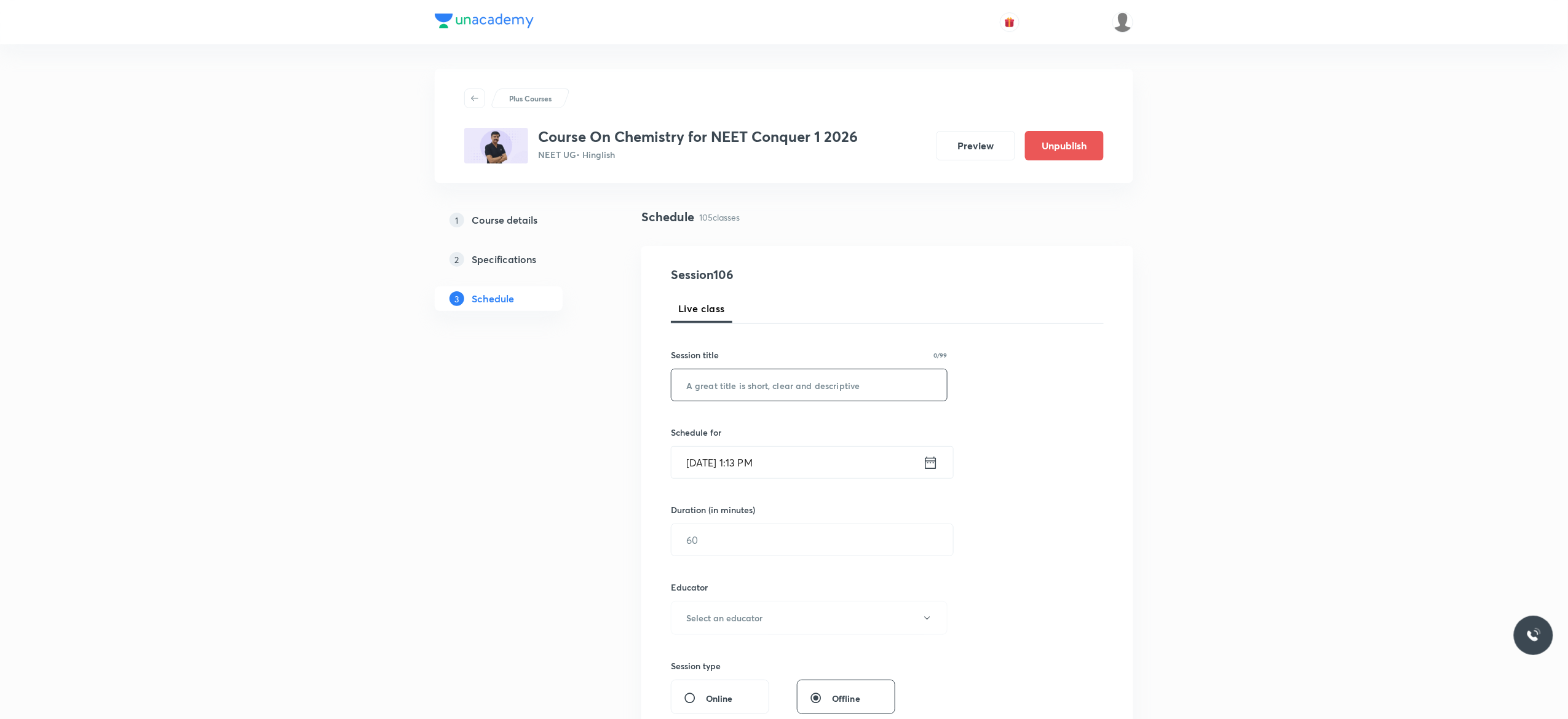
click at [770, 390] on input "text" at bounding box center [809, 385] width 276 height 31
paste input "General Organic Chemistry - 8"
type input "General Organic Chemistry - 9"
click at [928, 462] on icon at bounding box center [931, 462] width 11 height 12
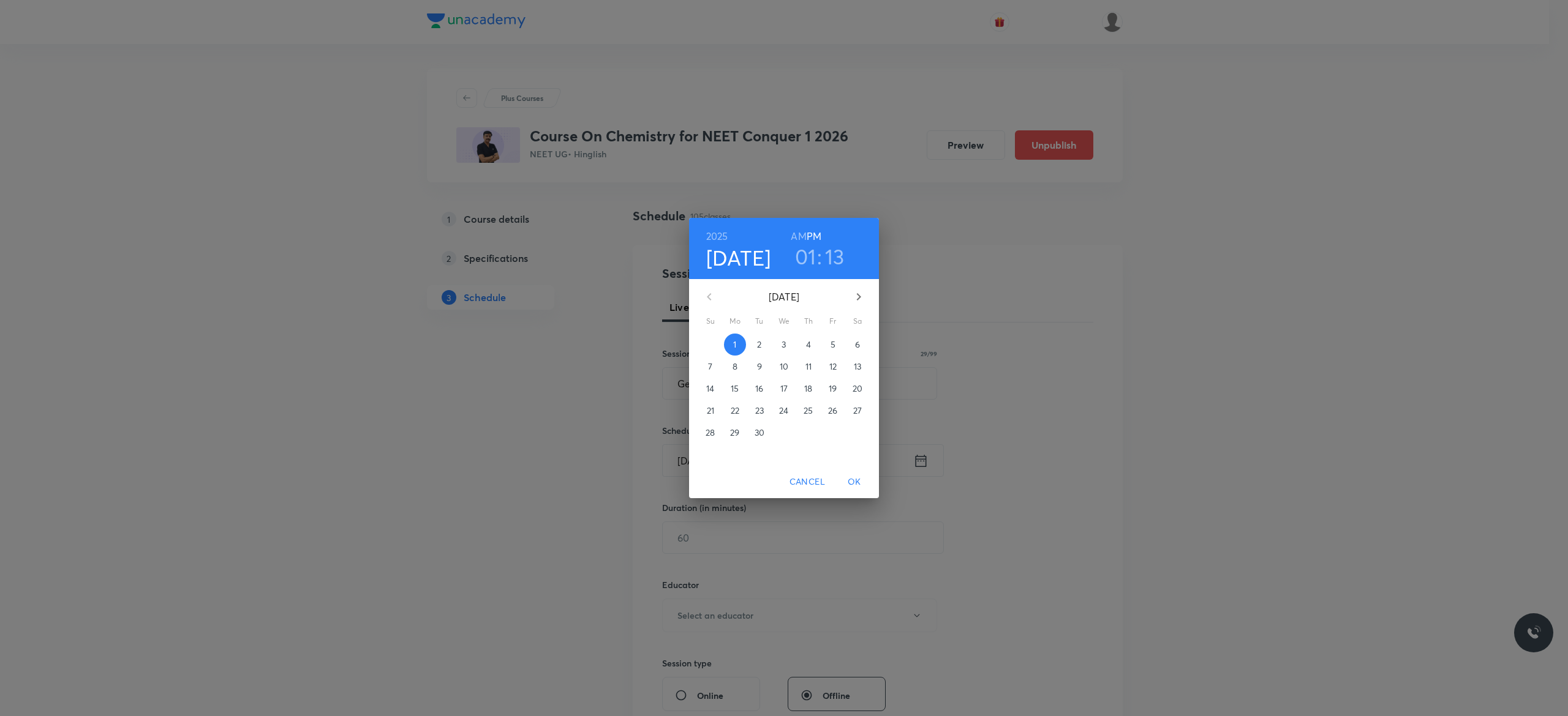
click at [760, 340] on p "2" at bounding box center [759, 345] width 4 height 12
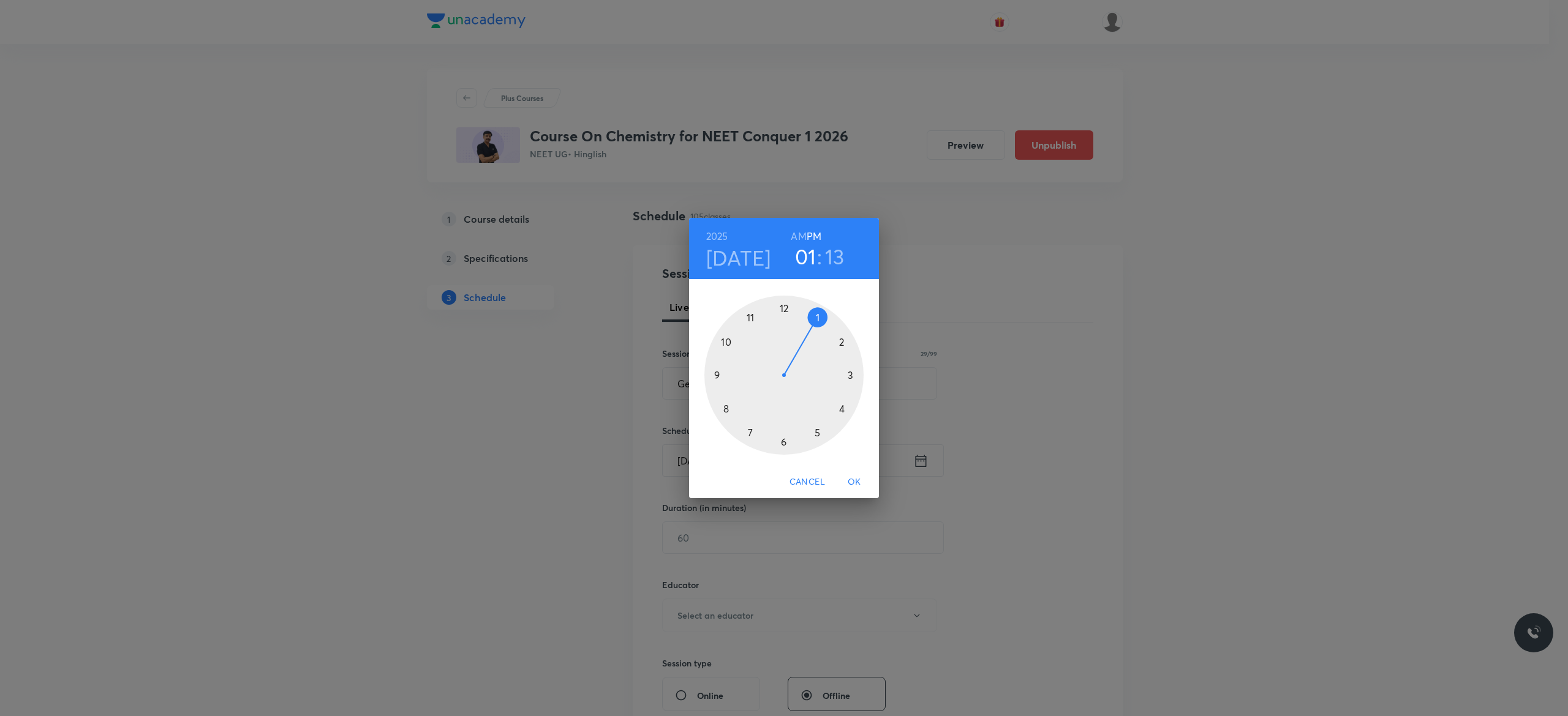
click at [783, 308] on div at bounding box center [783, 375] width 159 height 159
click at [783, 441] on div at bounding box center [783, 375] width 159 height 159
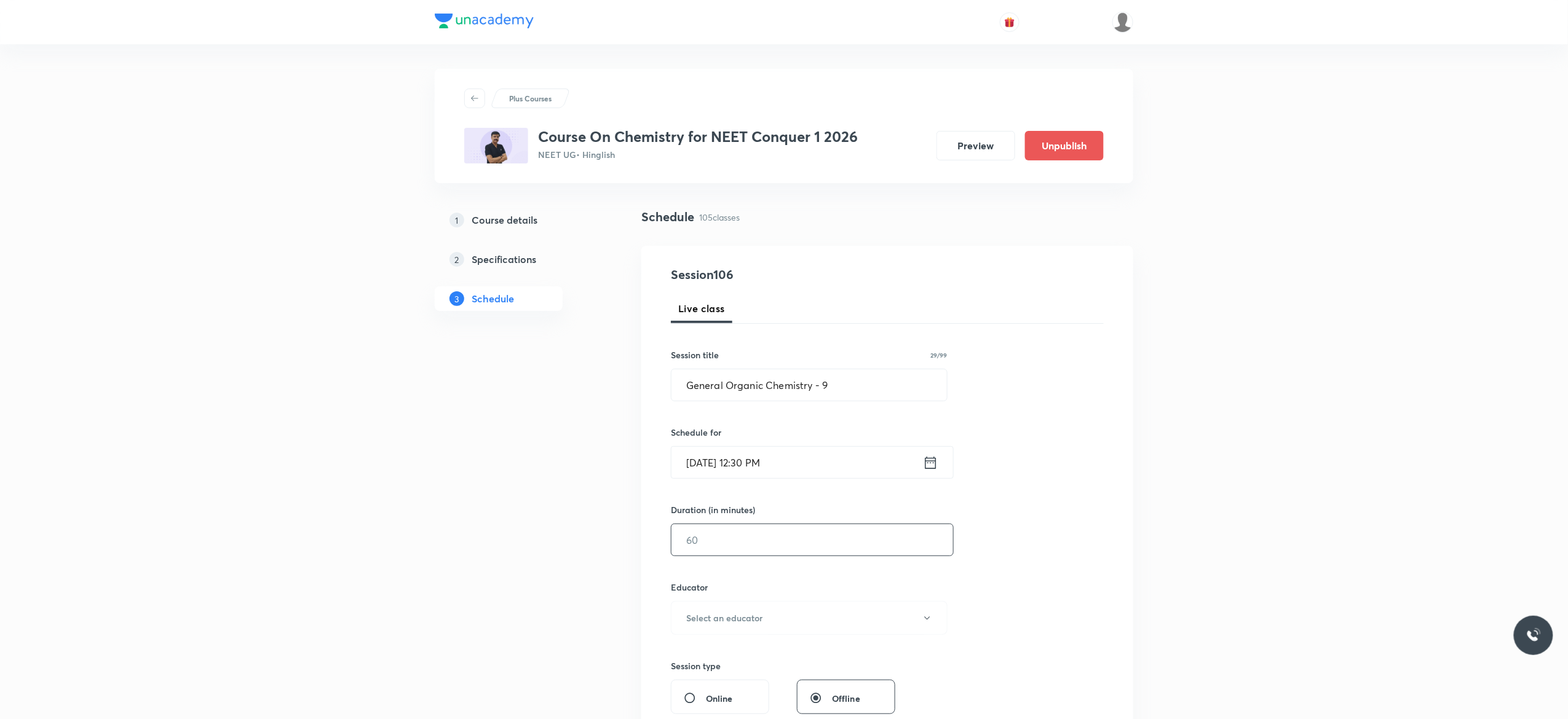
click at [722, 543] on input "text" at bounding box center [812, 540] width 282 height 31
type input "90"
click at [1037, 570] on div "Session 106 Live class Session title 29/99 General Organic Chemistry - 9 ​ Sche…" at bounding box center [887, 593] width 433 height 656
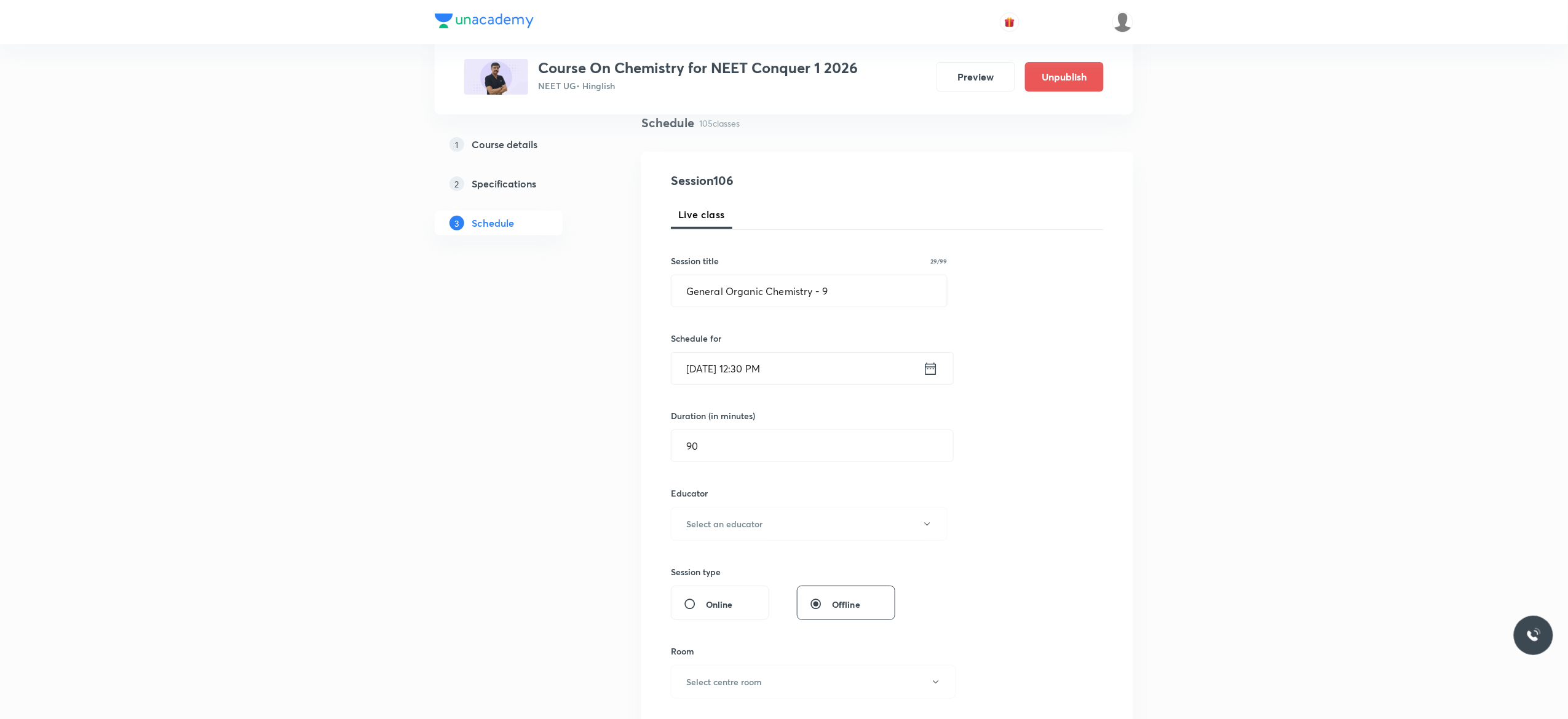
scroll to position [98, 0]
click at [930, 521] on icon "button" at bounding box center [927, 520] width 10 height 10
click at [692, 561] on span "[PERSON_NAME]" at bounding box center [807, 561] width 270 height 13
click at [1033, 519] on div "Session 106 Live class Session title 29/99 General Organic Chemistry - 9 ​ Sche…" at bounding box center [887, 495] width 433 height 656
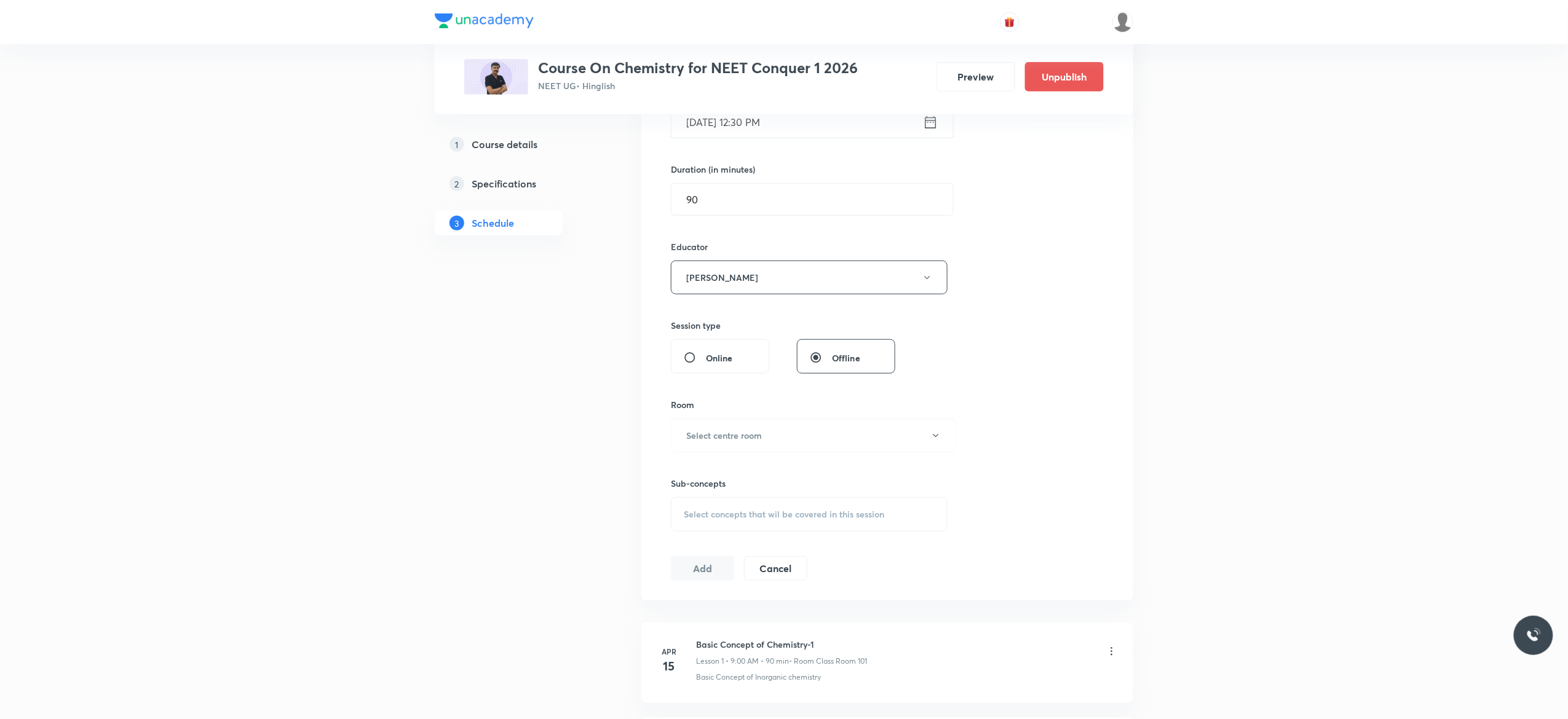
scroll to position [344, 0]
click at [938, 430] on icon "button" at bounding box center [936, 432] width 10 height 10
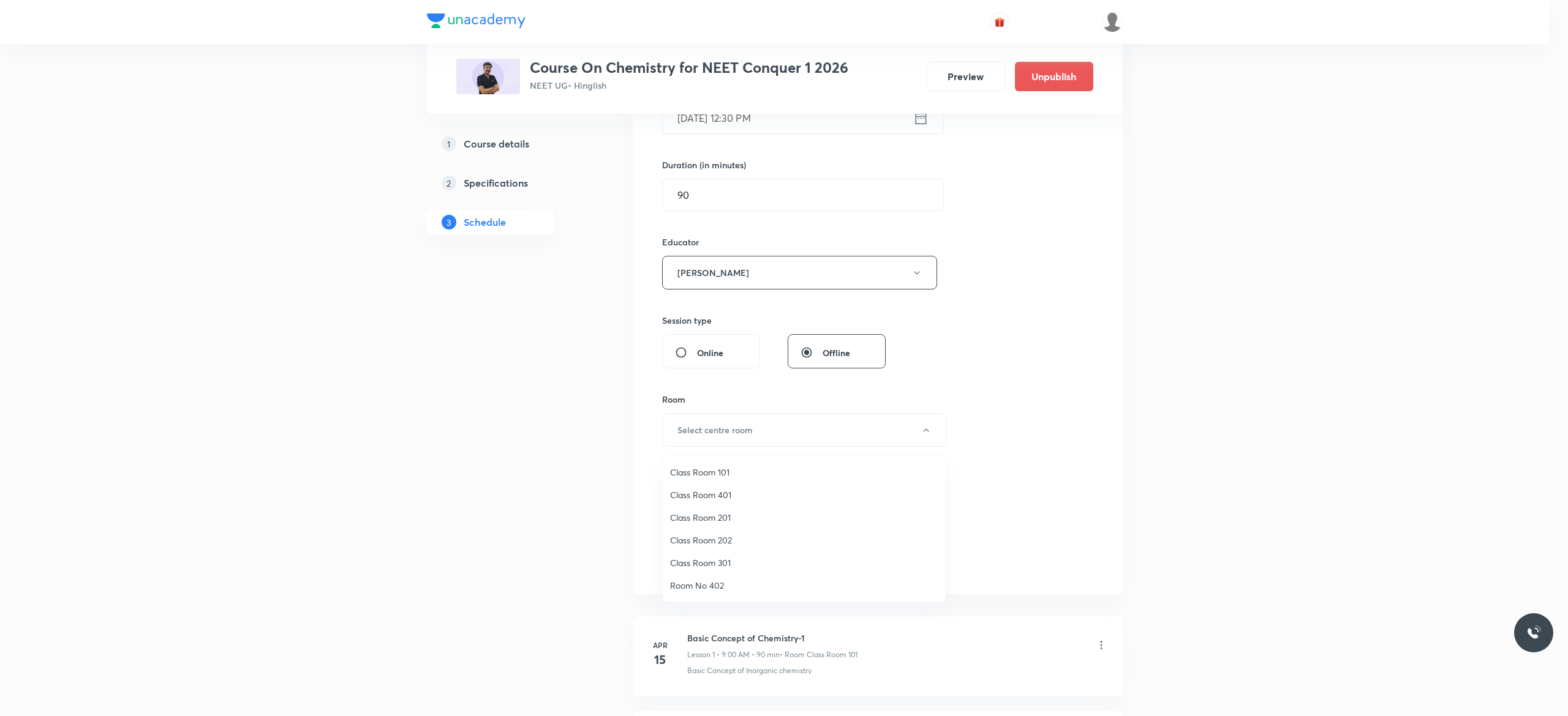
click at [729, 516] on span "Class Room 201" at bounding box center [804, 517] width 269 height 13
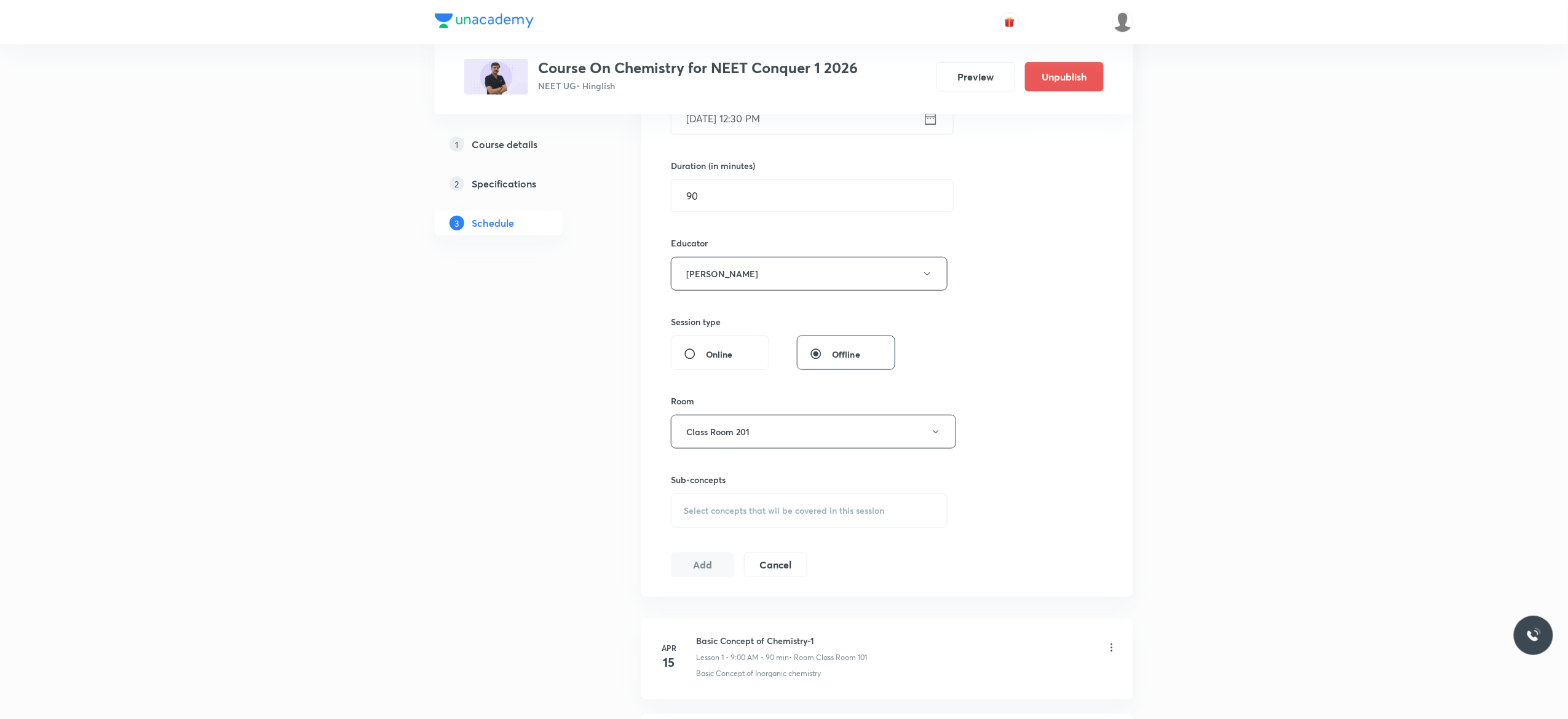
click at [716, 516] on span "Select concepts that wil be covered in this session" at bounding box center [784, 511] width 200 height 10
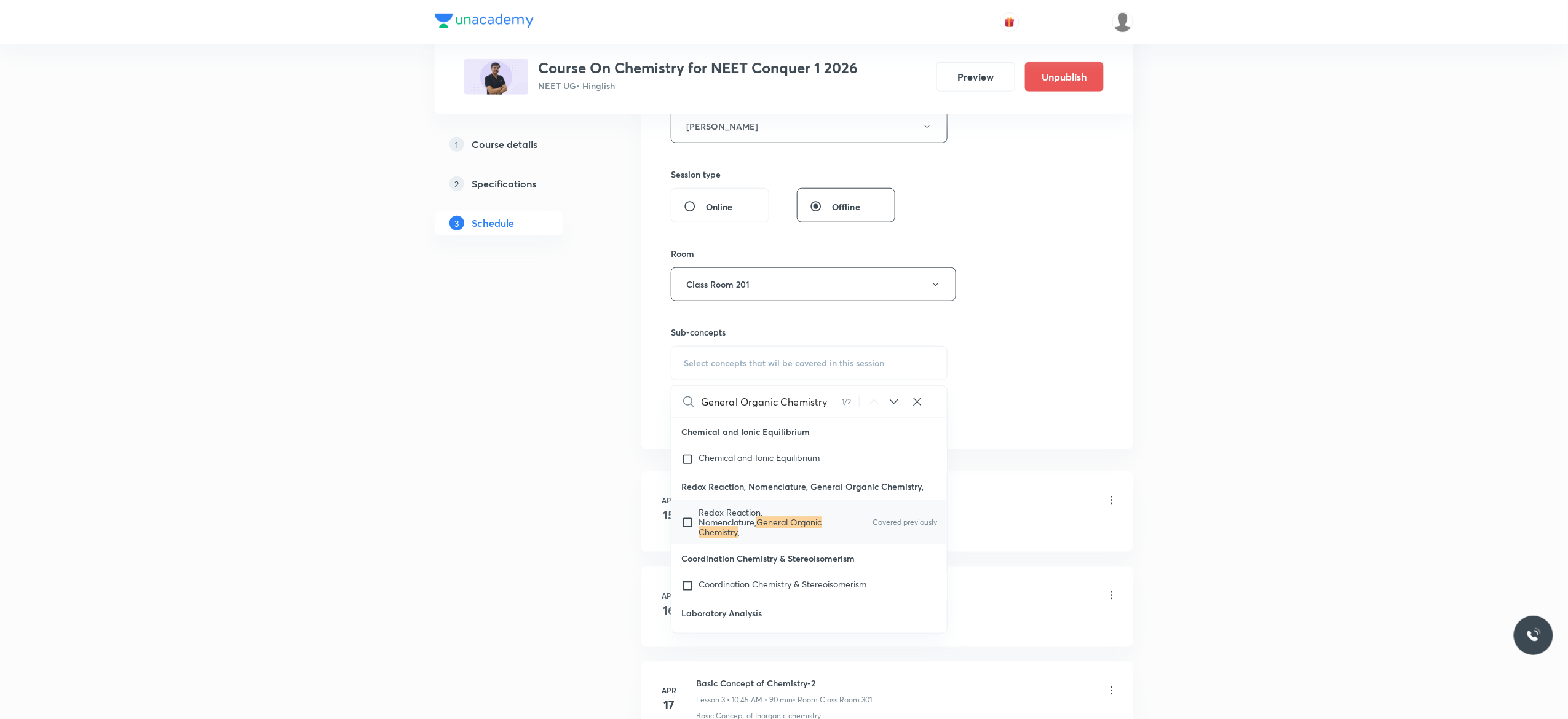
scroll to position [13718, 0]
type input "General Organic Chemistry"
click at [685, 536] on input "checkbox" at bounding box center [689, 520] width 17 height 29
checkbox input "true"
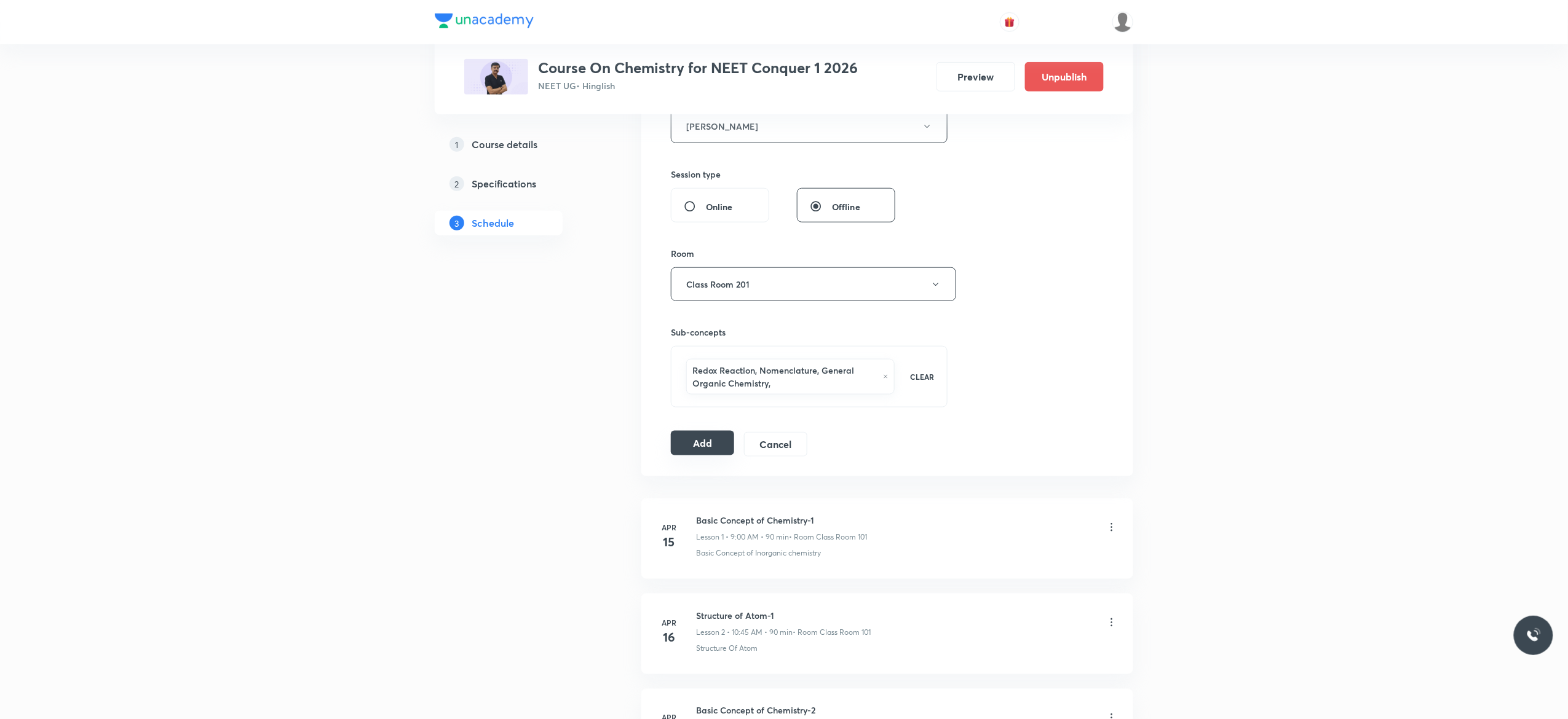
click at [704, 444] on button "Add" at bounding box center [702, 443] width 63 height 24
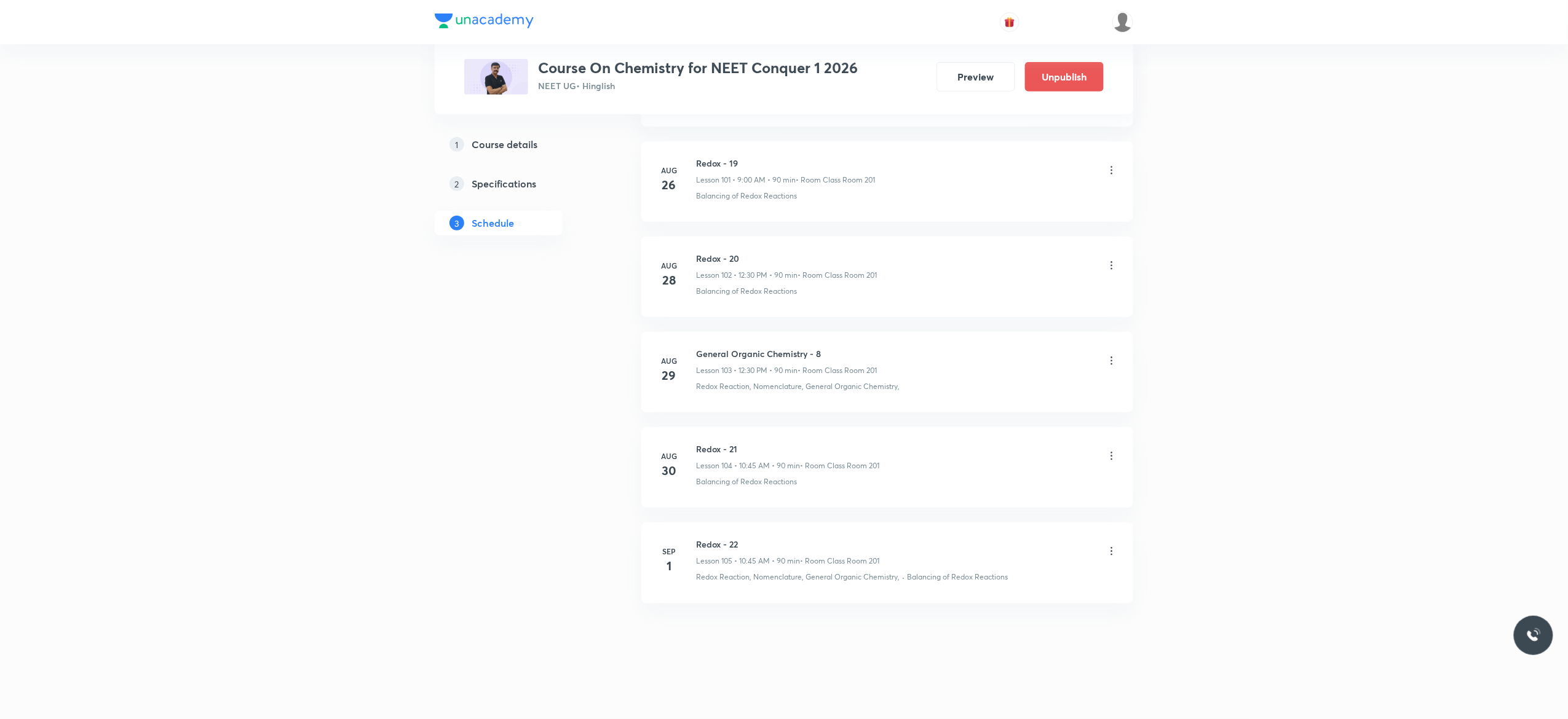
scroll to position [9750, 0]
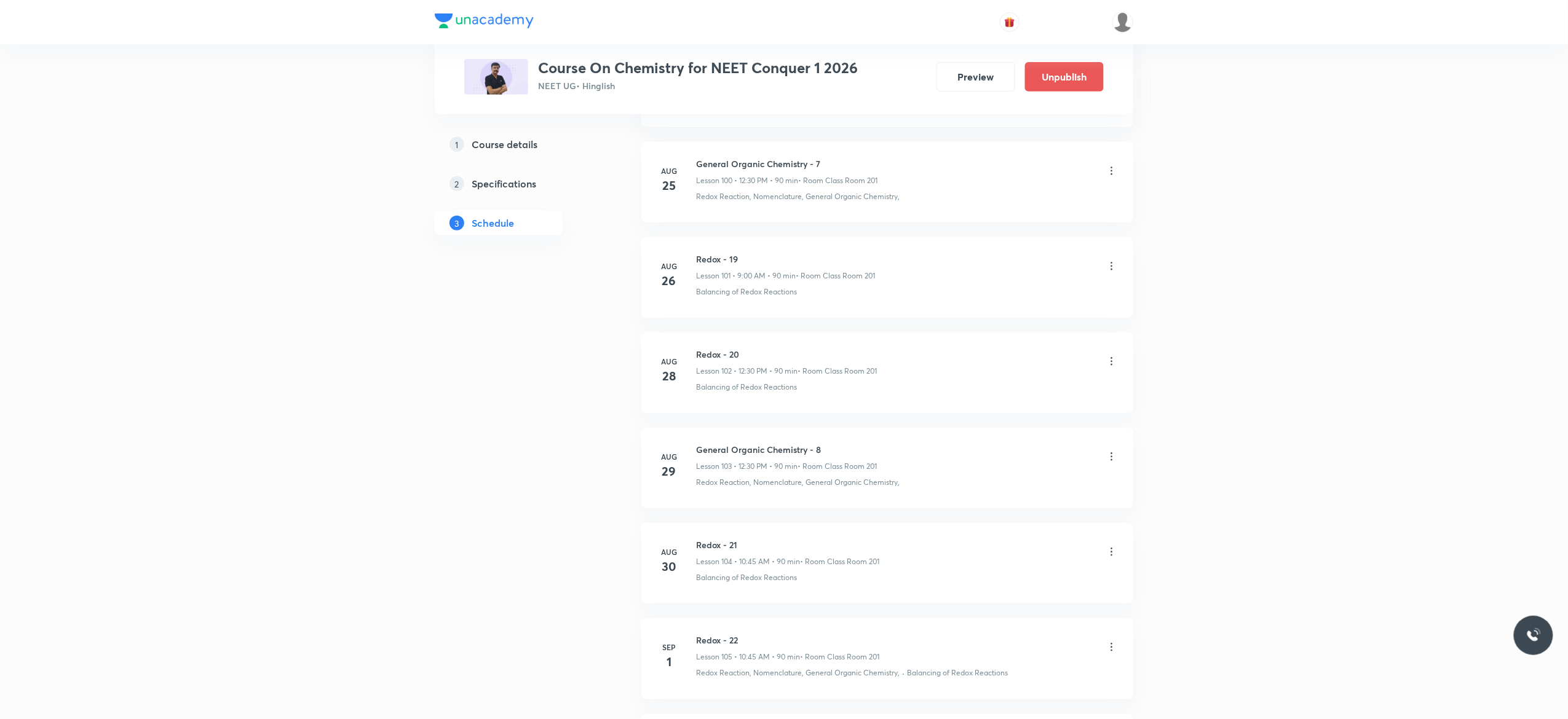
scroll to position [9600, 0]
